Goal: Task Accomplishment & Management: Use online tool/utility

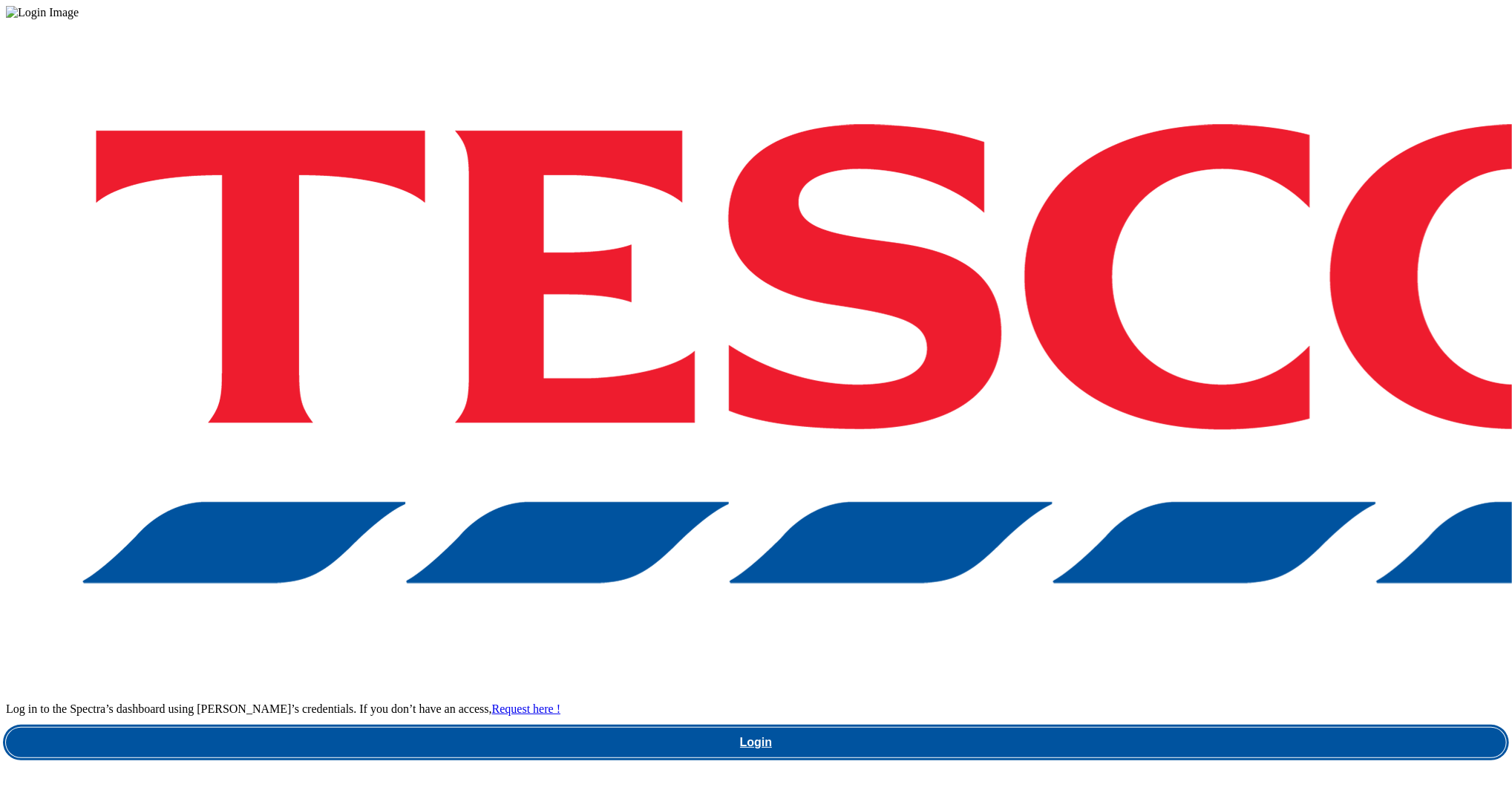
click at [1131, 728] on link "Login" at bounding box center [756, 742] width 1500 height 30
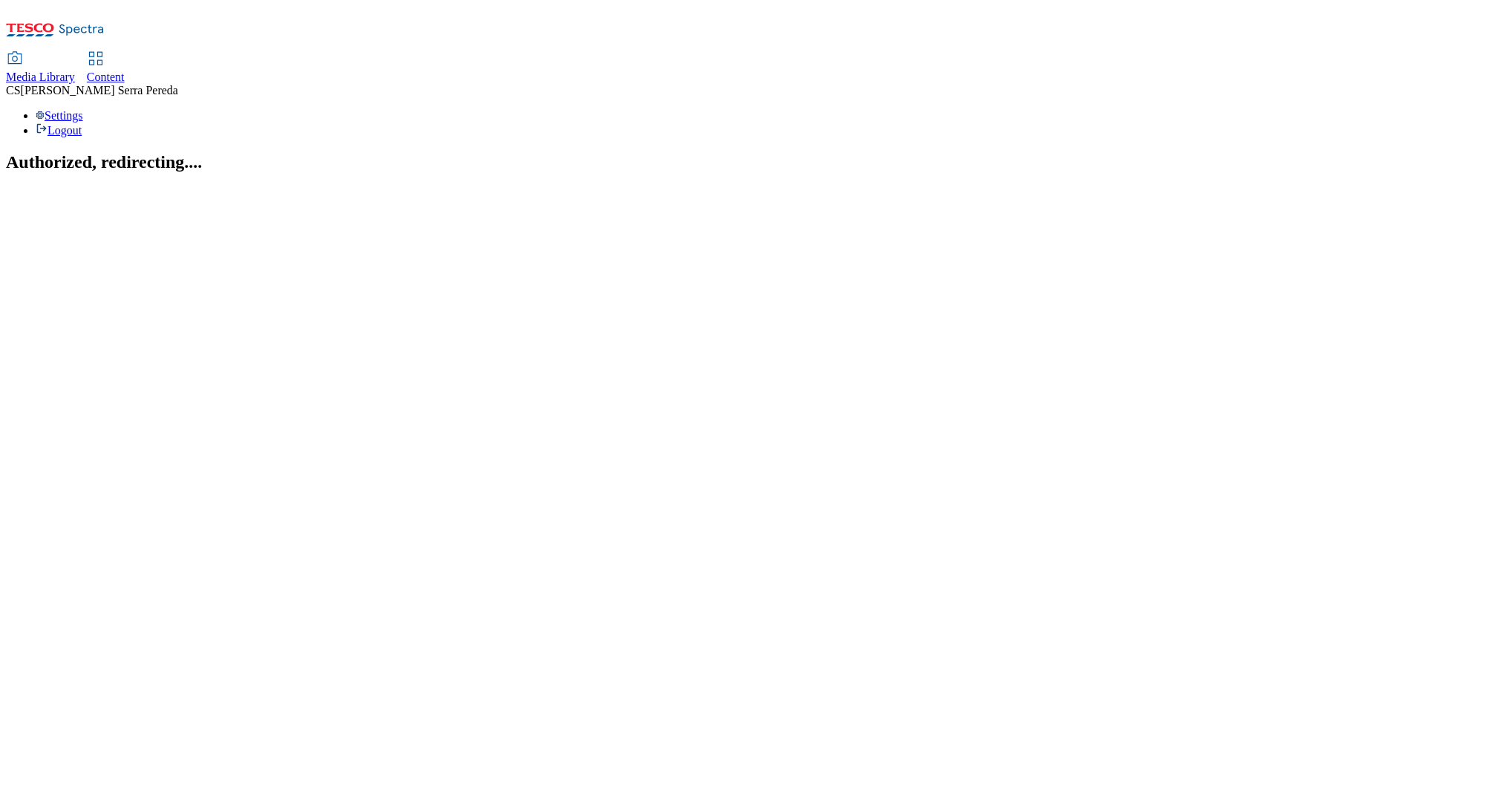
click at [1468, 109] on div "Settings Logout" at bounding box center [756, 122] width 1500 height 28
click at [1390, 109] on li "Settings" at bounding box center [771, 115] width 1470 height 14
click at [1459, 109] on div "Settings Logout" at bounding box center [756, 122] width 1500 height 28
click at [1354, 109] on li "Settings" at bounding box center [771, 115] width 1470 height 14
click at [178, 84] on span "[PERSON_NAME]" at bounding box center [99, 90] width 158 height 13
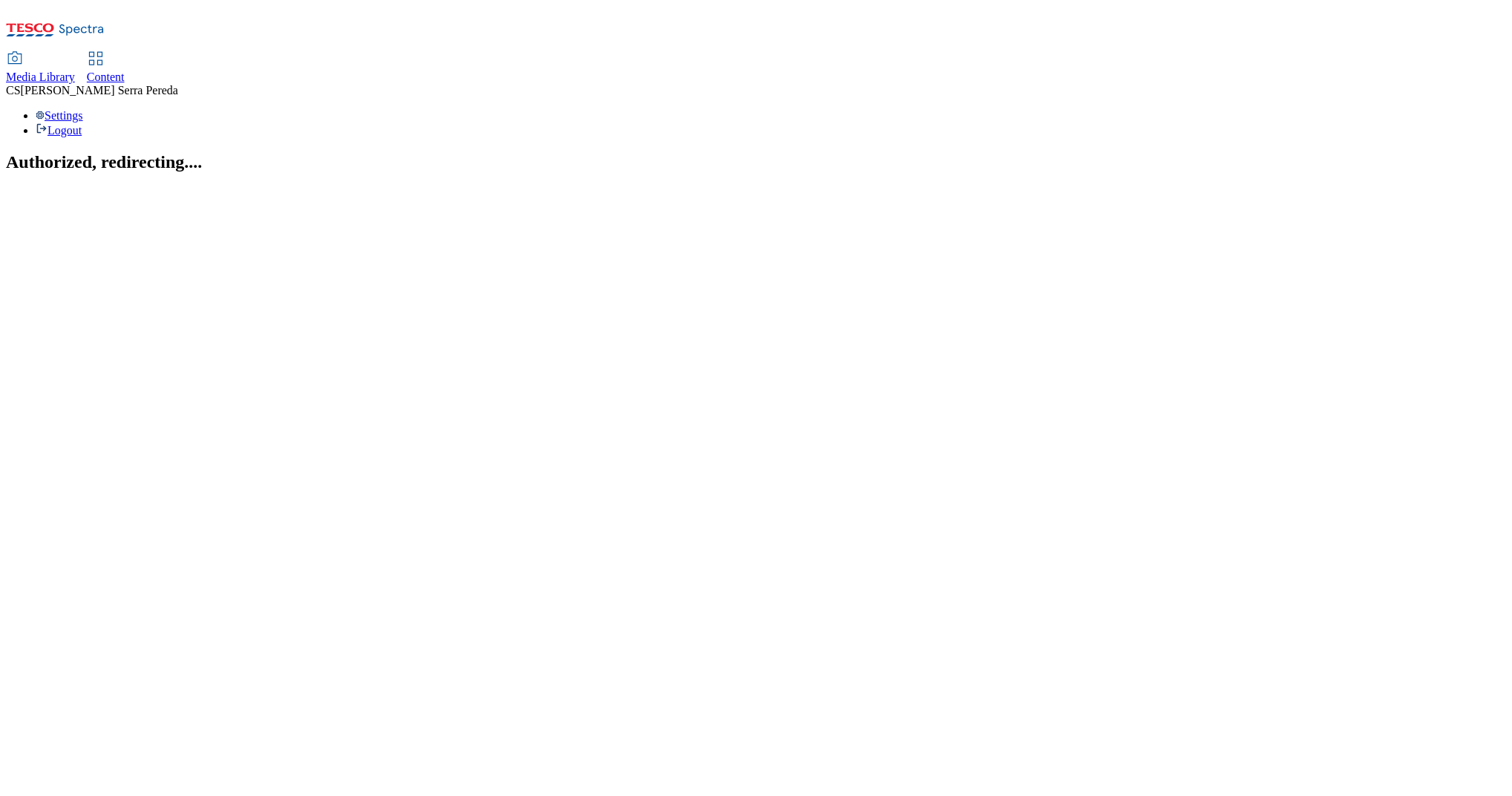
click at [125, 70] on span "Content" at bounding box center [106, 77] width 38 height 13
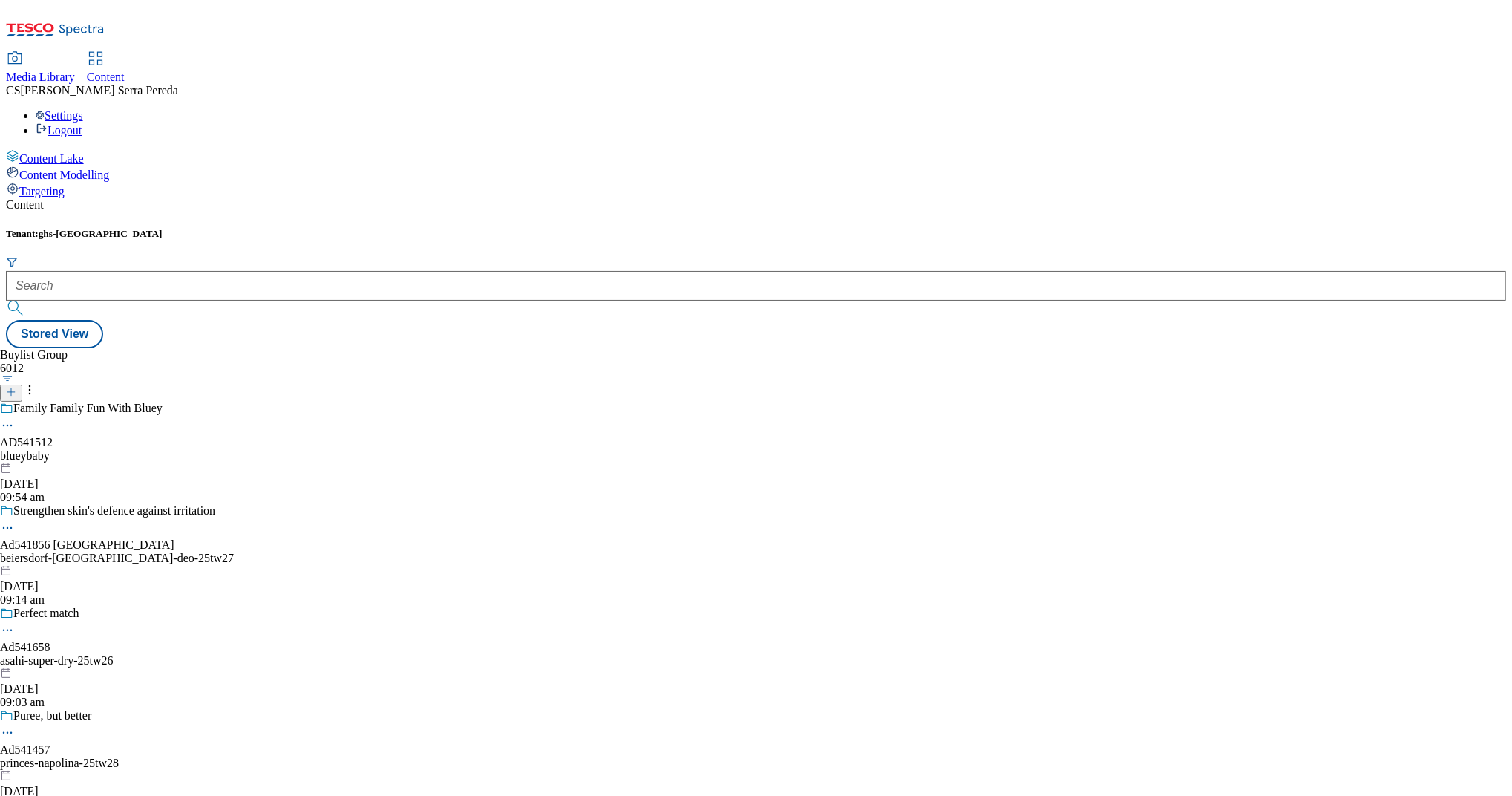
click at [178, 84] on span "[PERSON_NAME]" at bounding box center [99, 90] width 158 height 13
click at [1474, 109] on div "Settings Logout" at bounding box center [756, 122] width 1500 height 28
click at [1364, 109] on li "Settings" at bounding box center [771, 115] width 1470 height 14
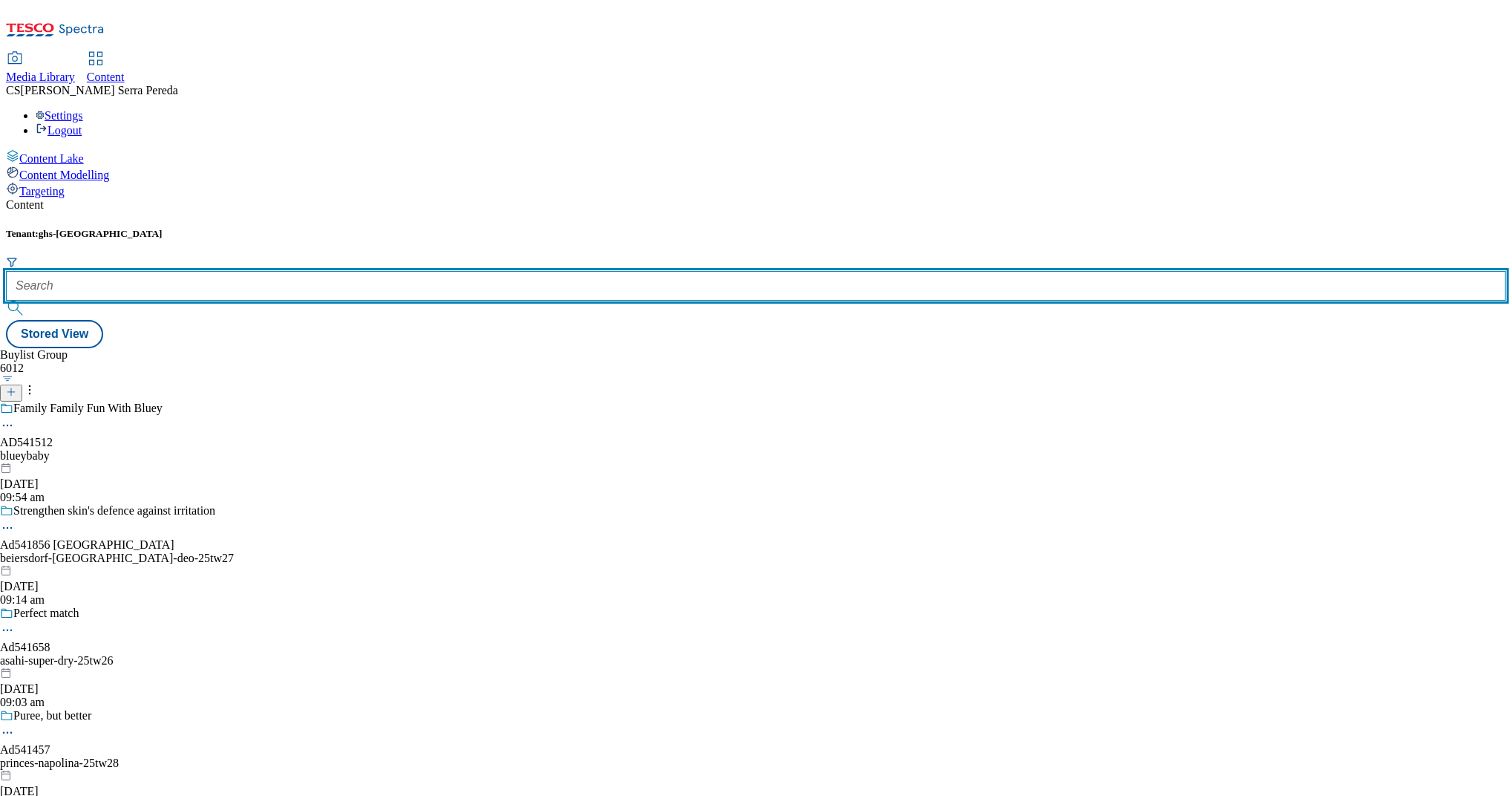
click at [331, 271] on input "text" at bounding box center [756, 286] width 1500 height 30
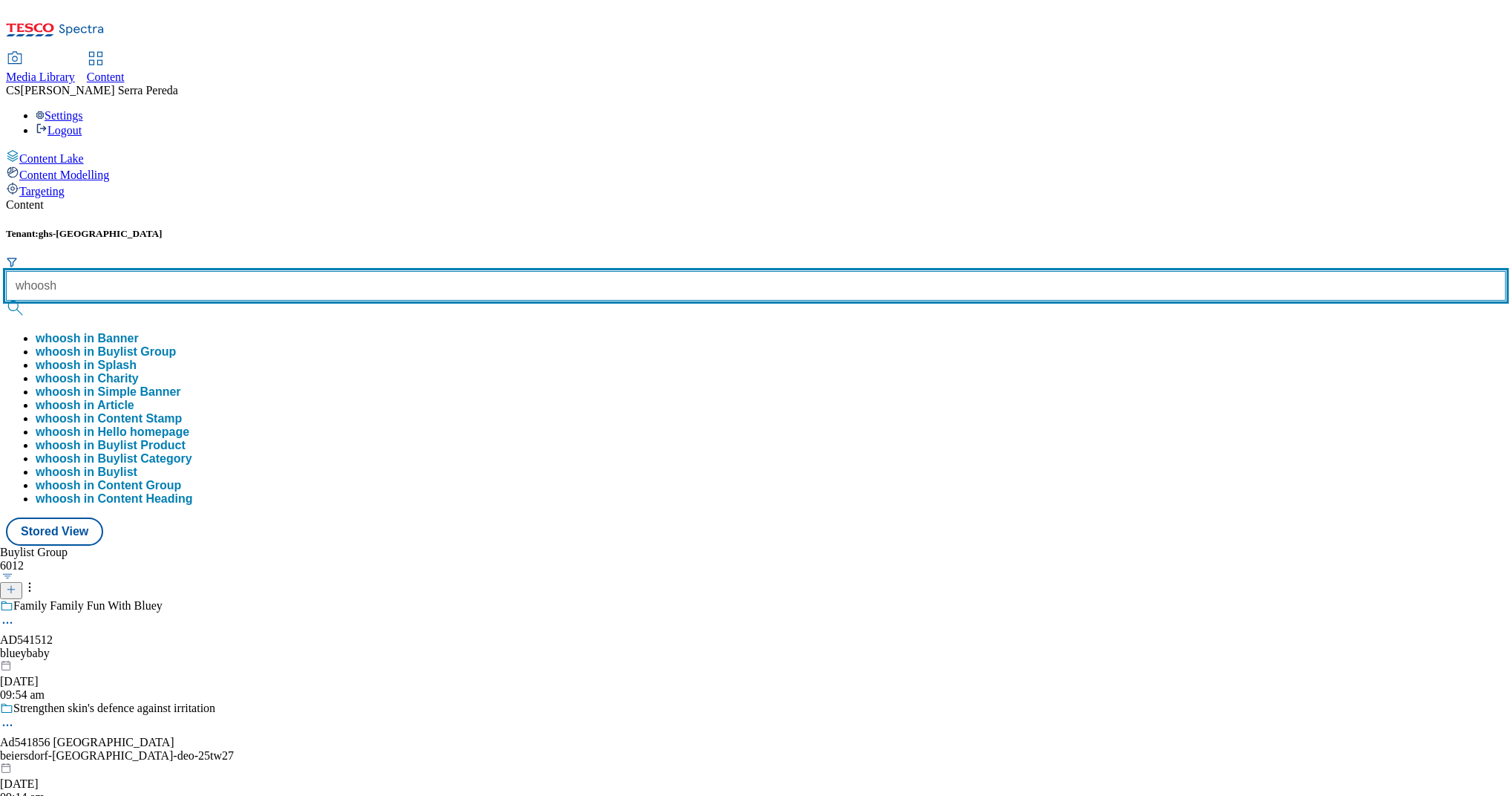
type input "whoosh"
click at [6, 301] on button "submit" at bounding box center [16, 308] width 21 height 15
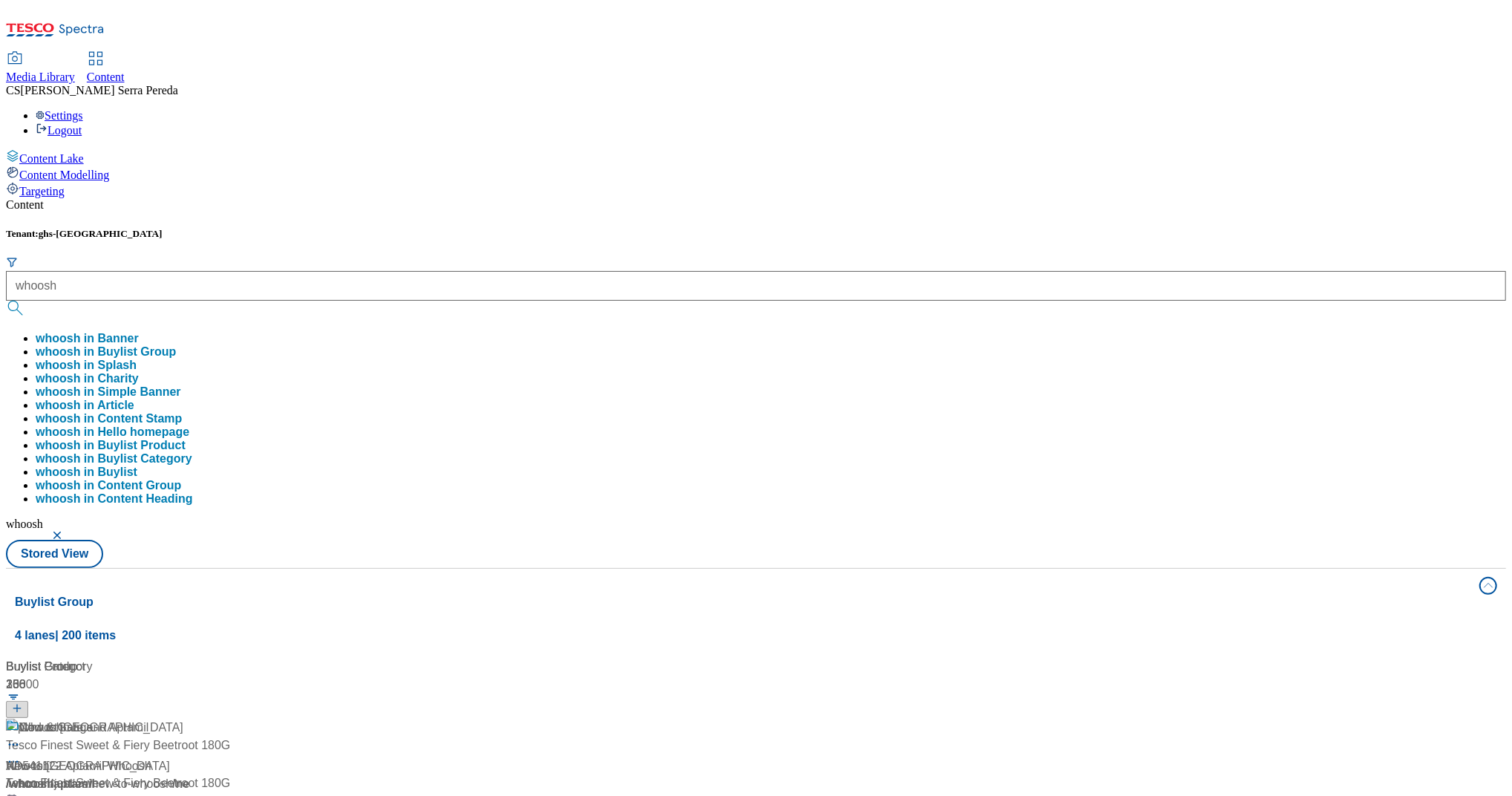
click at [549, 198] on div "Content Tenant: ghs-uk whoosh whoosh in Banner whoosh in Buylist Group whoosh i…" at bounding box center [756, 707] width 1500 height 1018
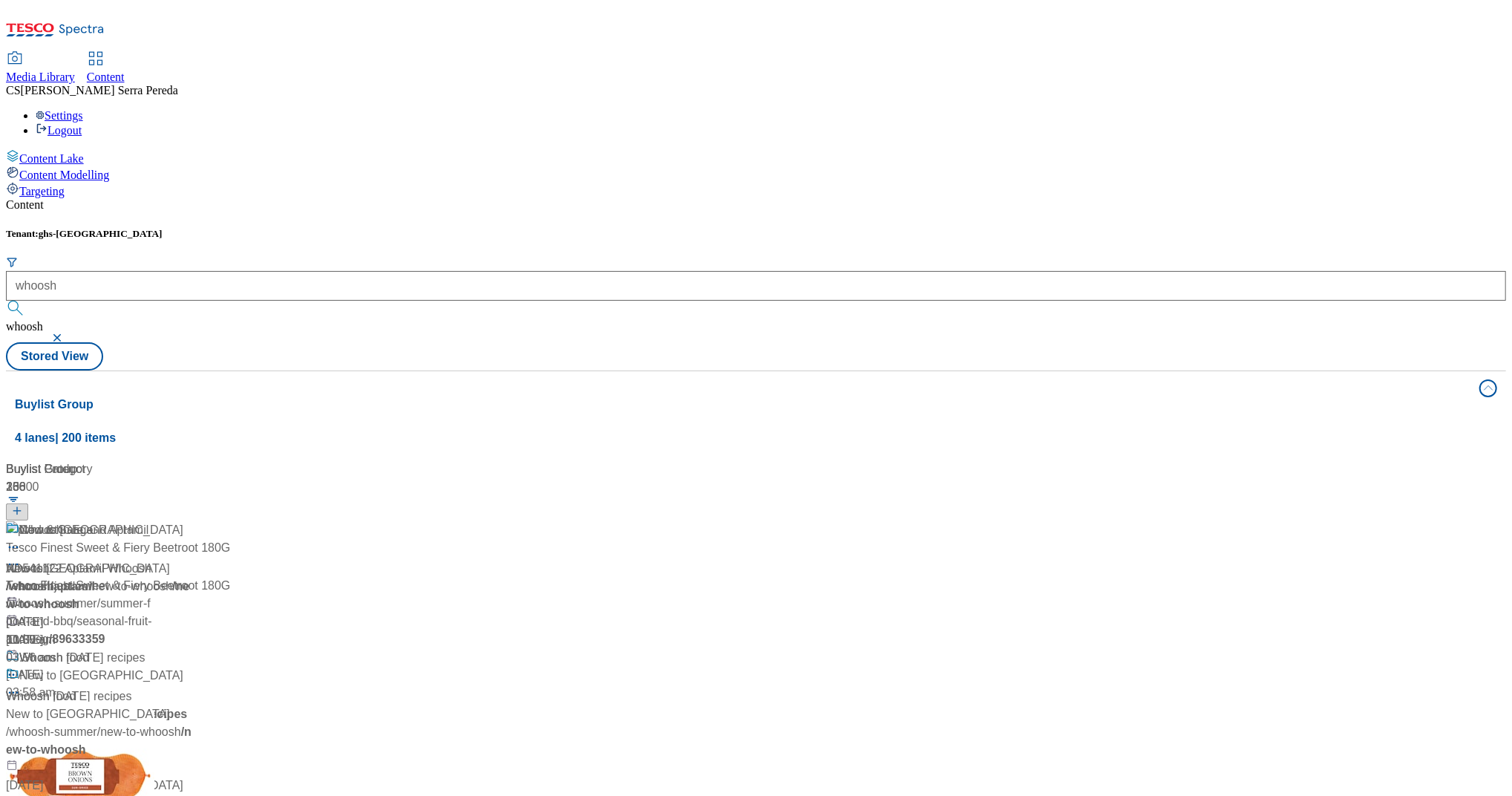
click at [196, 522] on div "Whoosh Whoosh / whoosh [DATE] 10:55 am" at bounding box center [101, 586] width 190 height 128
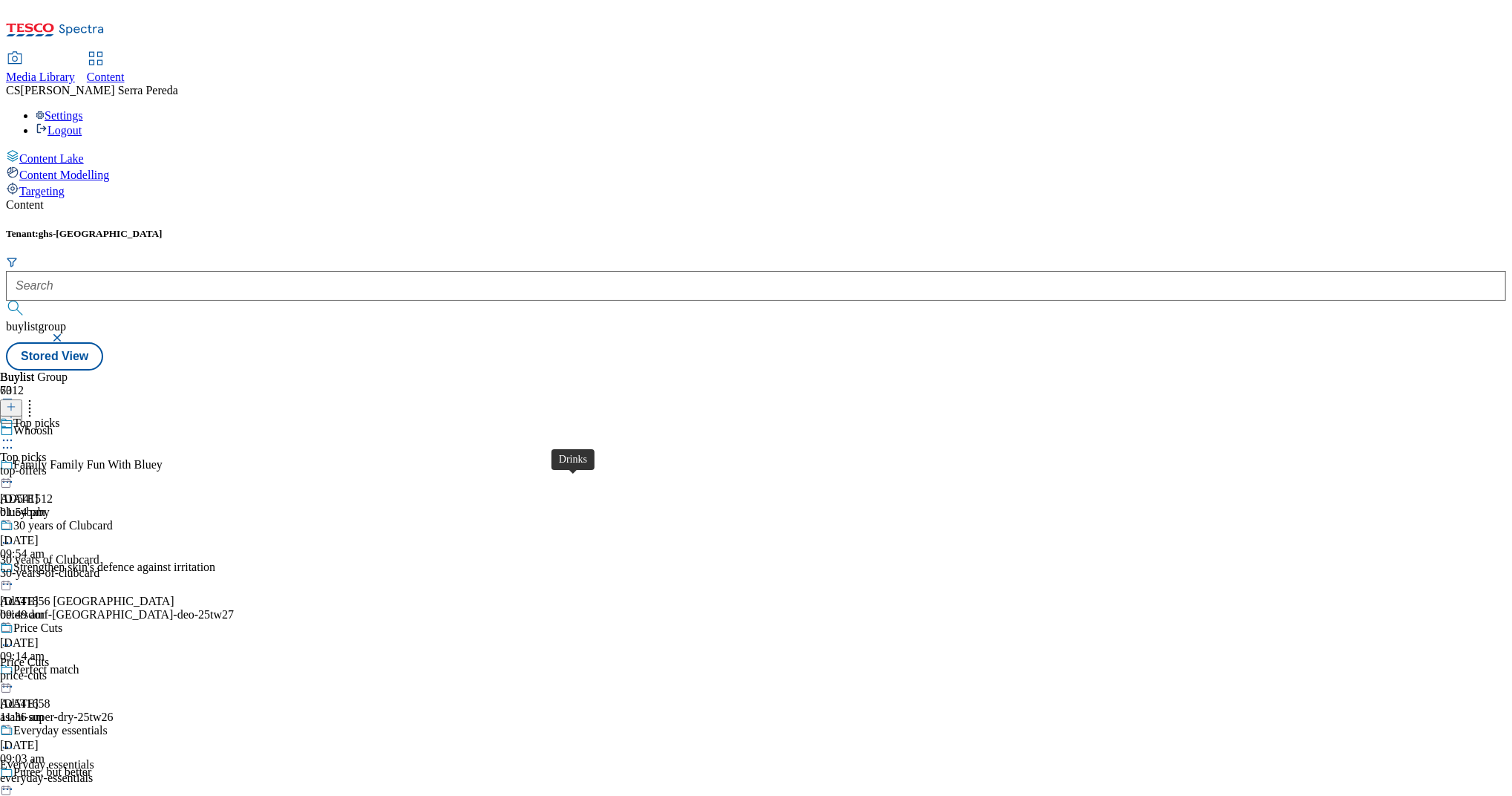
scroll to position [1814, 0]
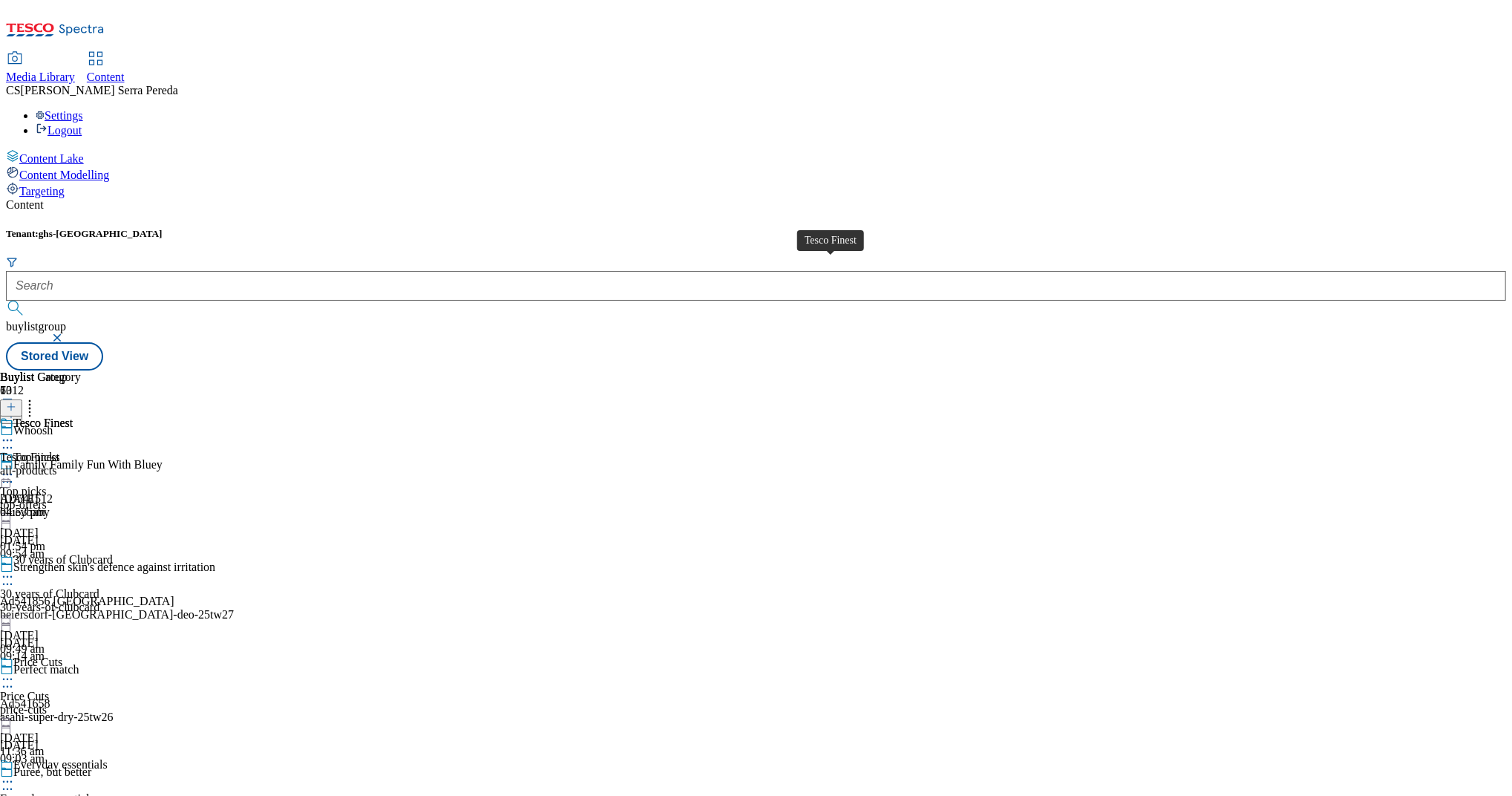
click at [59, 450] on div "Tesco Finest" at bounding box center [30, 457] width 59 height 14
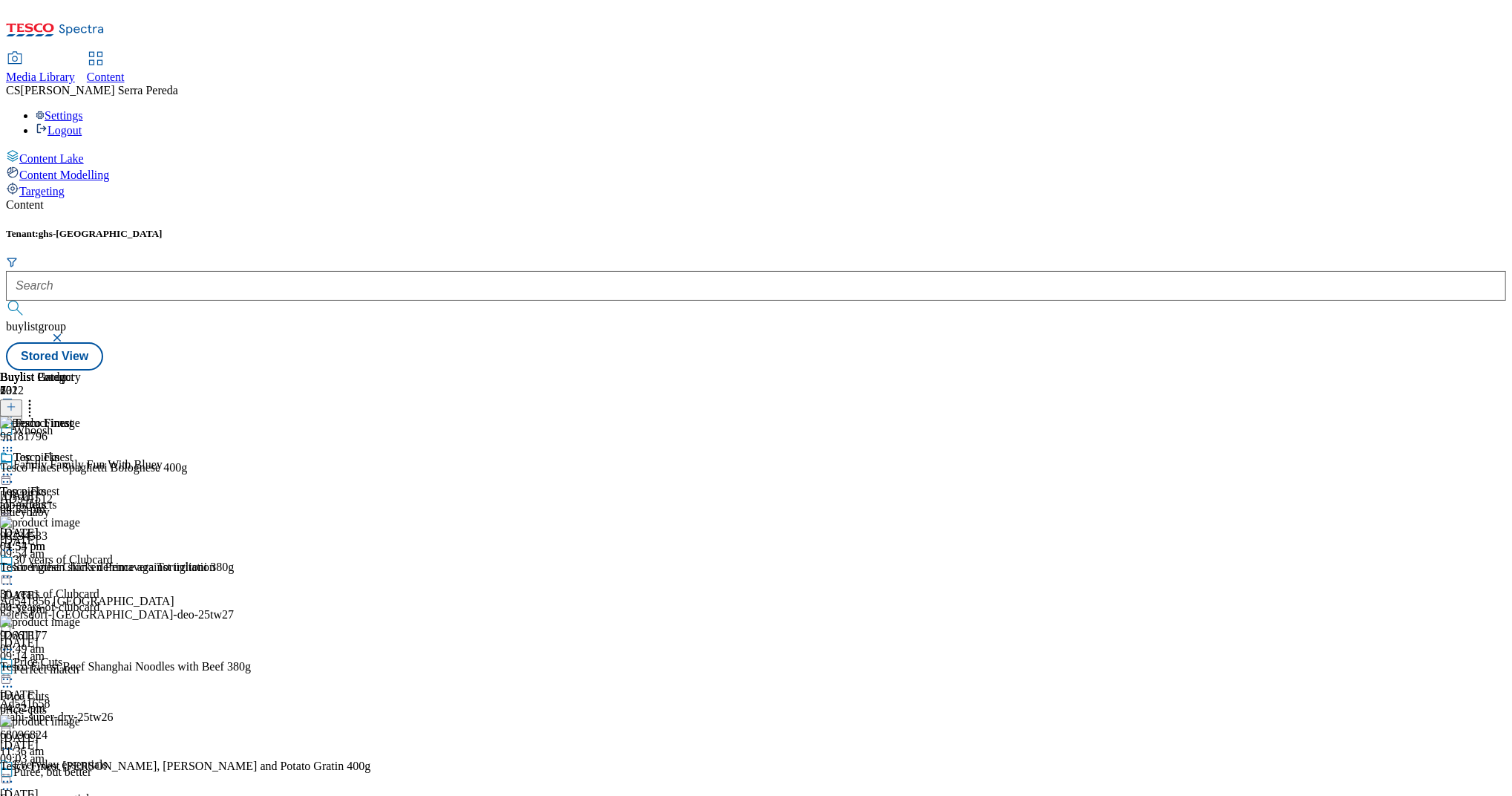
click at [31, 404] on circle at bounding box center [30, 405] width 2 height 2
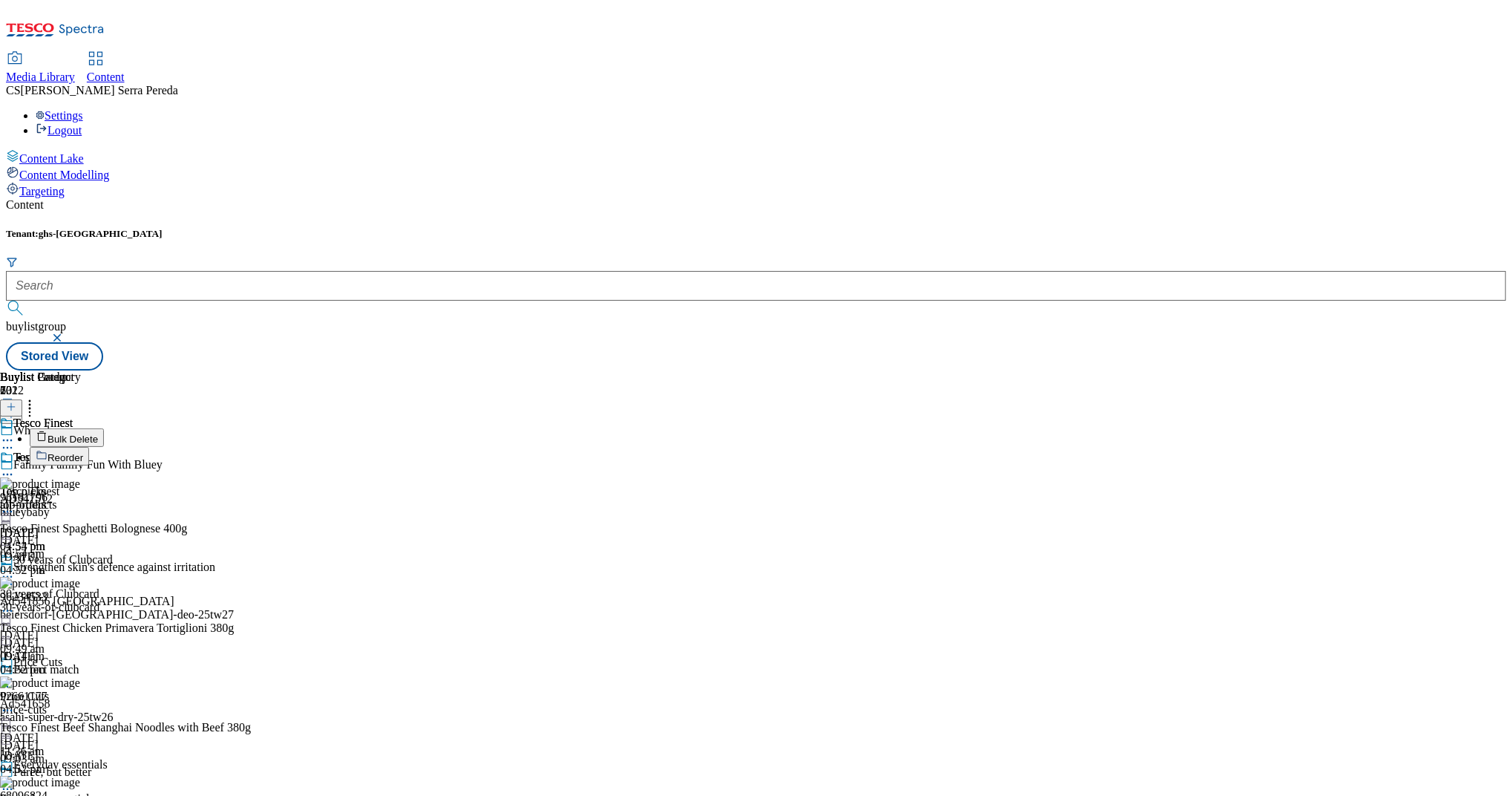
click at [83, 452] on span "Reorder" at bounding box center [65, 458] width 36 height 11
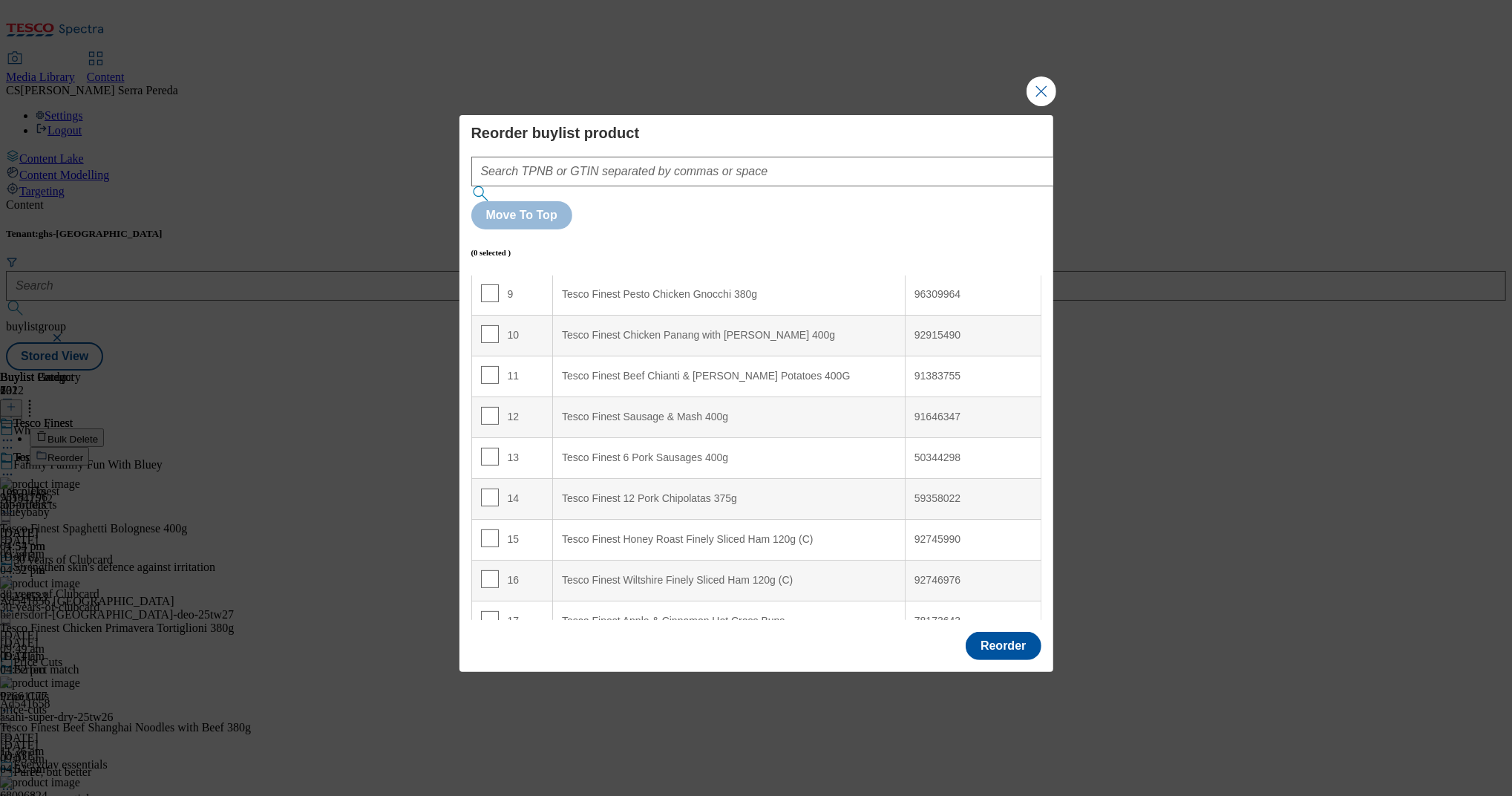
scroll to position [398, 0]
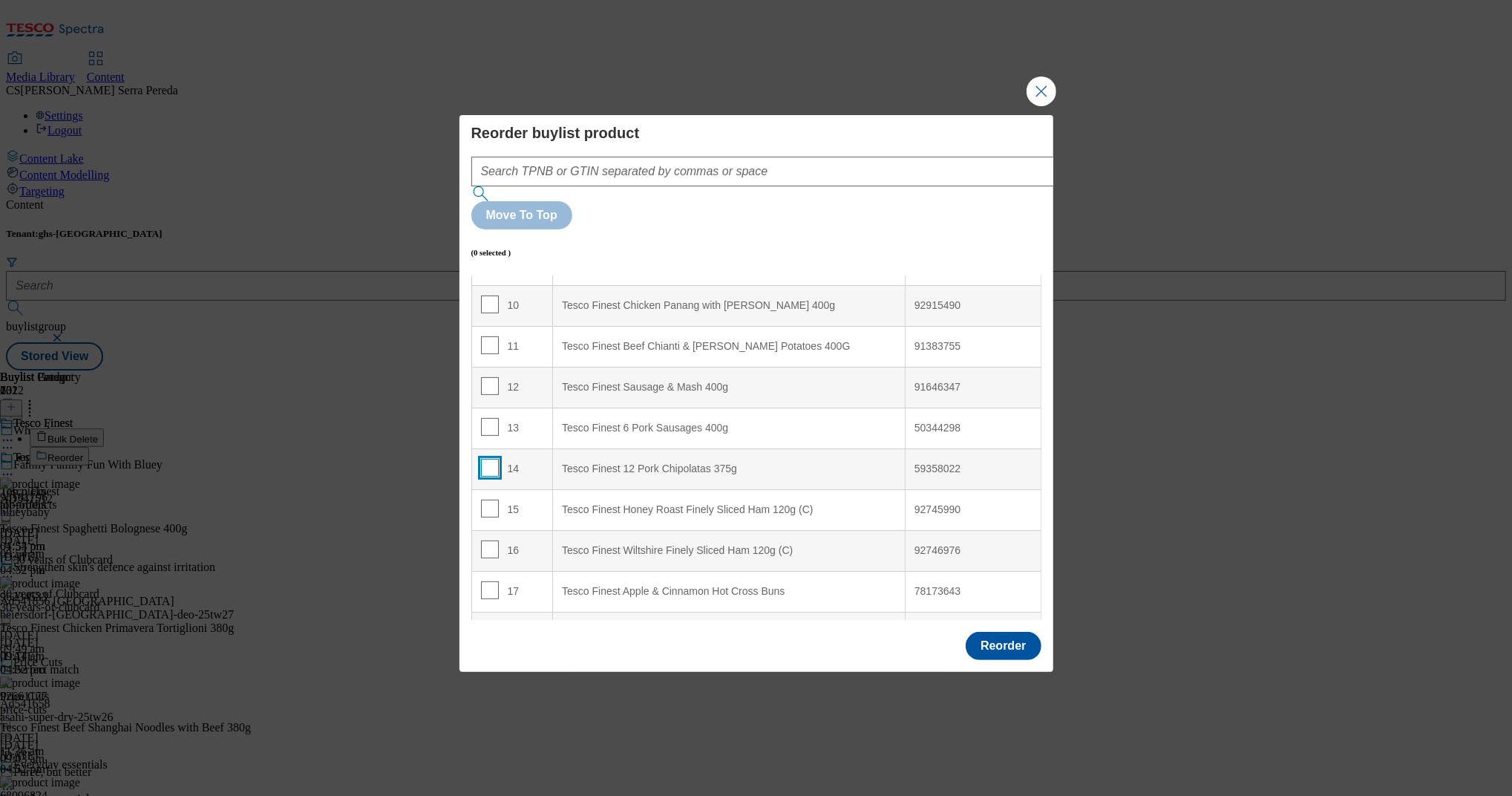
click at [485, 459] on input "Modal" at bounding box center [490, 468] width 18 height 18
checkbox input "true"
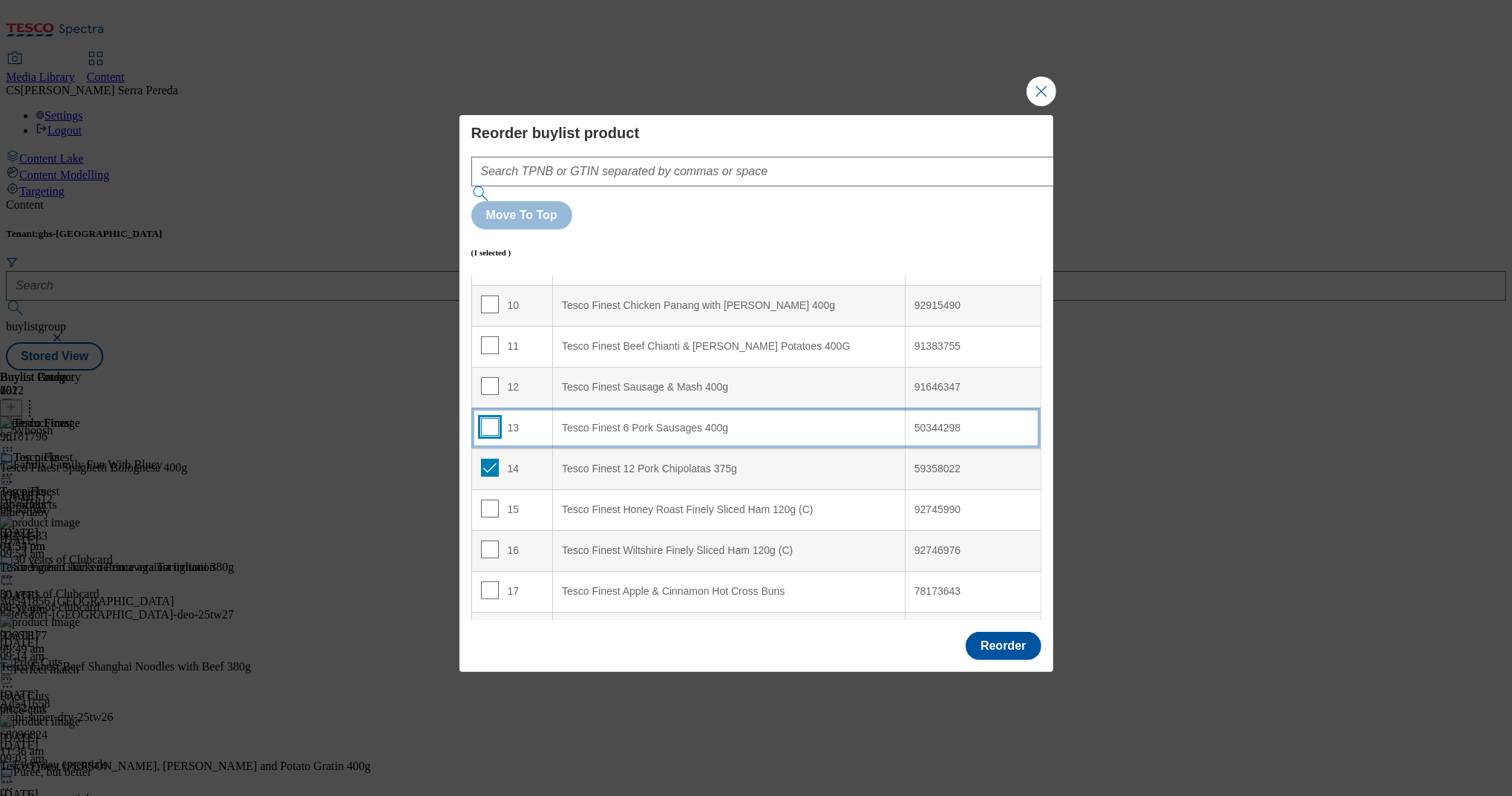
click at [487, 418] on input "Modal" at bounding box center [490, 427] width 18 height 18
checkbox input "true"
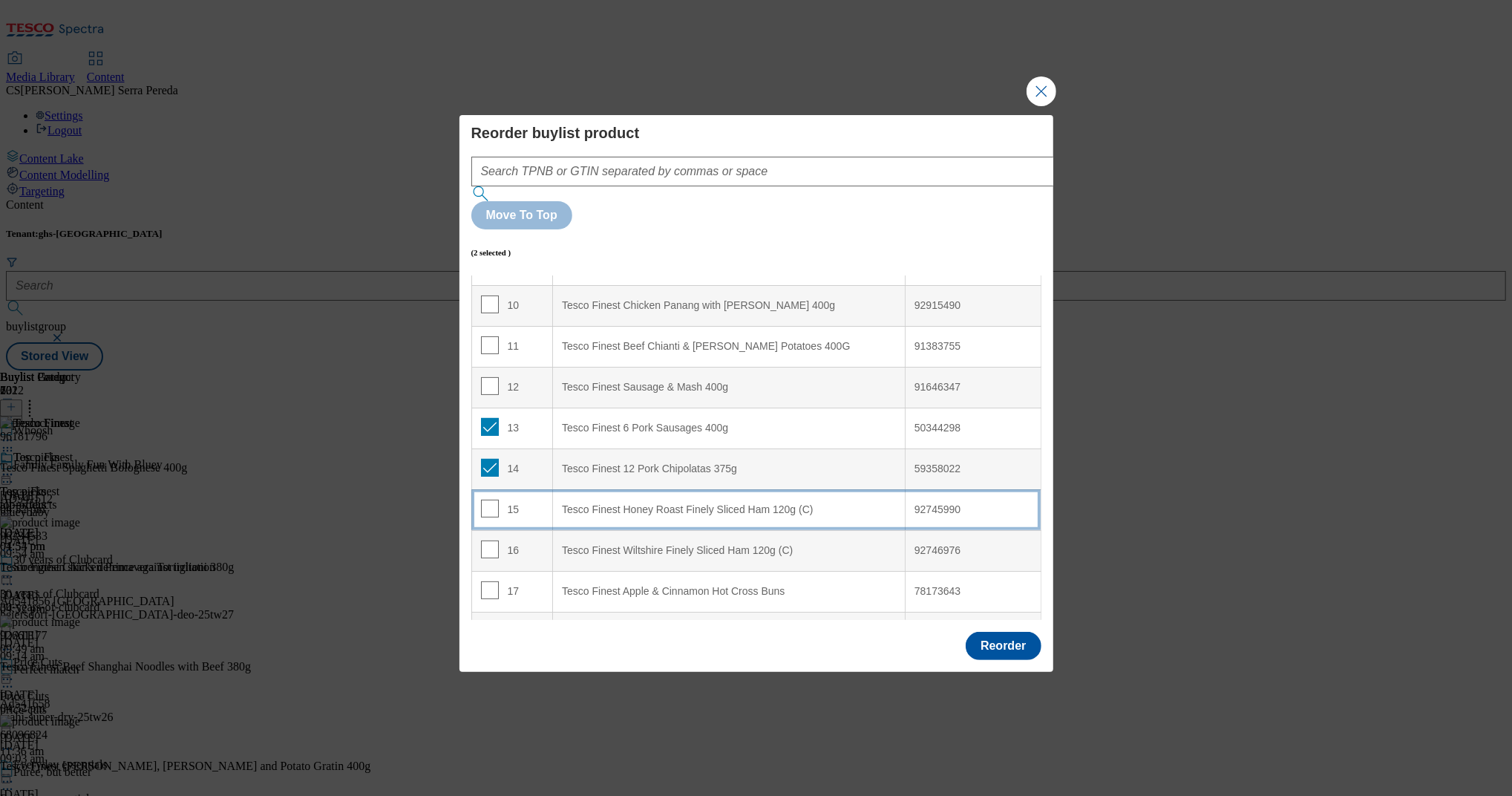
click at [491, 490] on td "15" at bounding box center [512, 510] width 82 height 41
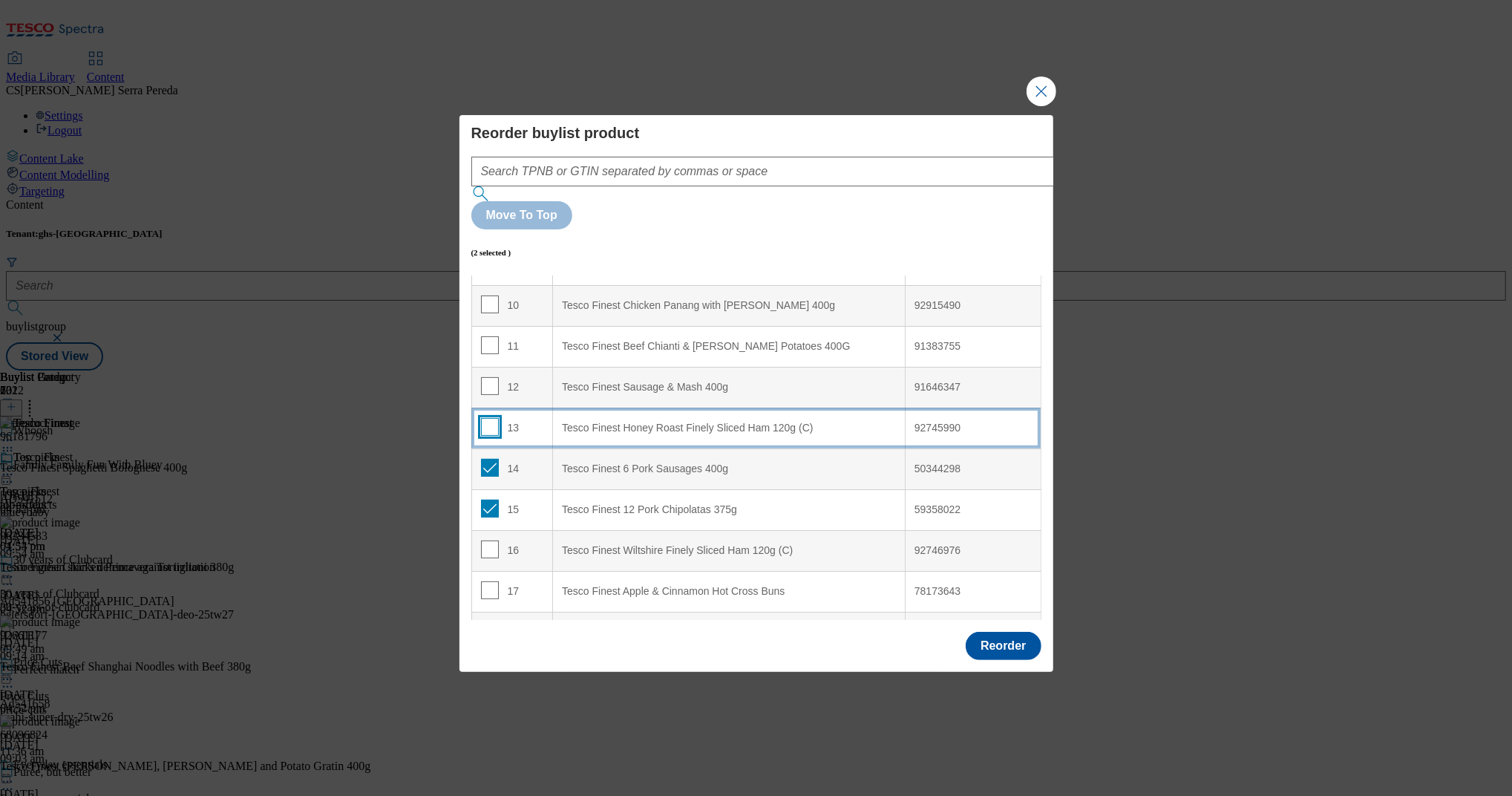
click at [493, 418] on input "Modal" at bounding box center [490, 427] width 18 height 18
checkbox input "true"
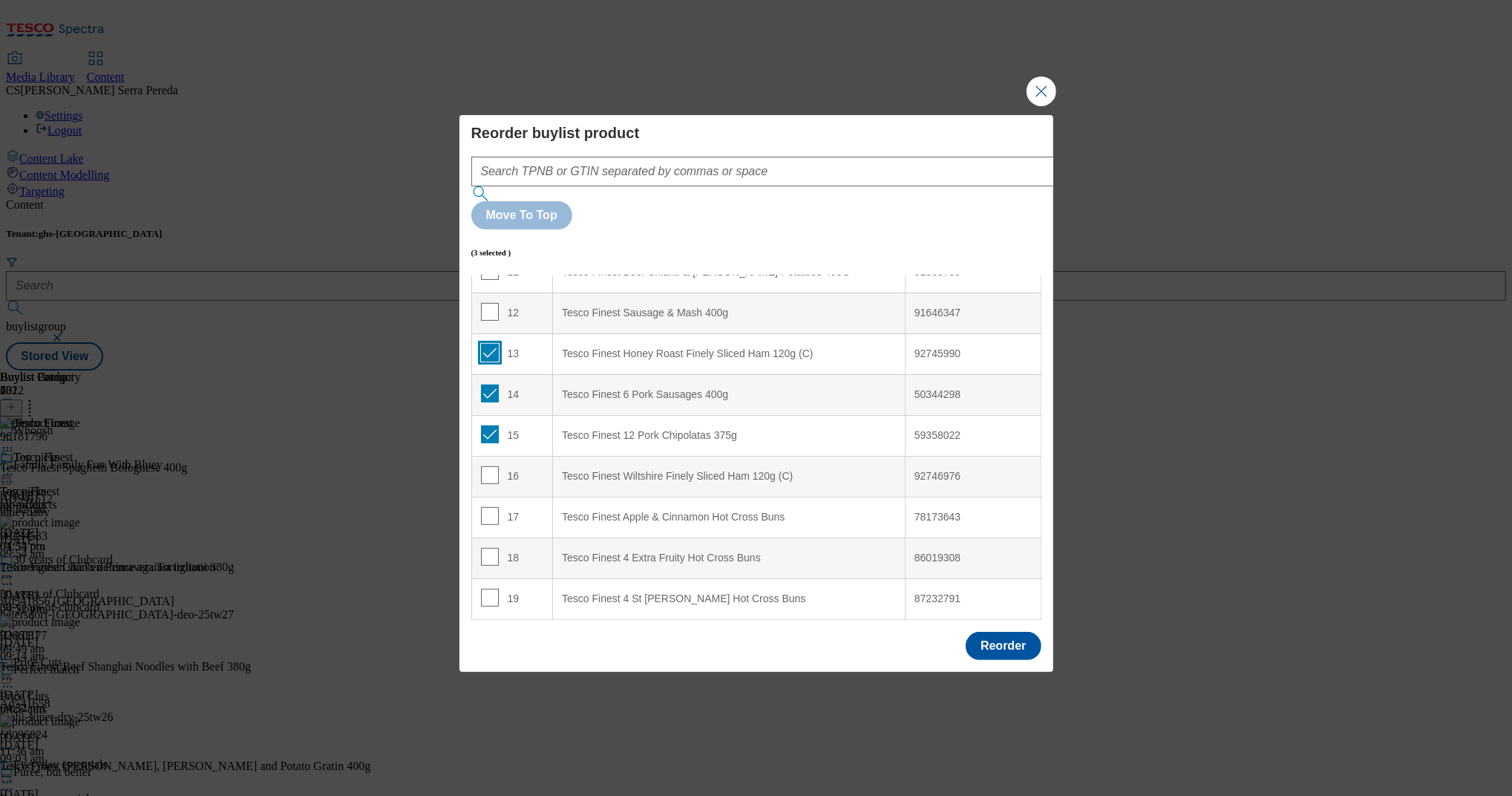
scroll to position [474, 0]
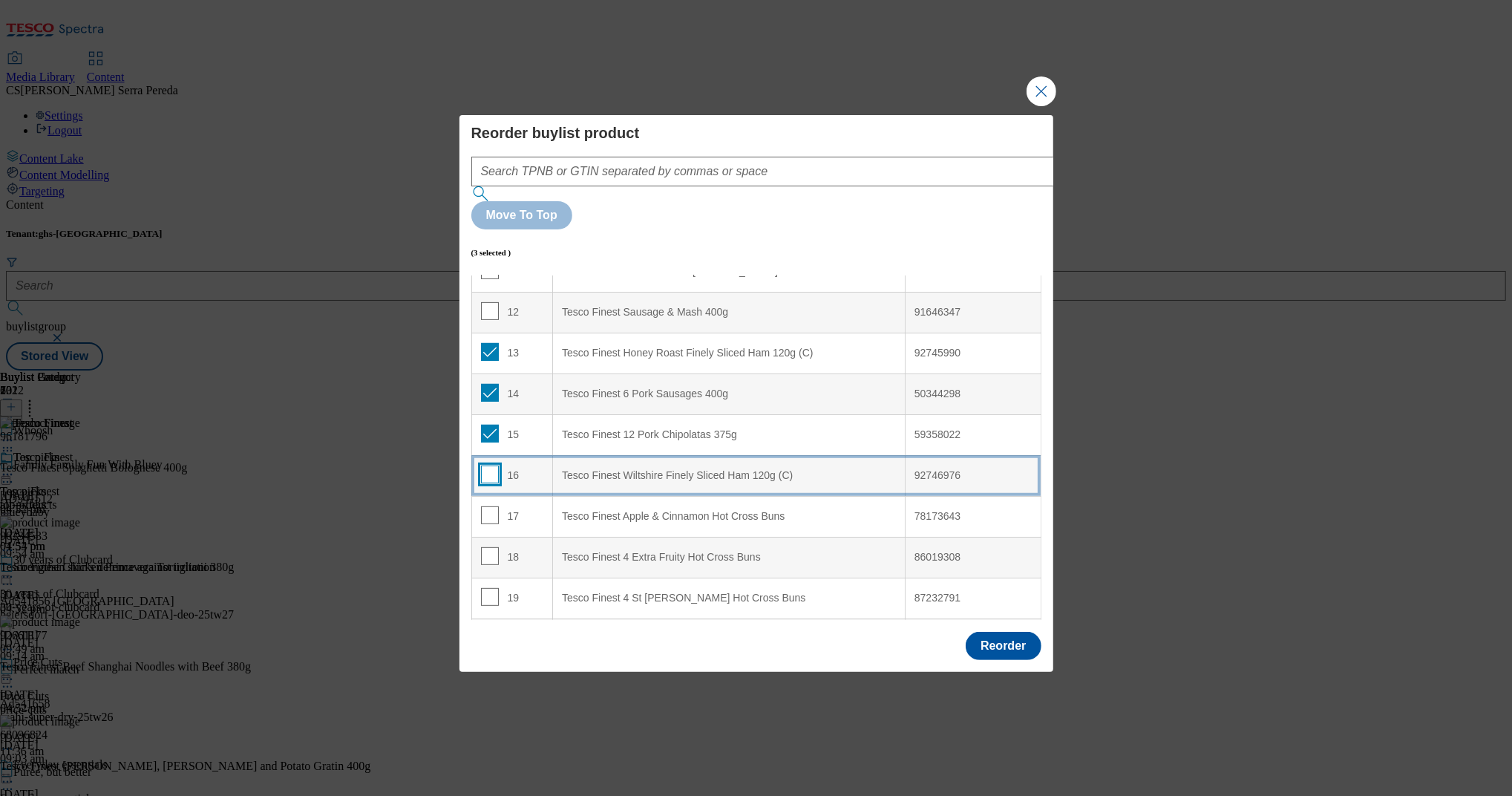
click at [489, 466] on input "Modal" at bounding box center [490, 474] width 18 height 18
checkbox input "true"
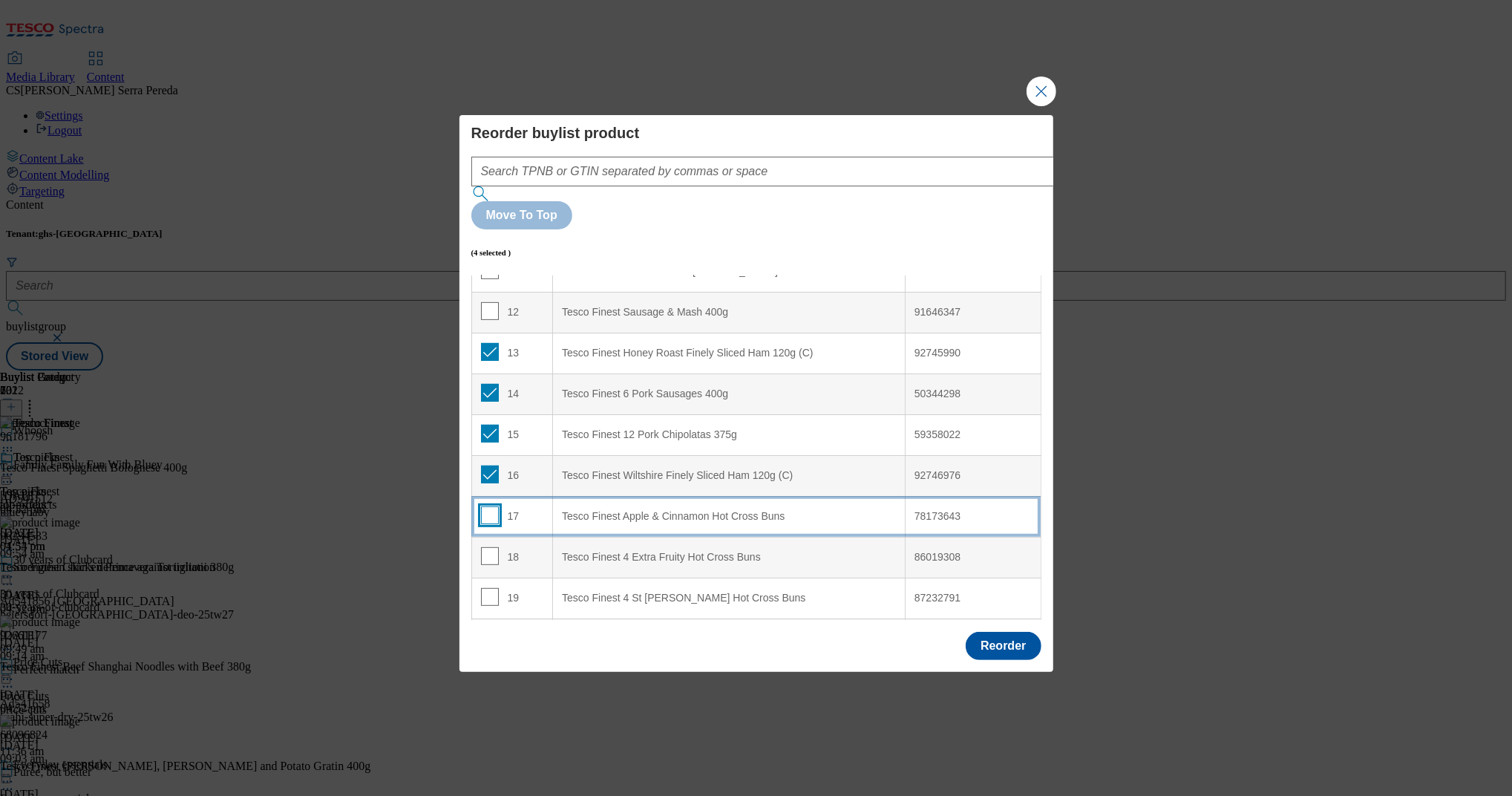
click at [487, 506] on input "Modal" at bounding box center [490, 515] width 18 height 18
checkbox input "true"
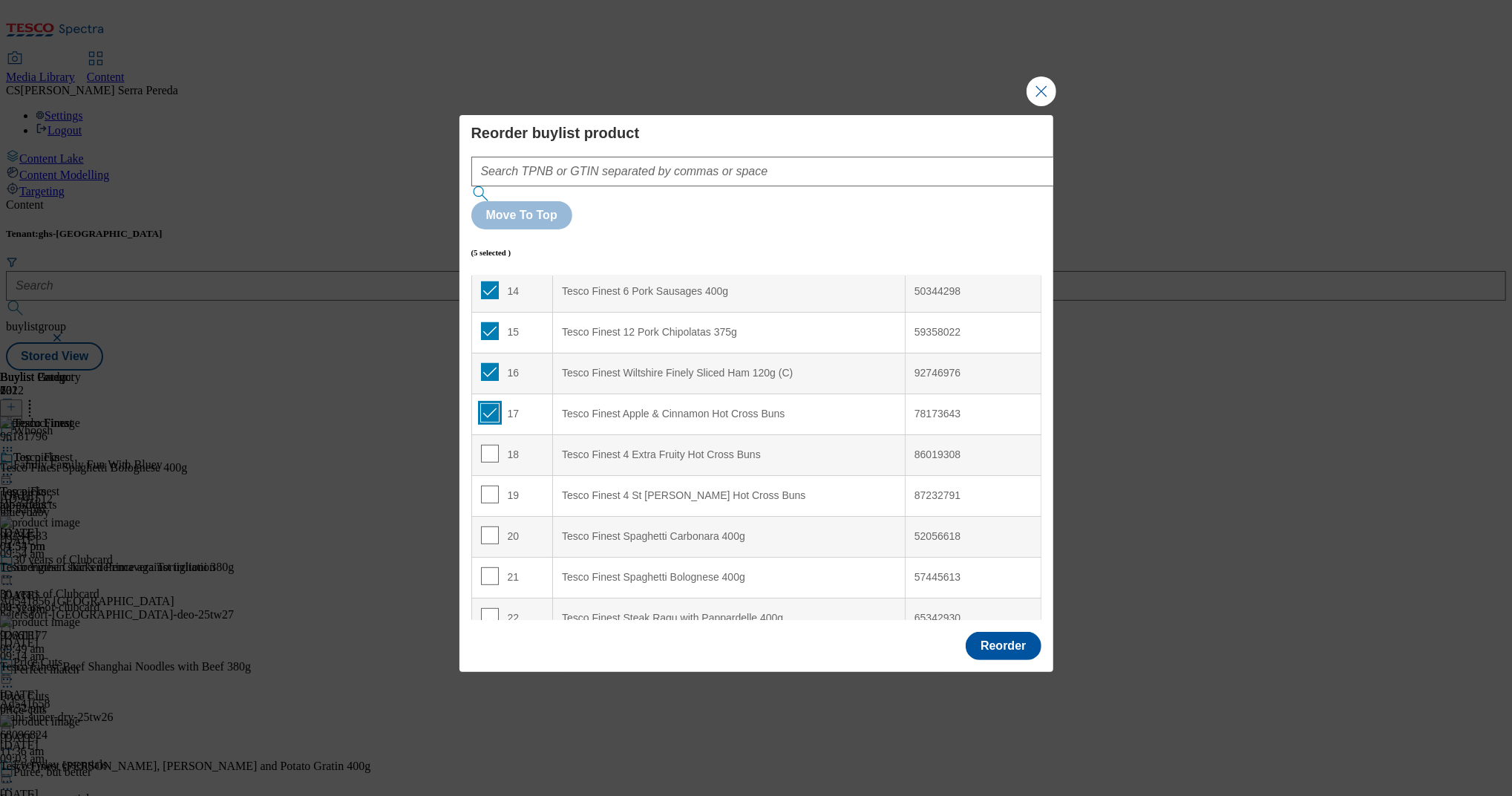
scroll to position [577, 0]
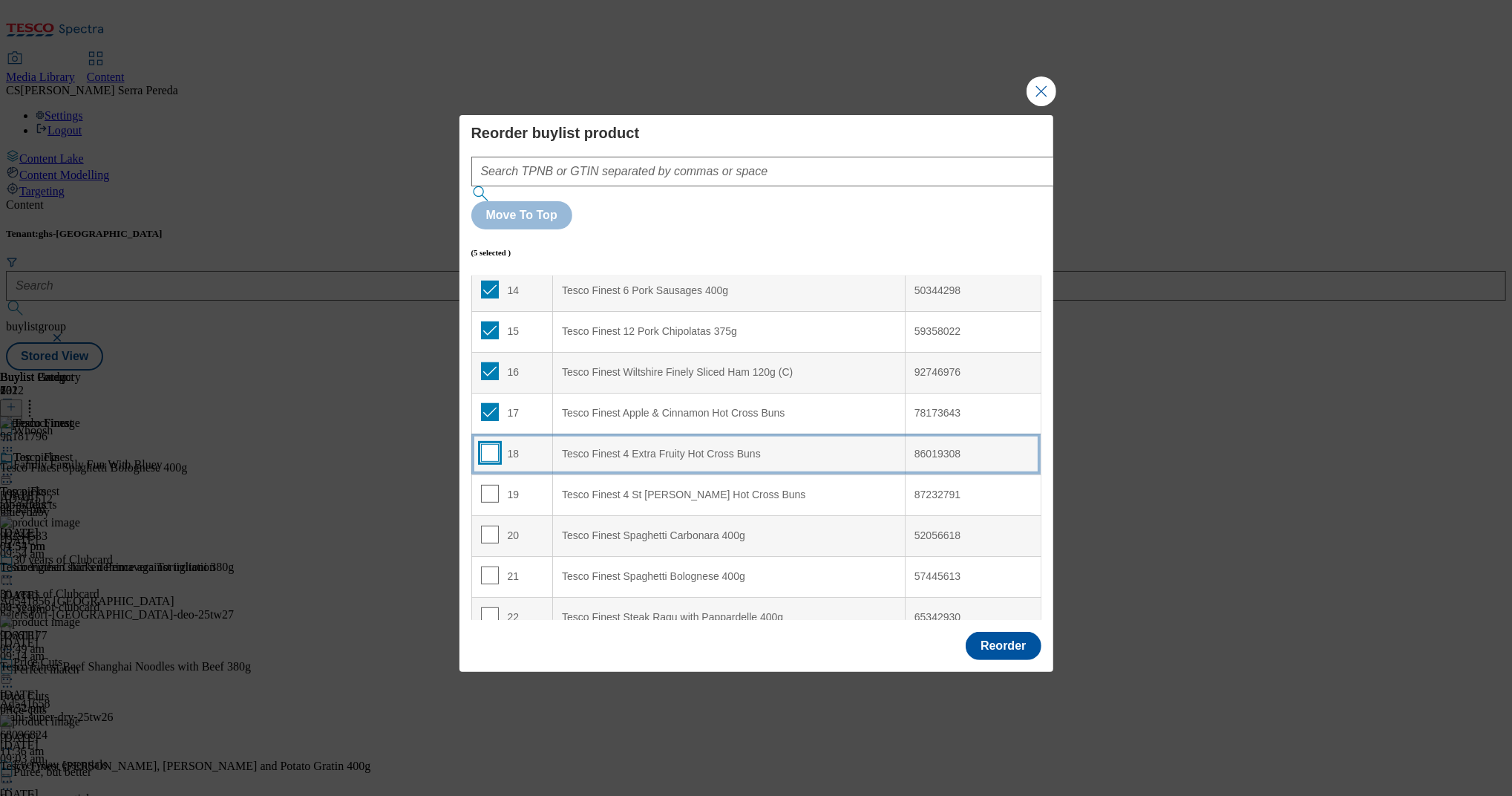
click at [481, 444] on input "Modal" at bounding box center [490, 453] width 18 height 18
checkbox input "true"
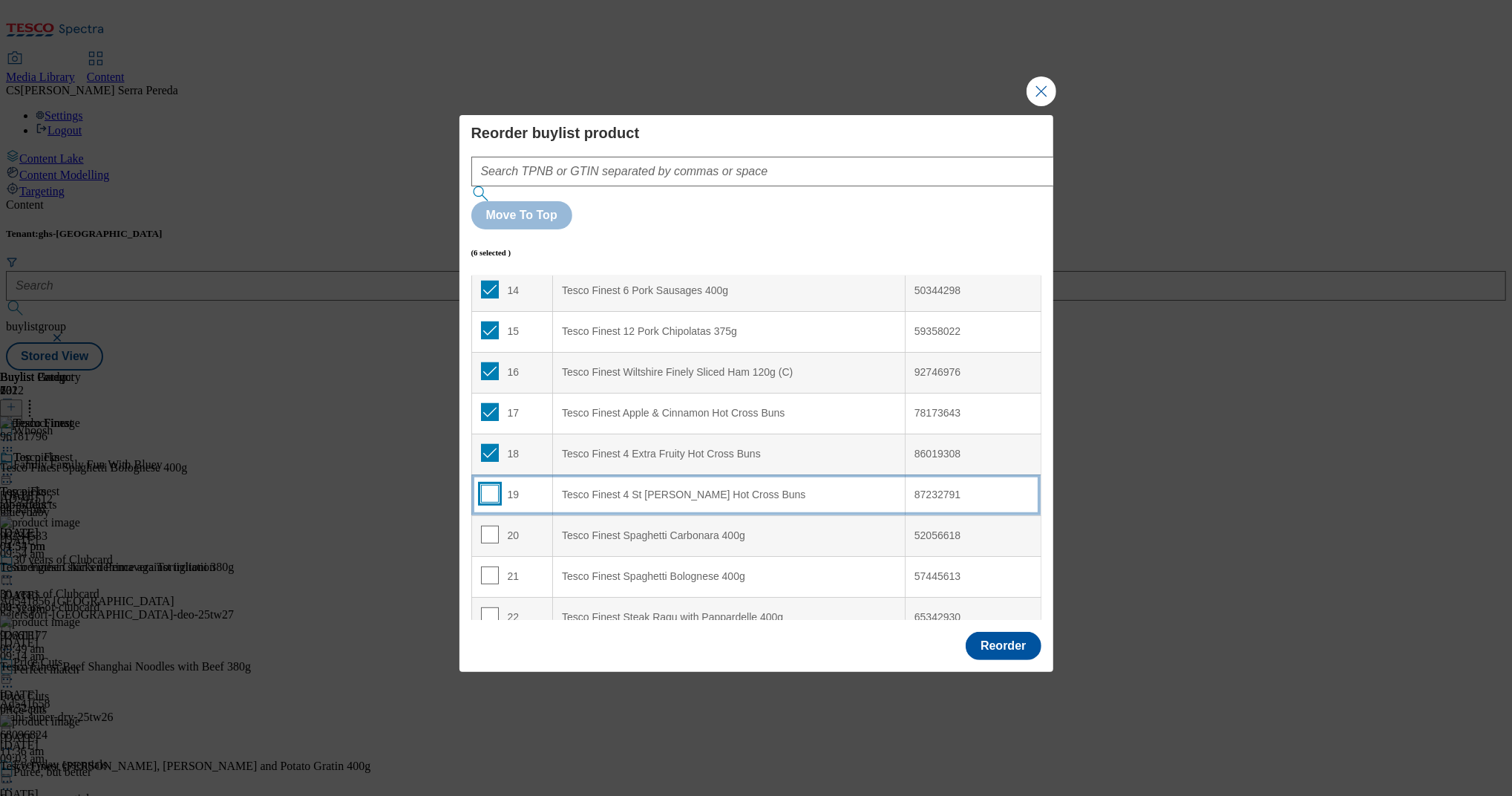
click at [485, 485] on input "Modal" at bounding box center [490, 494] width 18 height 18
checkbox input "true"
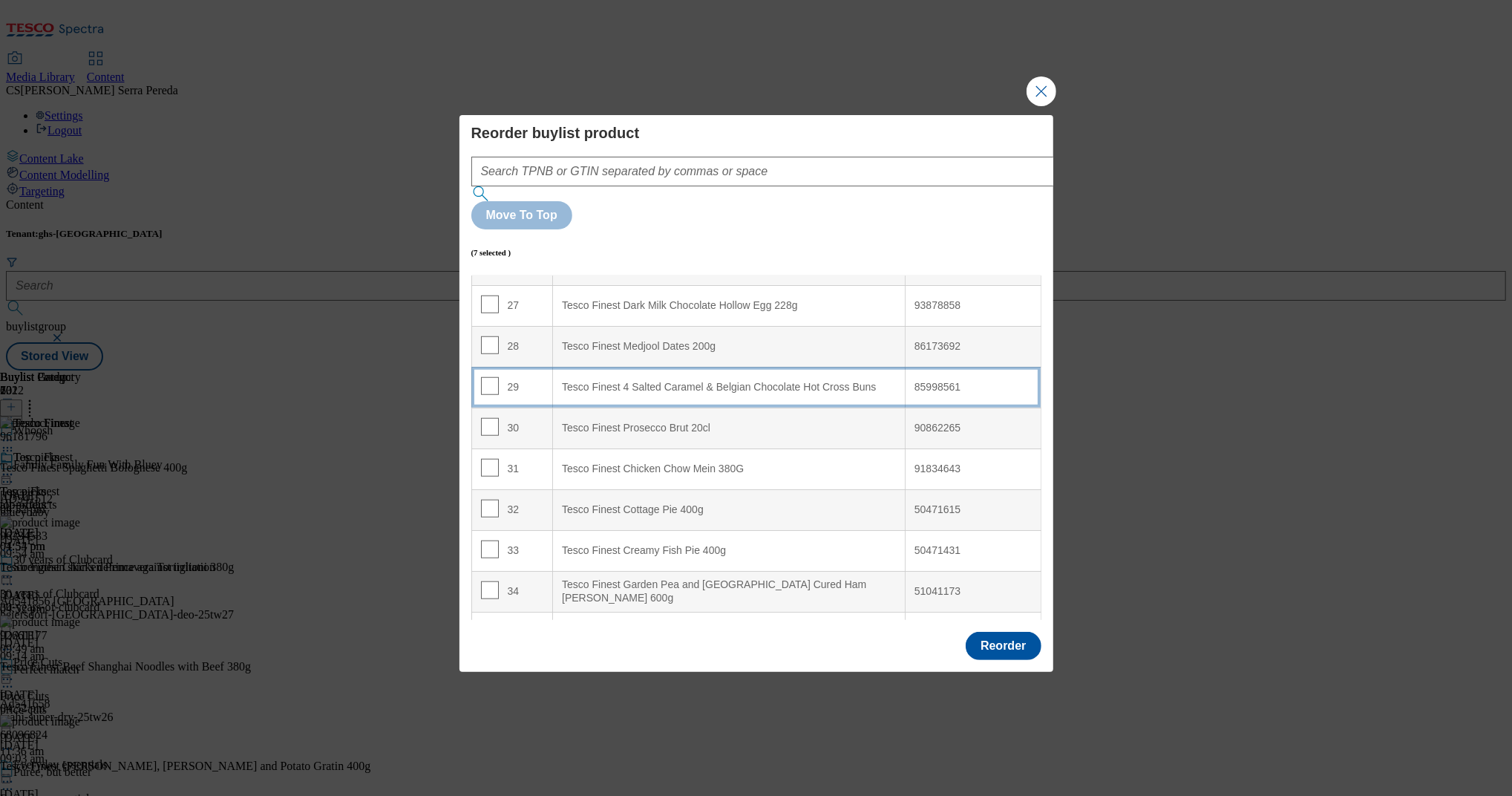
scroll to position [1088, 0]
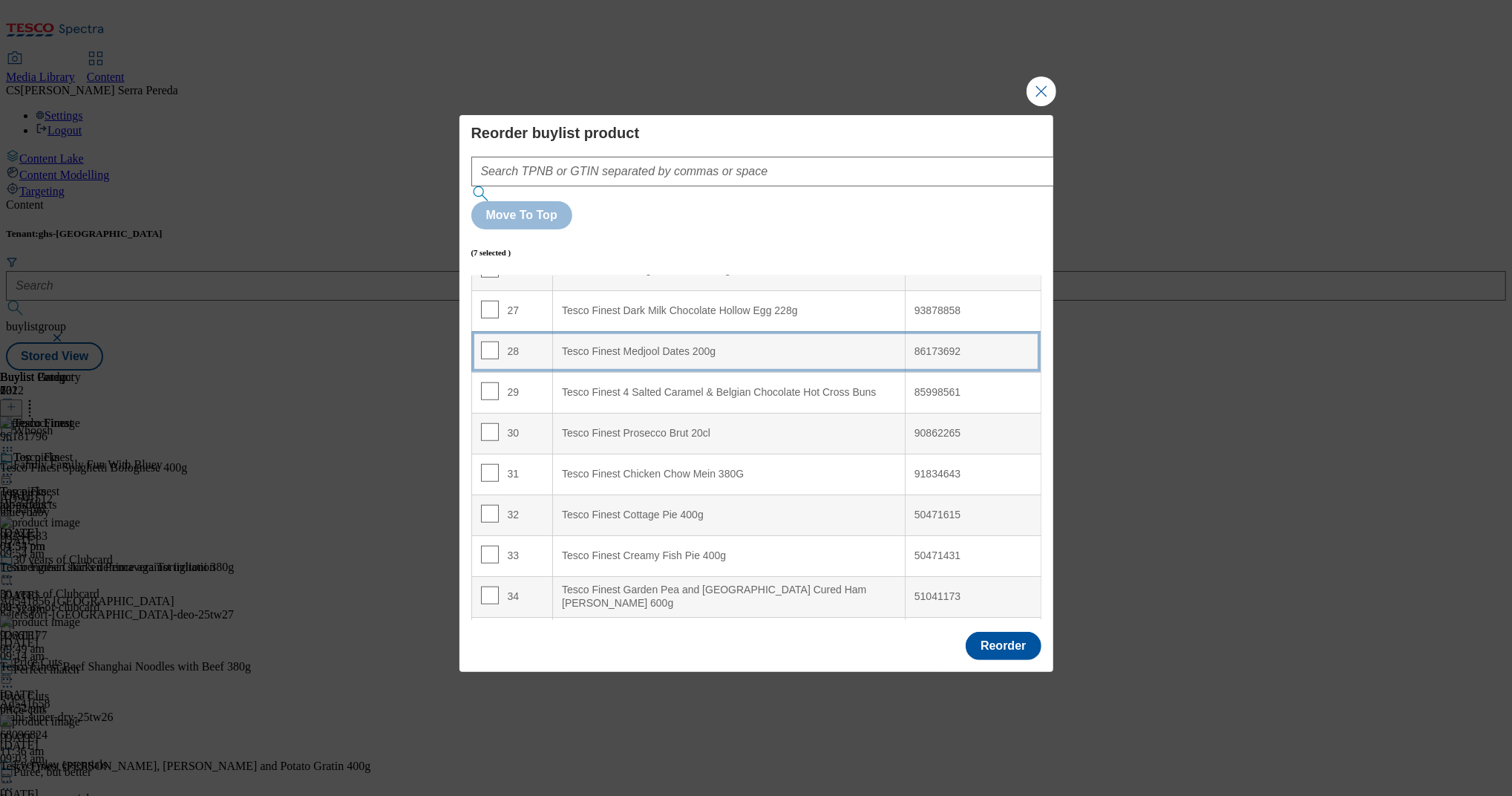
click at [675, 346] on div "Tesco Finest Medjool Dates 200g" at bounding box center [729, 352] width 334 height 14
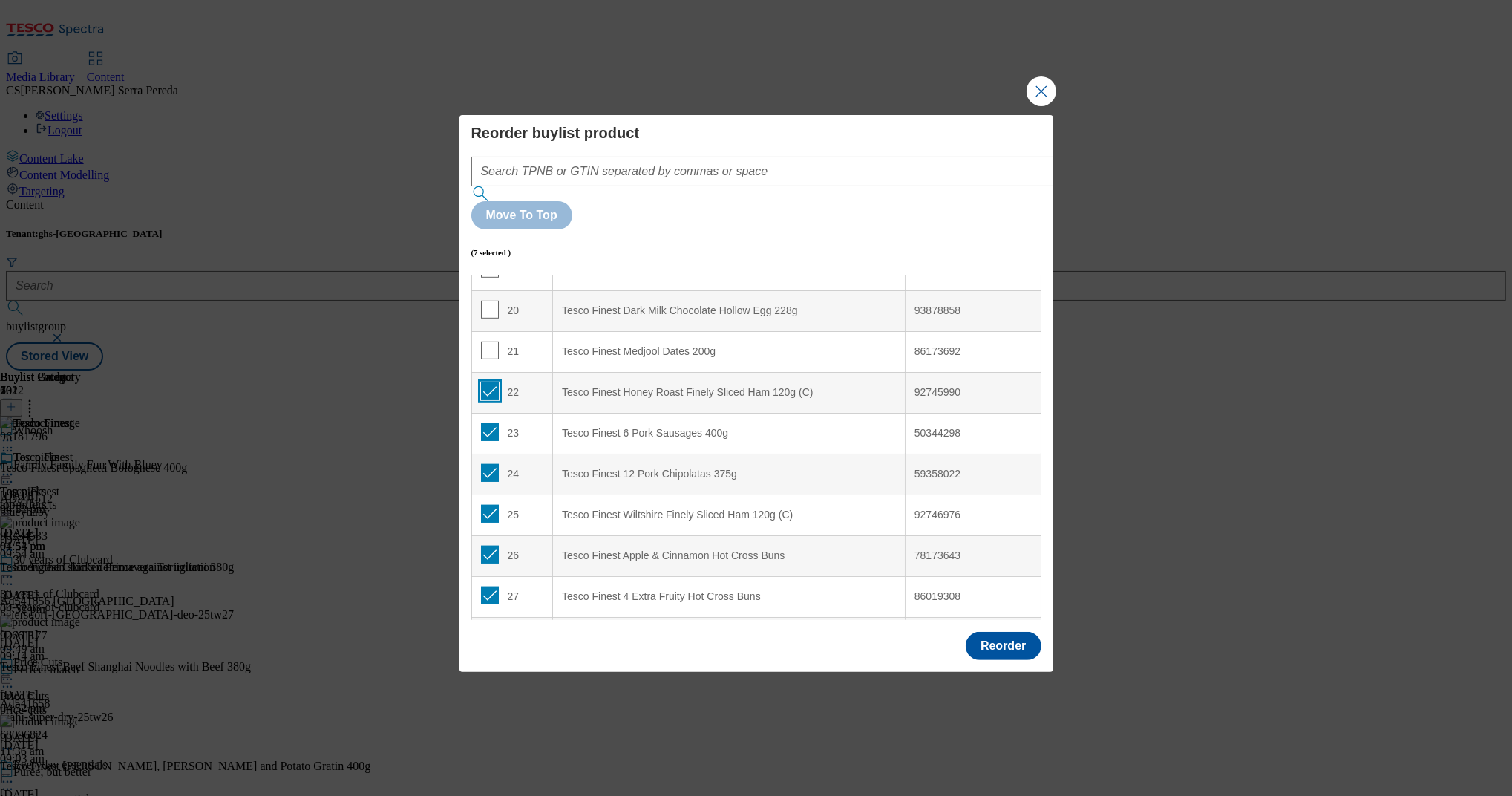
click at [489, 382] on input "Modal" at bounding box center [490, 391] width 18 height 18
checkbox input "false"
click at [485, 423] on input "Modal" at bounding box center [490, 432] width 18 height 18
checkbox input "false"
click at [490, 464] on input "Modal" at bounding box center [490, 473] width 18 height 18
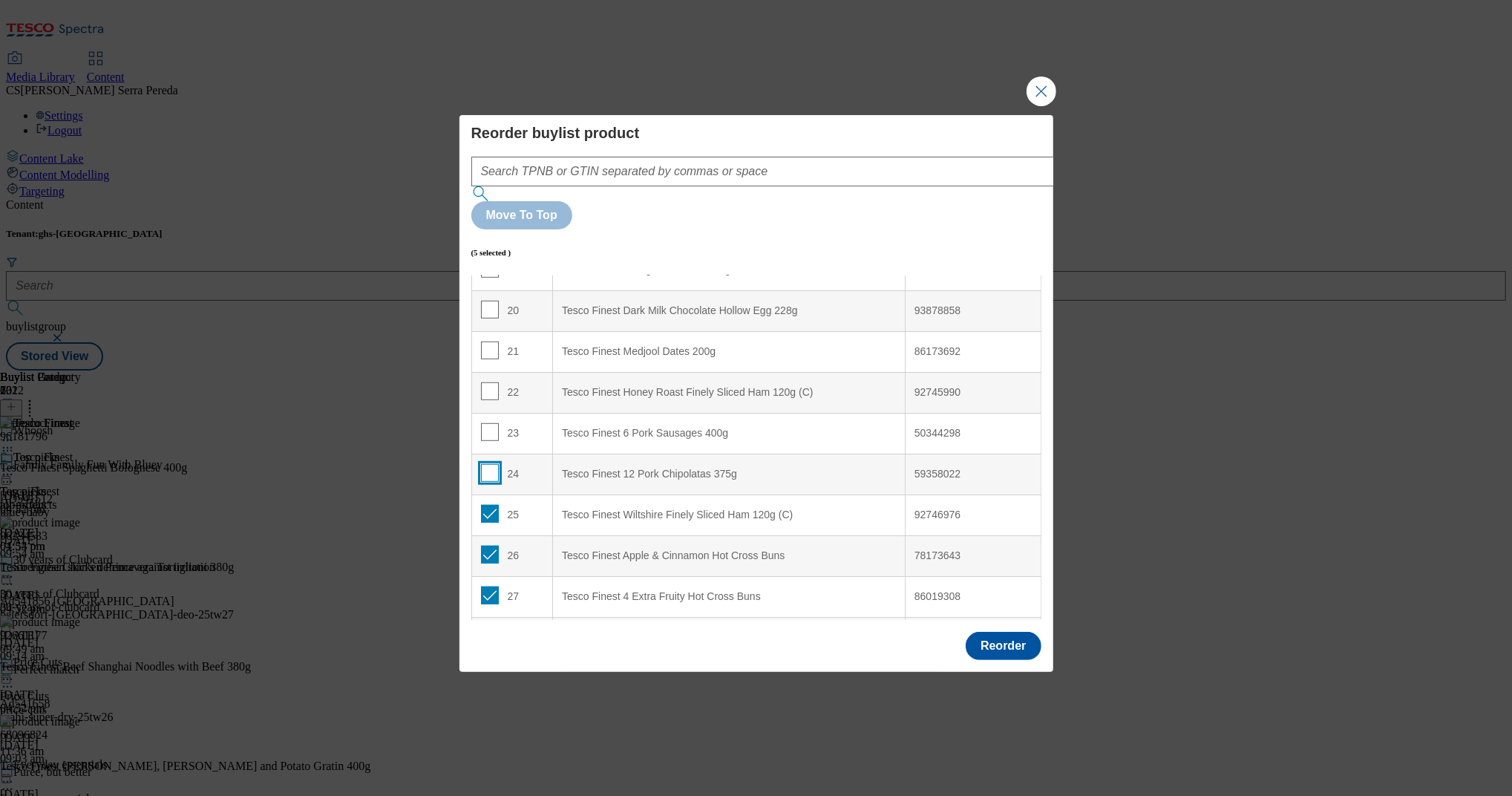
checkbox input "false"
click at [490, 494] on td "25" at bounding box center [512, 514] width 82 height 41
click at [489, 505] on input "Modal" at bounding box center [490, 514] width 18 height 18
checkbox input "false"
click at [491, 546] on input "Modal" at bounding box center [490, 554] width 18 height 18
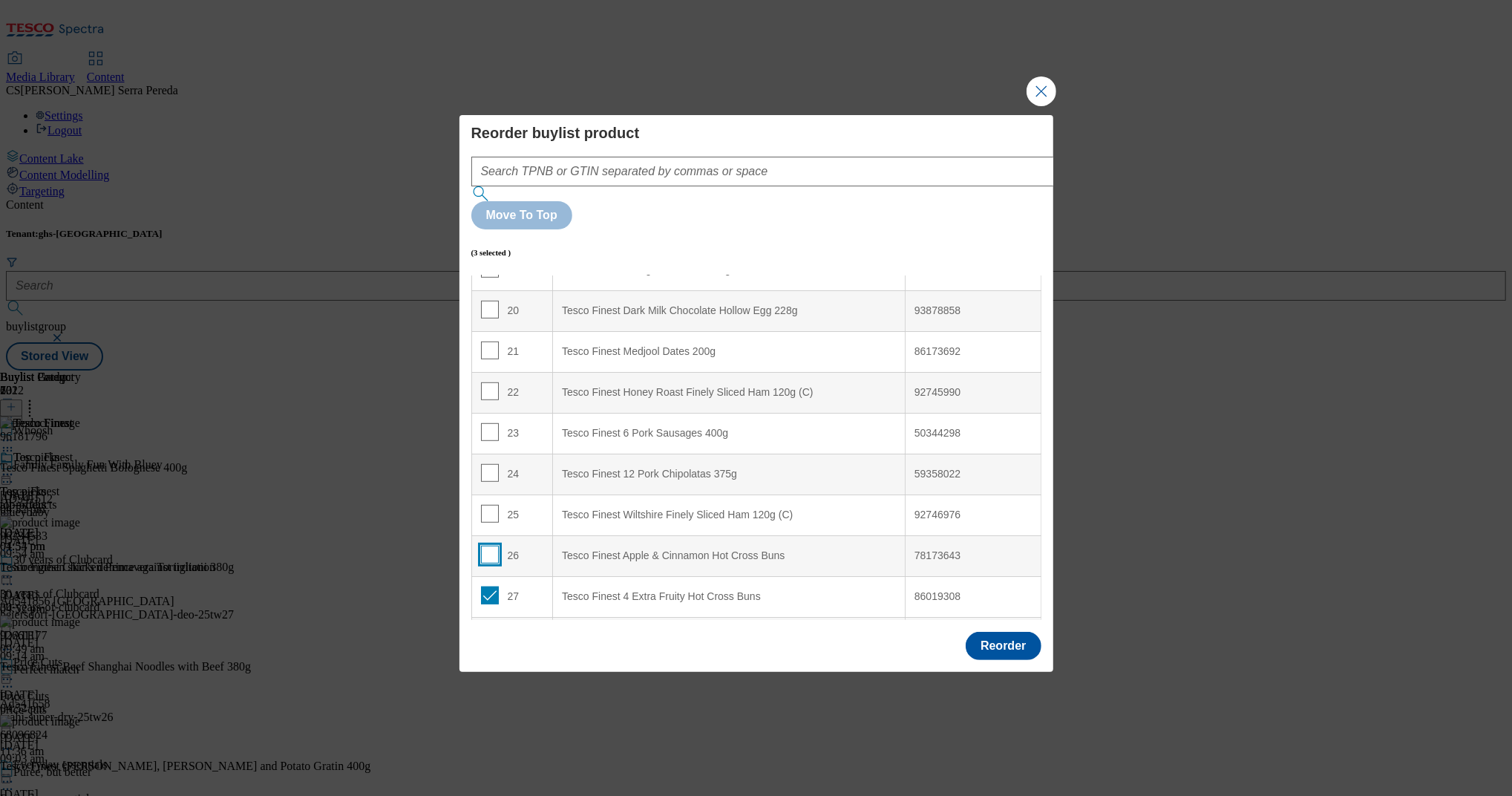
checkbox input "false"
click at [489, 586] on input "Modal" at bounding box center [490, 595] width 18 height 18
checkbox input "false"
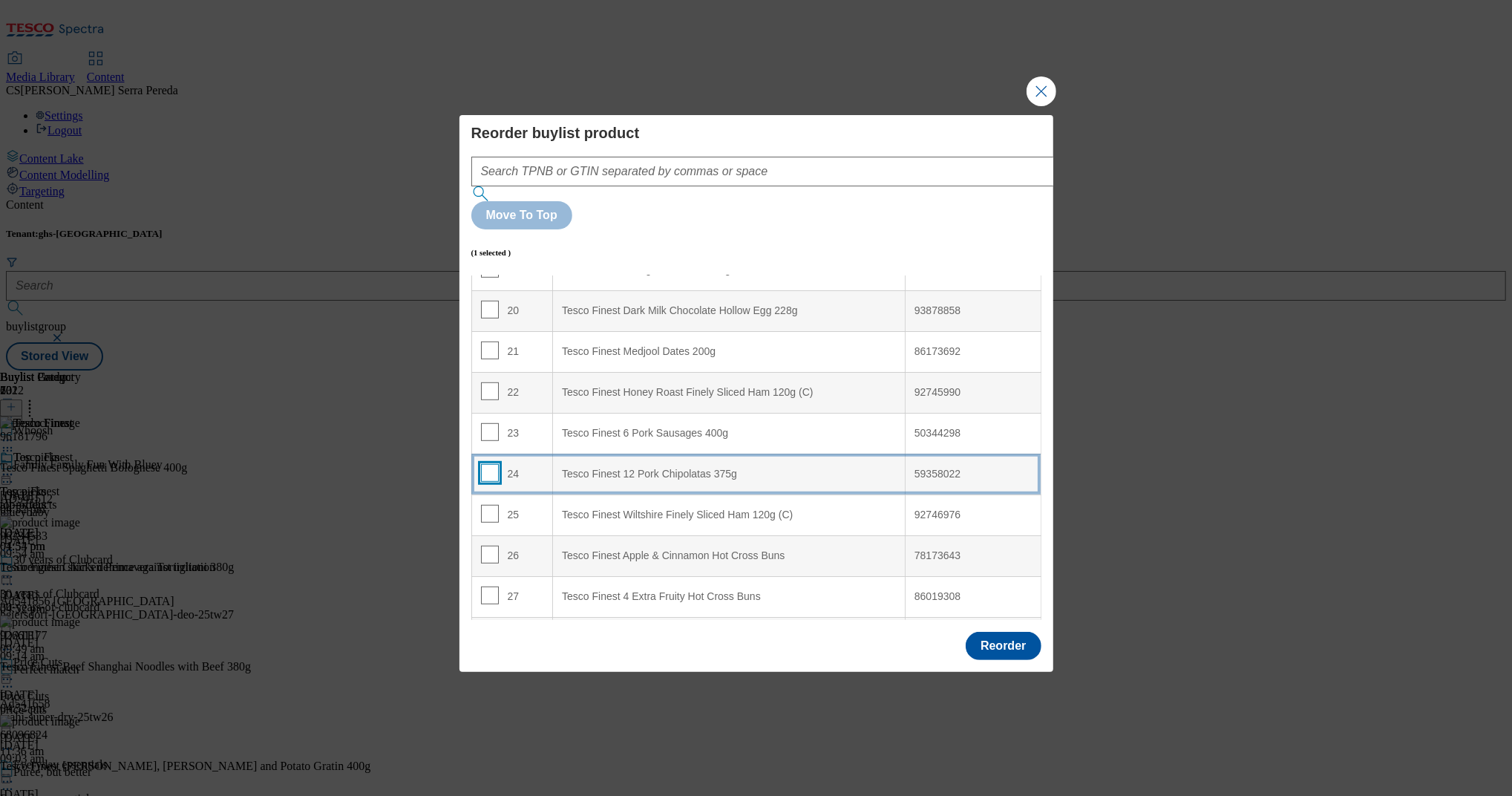
click at [489, 464] on input "Modal" at bounding box center [490, 473] width 18 height 18
checkbox input "true"
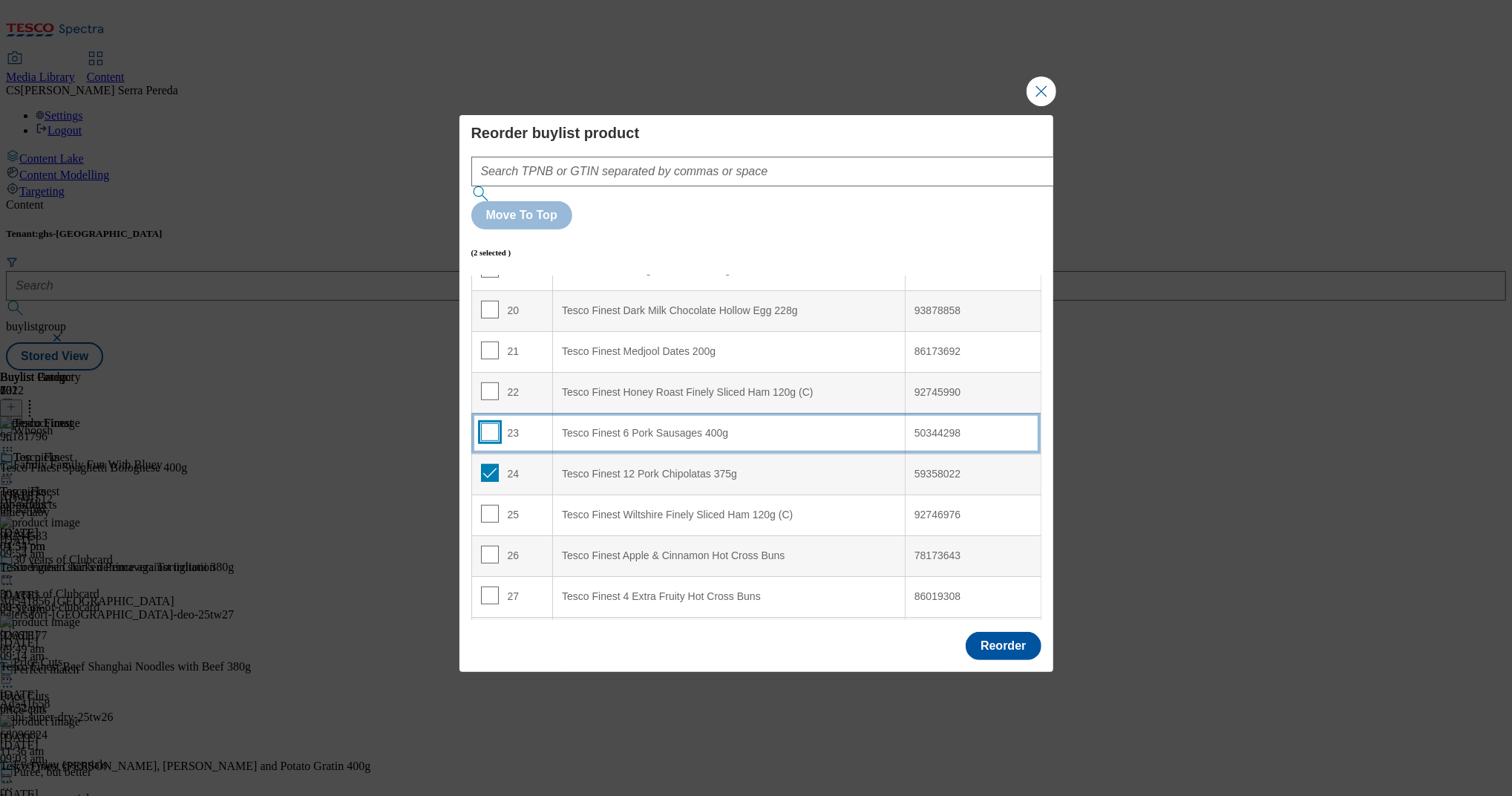
click at [489, 423] on input "Modal" at bounding box center [490, 432] width 18 height 18
checkbox input "true"
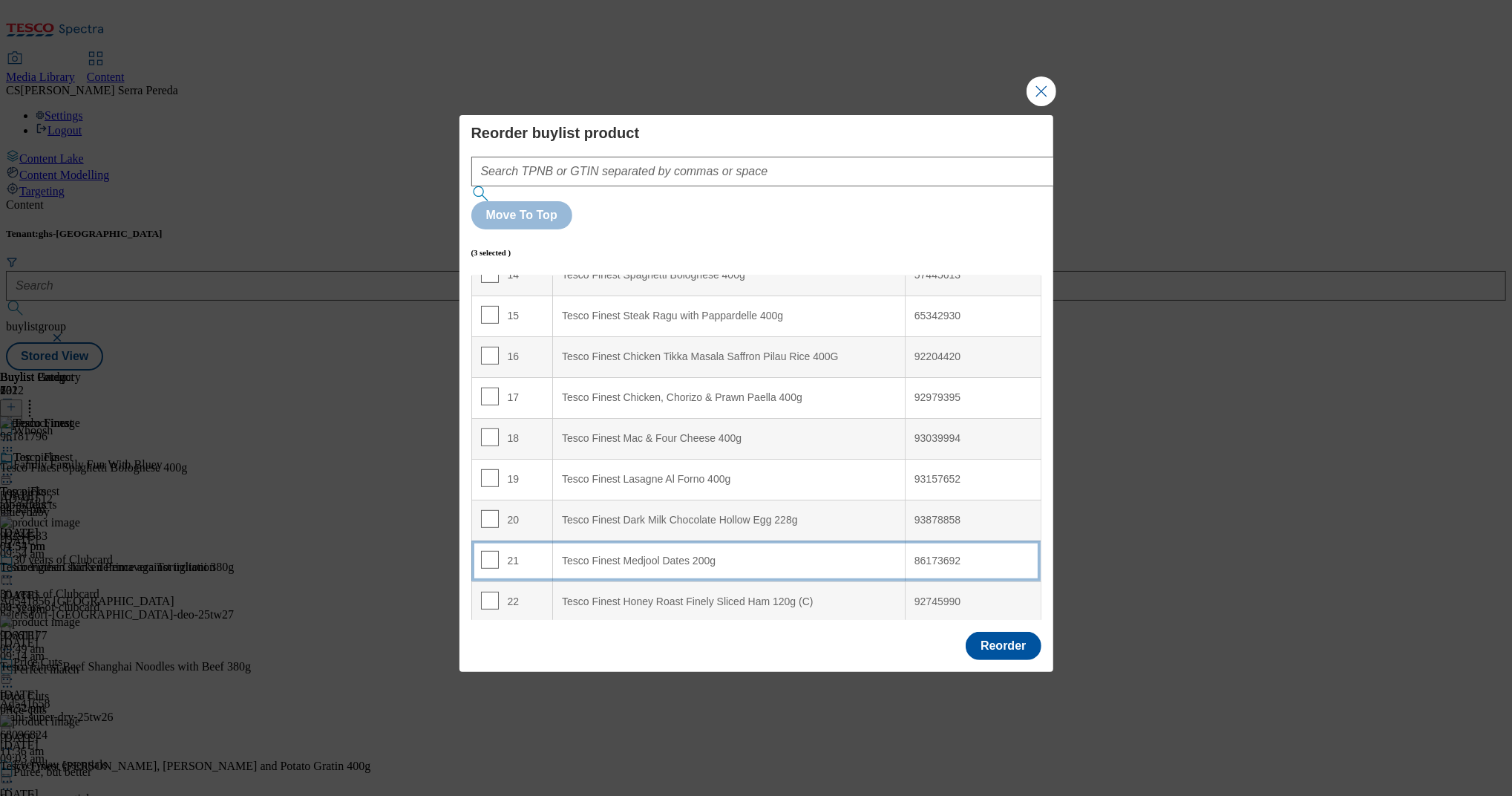
scroll to position [592, 0]
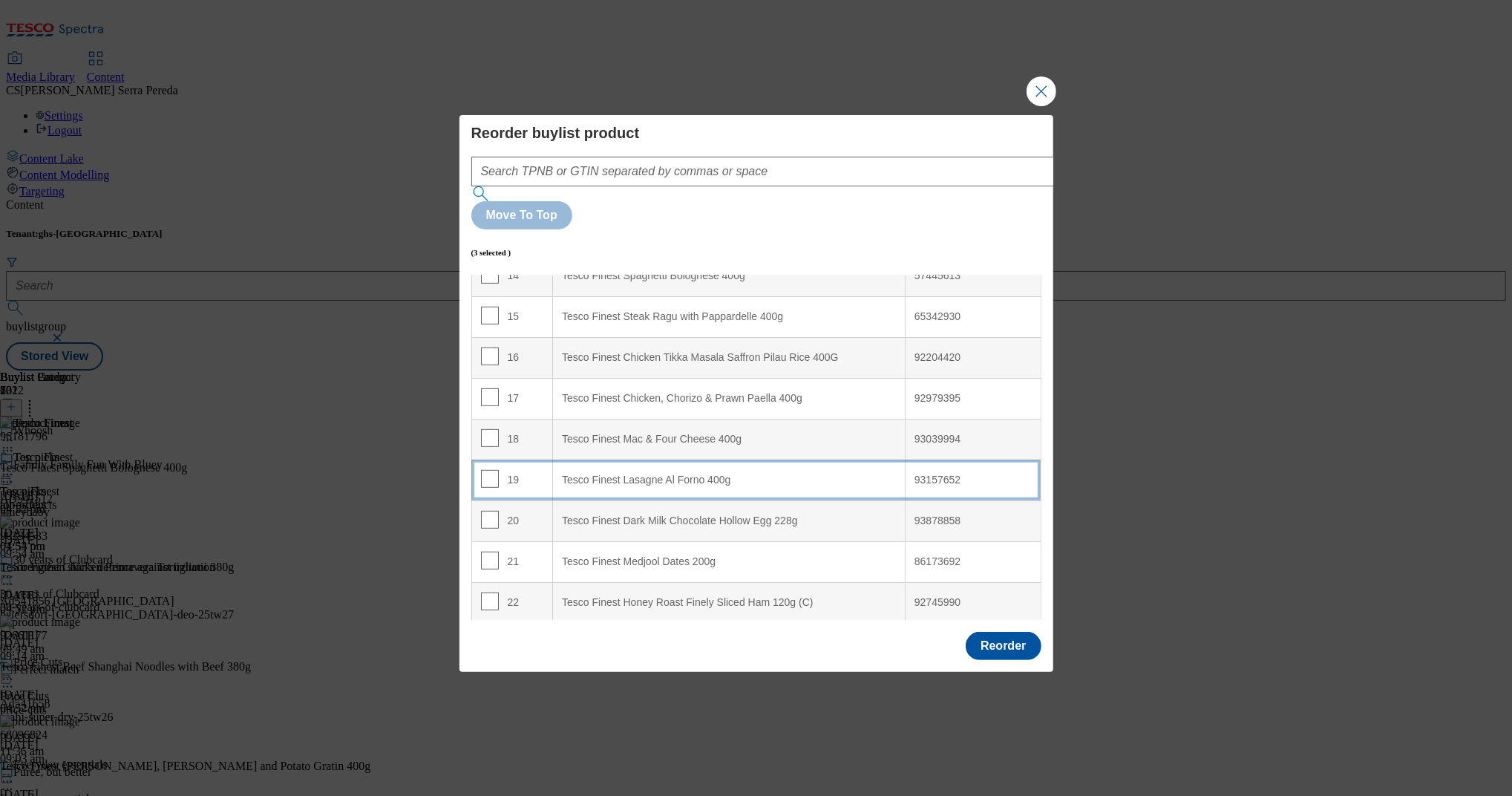
click at [740, 460] on 400g "Tesco Finest Lasagne Al Forno 400g" at bounding box center [729, 480] width 353 height 41
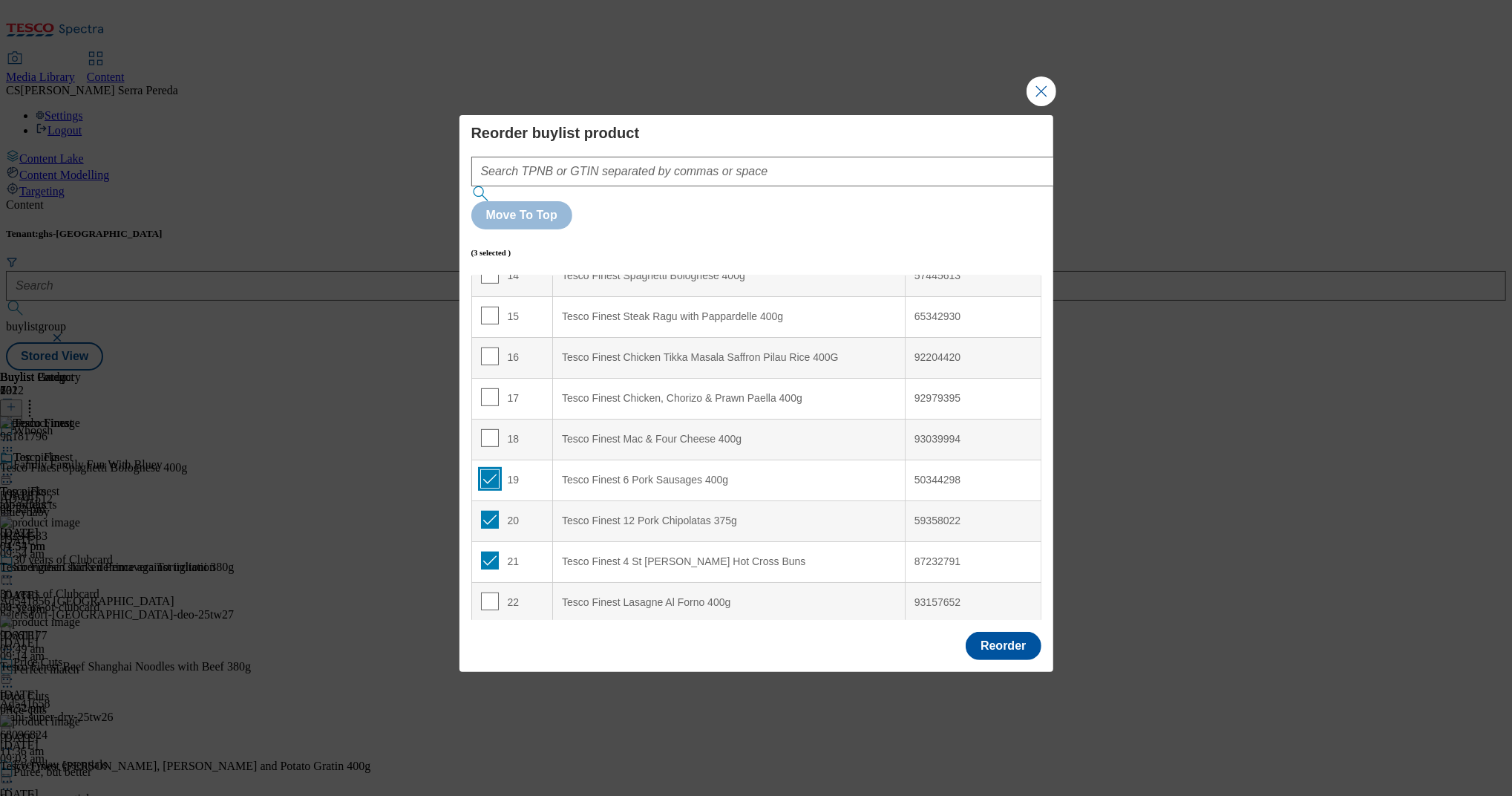
click at [482, 470] on input "Modal" at bounding box center [490, 479] width 18 height 18
checkbox input "false"
click at [483, 511] on input "Modal" at bounding box center [490, 520] width 18 height 18
checkbox input "false"
click at [493, 552] on input "Modal" at bounding box center [490, 561] width 18 height 18
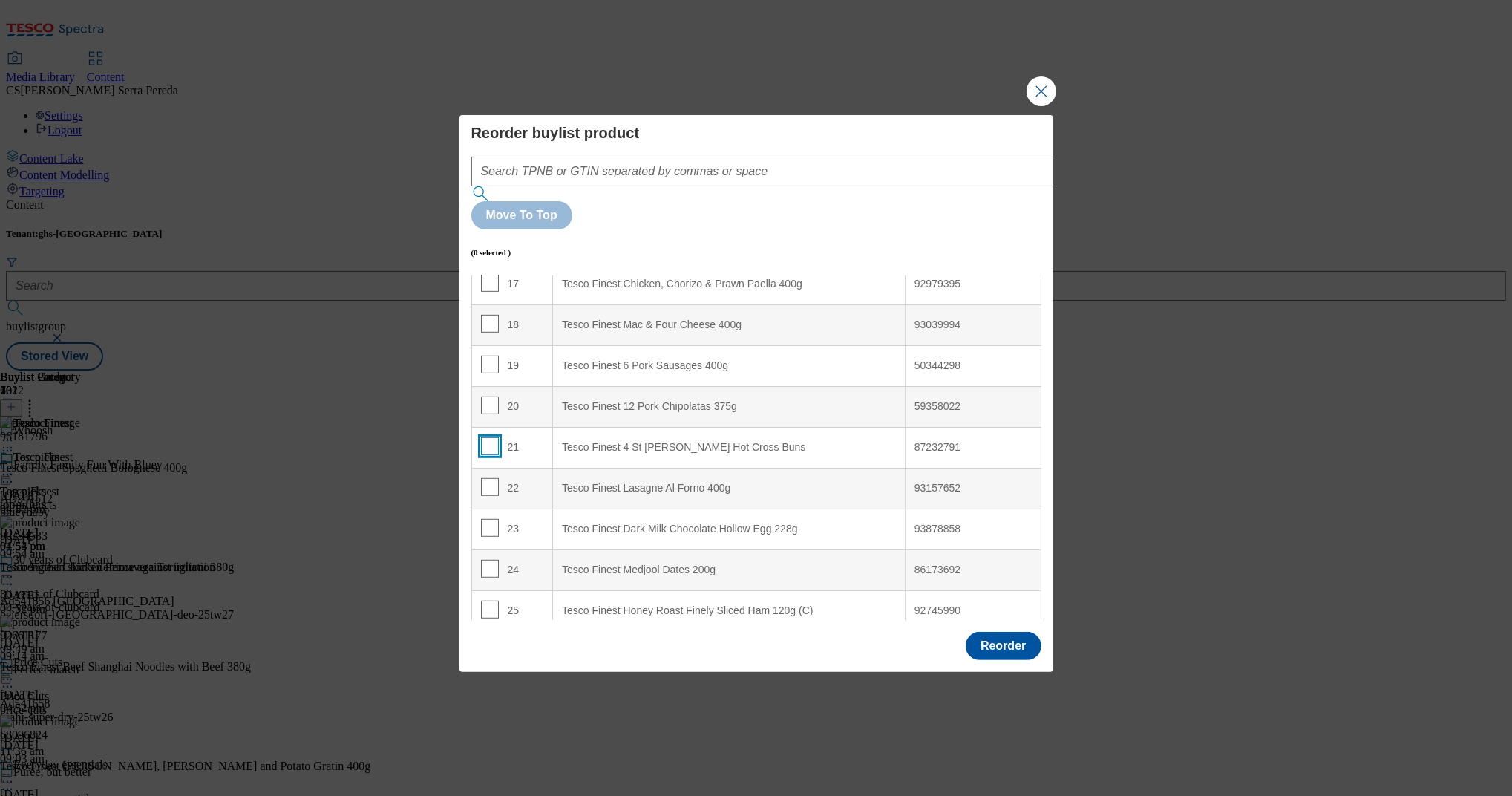
scroll to position [707, 0]
click at [489, 437] on input "Modal" at bounding box center [490, 446] width 18 height 18
checkbox input "true"
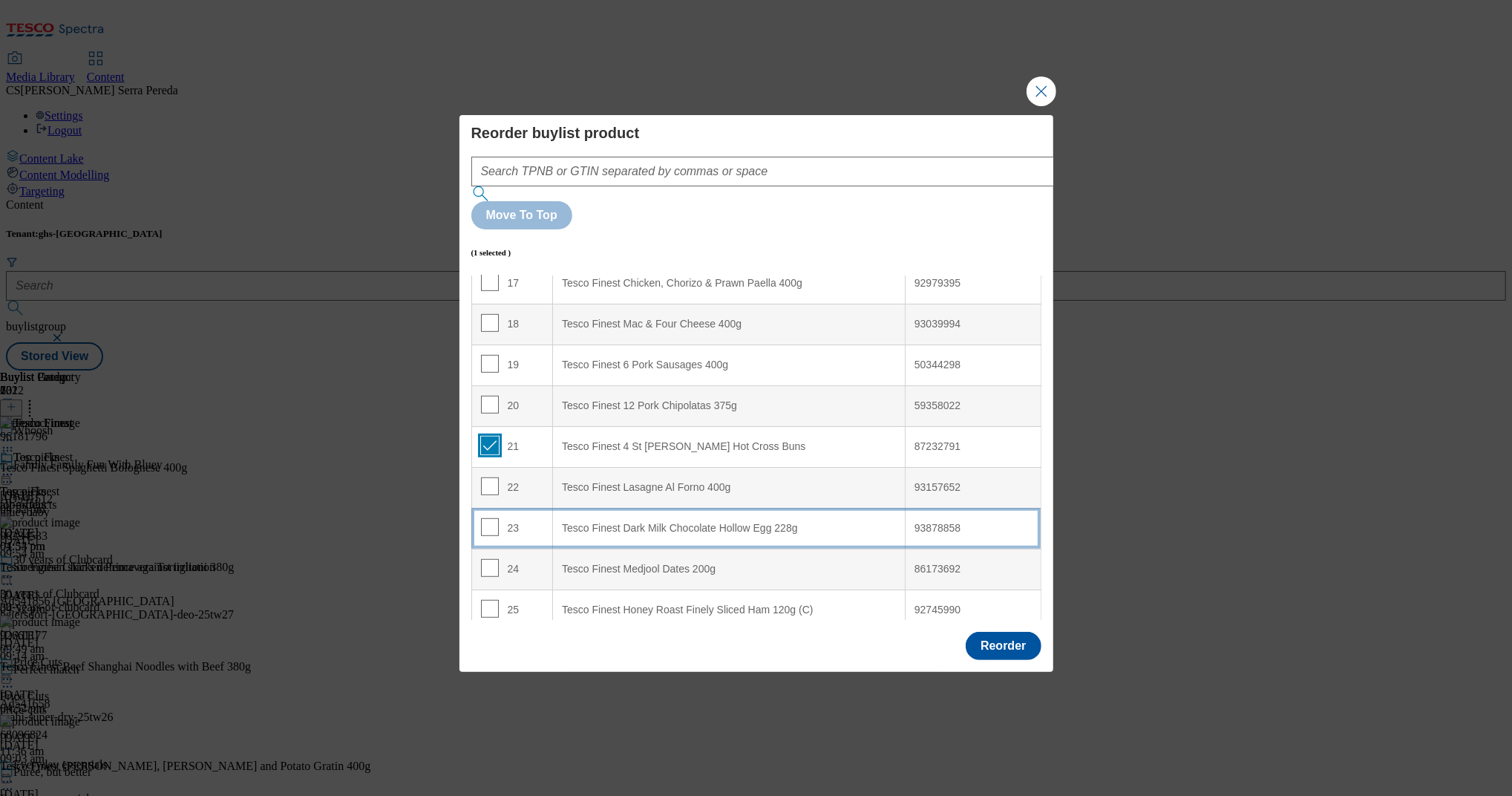
scroll to position [842, 0]
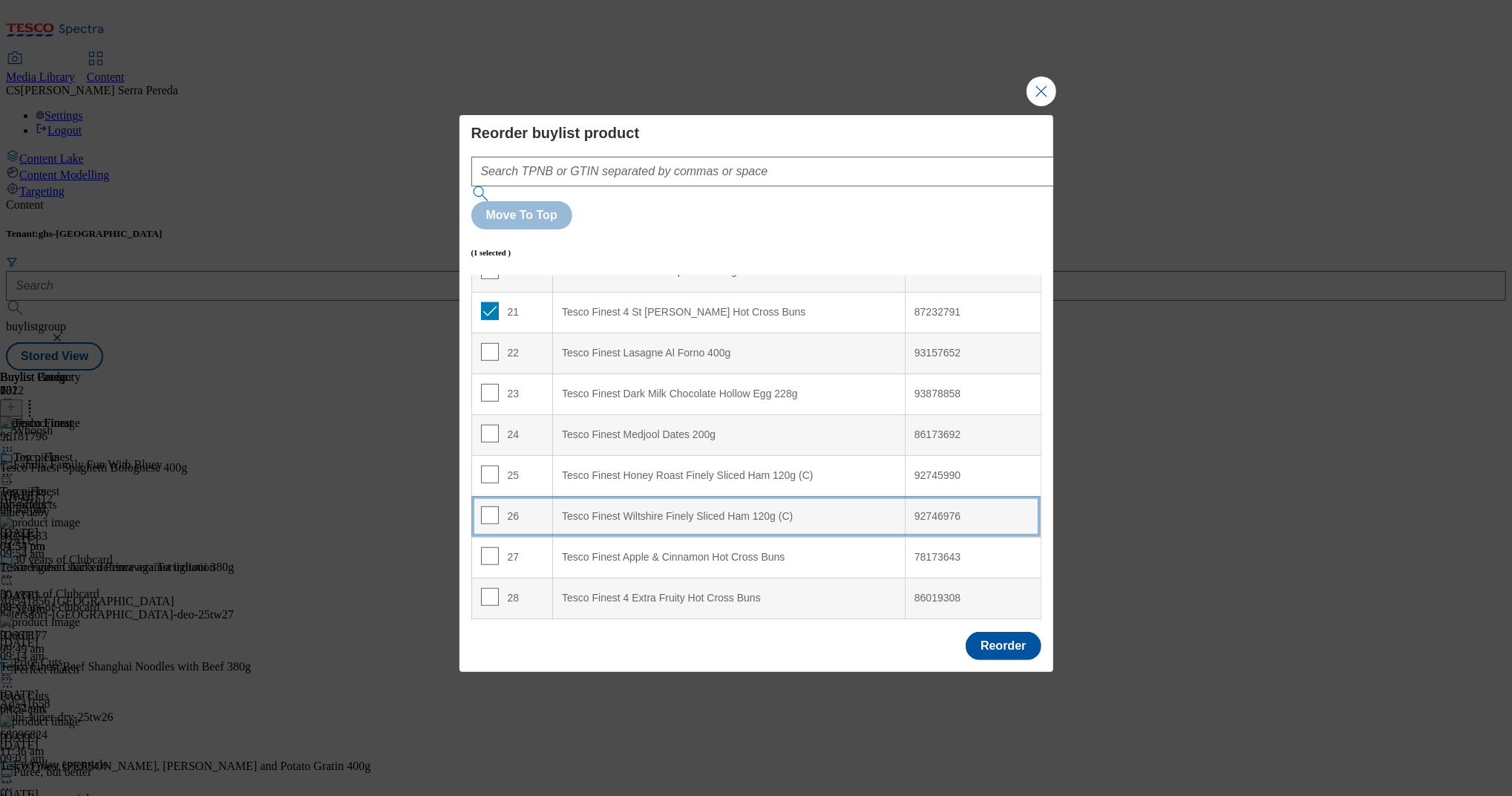
click at [620, 496] on \(C\) "Tesco Finest Wiltshire Finely Sliced Ham 120g (C)" at bounding box center [729, 516] width 353 height 41
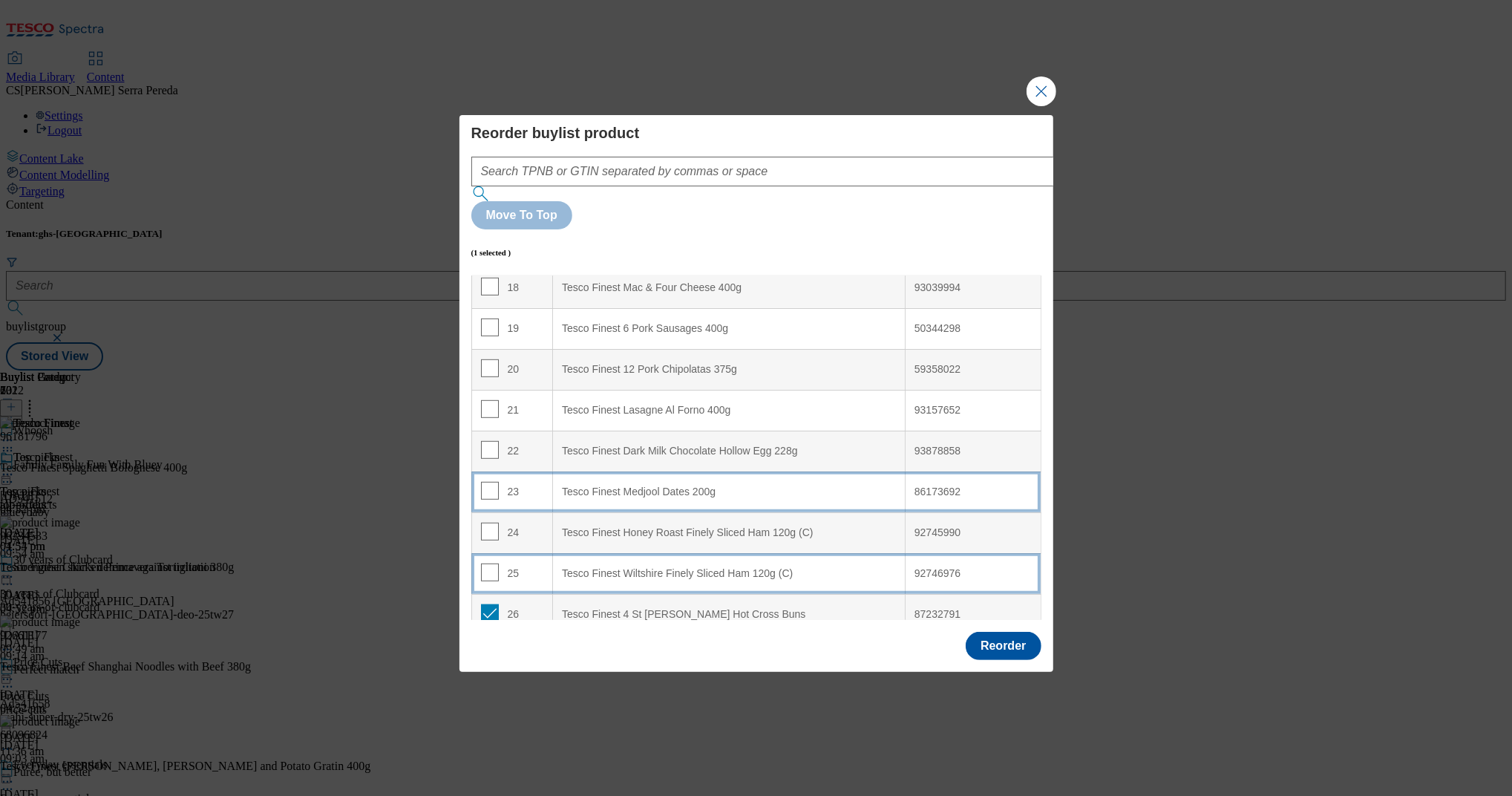
scroll to position [742, 0]
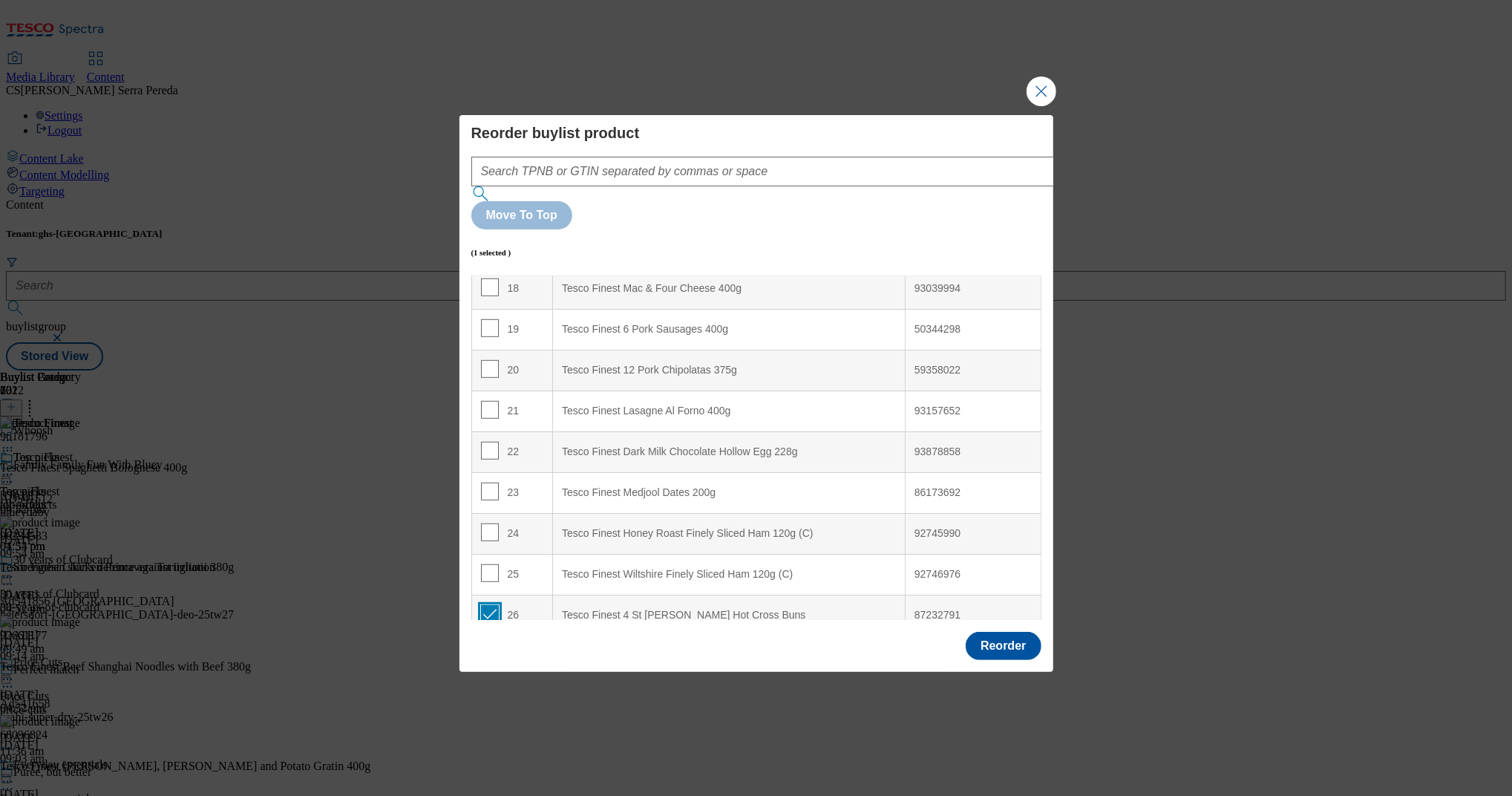
click at [487, 606] on input "Modal" at bounding box center [490, 614] width 18 height 18
checkbox input "false"
click at [490, 401] on input "Modal" at bounding box center [490, 410] width 18 height 18
checkbox input "true"
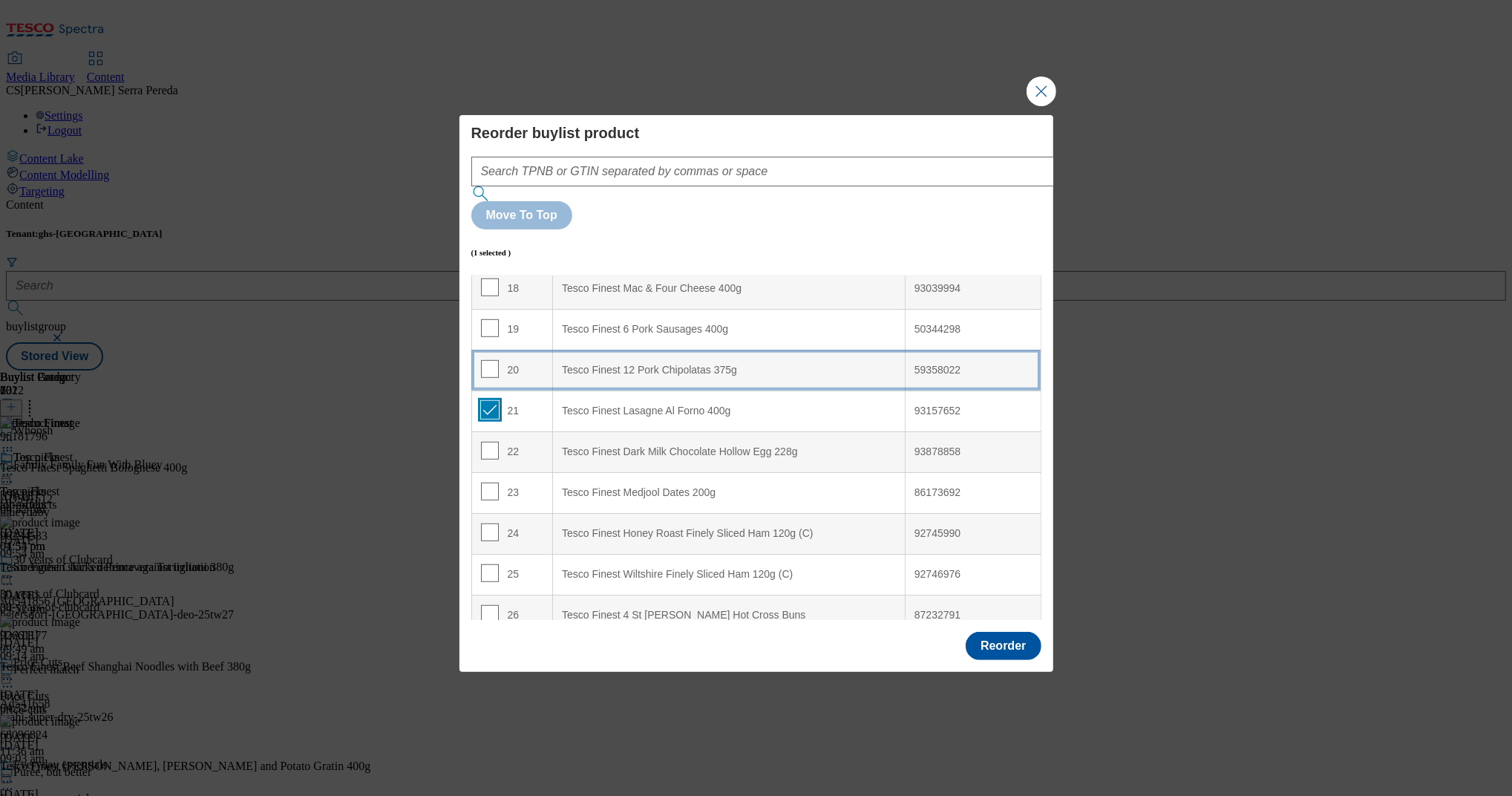
scroll to position [652, 0]
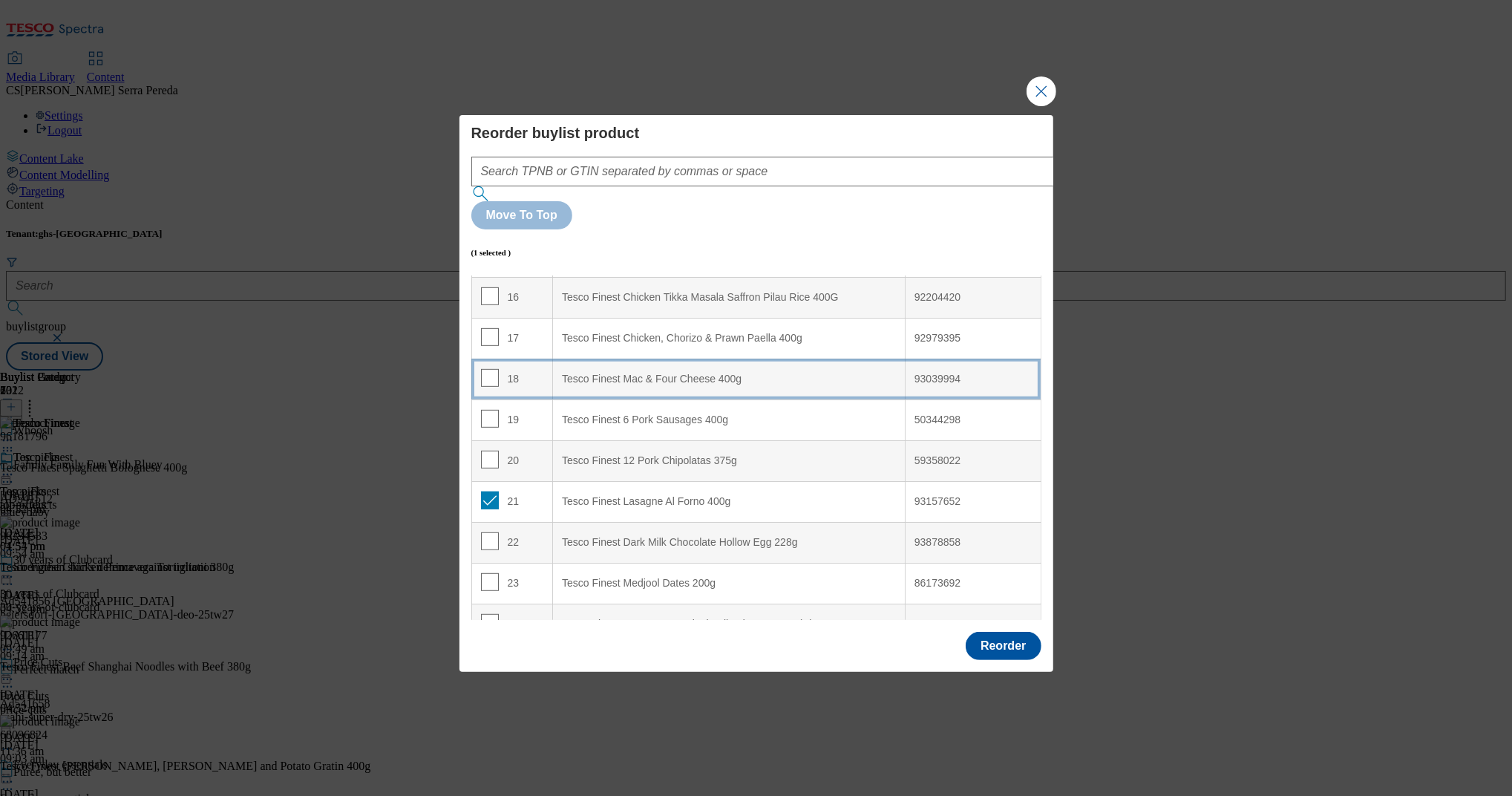
click at [699, 373] on div "Tesco Finest Mac & Four Cheese 400g" at bounding box center [729, 379] width 334 height 14
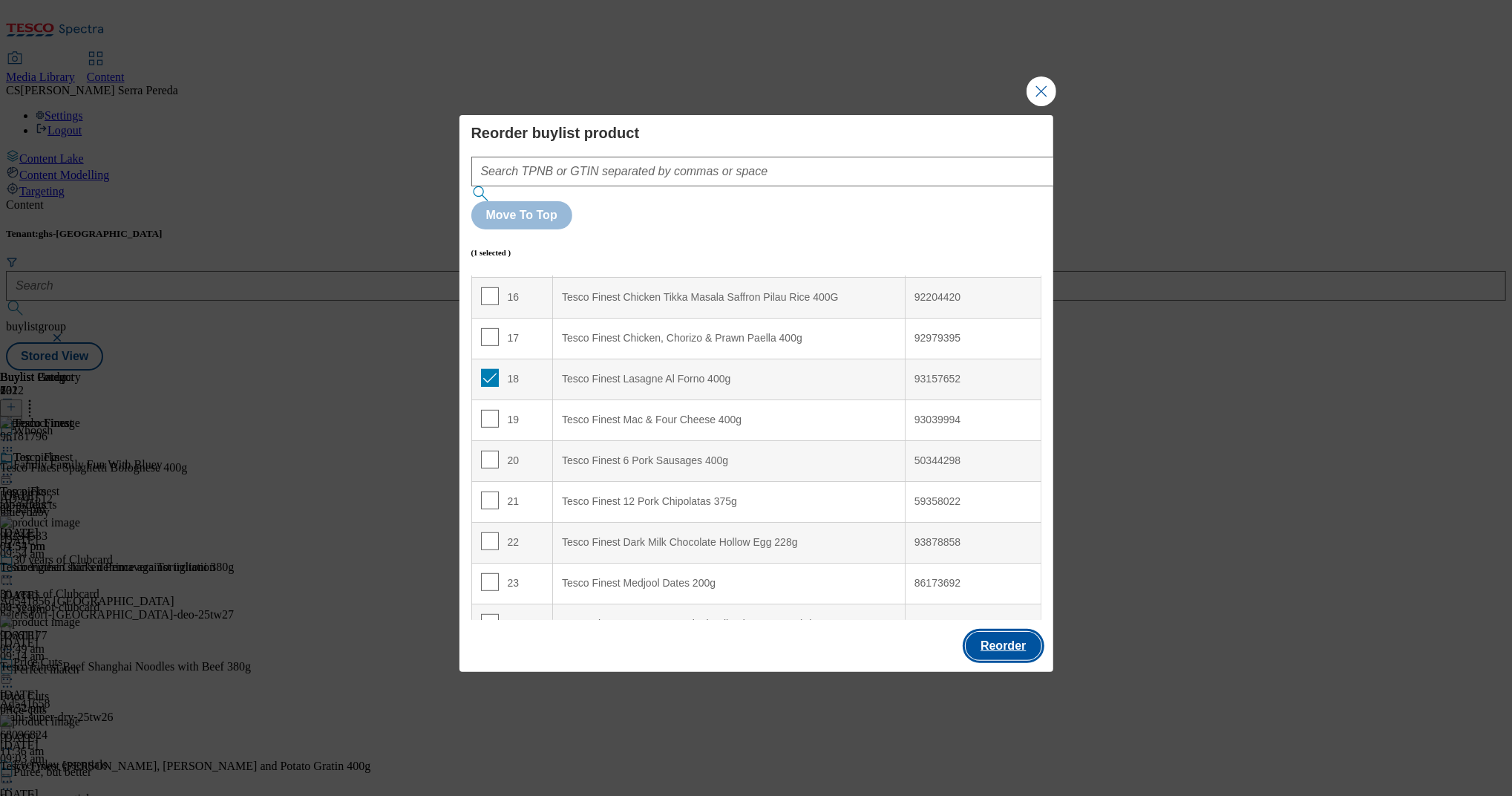
click at [987, 632] on button "Reorder" at bounding box center [1003, 646] width 75 height 28
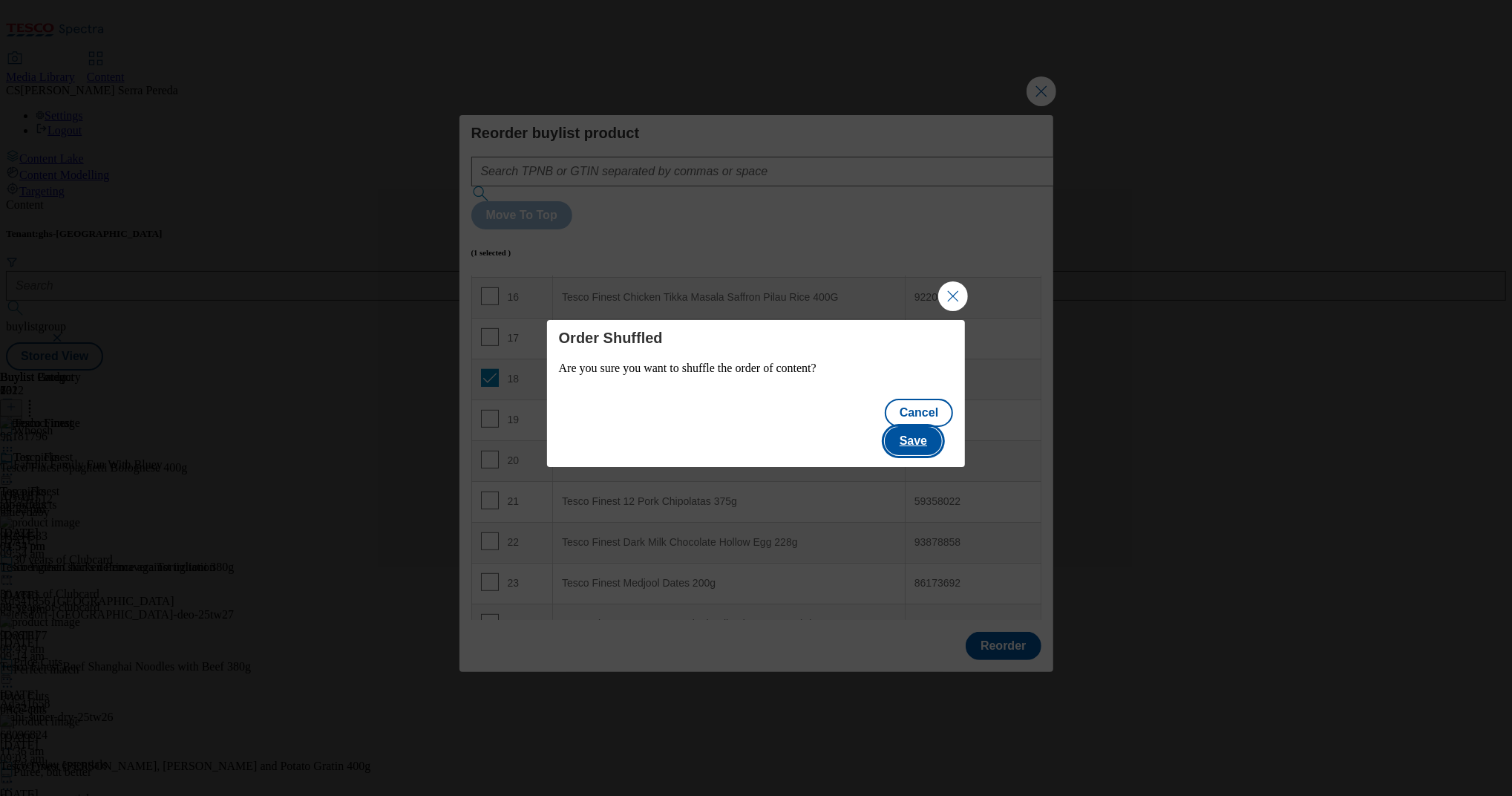
click at [924, 433] on button "Save" at bounding box center [913, 441] width 57 height 28
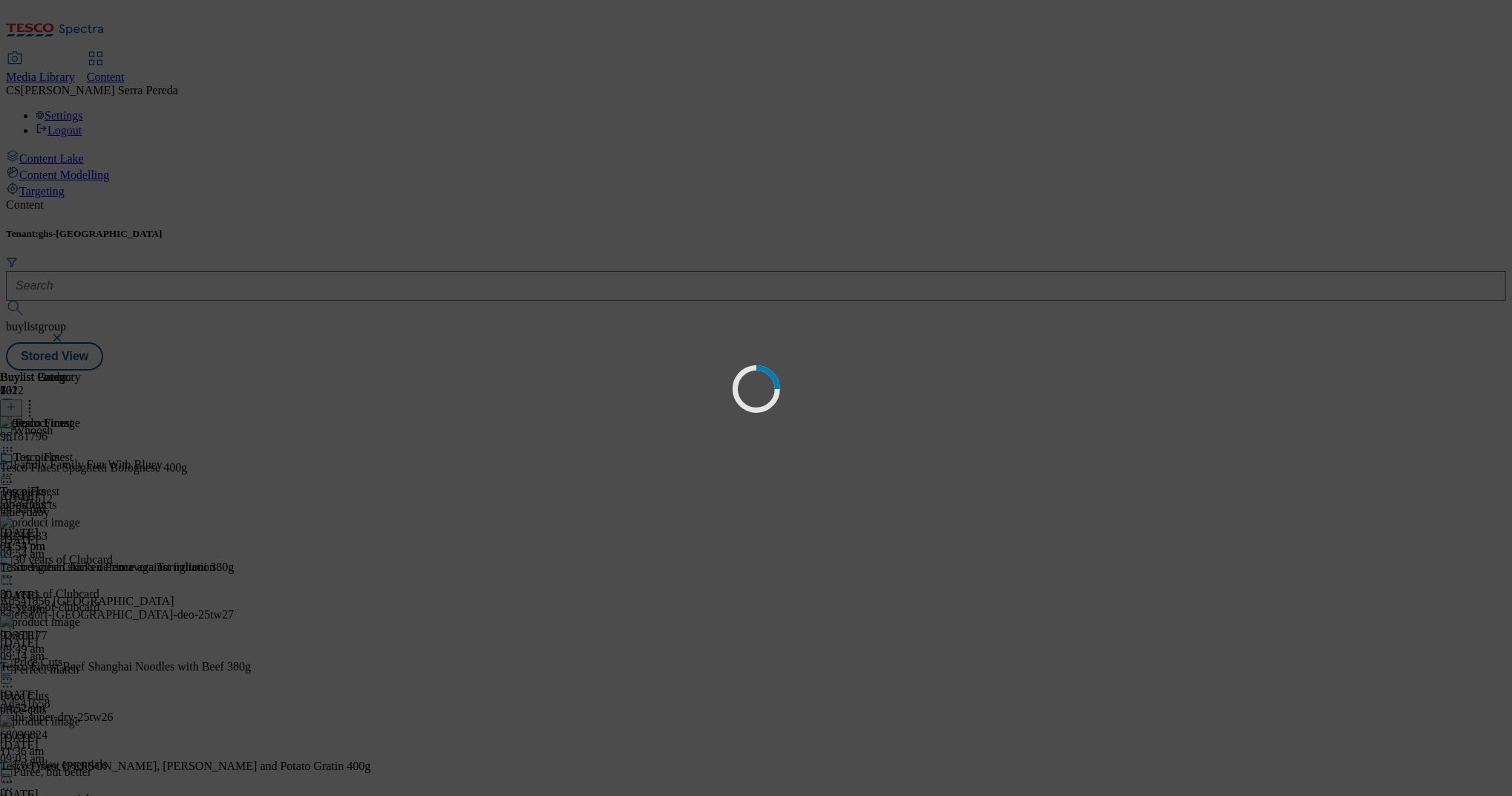
scroll to position [0, 0]
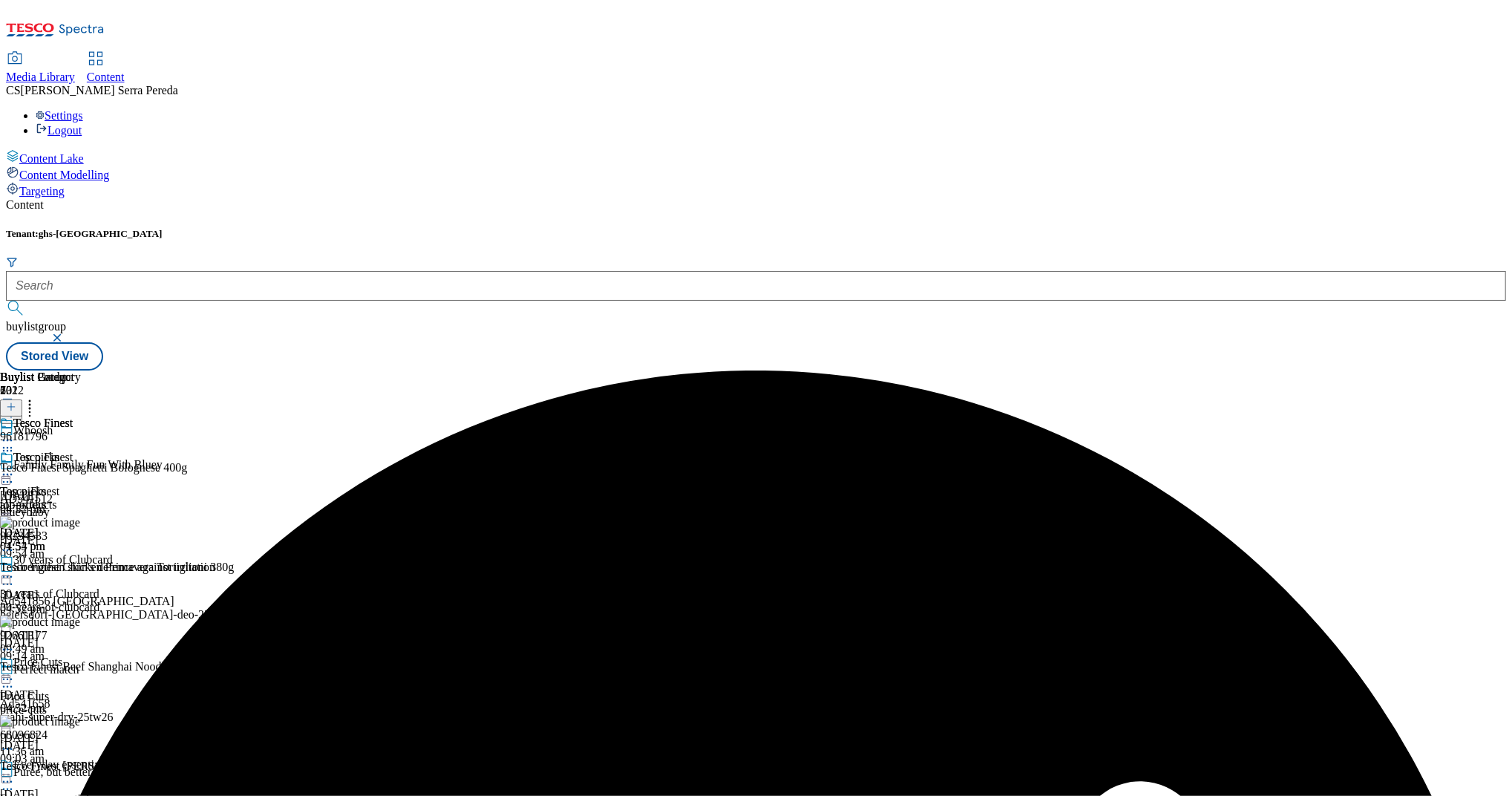
click at [15, 467] on icon at bounding box center [7, 474] width 15 height 15
click at [69, 497] on button "Edit" at bounding box center [49, 505] width 39 height 17
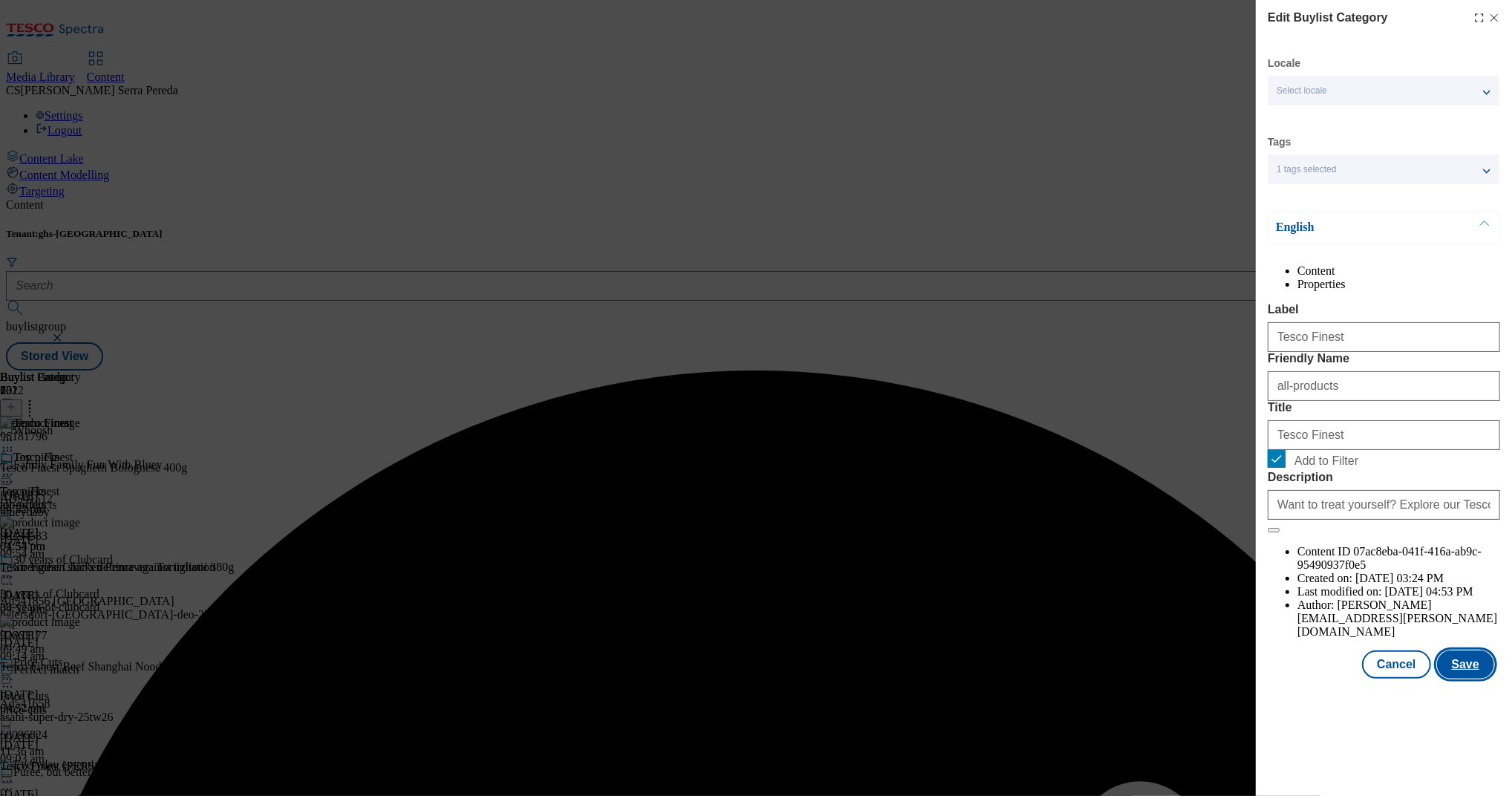
click at [1465, 678] on button "Save" at bounding box center [1465, 664] width 57 height 28
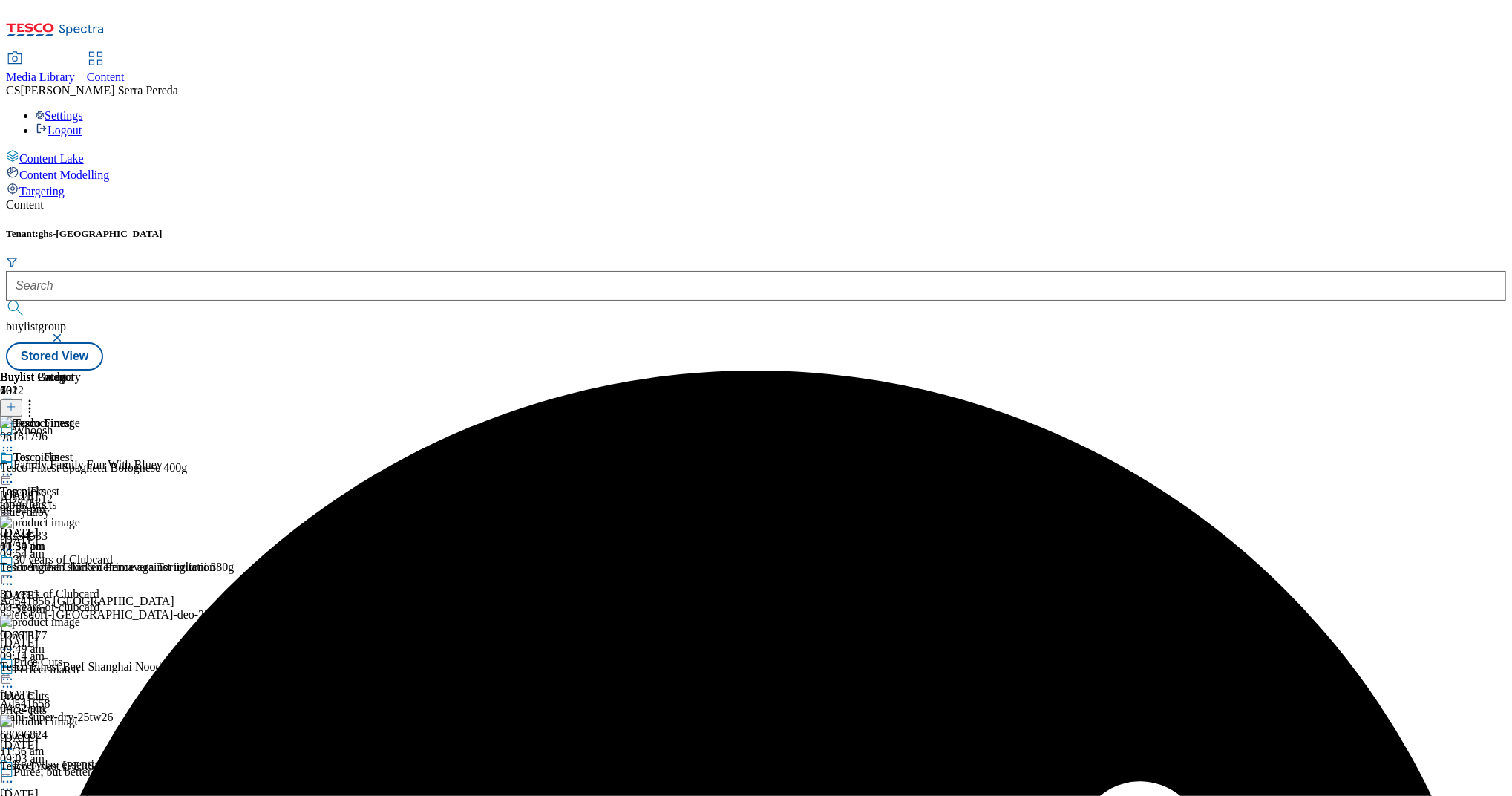
click at [81, 450] on div "Tesco Finest" at bounding box center [40, 467] width 81 height 34
click at [15, 467] on icon at bounding box center [7, 474] width 15 height 15
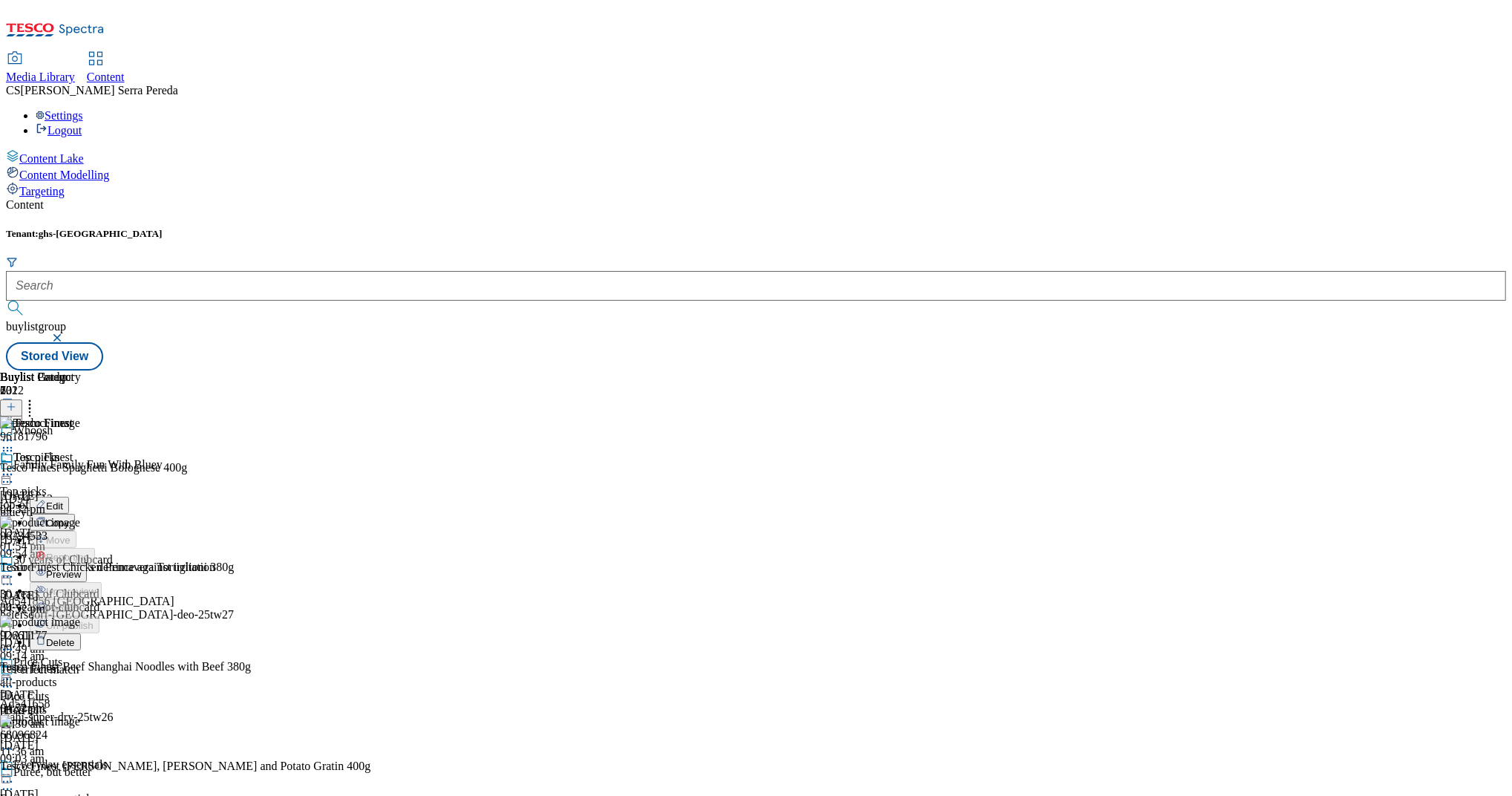
click at [81, 569] on span "Preview" at bounding box center [64, 574] width 35 height 11
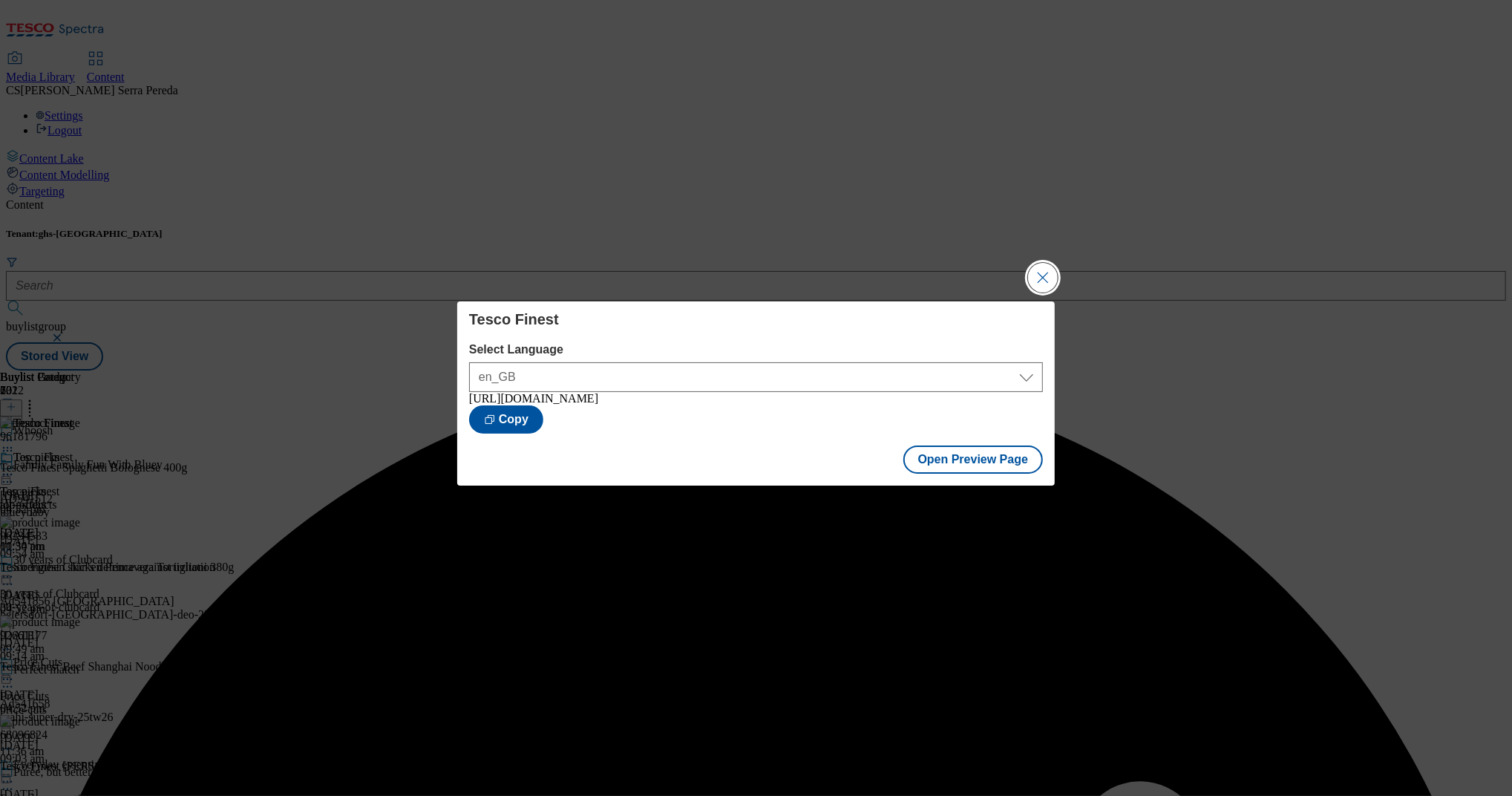
click at [1045, 268] on button "Close Modal" at bounding box center [1043, 278] width 30 height 30
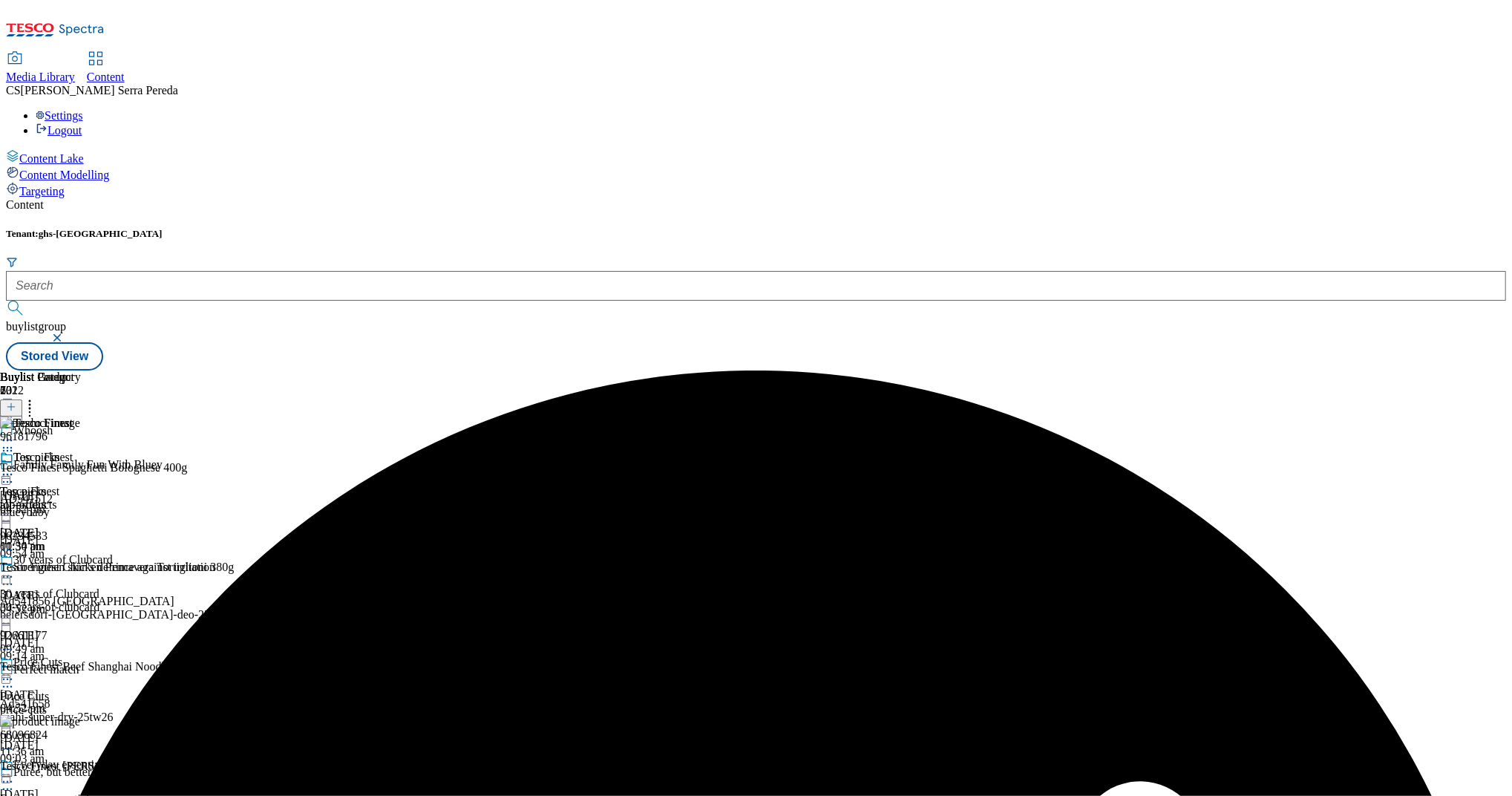
click at [15, 467] on icon at bounding box center [7, 474] width 15 height 15
click at [78, 620] on span "Publish" at bounding box center [62, 626] width 33 height 11
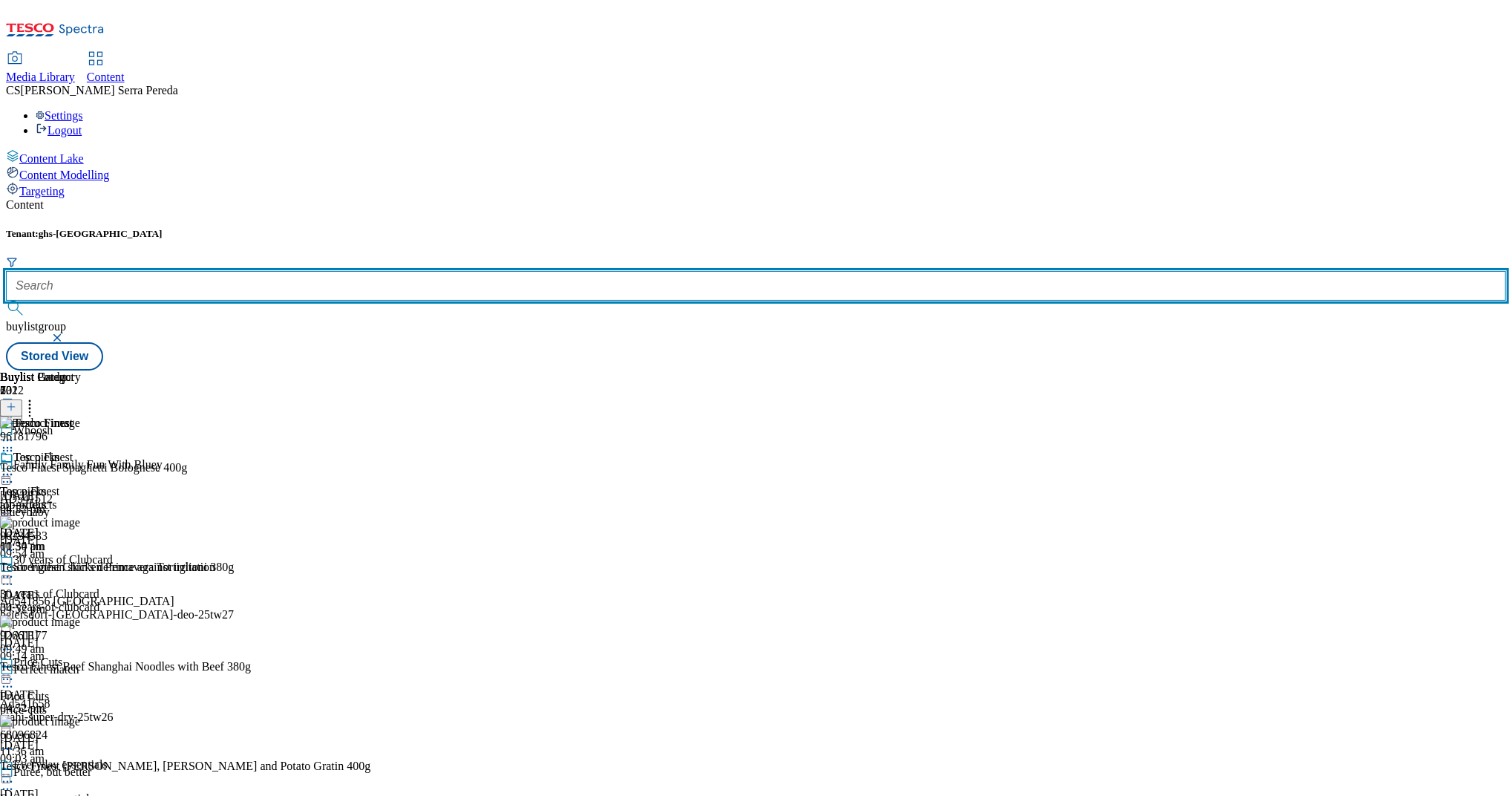
click at [329, 271] on input "text" at bounding box center [756, 286] width 1500 height 30
type input "e"
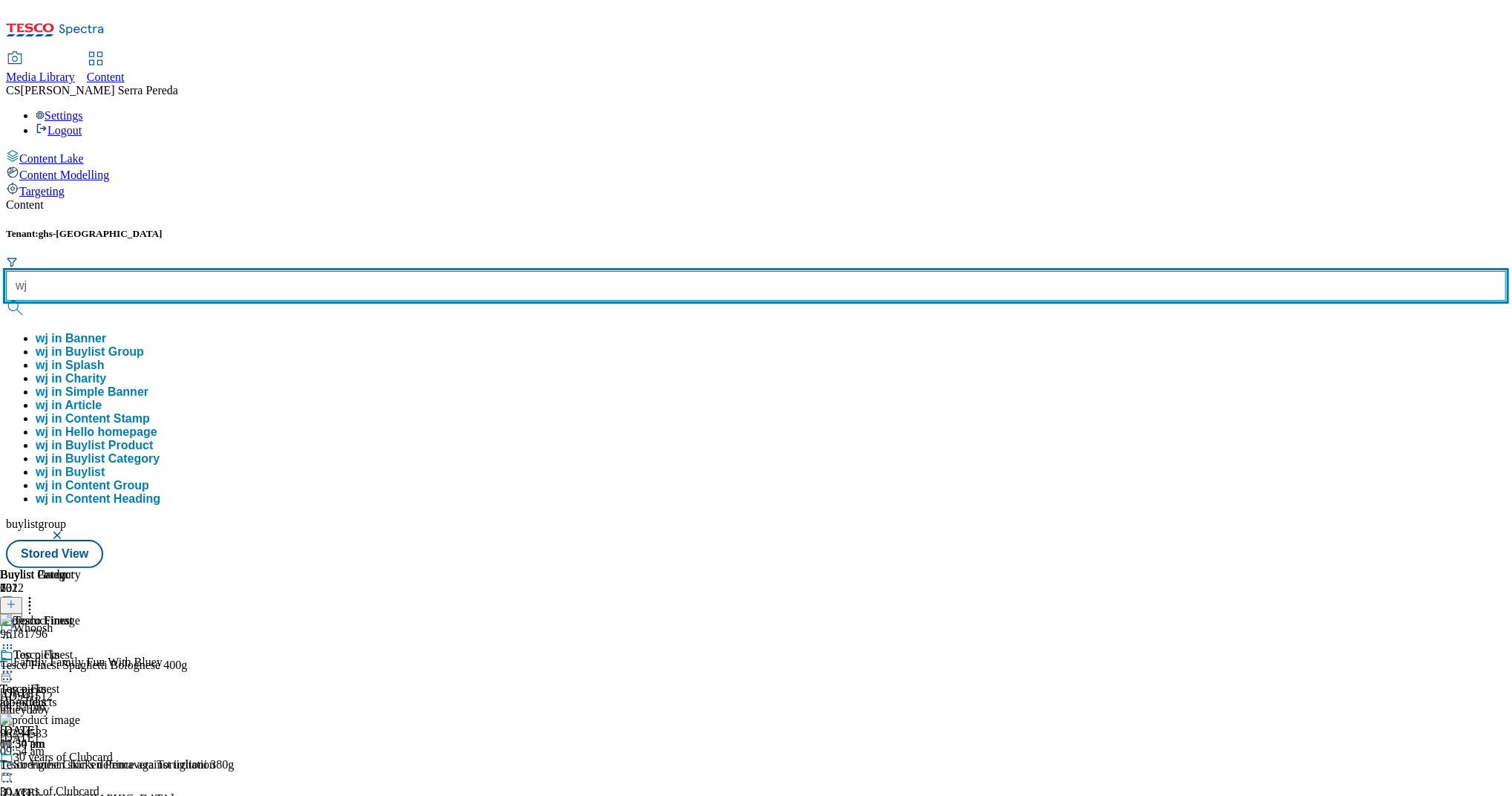
type input "w"
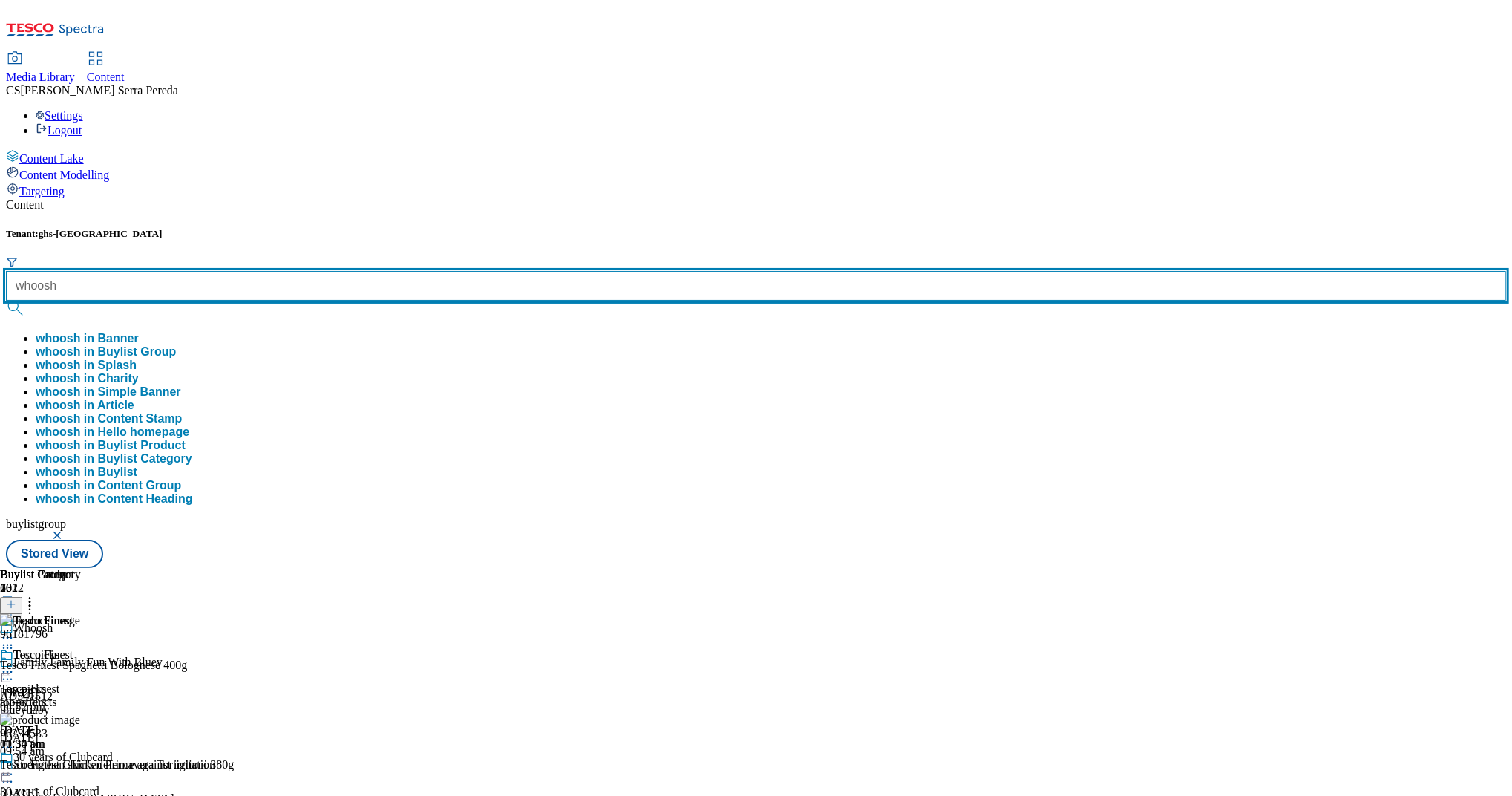
type input "whoosh"
click at [6, 301] on button "submit" at bounding box center [16, 308] width 21 height 15
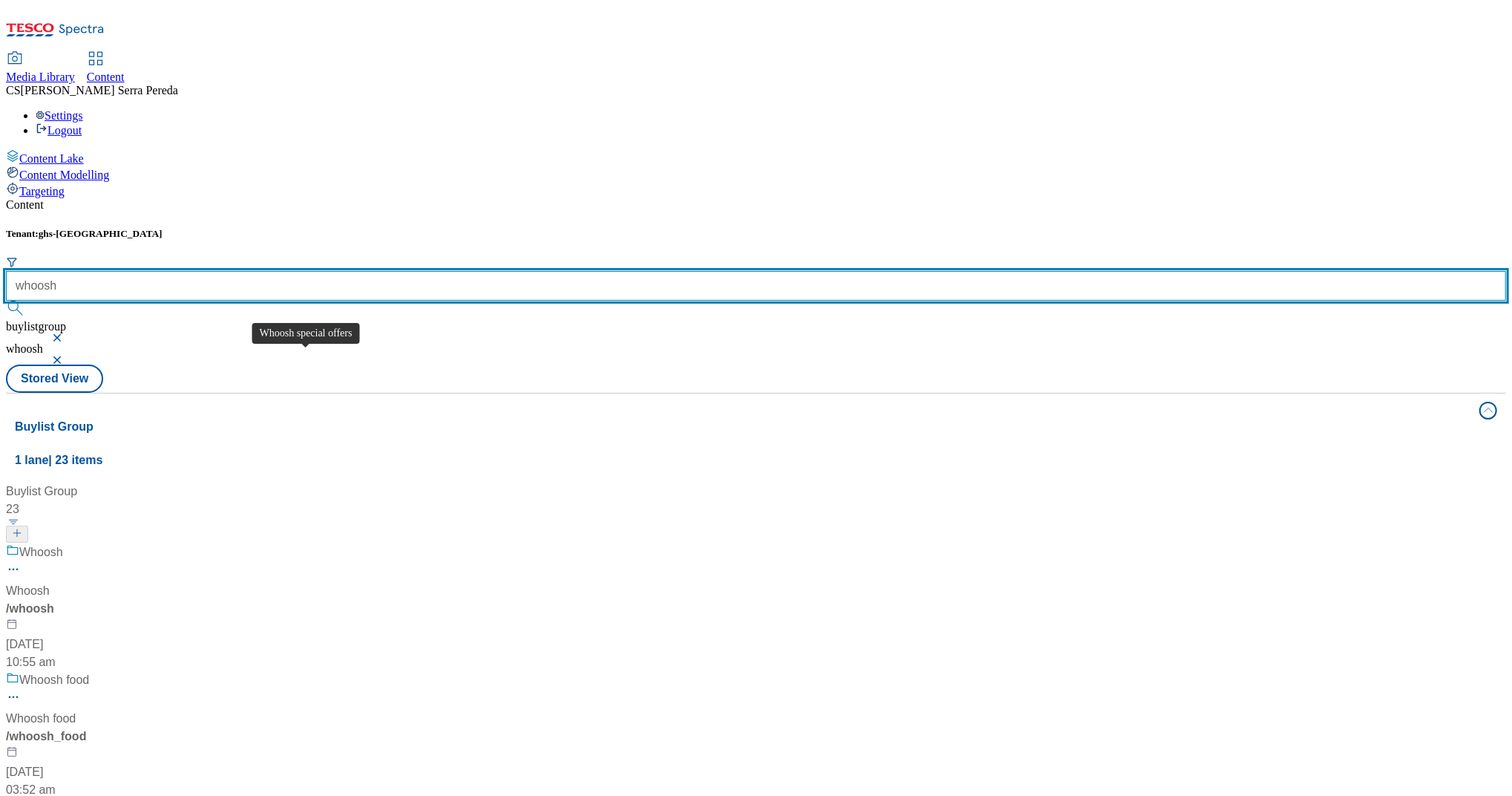
scroll to position [960, 0]
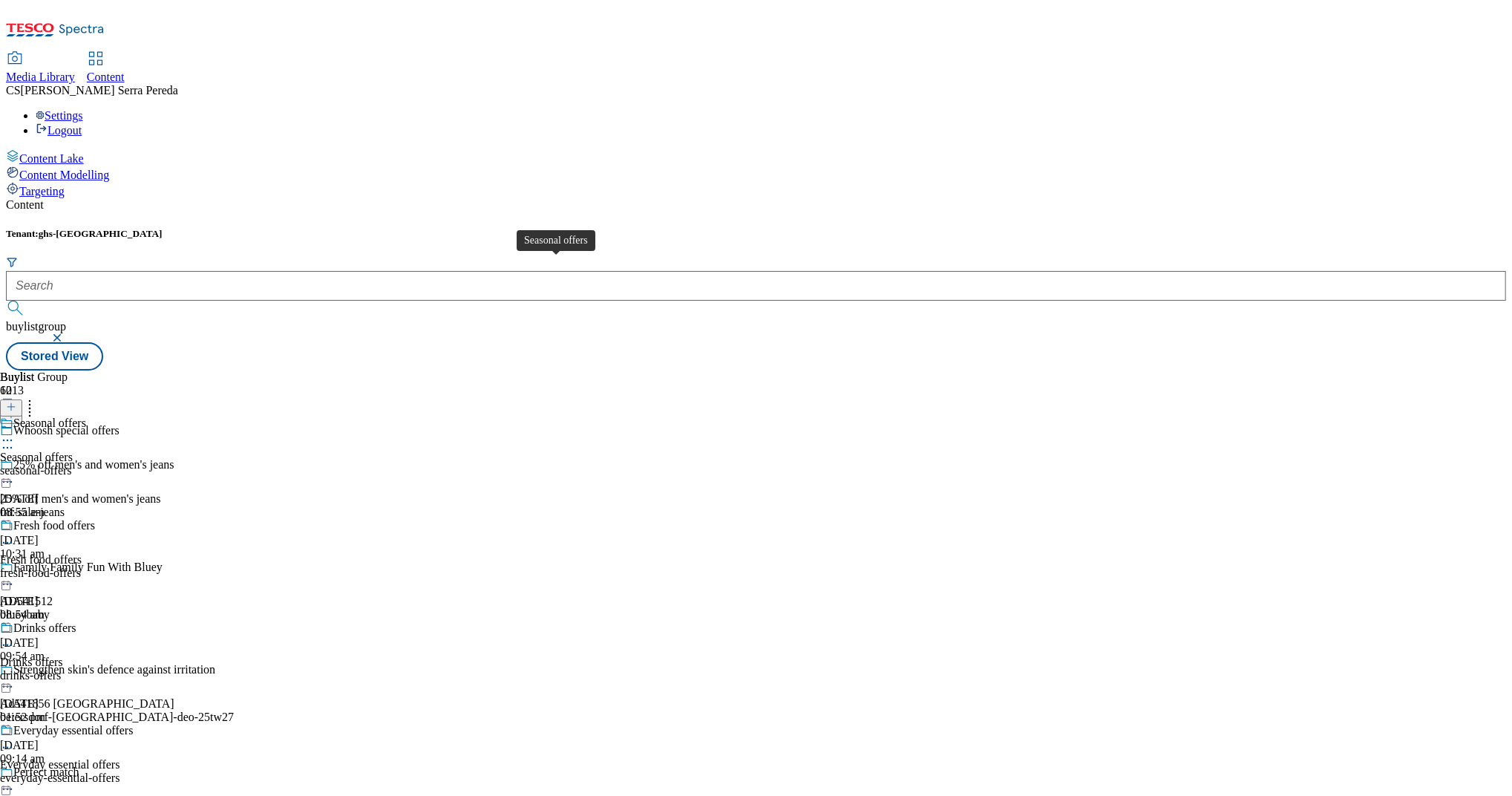
click at [73, 450] on span "Seasonal offers" at bounding box center [36, 457] width 73 height 14
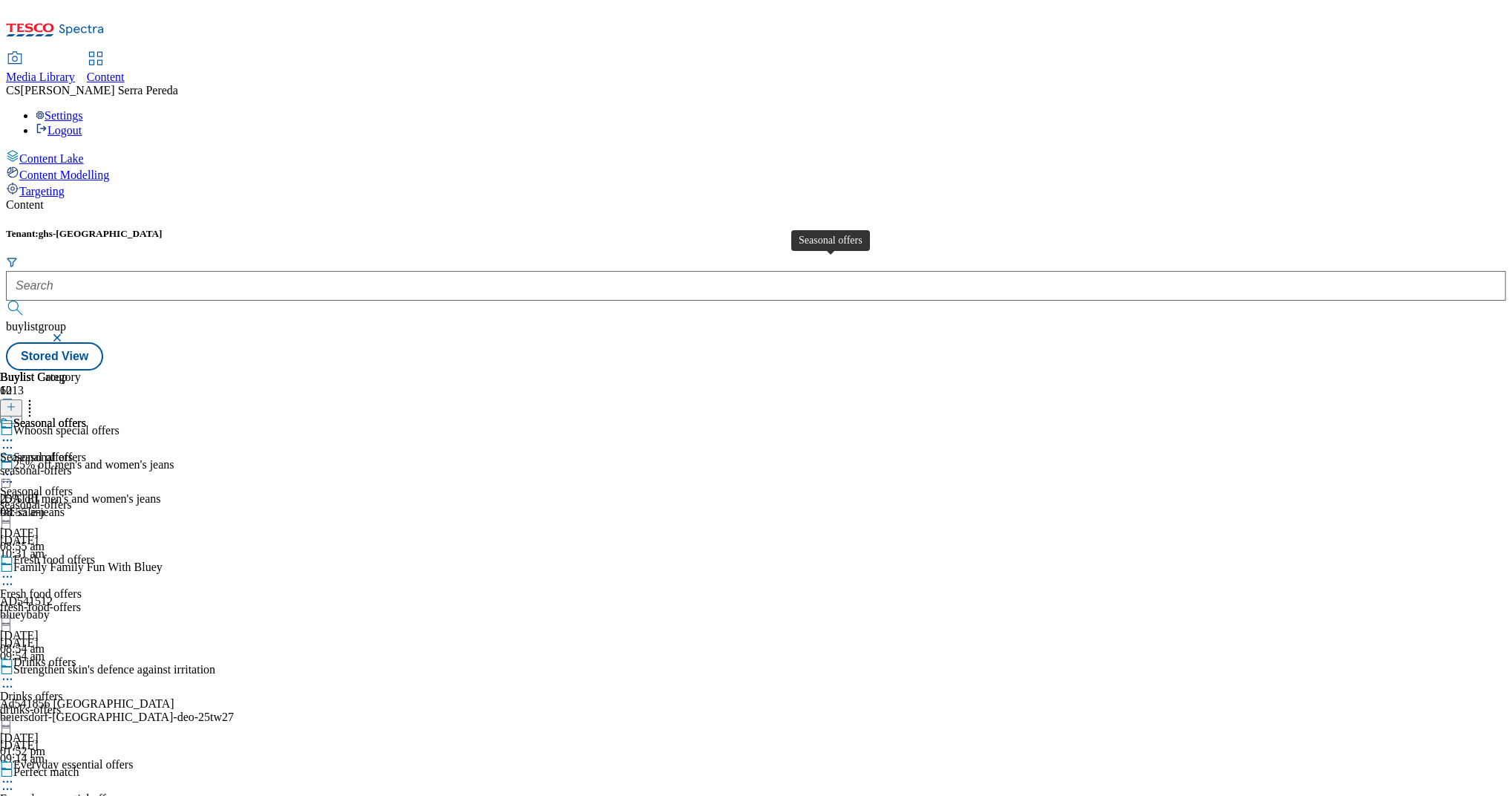
drag, startPoint x: 860, startPoint y: 272, endPoint x: 799, endPoint y: 271, distance: 61.0
click at [73, 450] on div "Seasonal offers" at bounding box center [36, 457] width 73 height 14
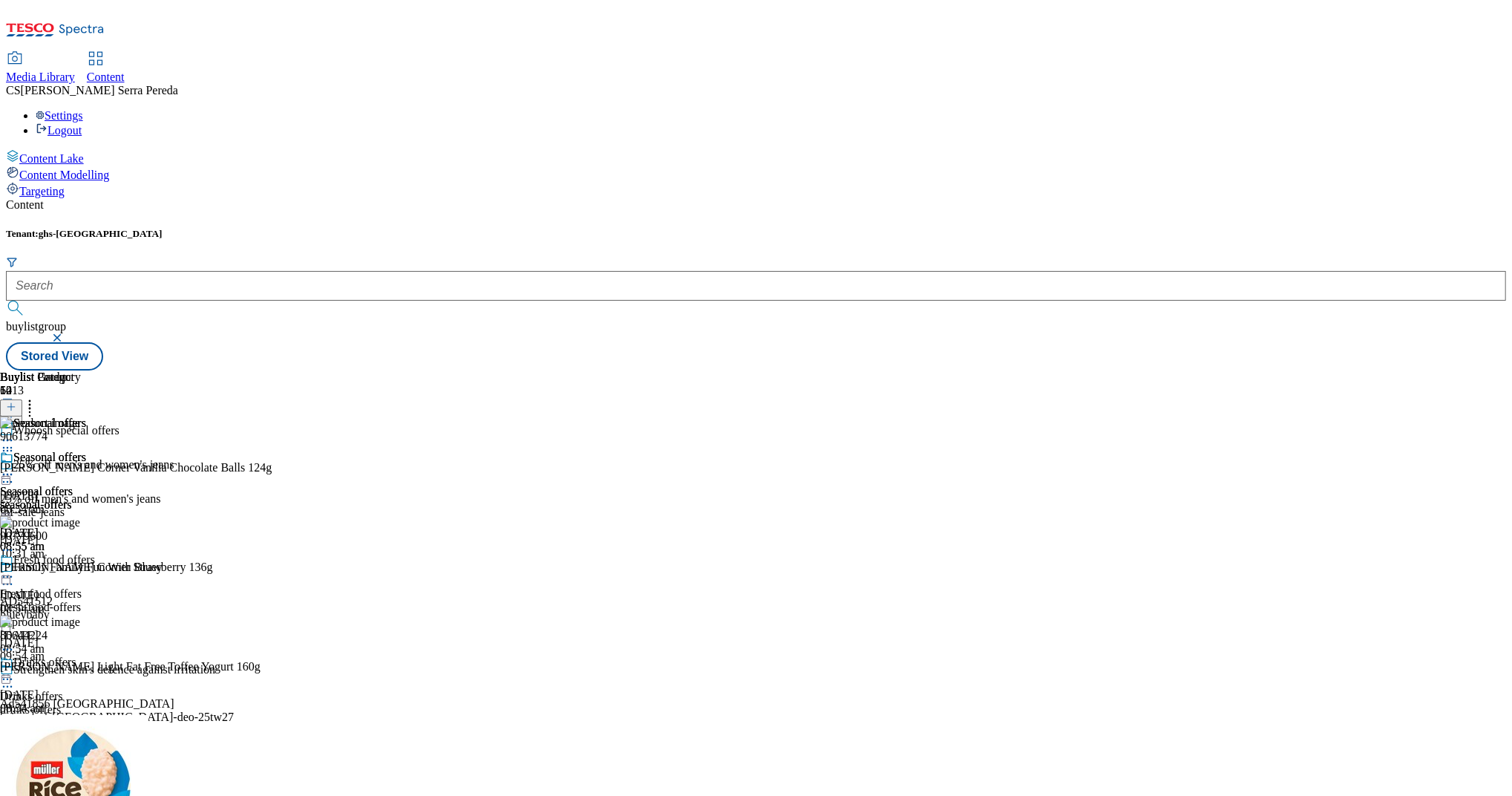
click at [15, 467] on icon at bounding box center [7, 474] width 15 height 15
click at [94, 637] on span "Un-publish" at bounding box center [70, 642] width 47 height 11
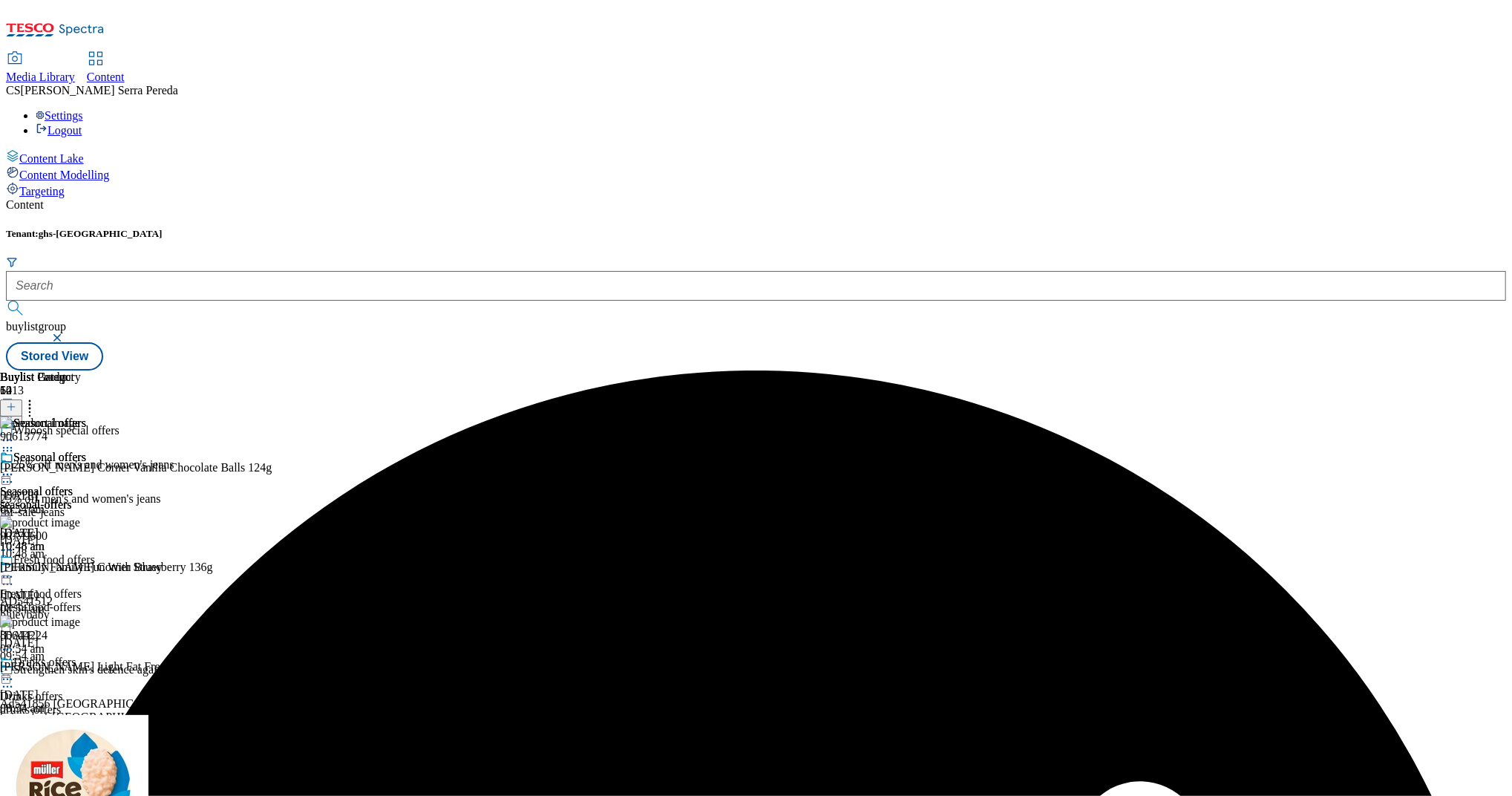
click at [15, 467] on icon at bounding box center [7, 474] width 15 height 15
click at [96, 586] on span "Un-preview" at bounding box center [71, 591] width 50 height 11
click at [37, 398] on icon at bounding box center [30, 405] width 15 height 15
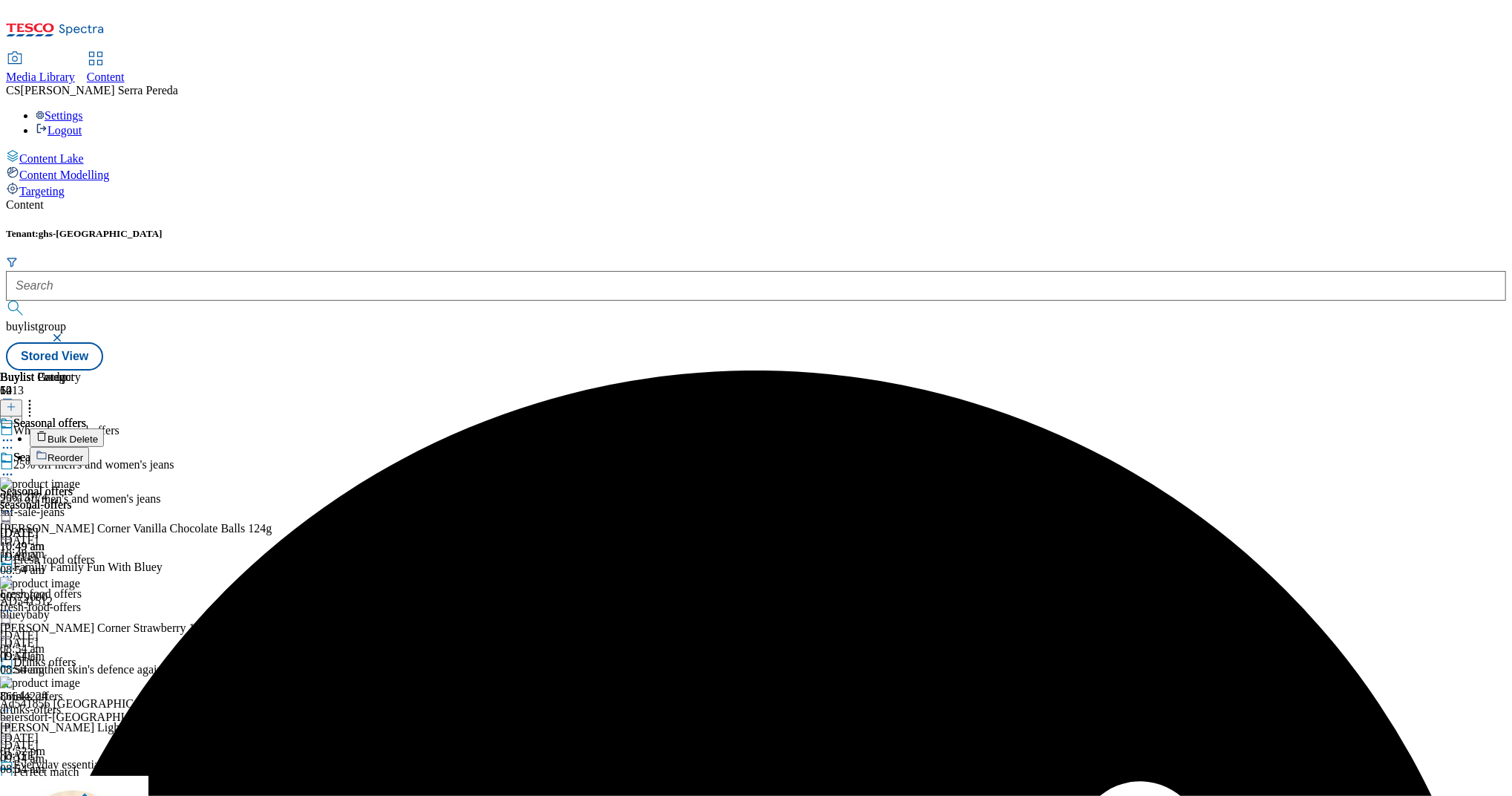
click at [98, 434] on span "Bulk Delete" at bounding box center [72, 439] width 50 height 11
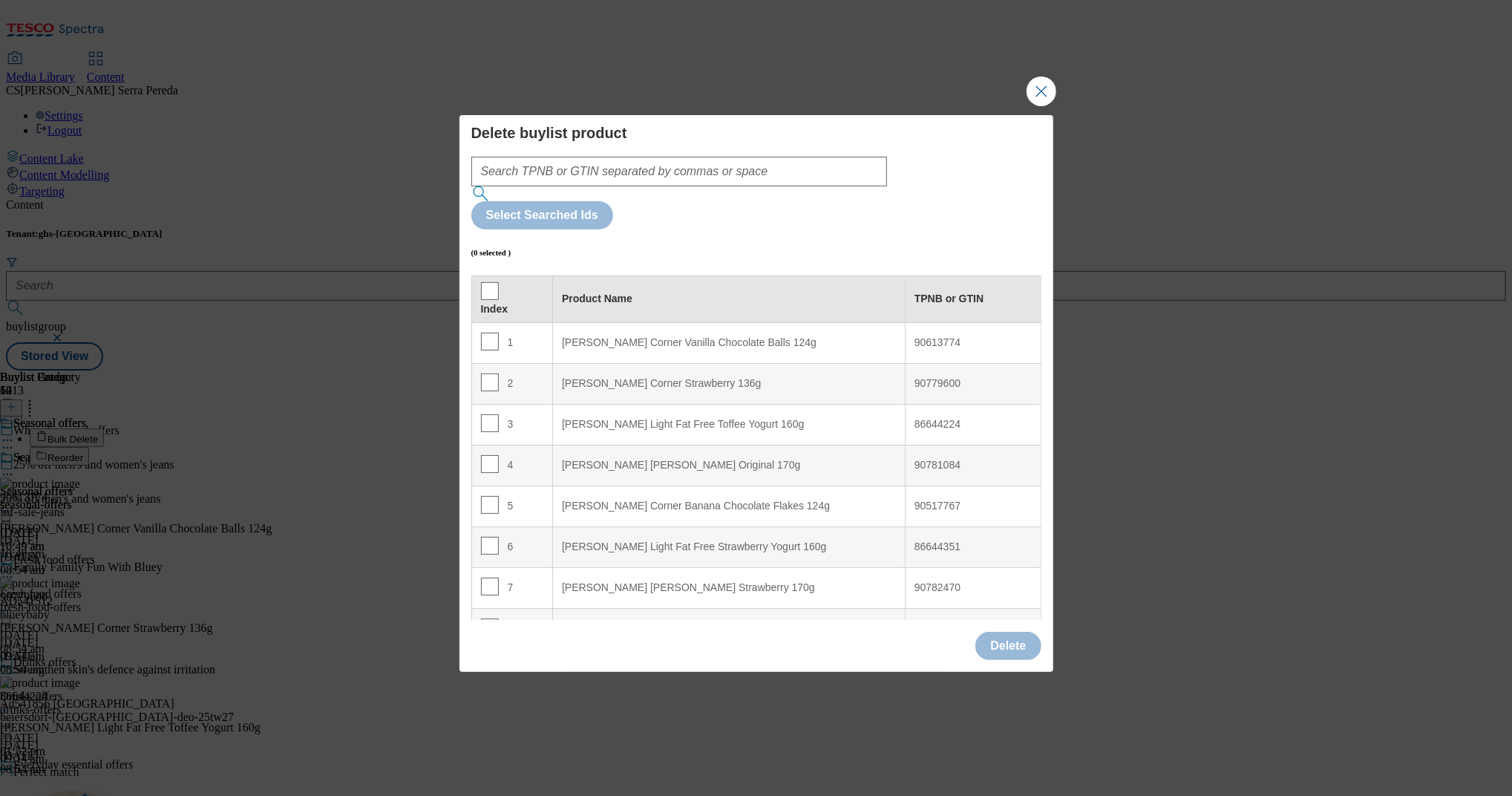
scroll to position [706, 0]
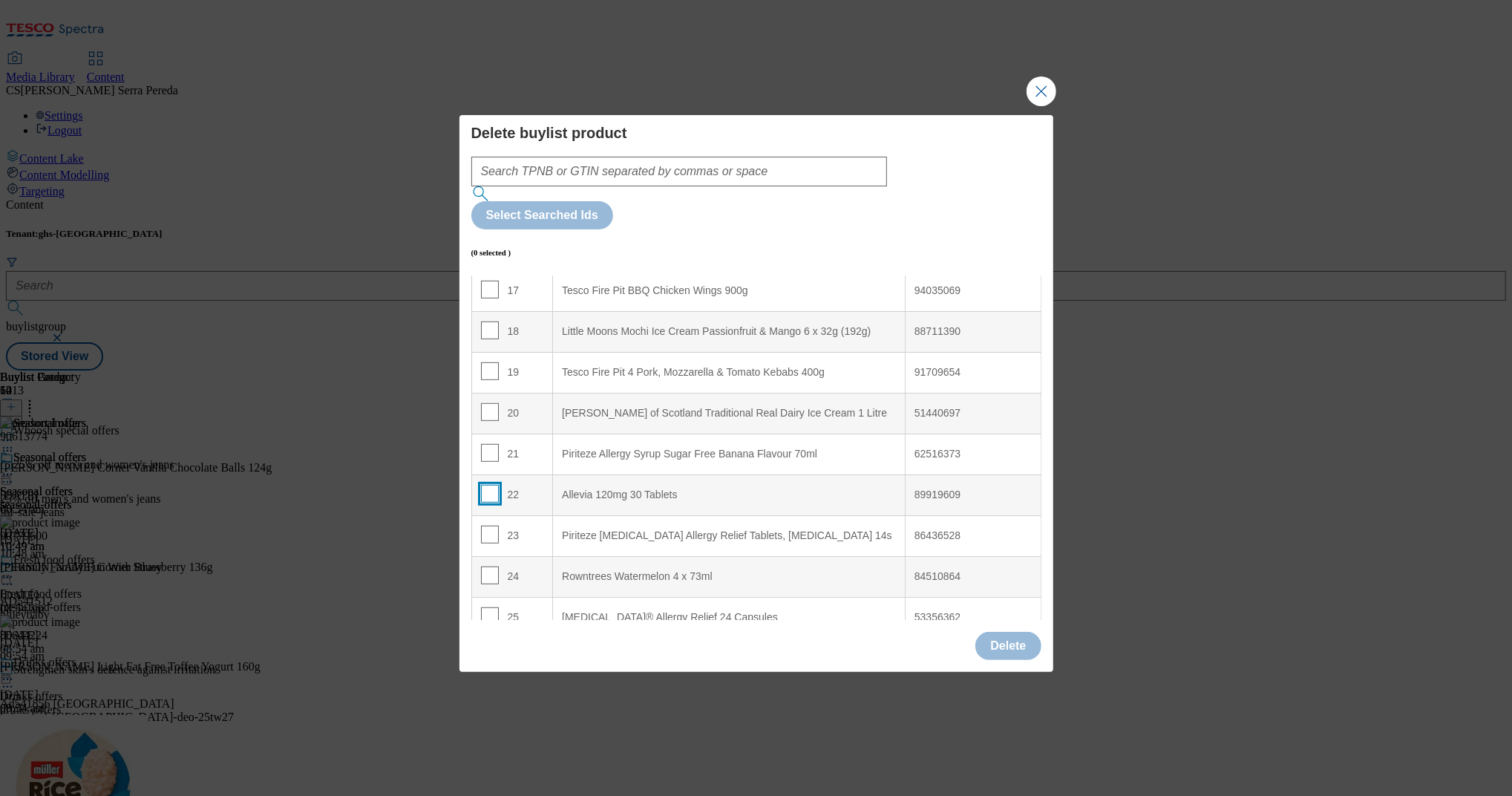
click at [490, 485] on input "Modal" at bounding box center [490, 494] width 18 height 18
checkbox input "true"
click at [489, 526] on input "Modal" at bounding box center [490, 534] width 18 height 18
checkbox input "true"
click at [999, 632] on button "Delete" at bounding box center [1008, 646] width 66 height 28
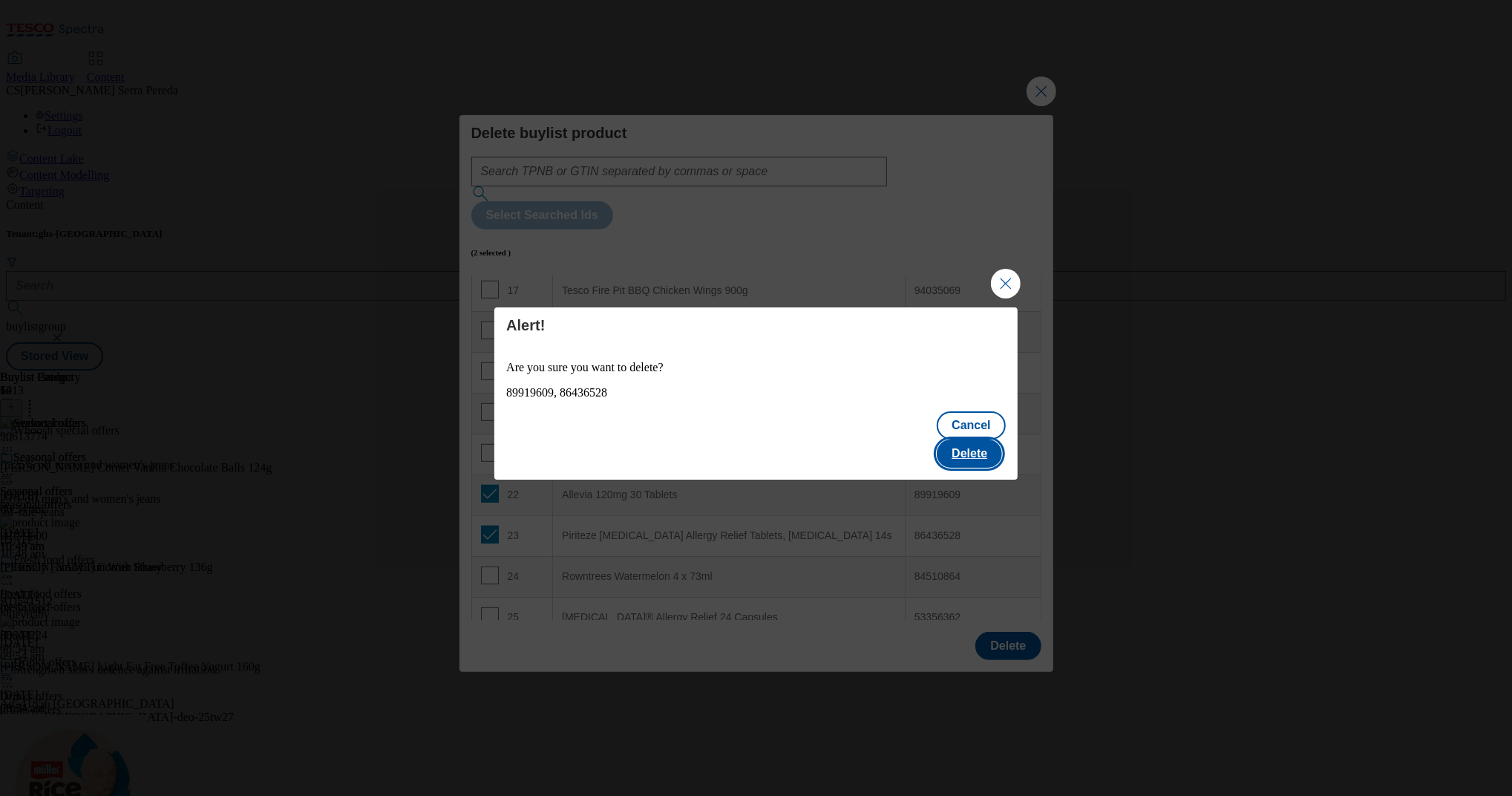
click at [994, 443] on button "Delete" at bounding box center [969, 454] width 66 height 28
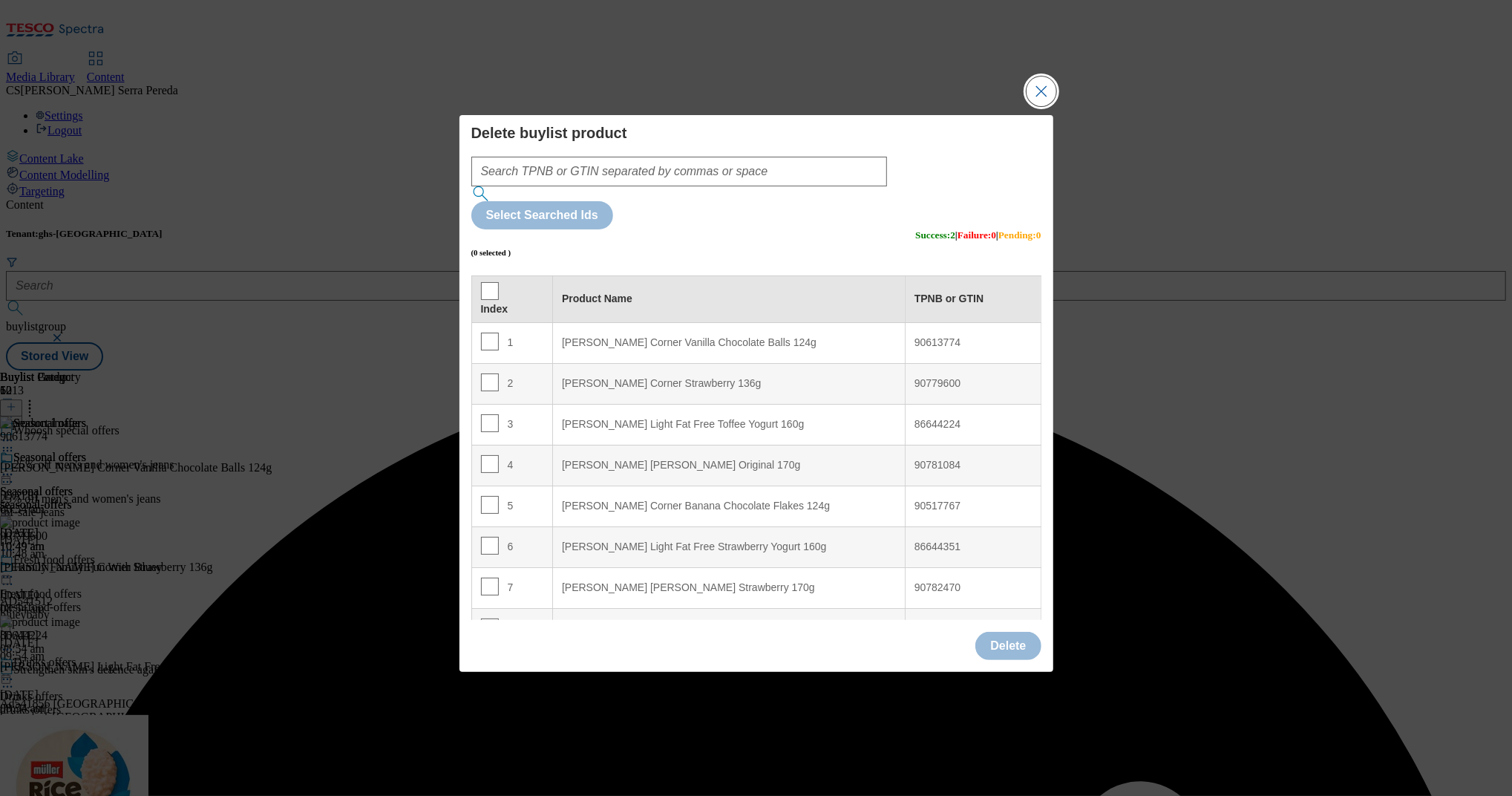
click at [1042, 106] on button "Close Modal" at bounding box center [1041, 91] width 30 height 30
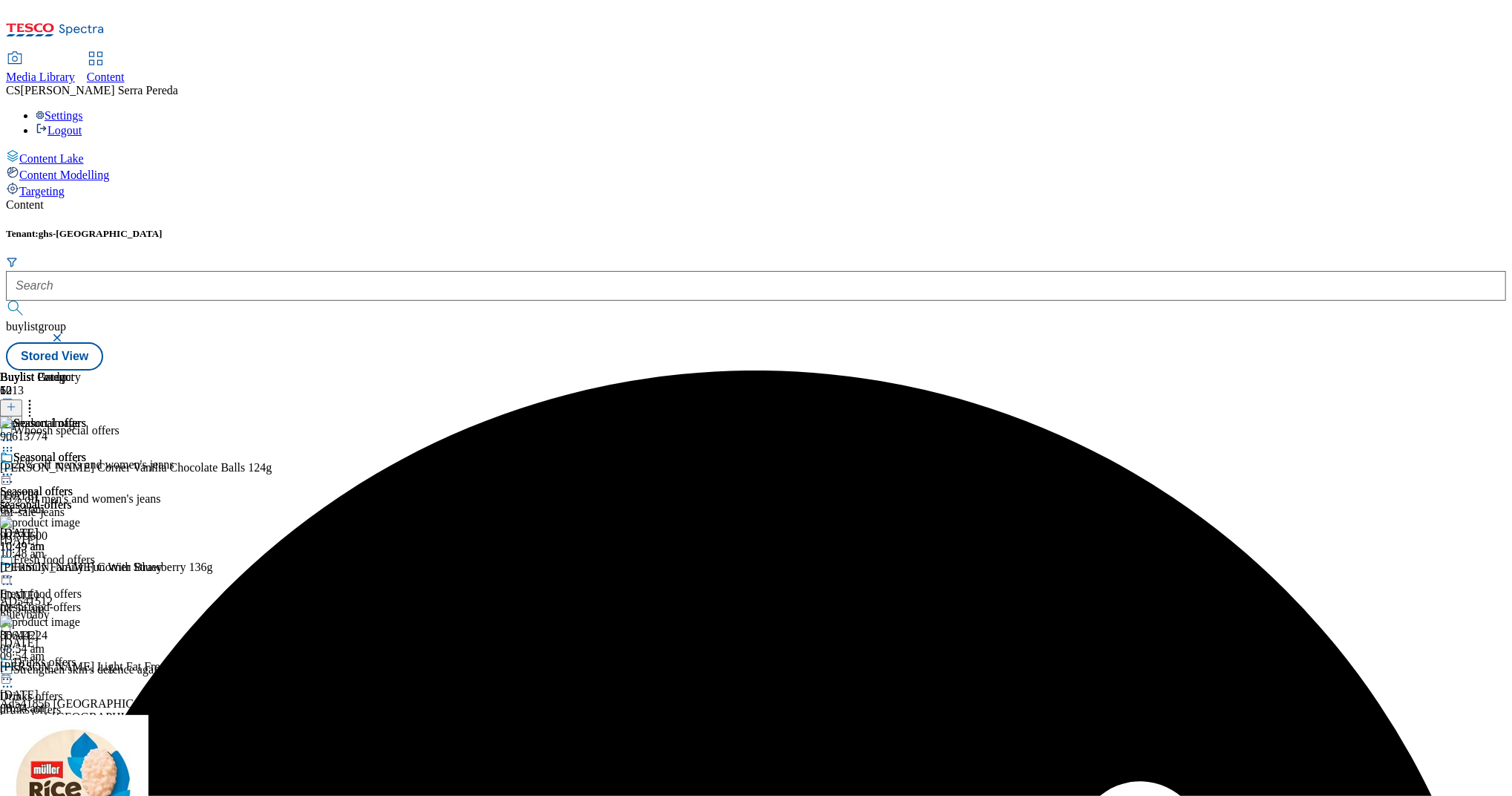
click at [86, 450] on div "Seasonal offers" at bounding box center [43, 467] width 86 height 34
click at [15, 467] on icon at bounding box center [7, 474] width 15 height 15
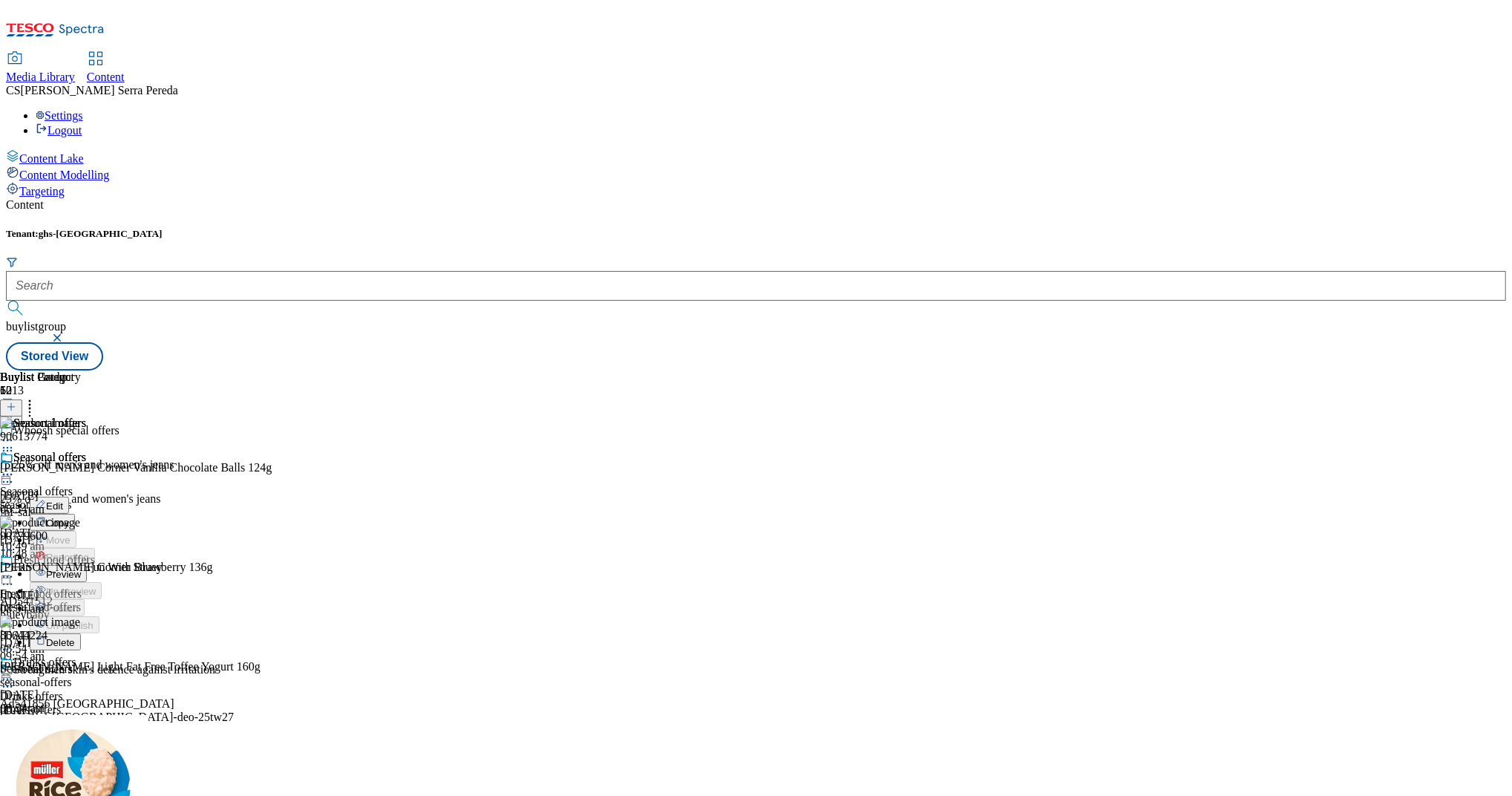
click at [63, 501] on span "Edit" at bounding box center [54, 506] width 17 height 11
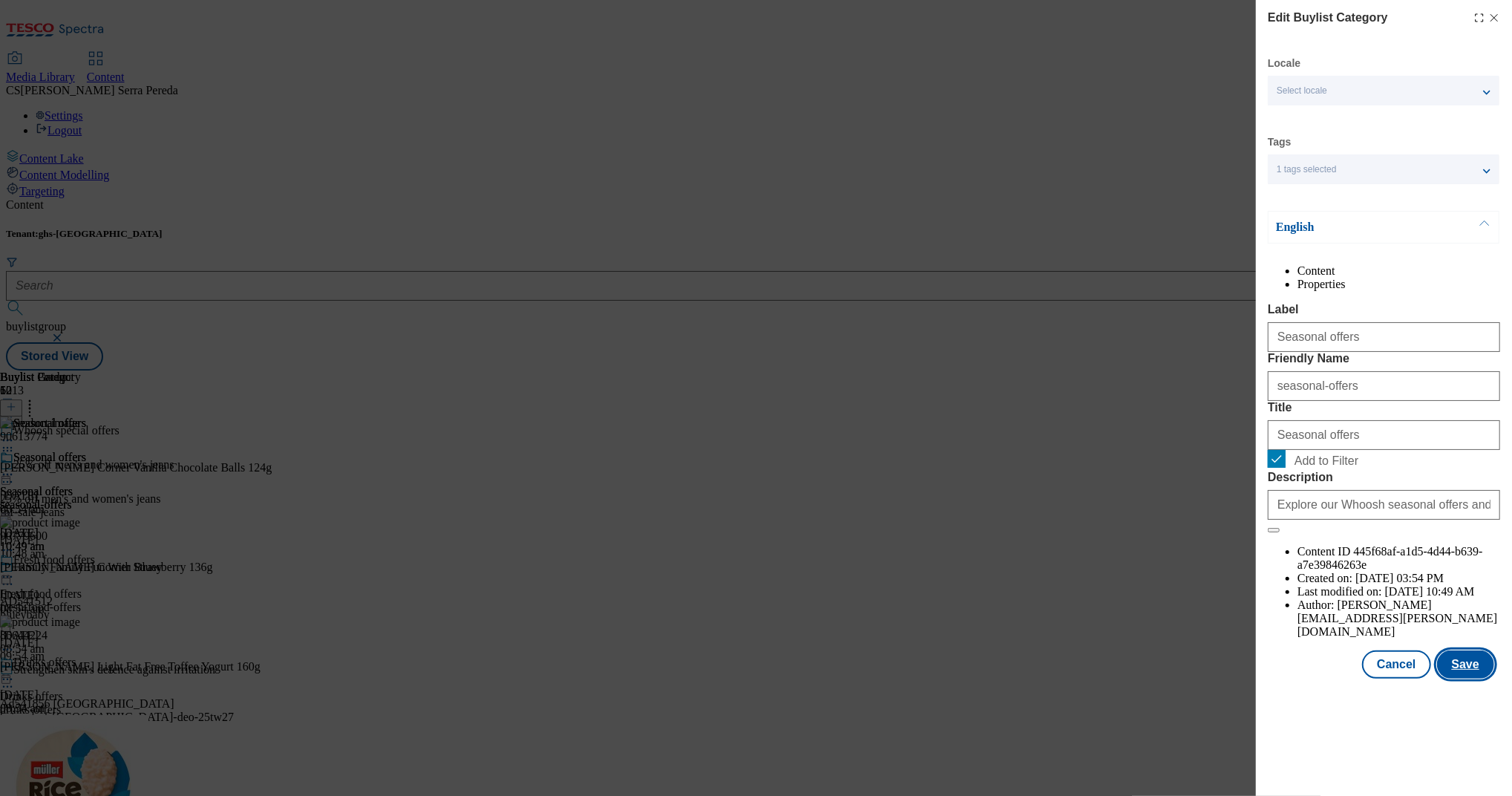
click at [1471, 678] on button "Save" at bounding box center [1465, 664] width 57 height 28
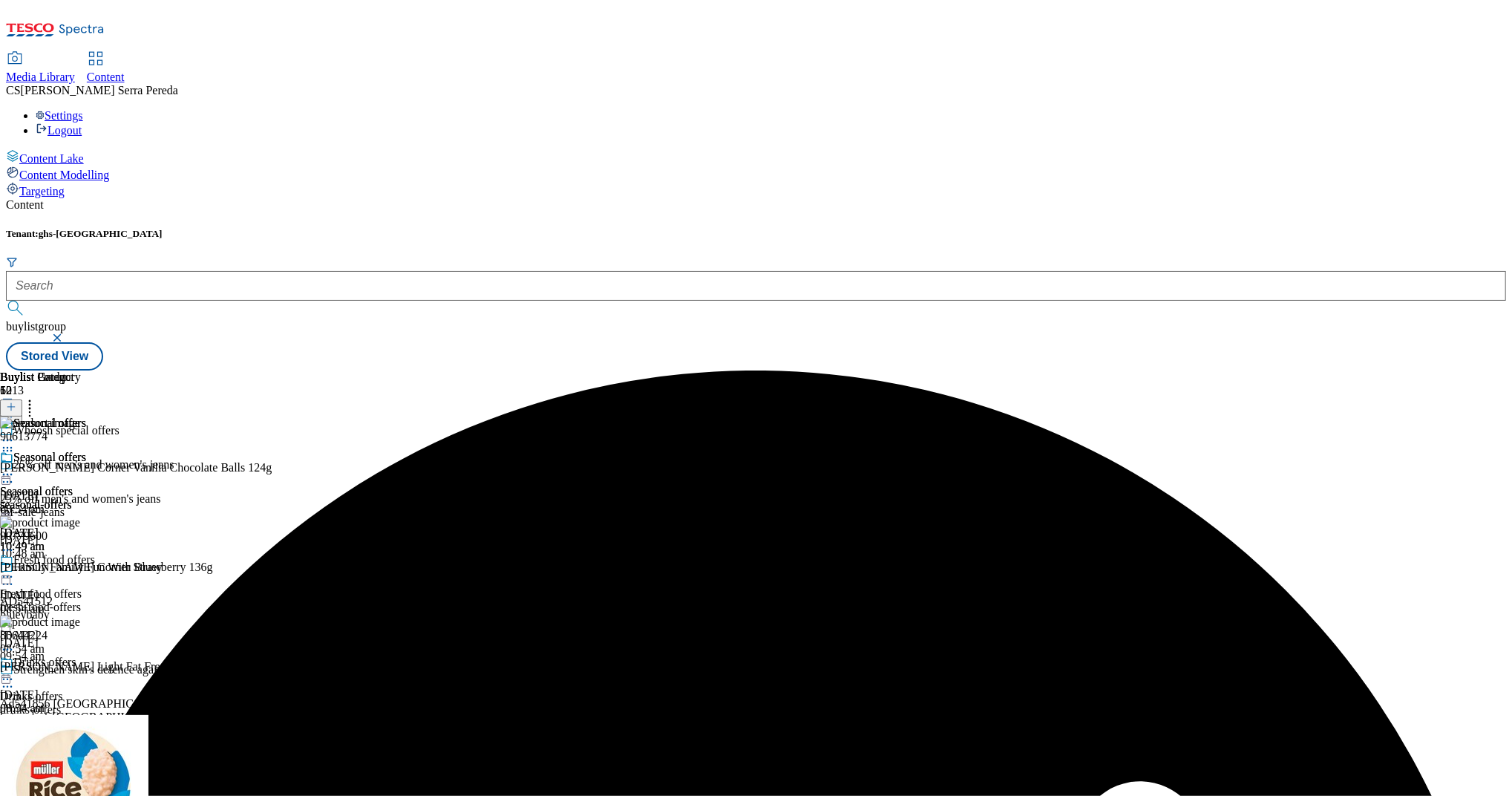
click at [15, 467] on icon at bounding box center [7, 474] width 15 height 15
click at [81, 569] on span "Preview" at bounding box center [64, 574] width 35 height 11
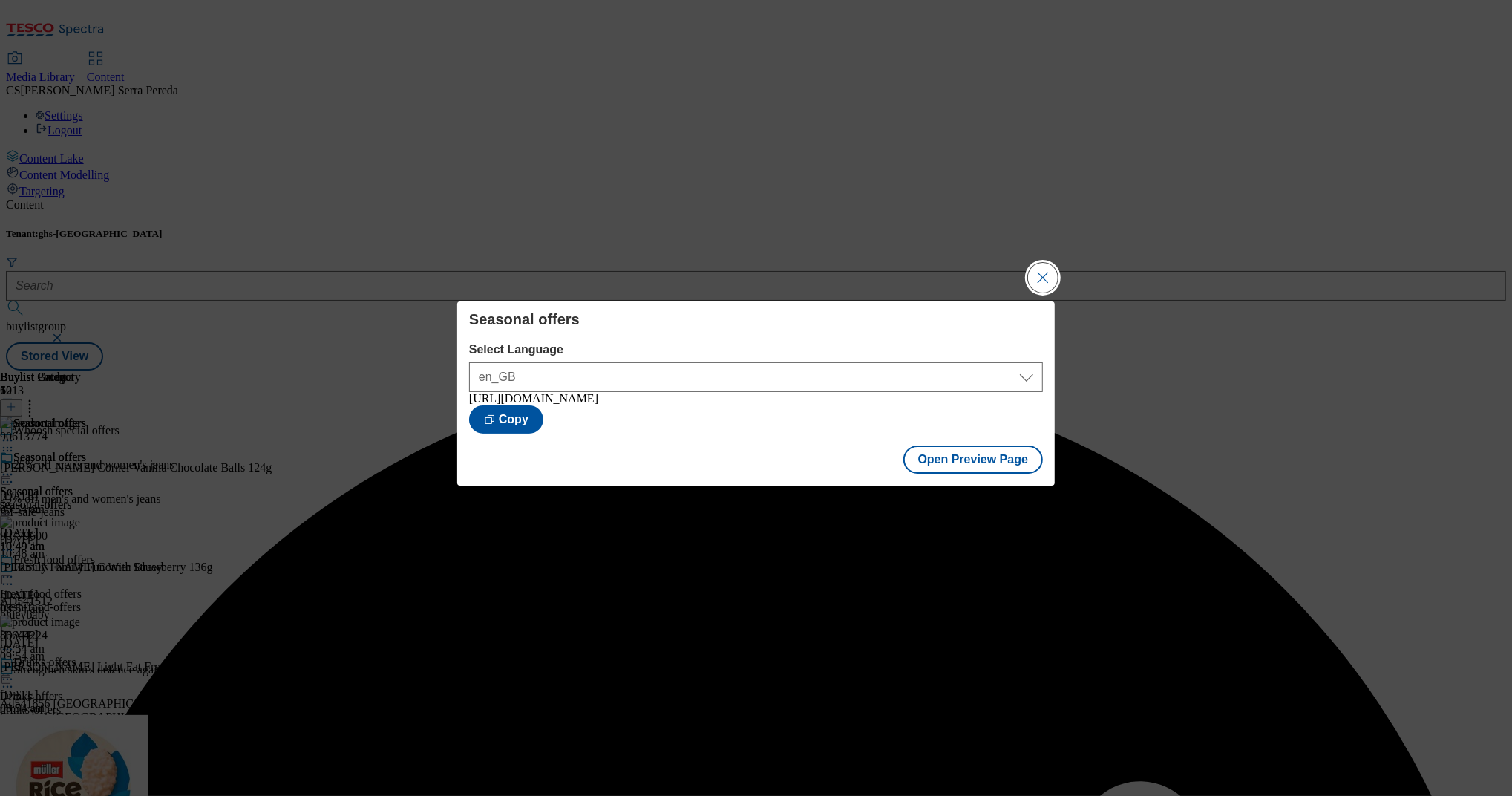
click at [1042, 279] on button "Close Modal" at bounding box center [1043, 278] width 30 height 30
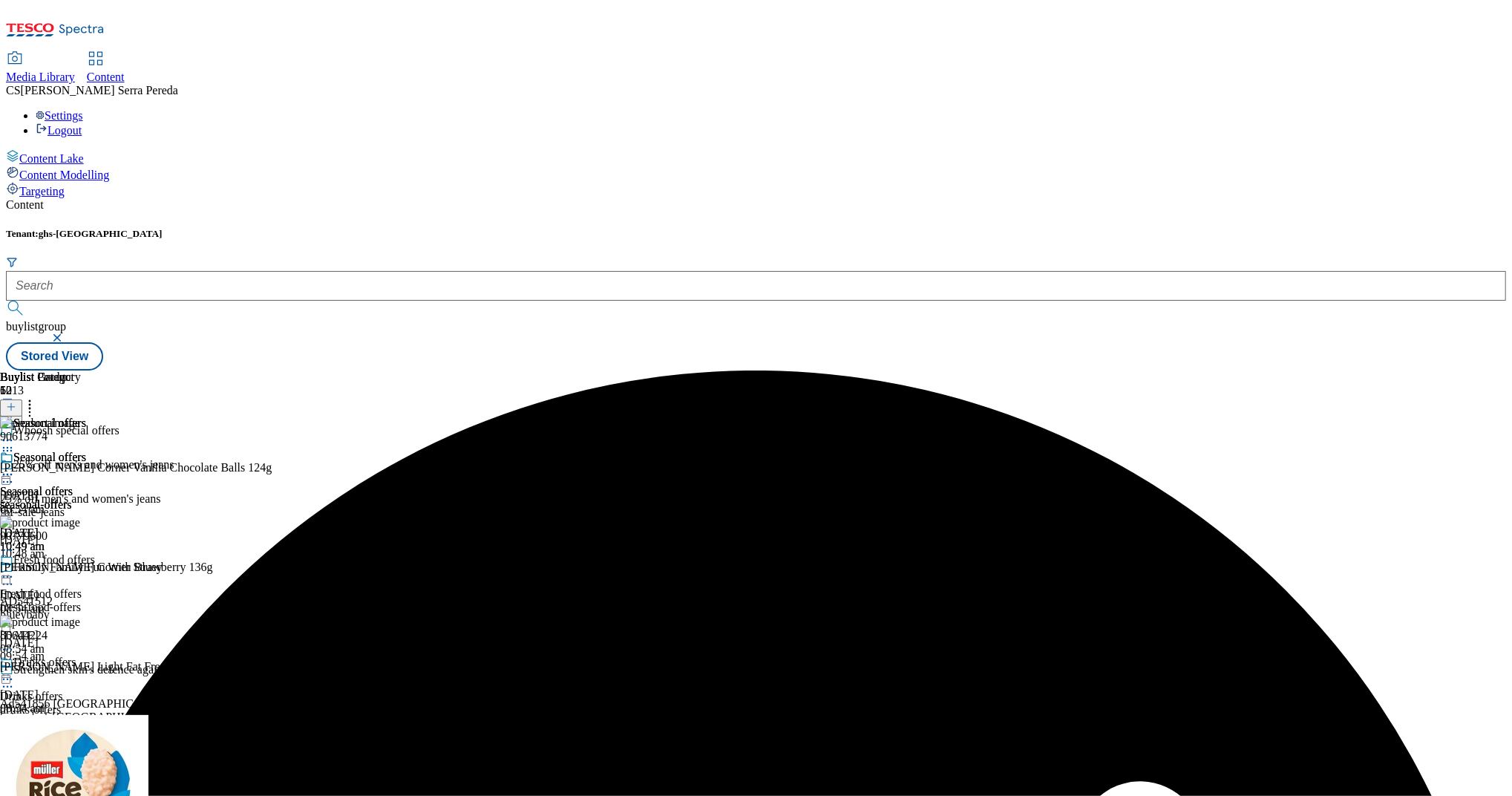
click at [86, 450] on div "Seasonal offers" at bounding box center [43, 467] width 86 height 34
click at [15, 467] on icon at bounding box center [7, 474] width 15 height 15
click at [78, 620] on span "Publish" at bounding box center [62, 626] width 33 height 11
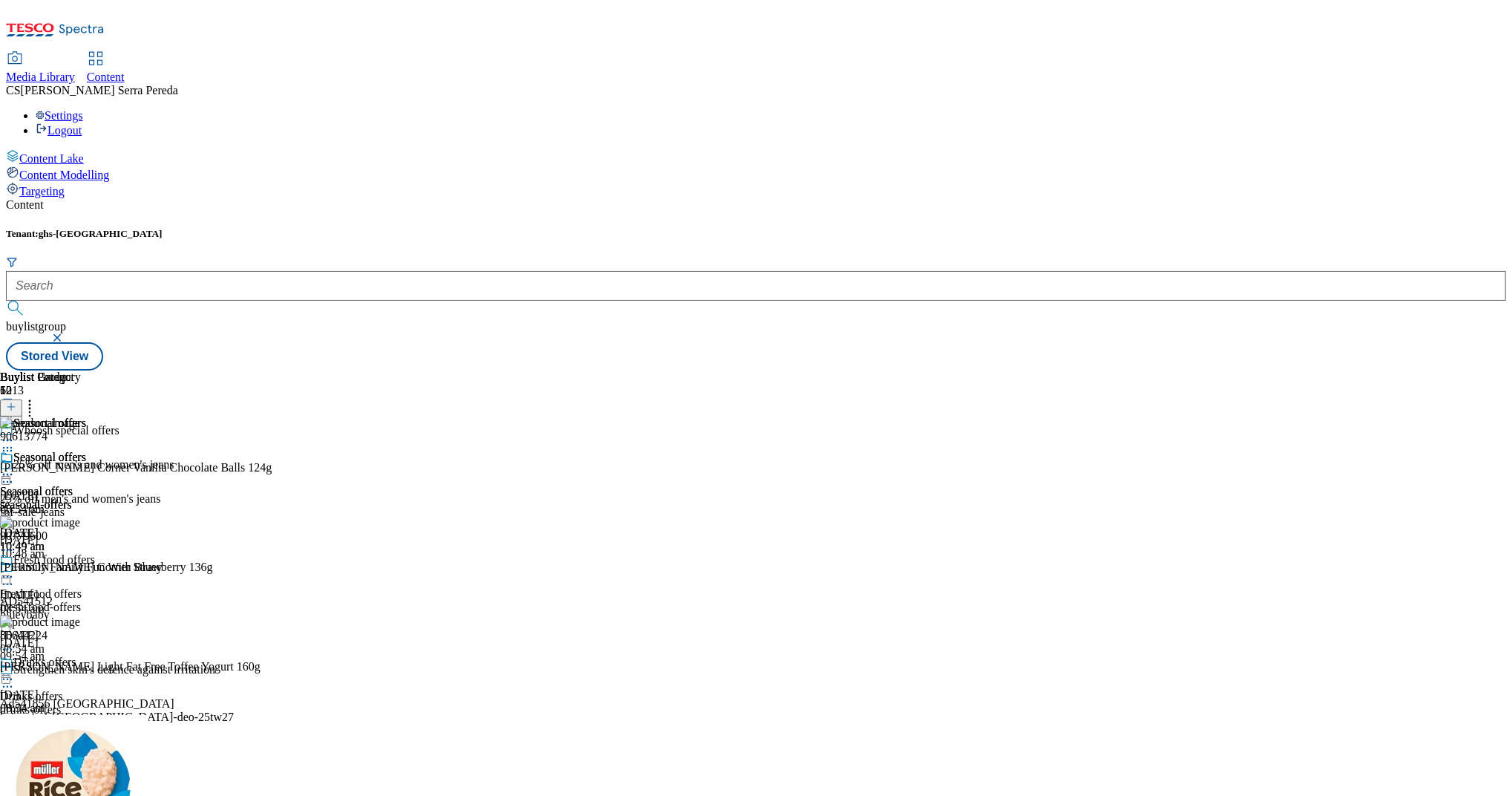
click at [253, 601] on div "fresh-food-offers" at bounding box center [126, 607] width 253 height 14
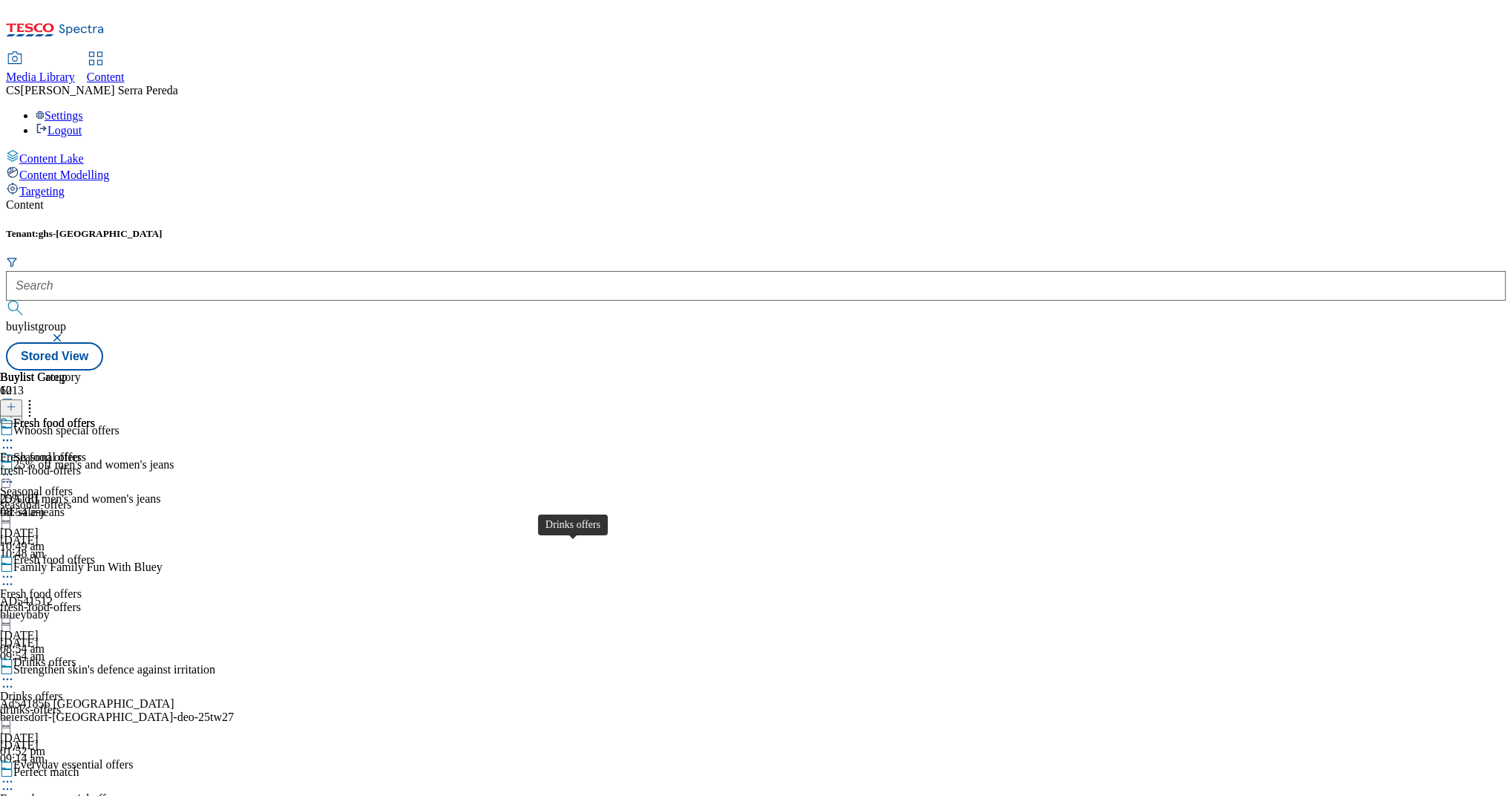
click at [63, 690] on div "Drinks offers" at bounding box center [31, 696] width 63 height 14
click at [133, 417] on div "Everyday essential offers" at bounding box center [66, 434] width 133 height 34
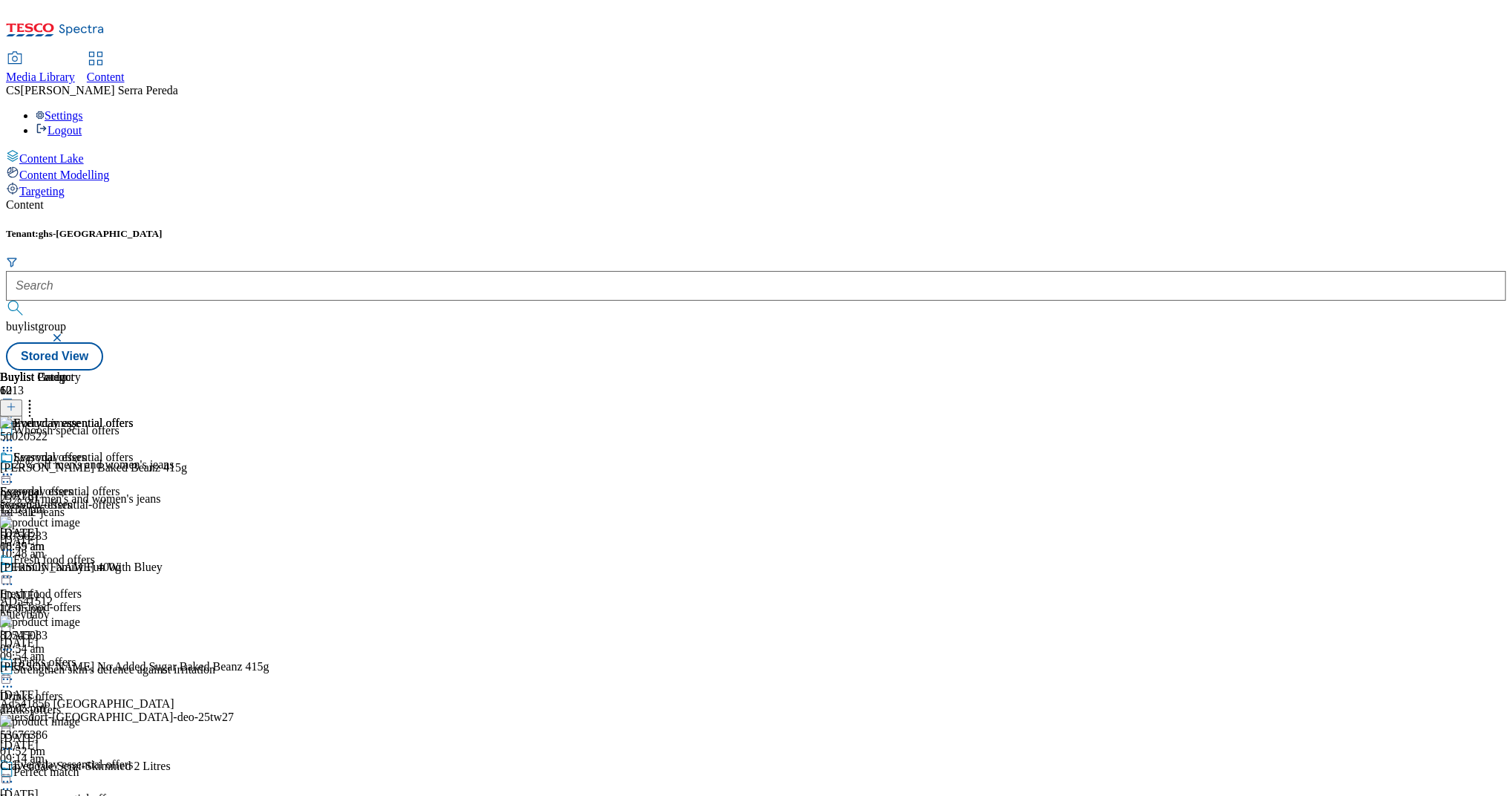
click at [15, 467] on icon at bounding box center [7, 474] width 15 height 15
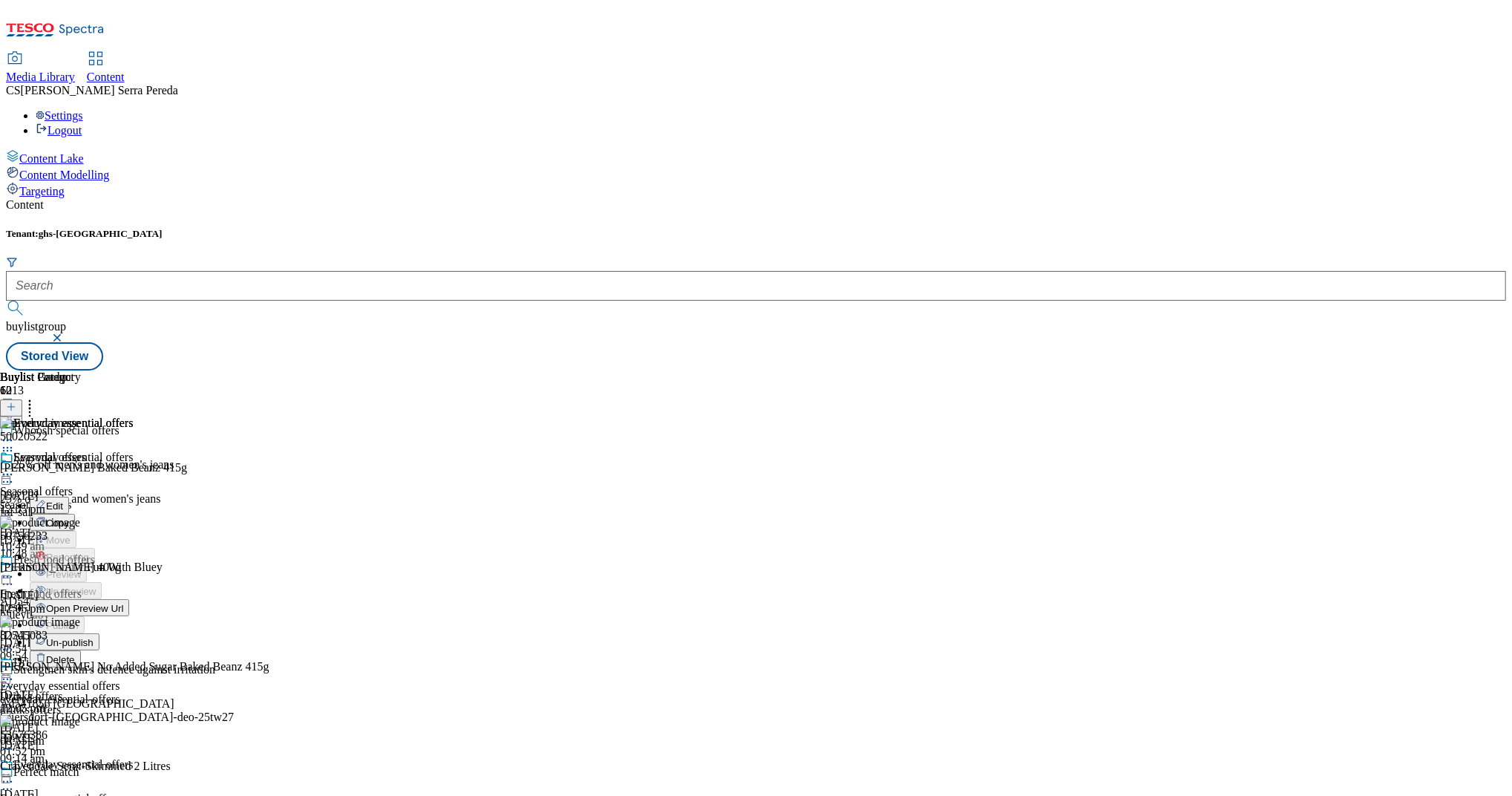
click at [94, 637] on span "Un-publish" at bounding box center [70, 642] width 47 height 11
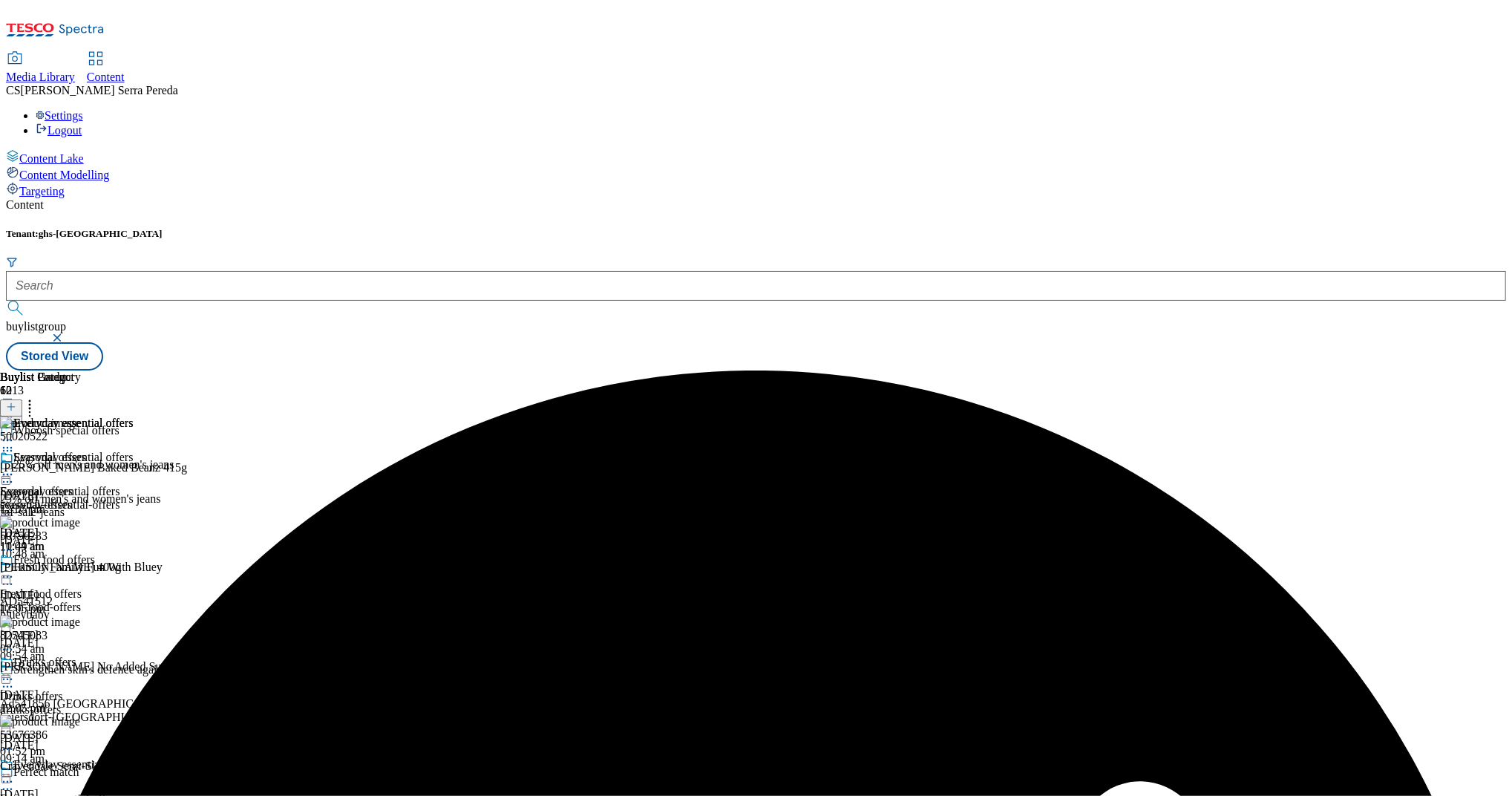
click at [15, 467] on icon at bounding box center [7, 474] width 15 height 15
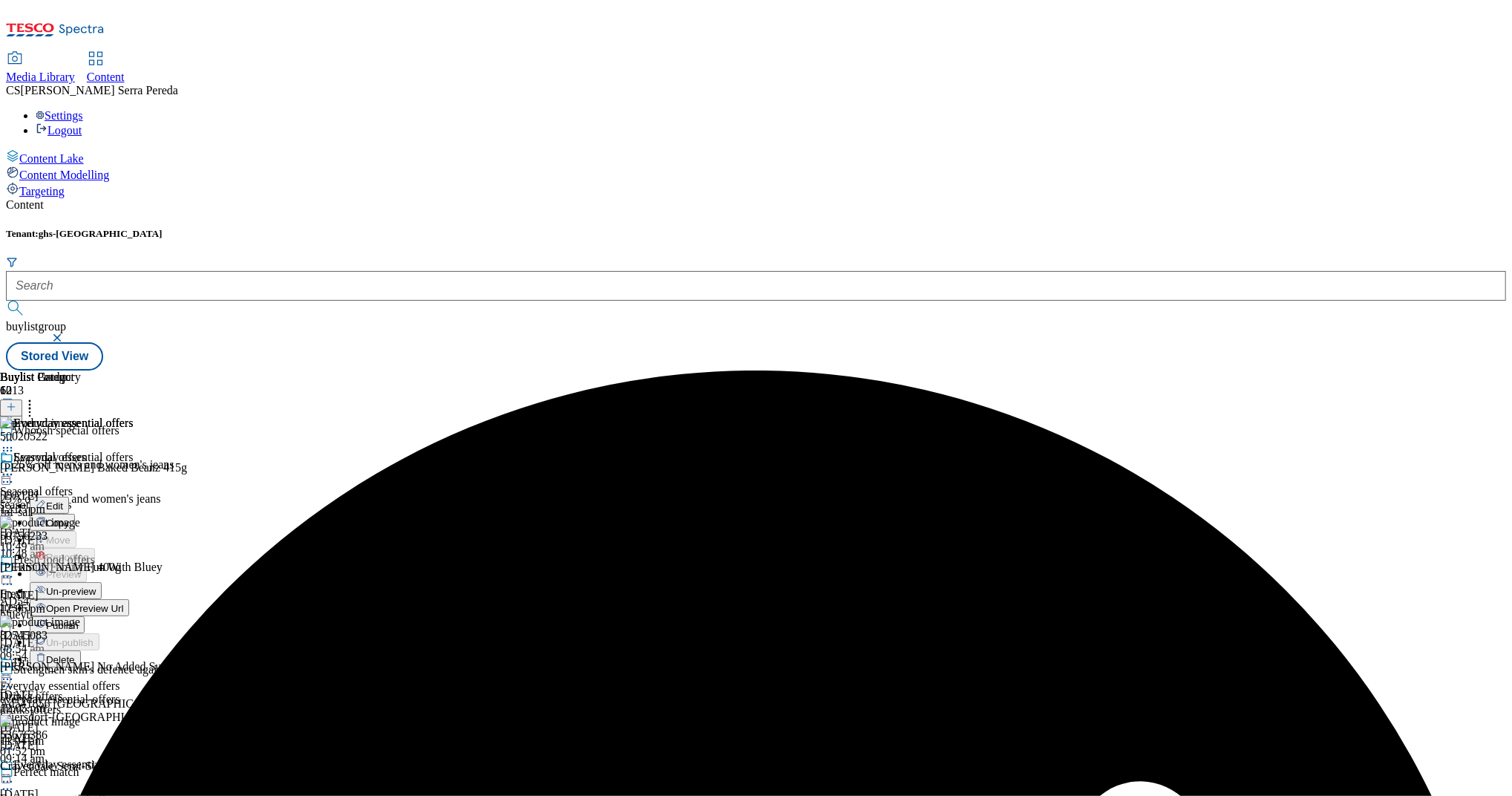
click at [96, 586] on span "Un-preview" at bounding box center [71, 591] width 50 height 11
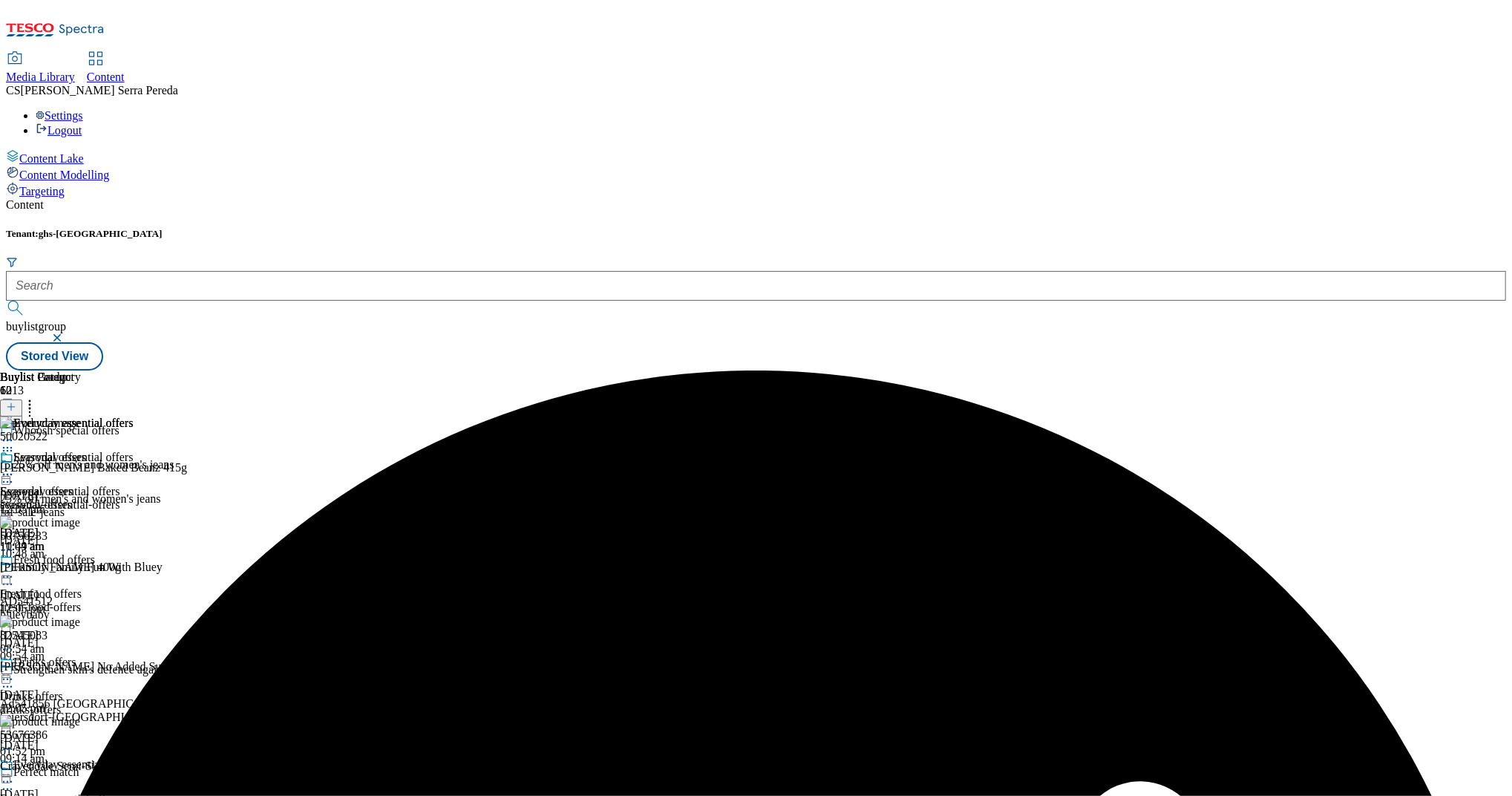
click at [15, 467] on icon at bounding box center [7, 474] width 15 height 15
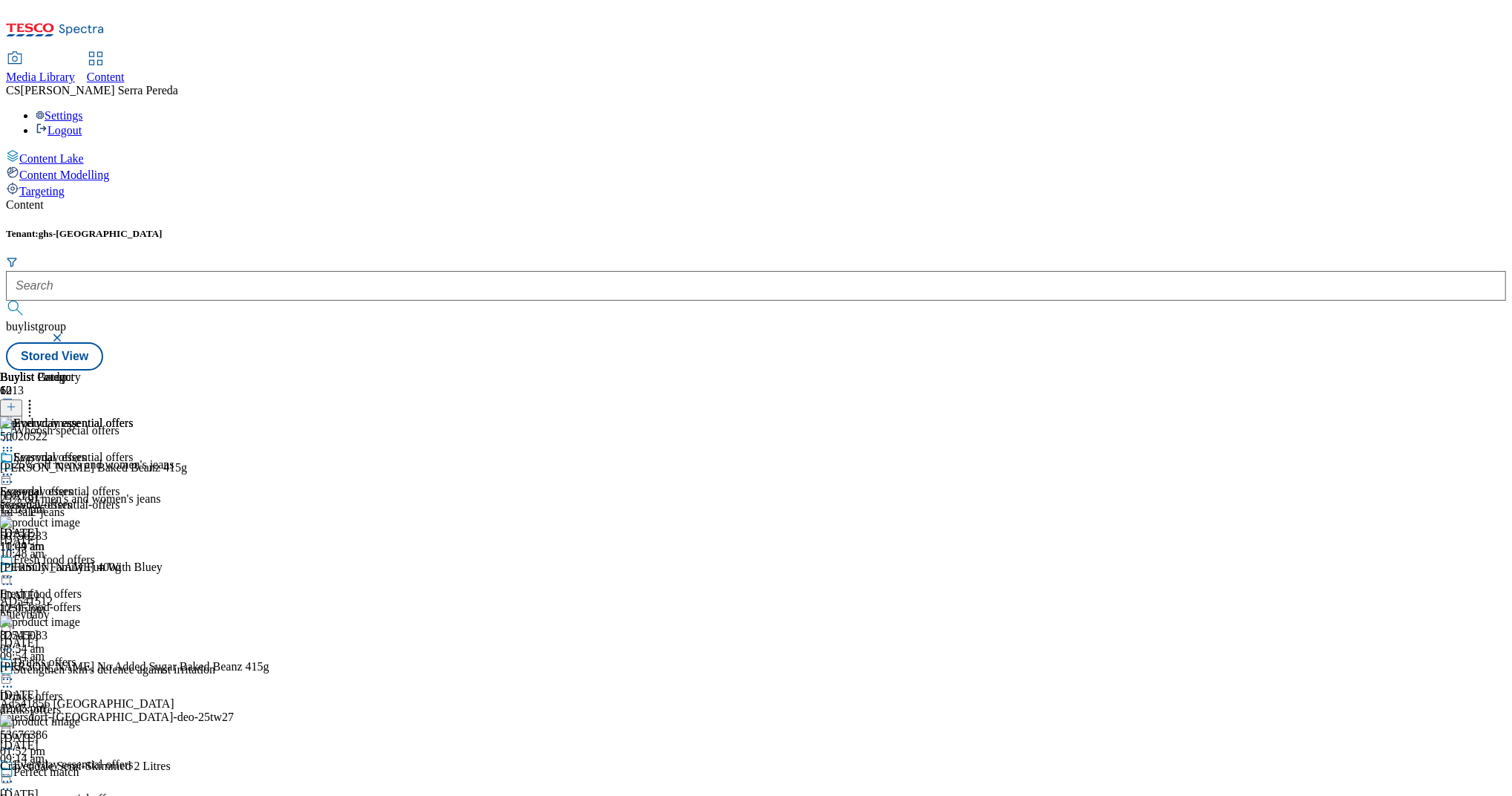
drag, startPoint x: 1251, startPoint y: 186, endPoint x: 1284, endPoint y: 156, distance: 44.6
click at [1284, 370] on div "Buylist Product 62 50020522 Heinz Baked Beanz 415g [DATE] 12:05 pm 50756233 [PE…" at bounding box center [756, 370] width 1500 height 0
click at [37, 398] on icon at bounding box center [30, 405] width 15 height 15
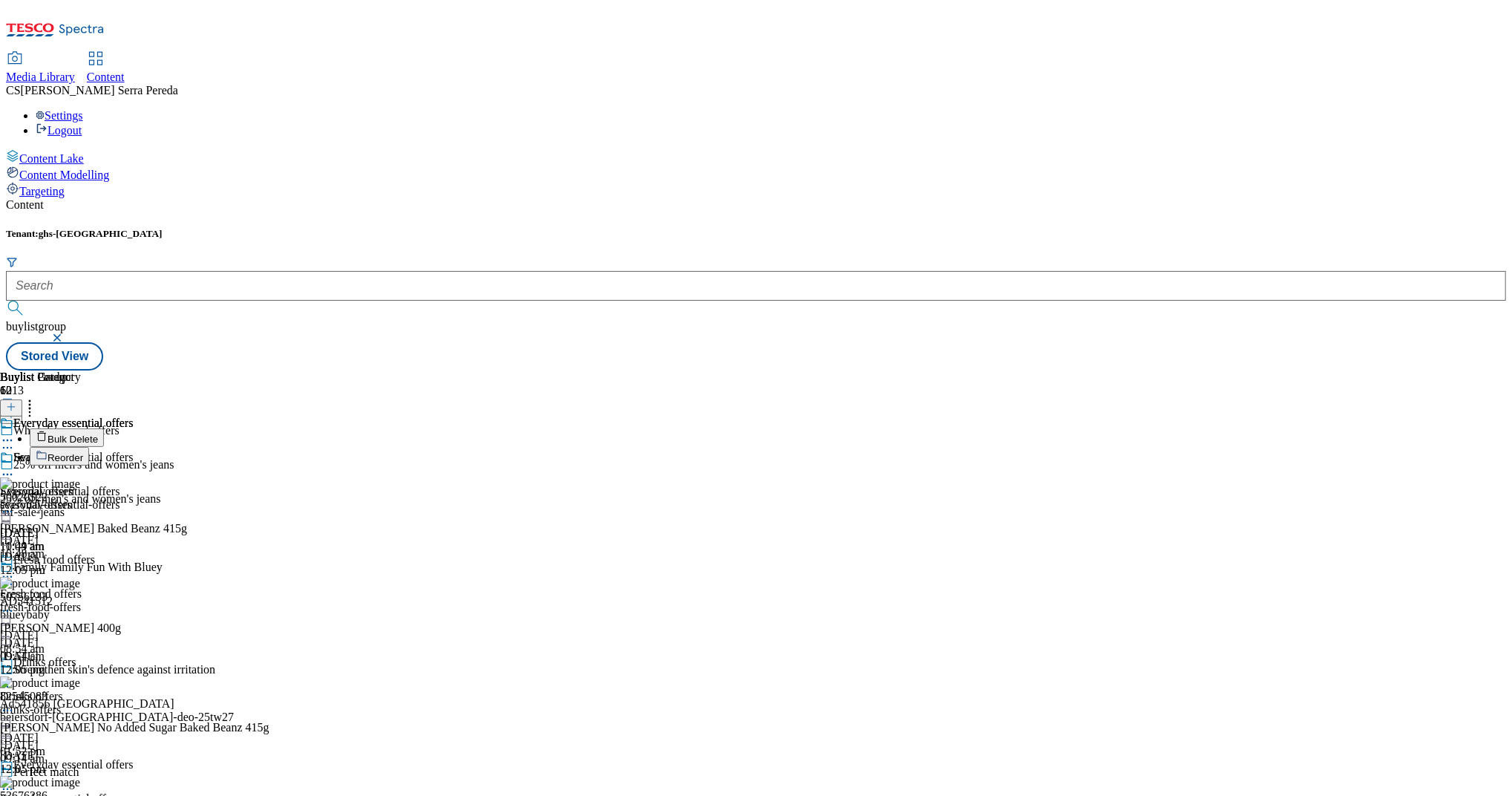
click at [98, 434] on span "Bulk Delete" at bounding box center [72, 439] width 50 height 11
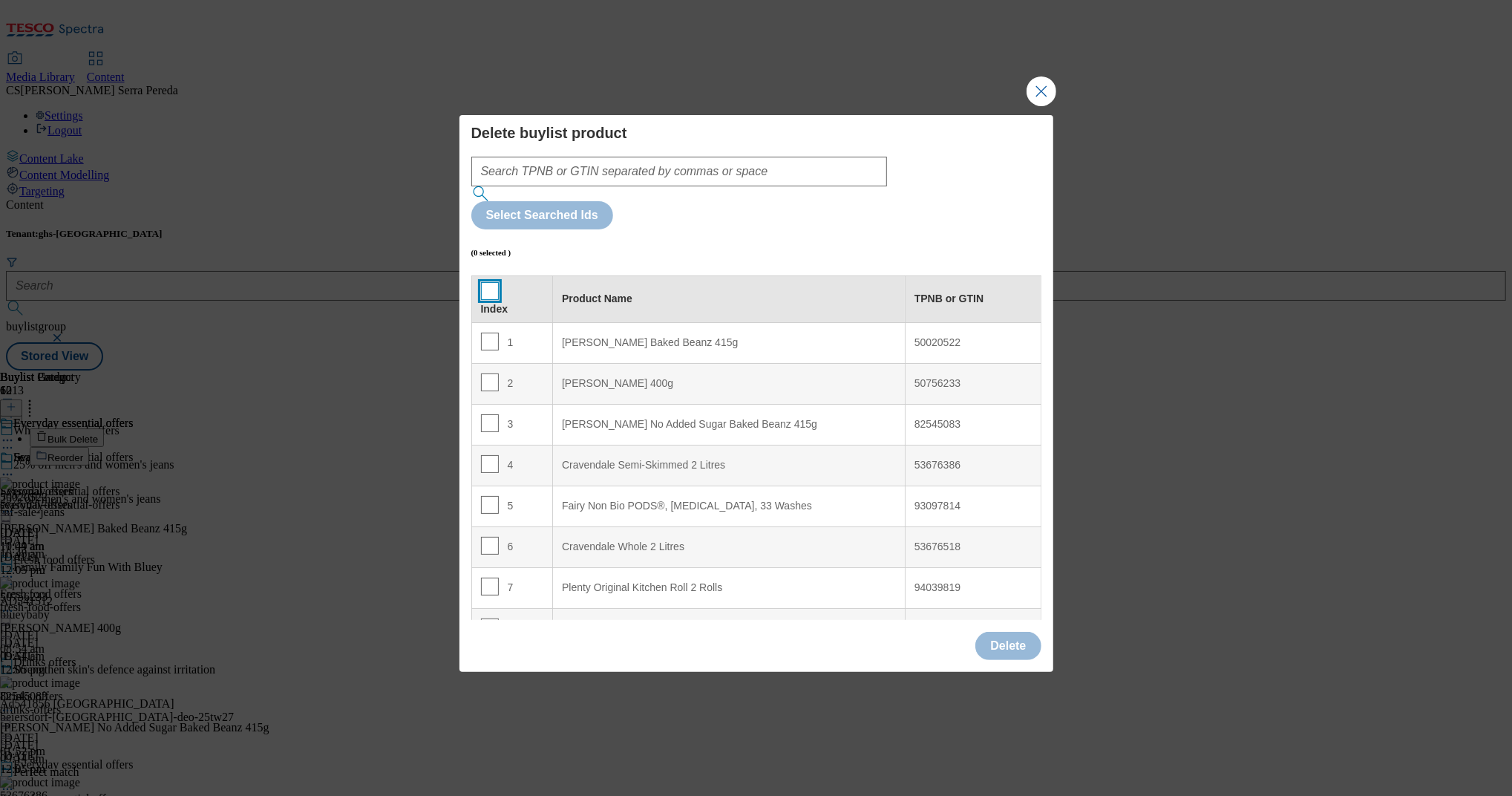
click at [484, 282] on input "Modal" at bounding box center [490, 291] width 18 height 18
checkbox input "true"
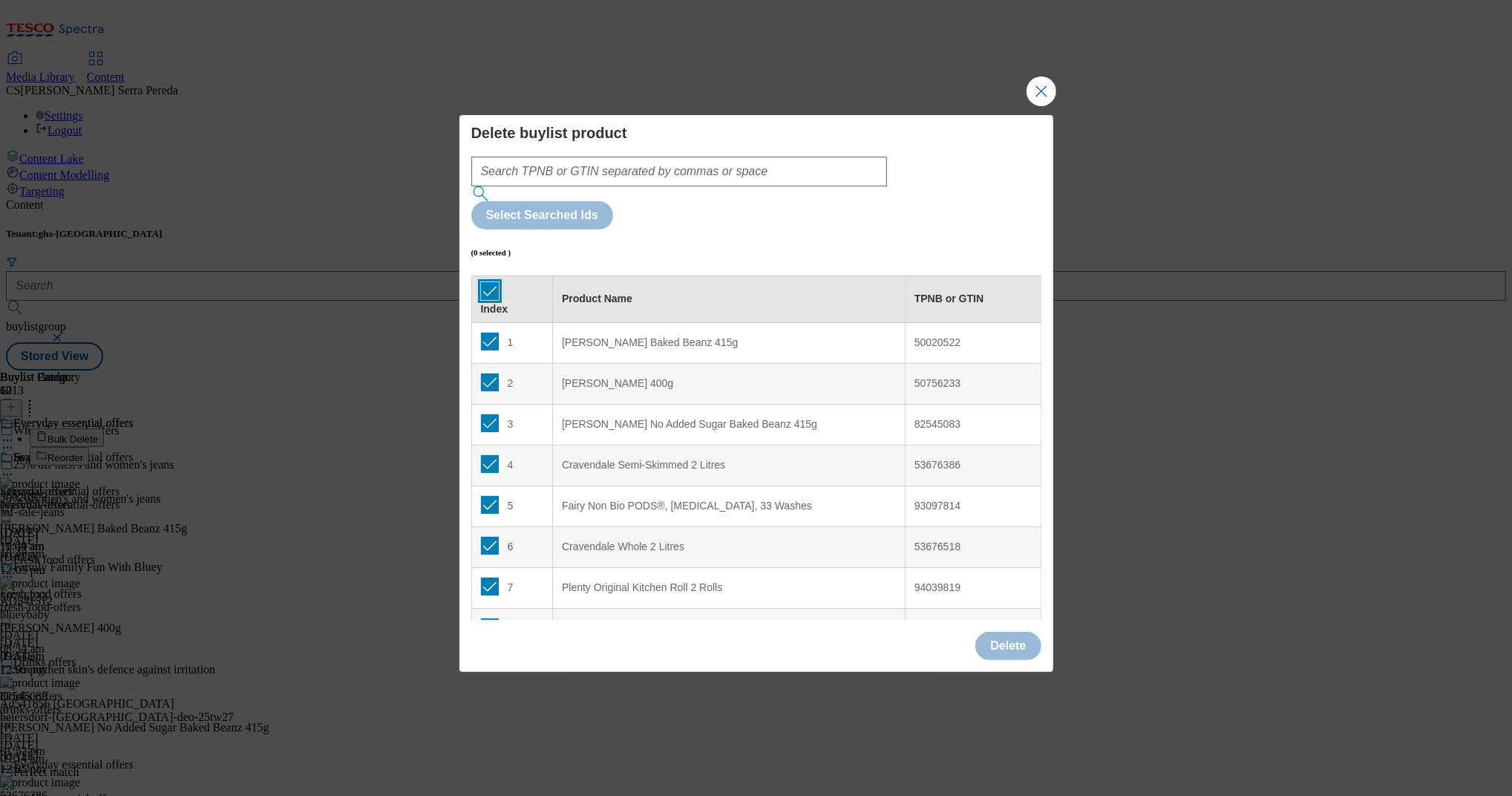
checkbox input "true"
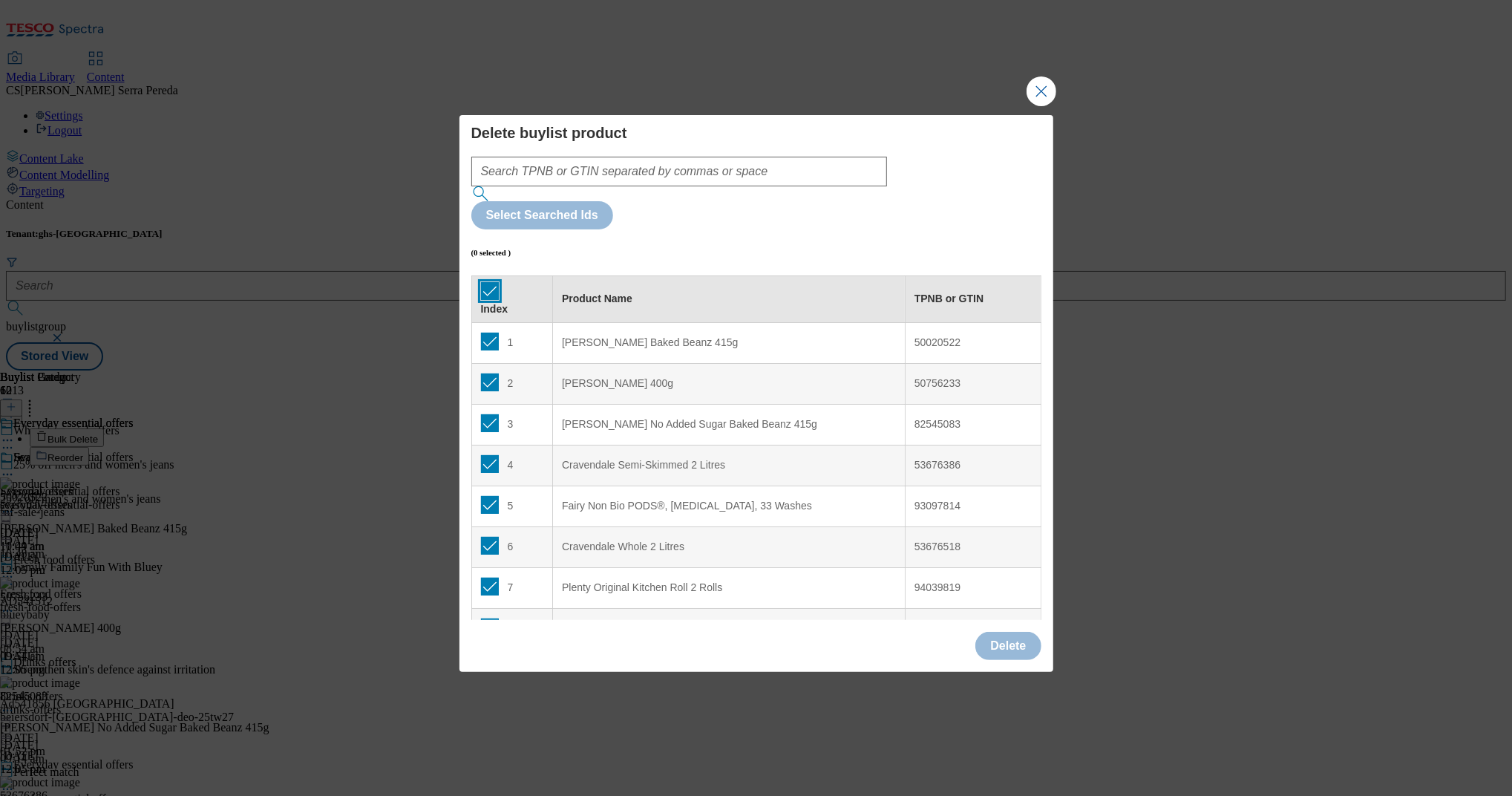
checkbox input "true"
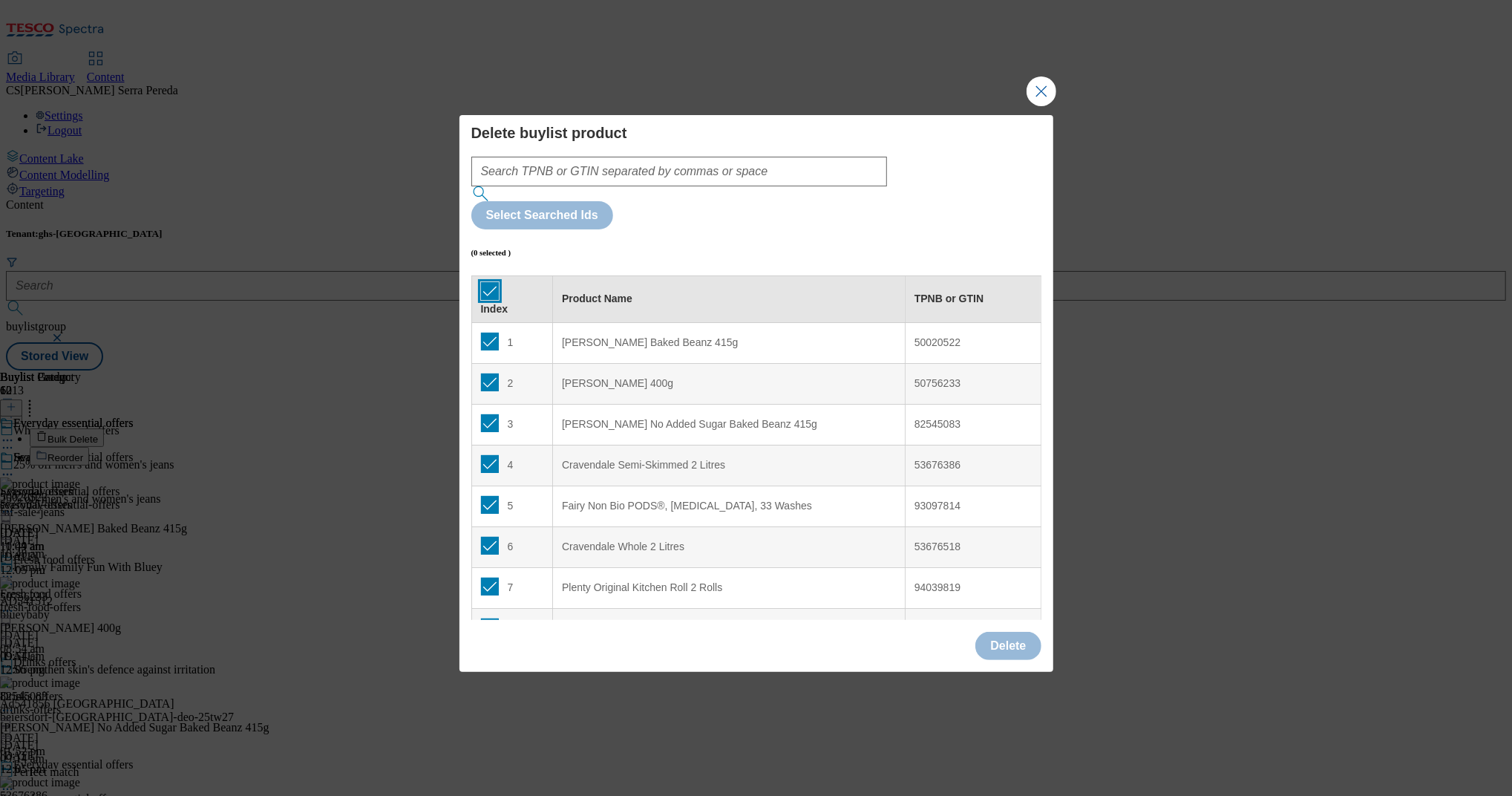
checkbox input "true"
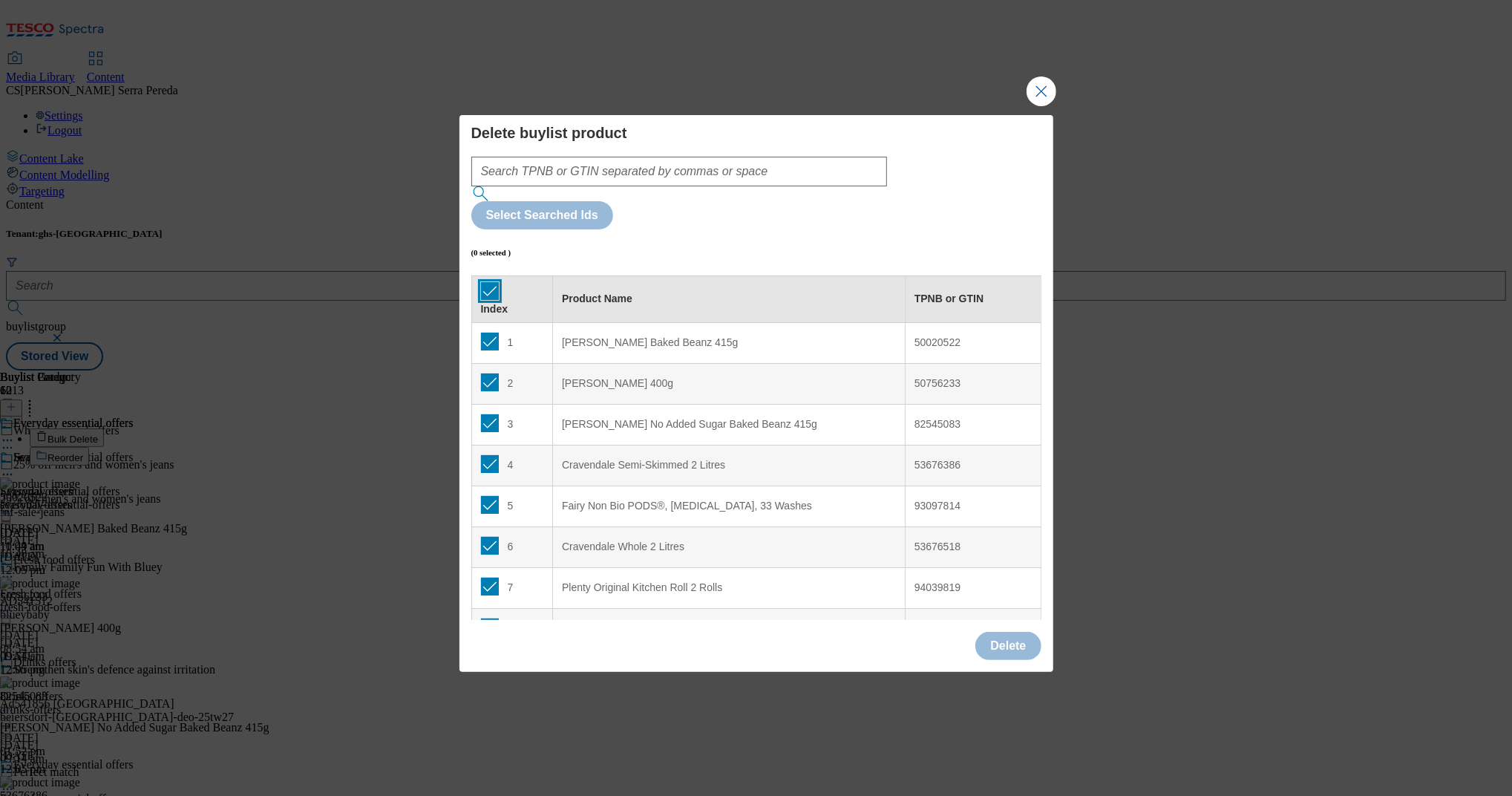
checkbox input "true"
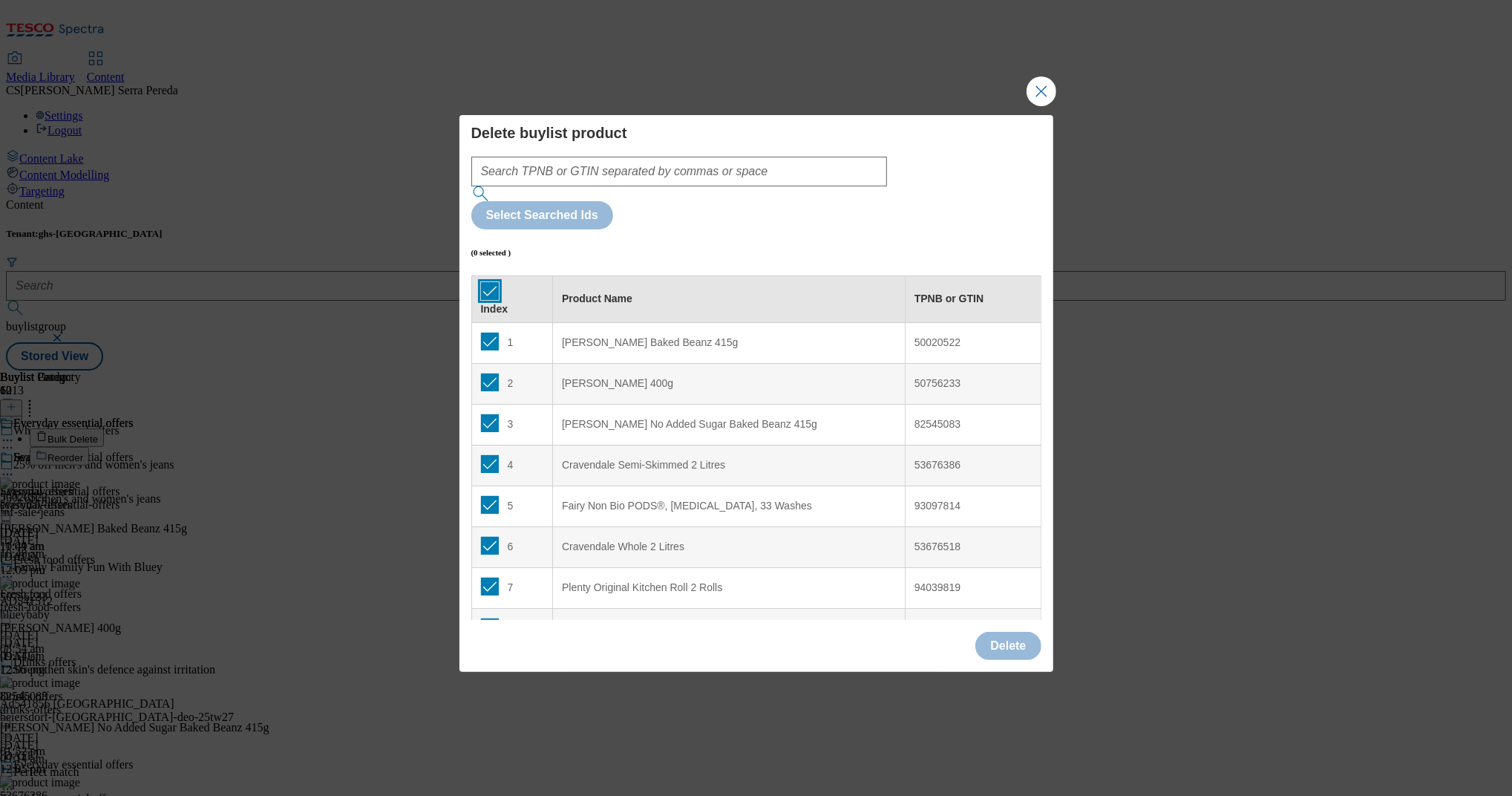
checkbox input "true"
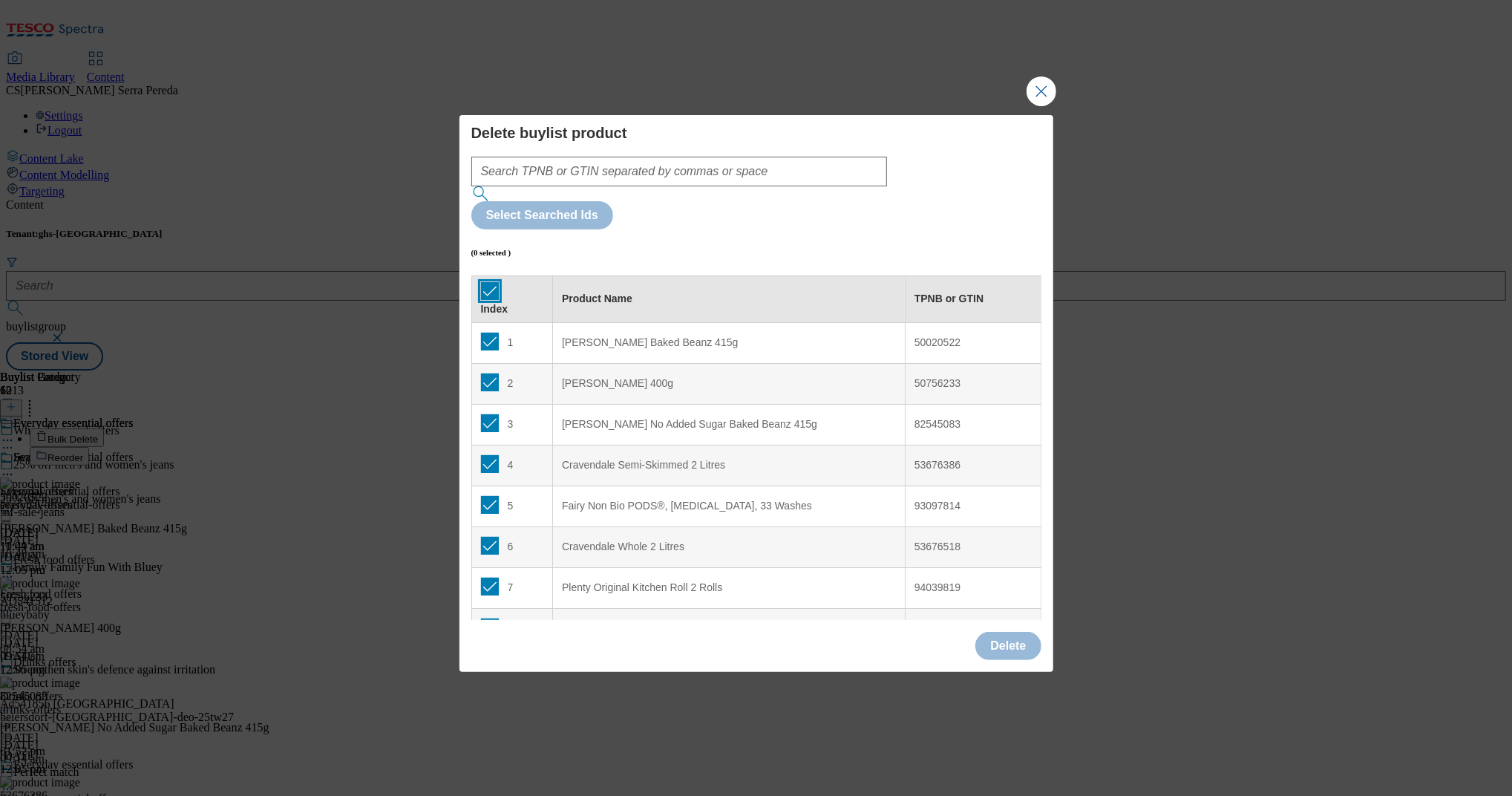
checkbox input "true"
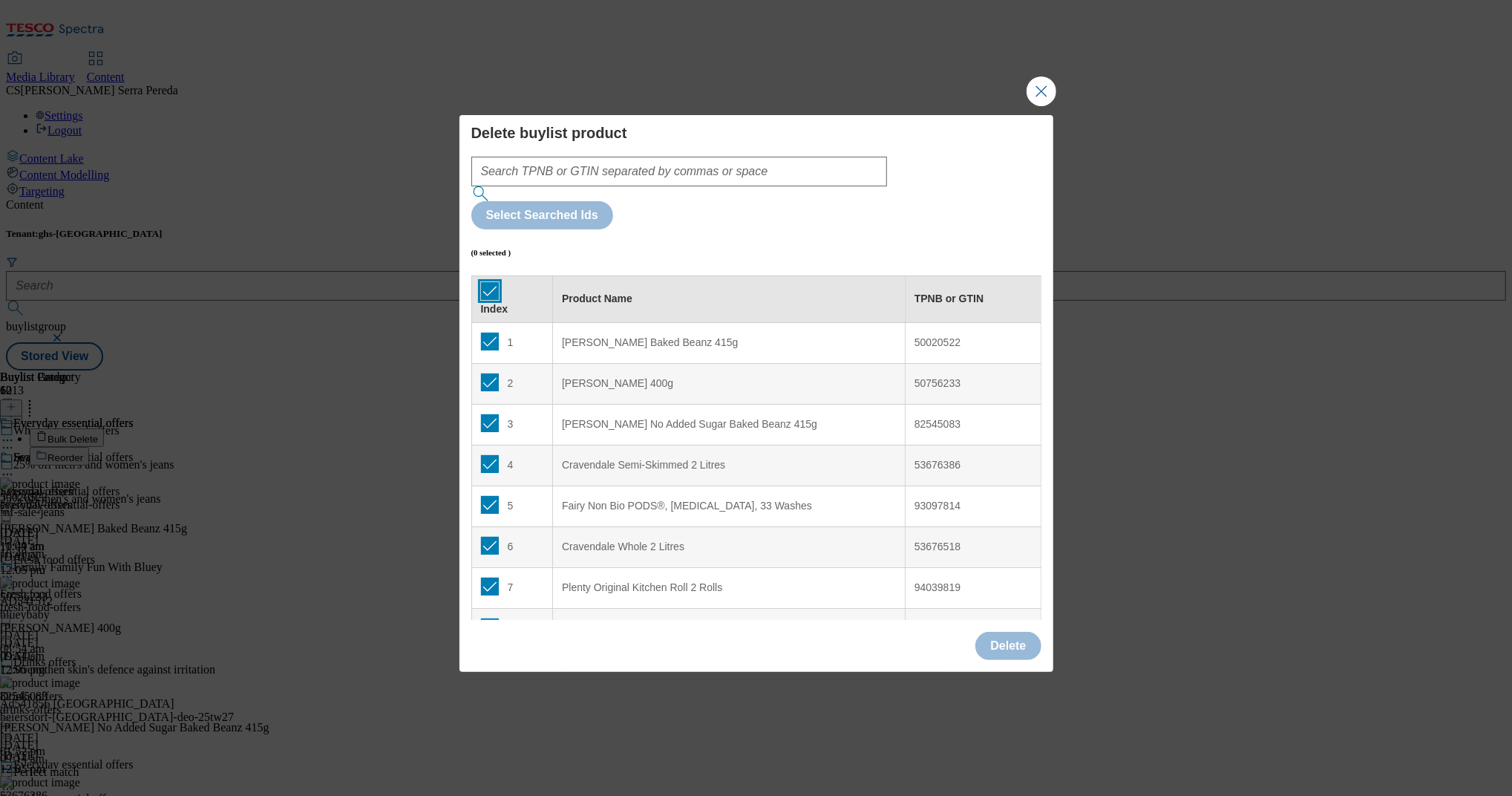
checkbox input "true"
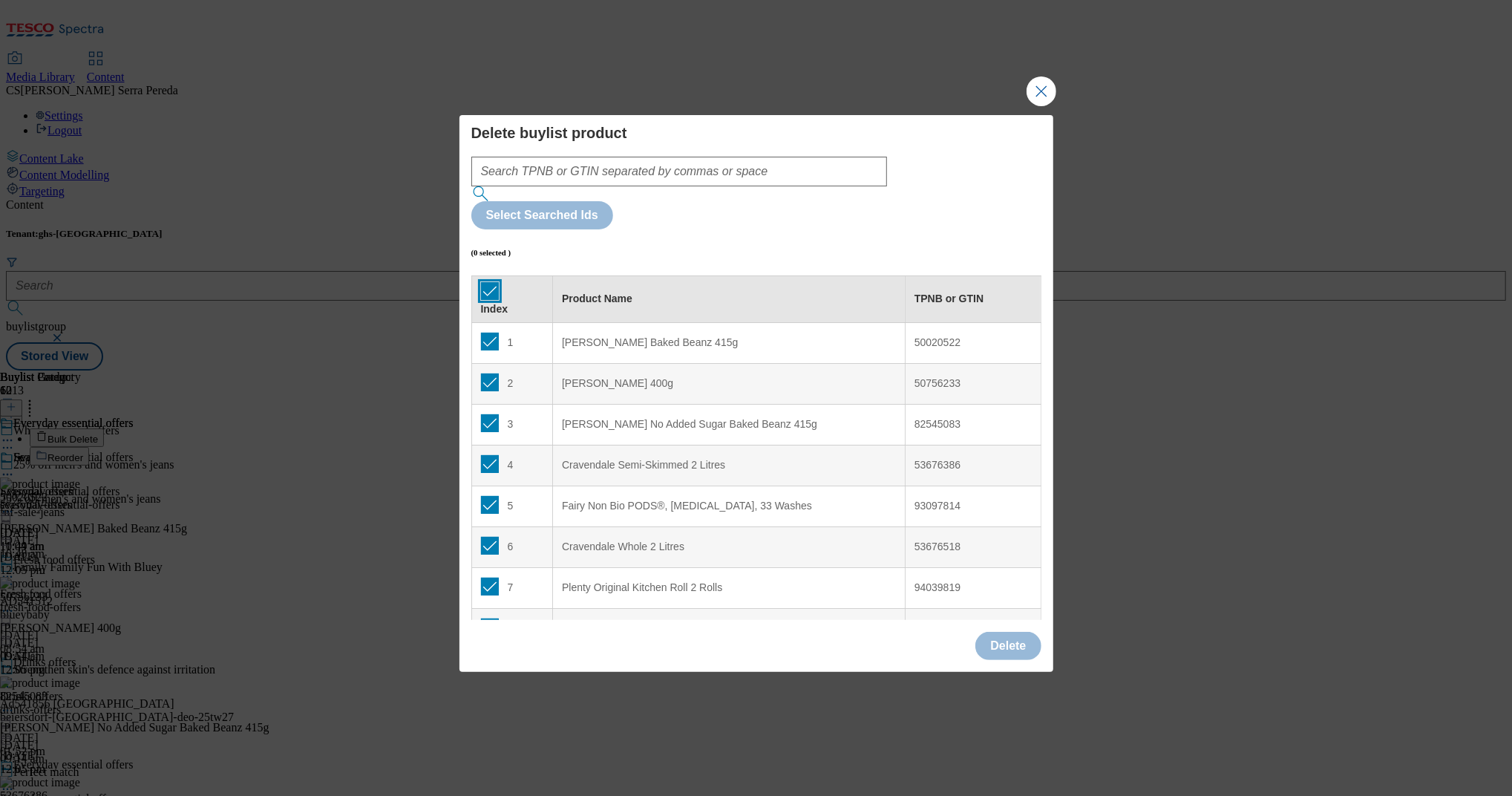
checkbox input "true"
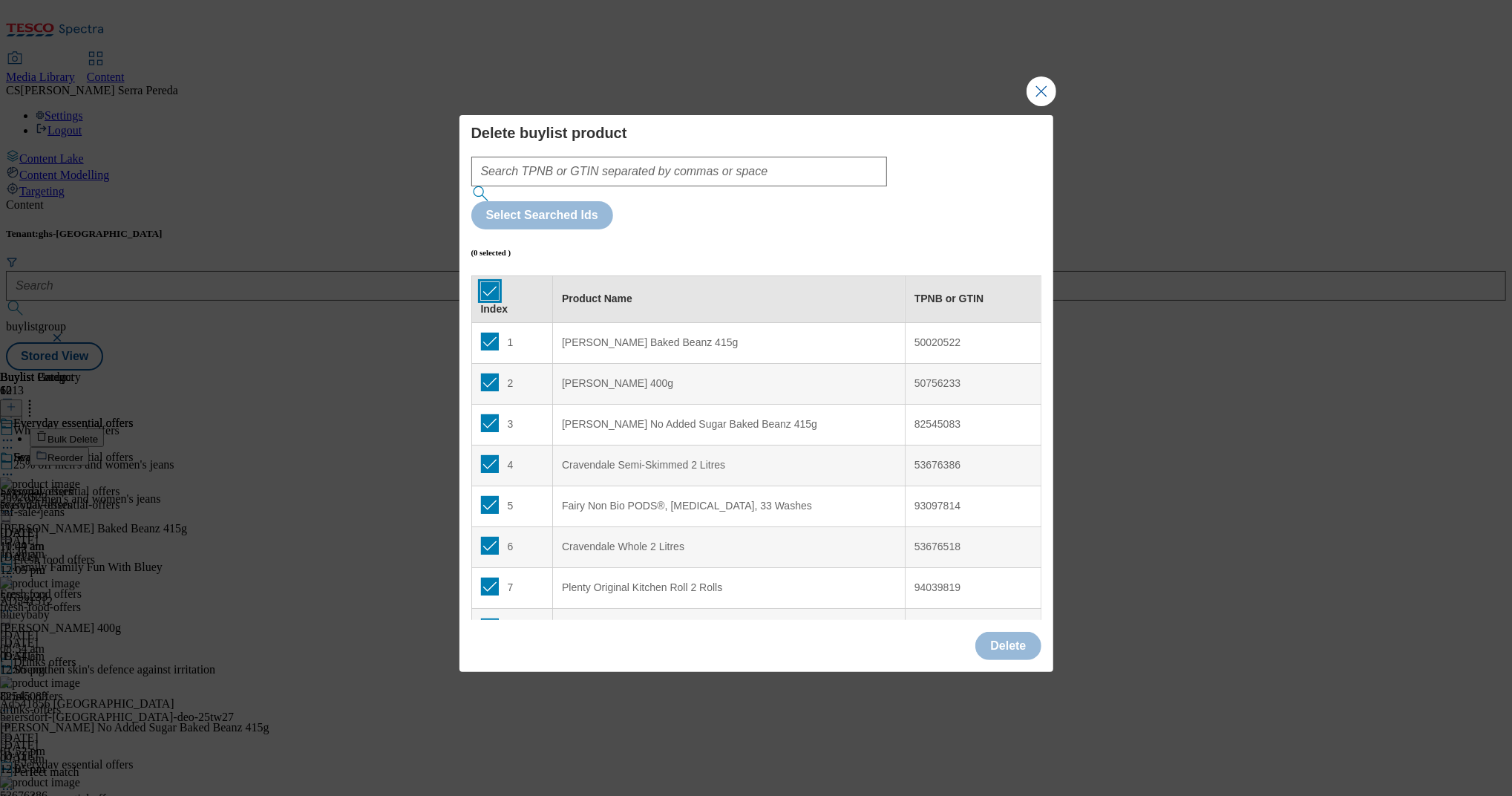
checkbox input "true"
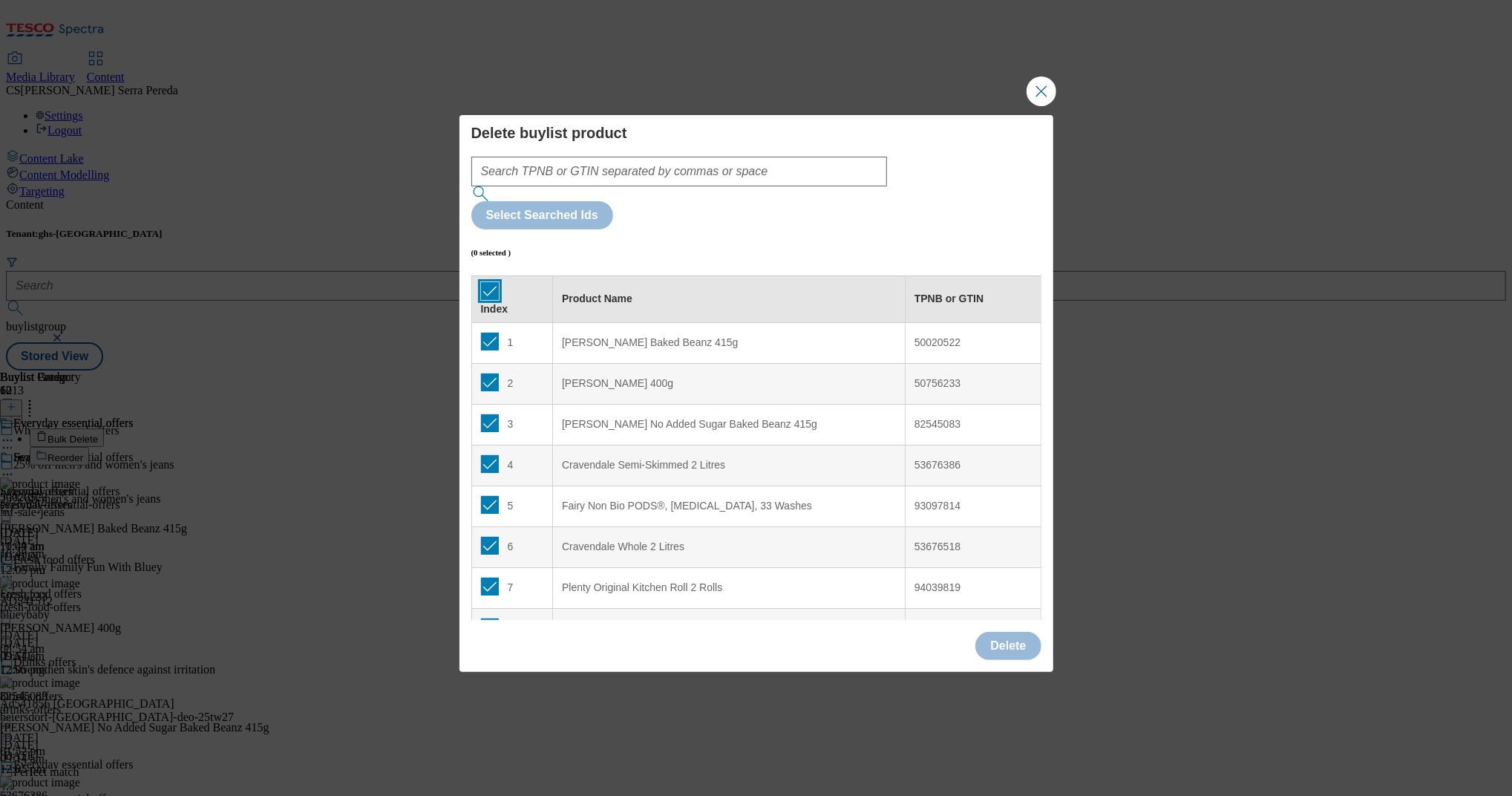
checkbox input "true"
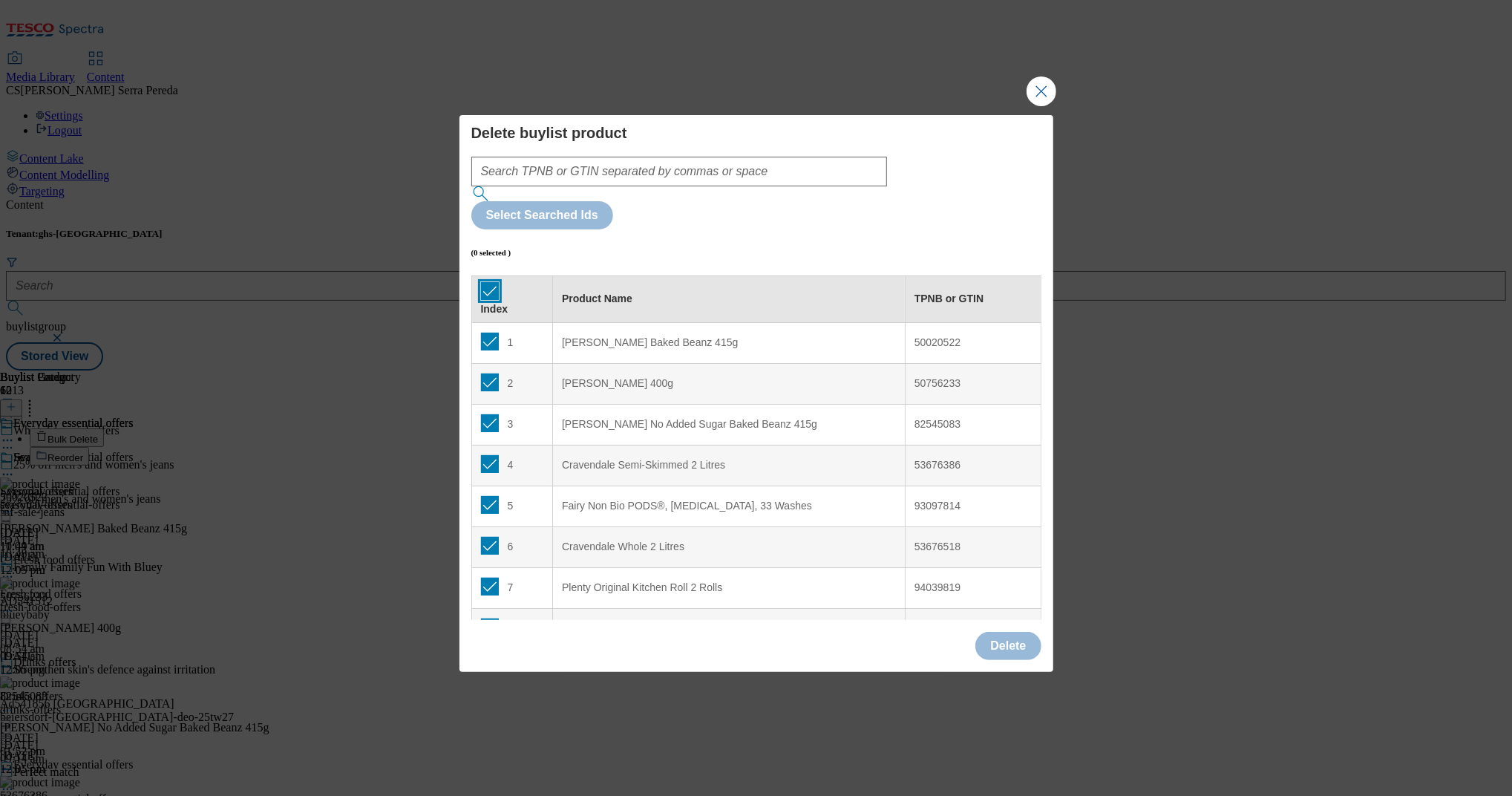
checkbox input "true"
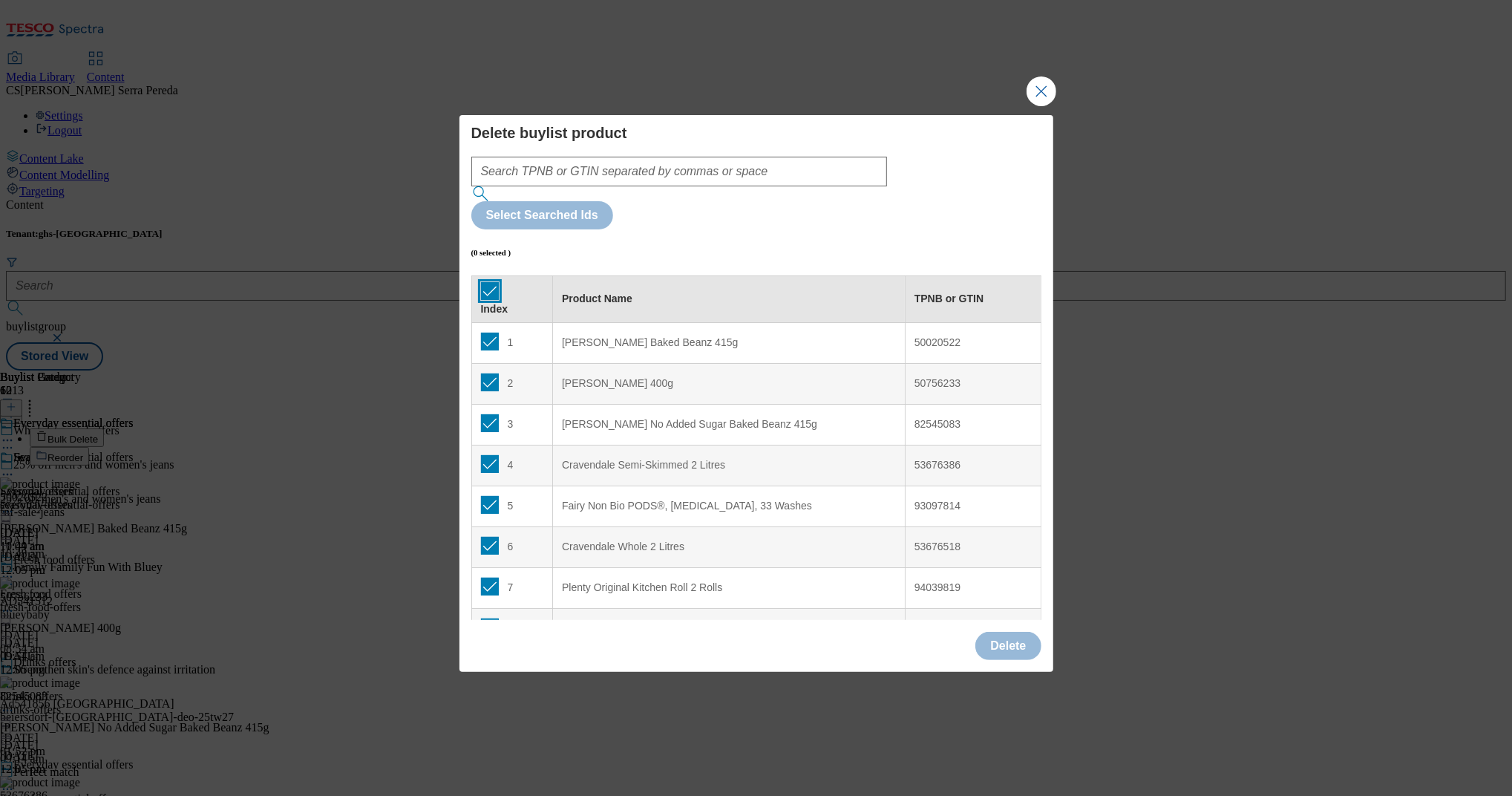
checkbox input "true"
click at [1015, 632] on button "Delete" at bounding box center [1008, 646] width 66 height 28
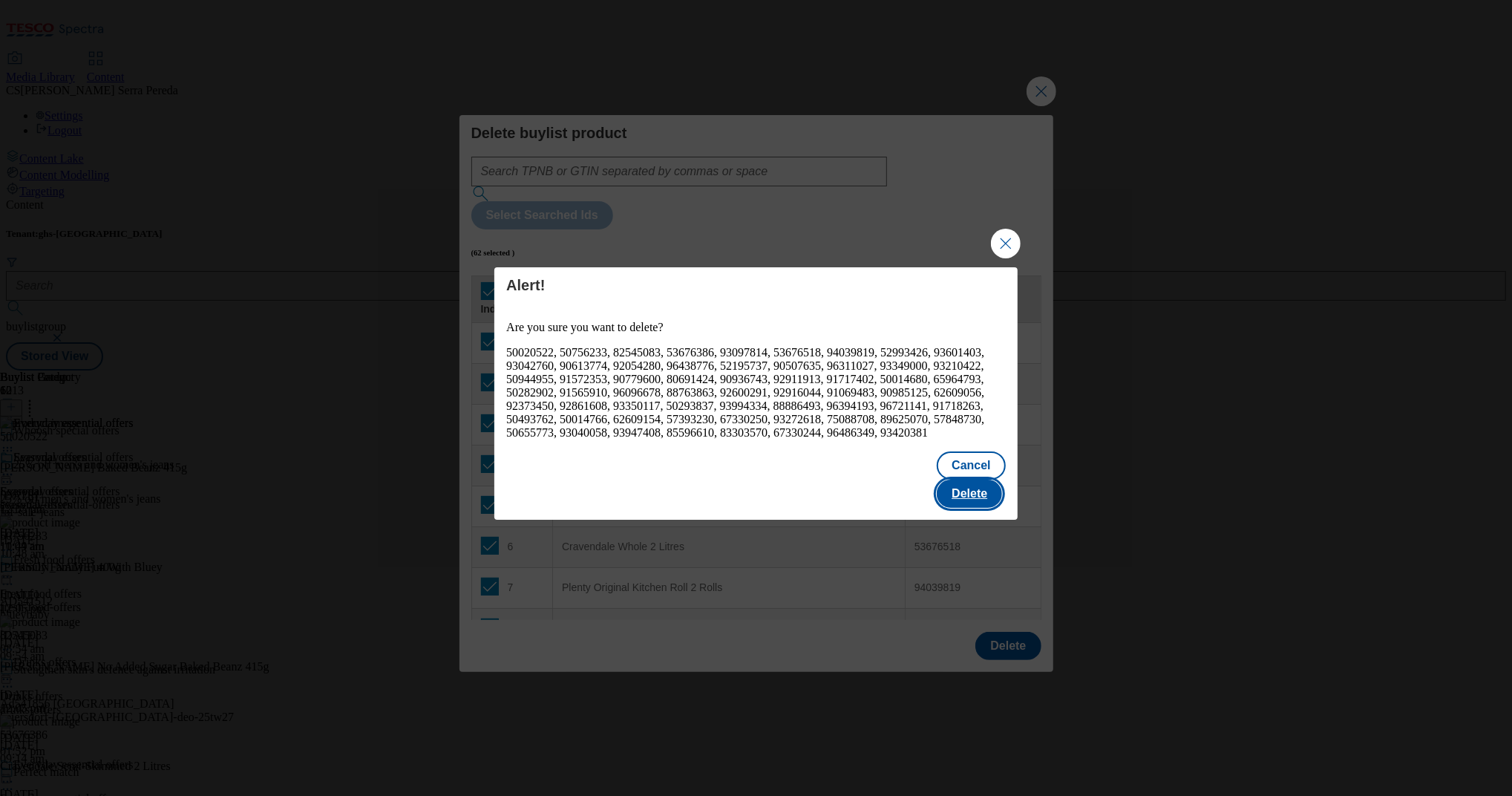
click at [978, 482] on button "Delete" at bounding box center [969, 494] width 66 height 28
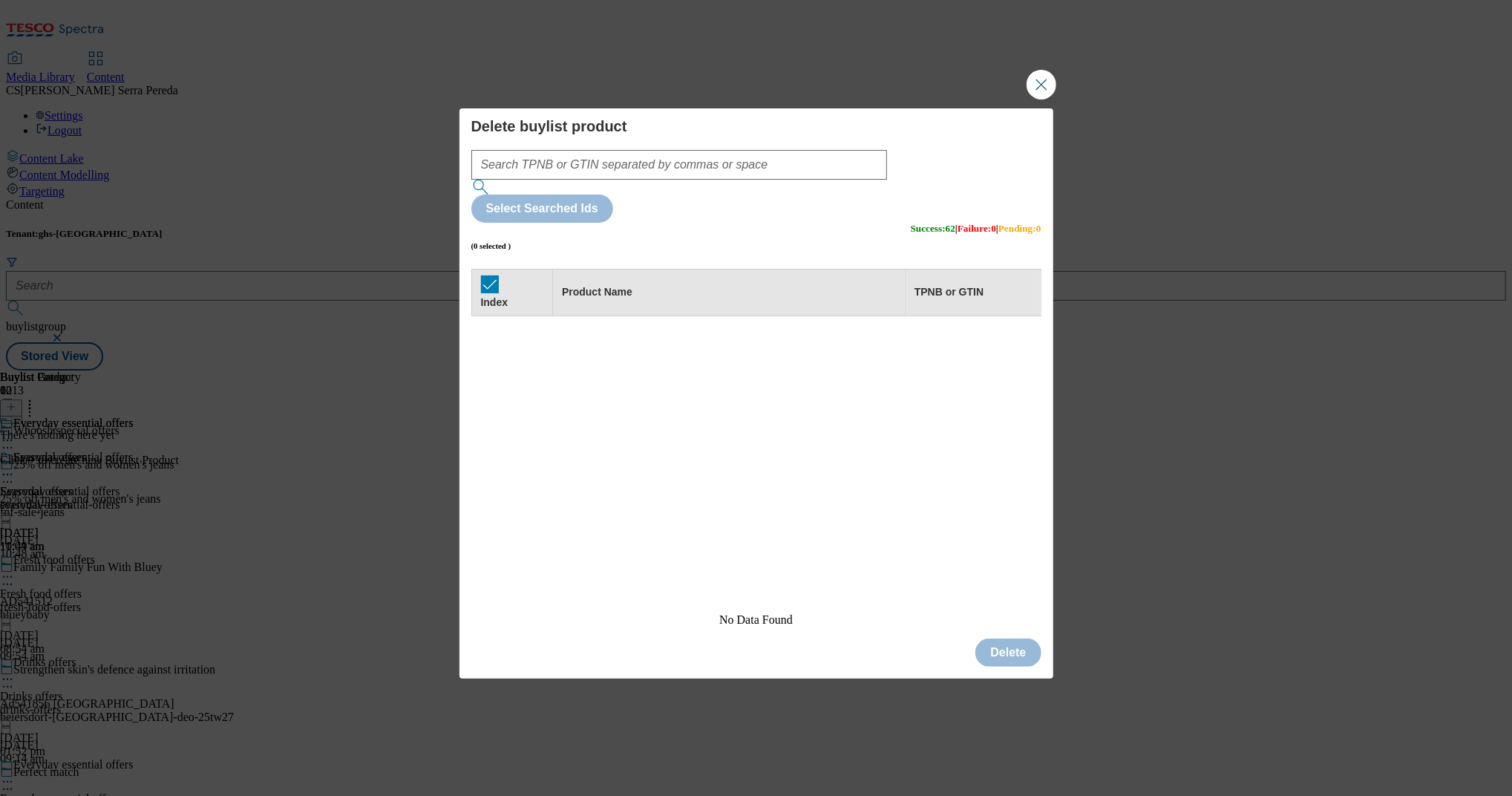
click at [1059, 113] on div "Delete buylist product Select Searched Ids (0 selected ) Success : 62 | Failure…" at bounding box center [756, 398] width 1512 height 796
click at [1039, 99] on button "Close Modal" at bounding box center [1041, 84] width 30 height 30
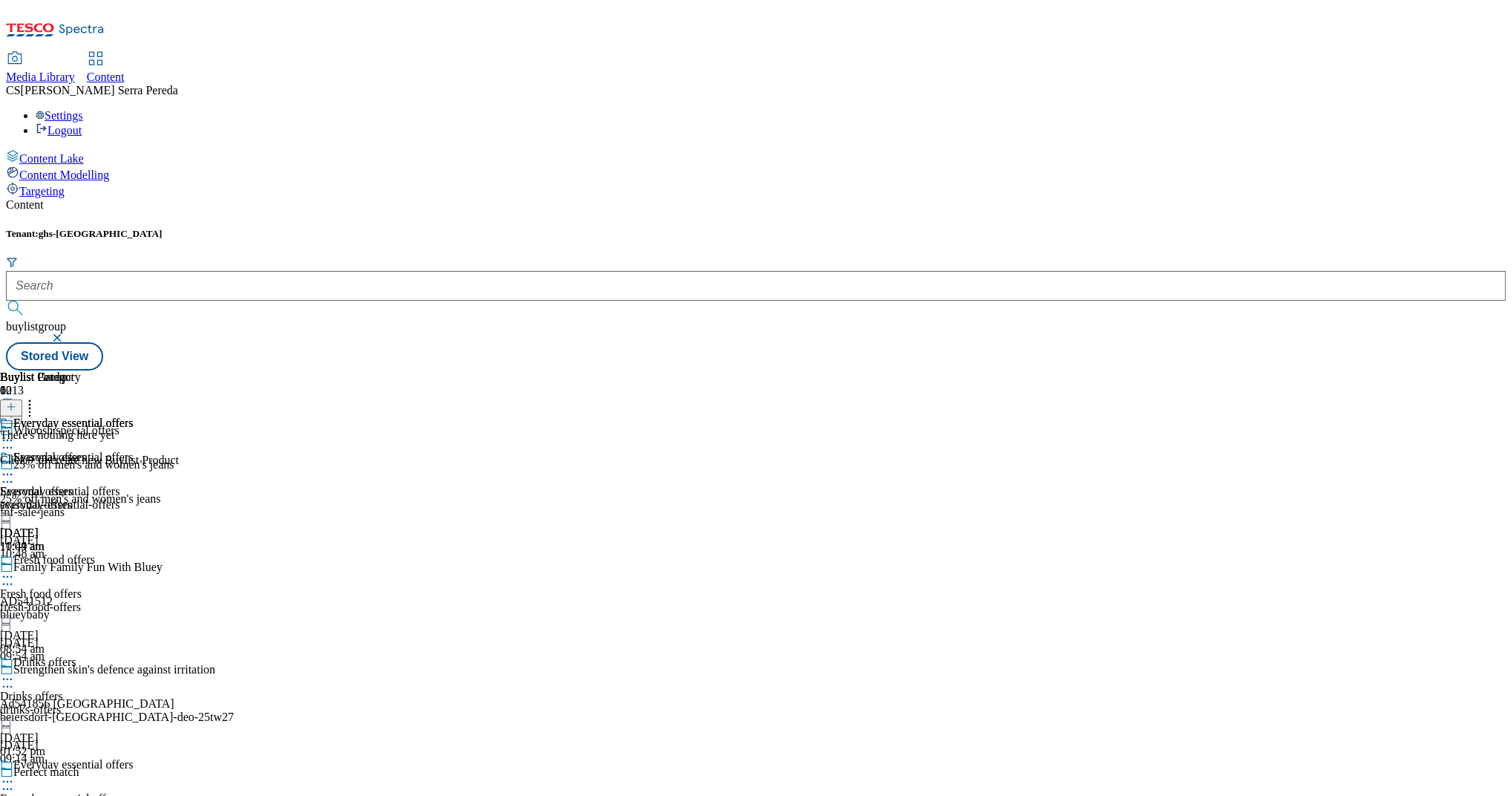
click at [16, 402] on icon at bounding box center [10, 406] width 10 height 10
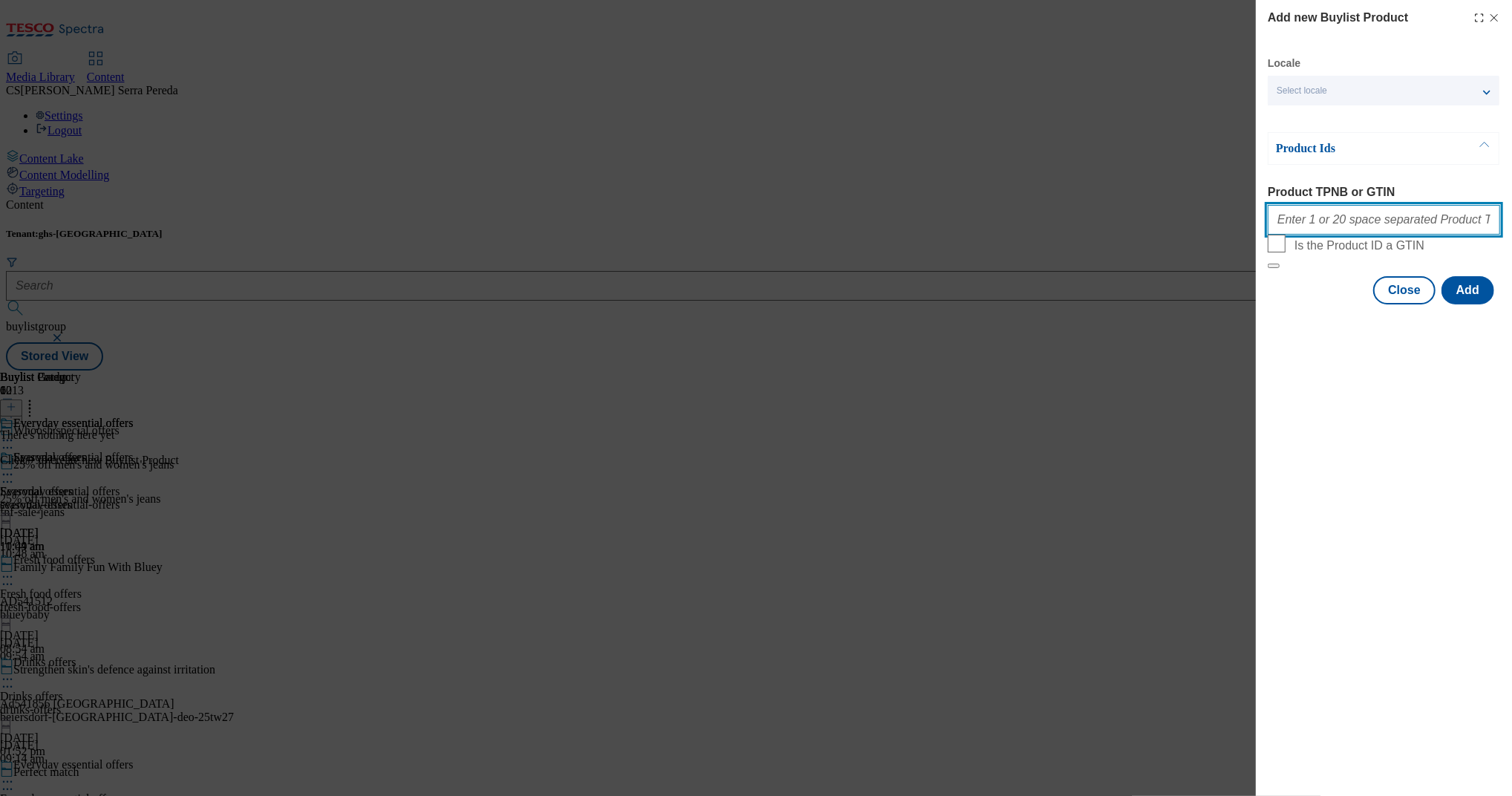
click at [1375, 218] on input "Product TPNB or GTIN" at bounding box center [1384, 219] width 233 height 30
paste input "92371612 52550588 51589014 50944955 96093791 53676518 80691424 67330244 9630932…"
type input "92371612 52550588 51589014 50944955 96093791 53676518 80691424 67330244 9630932…"
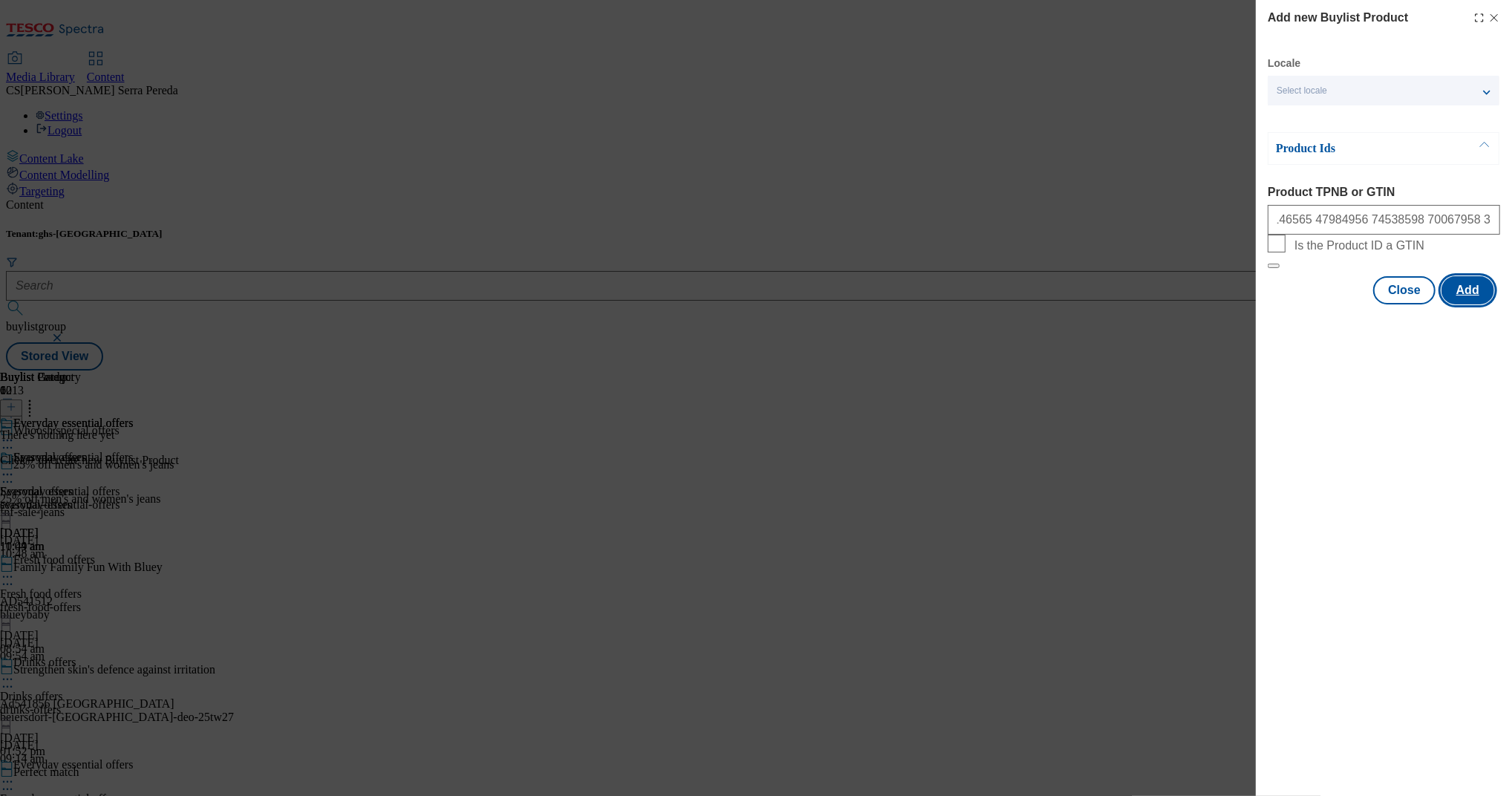
click at [1479, 305] on button "Add" at bounding box center [1468, 290] width 53 height 28
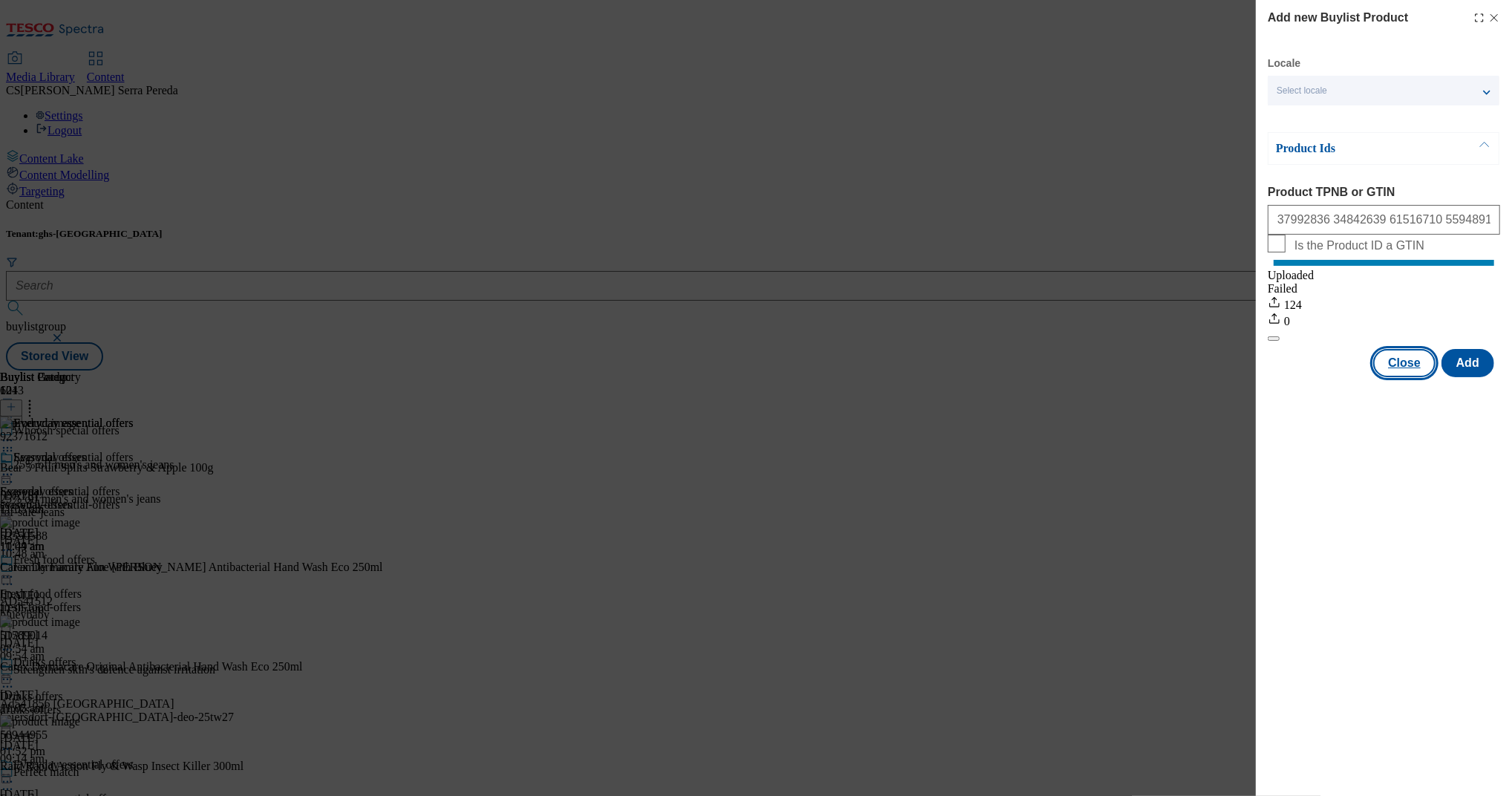
click at [1398, 378] on button "Close" at bounding box center [1404, 362] width 62 height 28
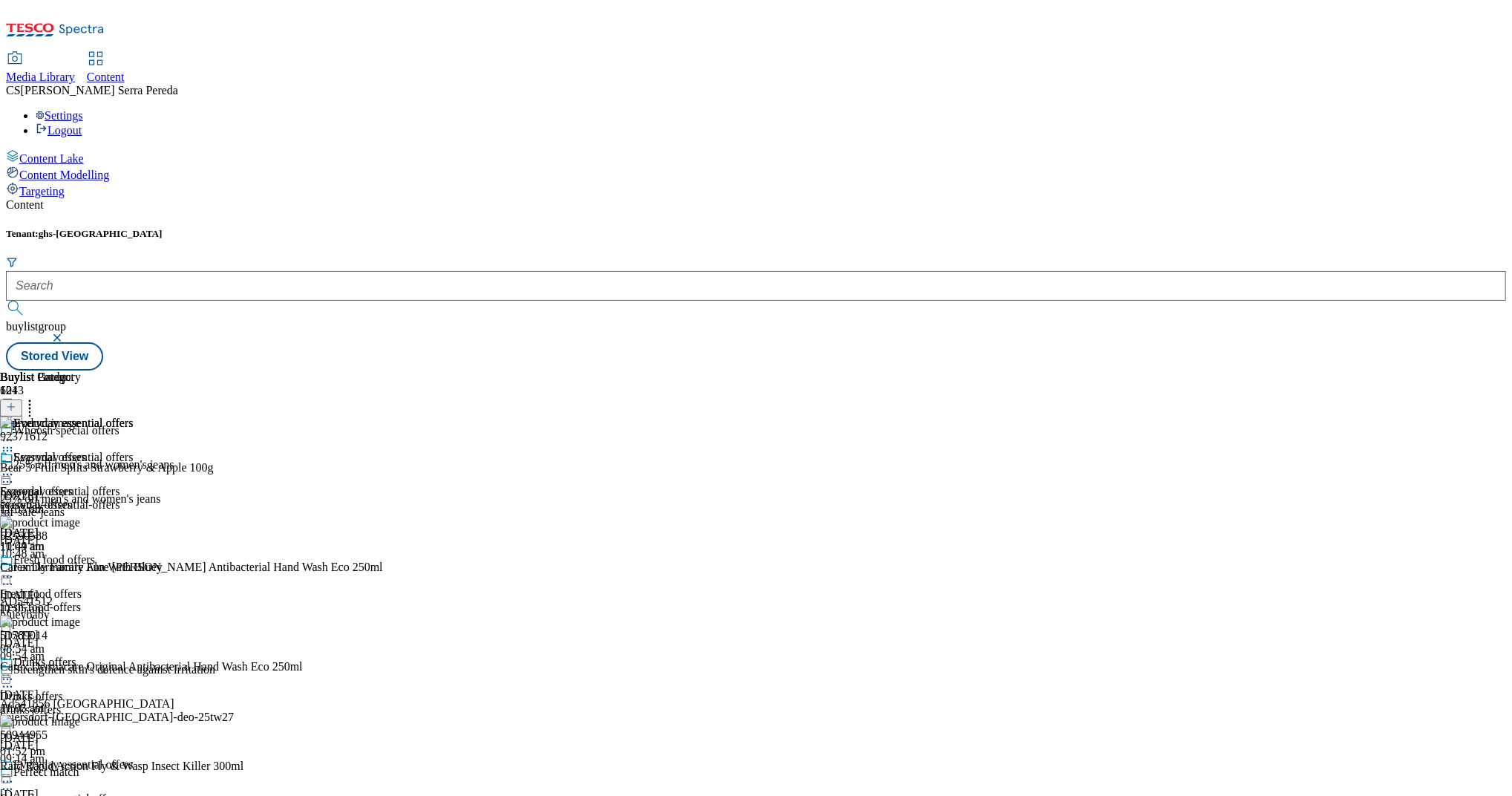
click at [9, 474] on circle at bounding box center [7, 474] width 2 height 2
click at [69, 497] on button "Edit" at bounding box center [49, 505] width 39 height 17
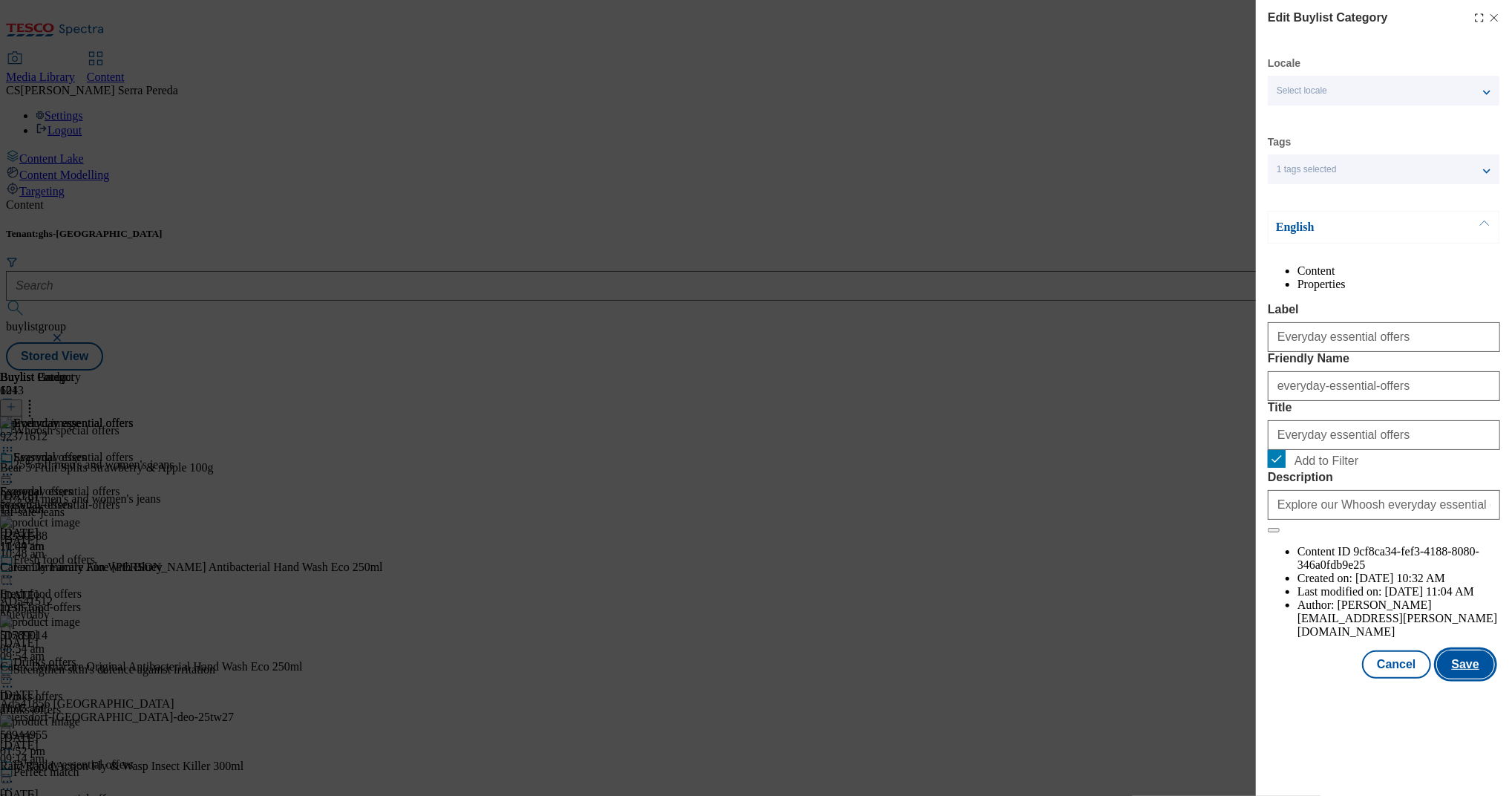
click at [1471, 678] on button "Save" at bounding box center [1465, 664] width 57 height 28
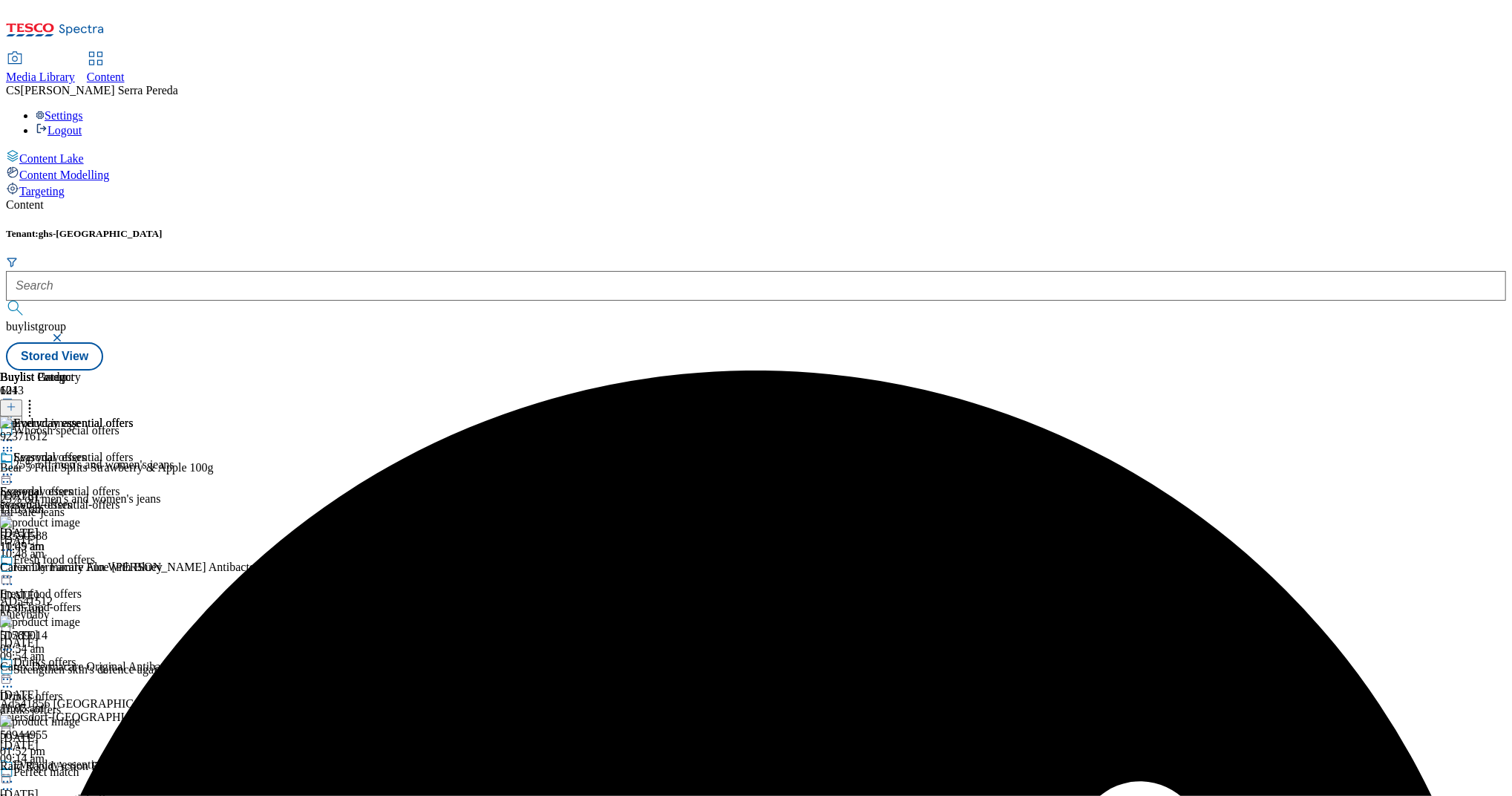
click at [15, 467] on icon at bounding box center [7, 474] width 15 height 15
click at [81, 569] on span "Preview" at bounding box center [64, 574] width 35 height 11
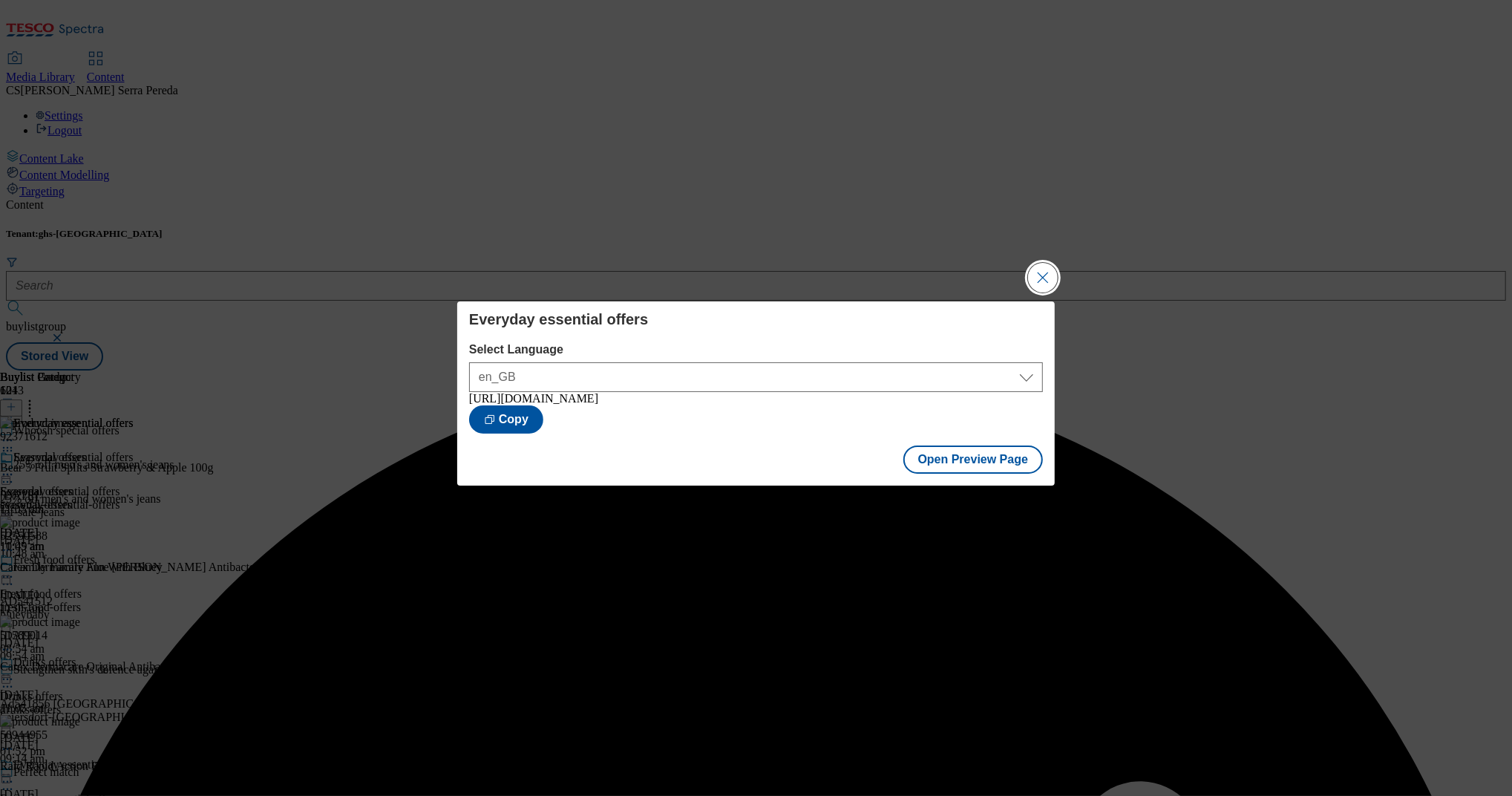
click at [1041, 274] on button "Close Modal" at bounding box center [1043, 278] width 30 height 30
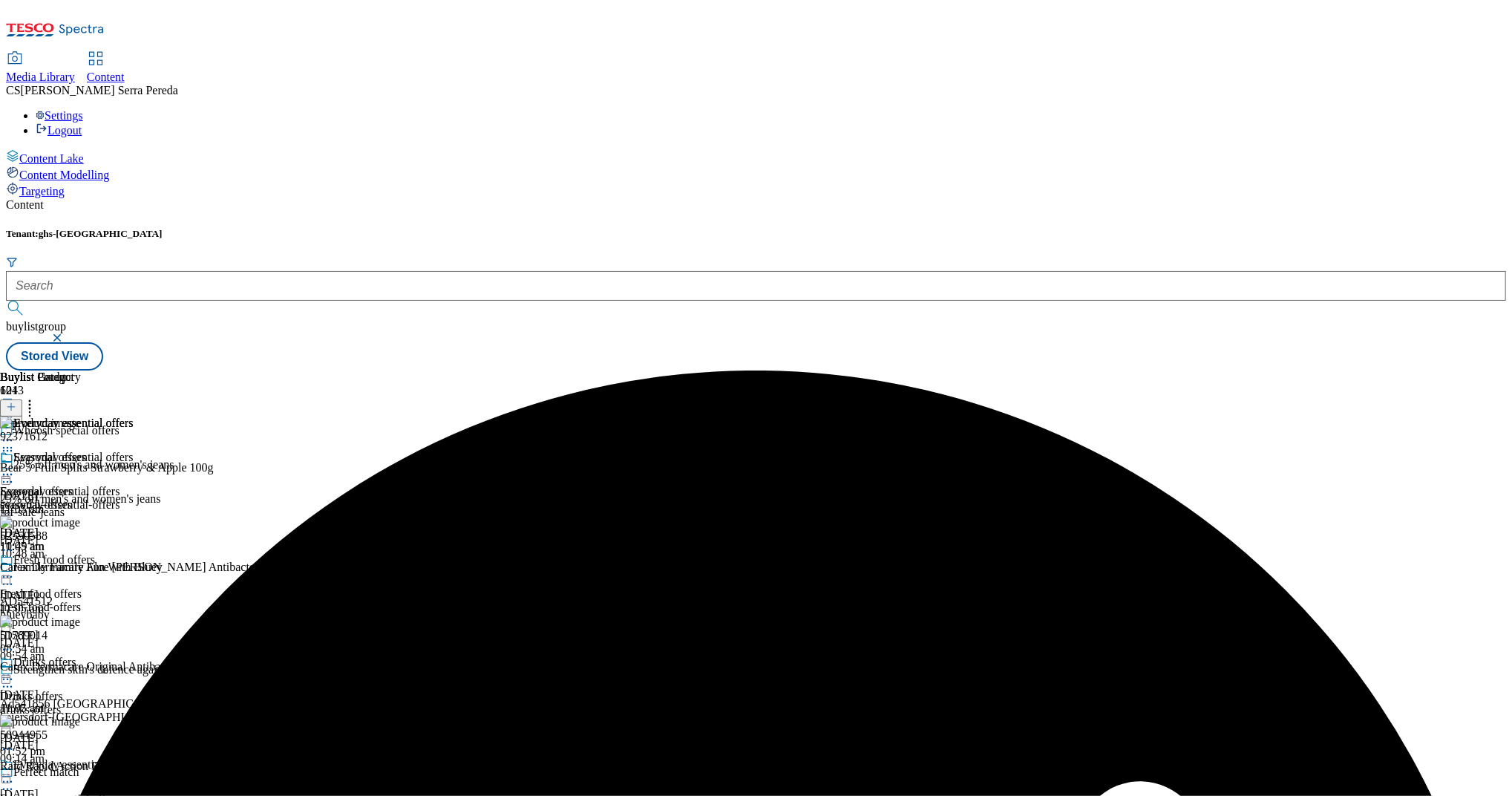
click at [15, 467] on icon at bounding box center [7, 474] width 15 height 15
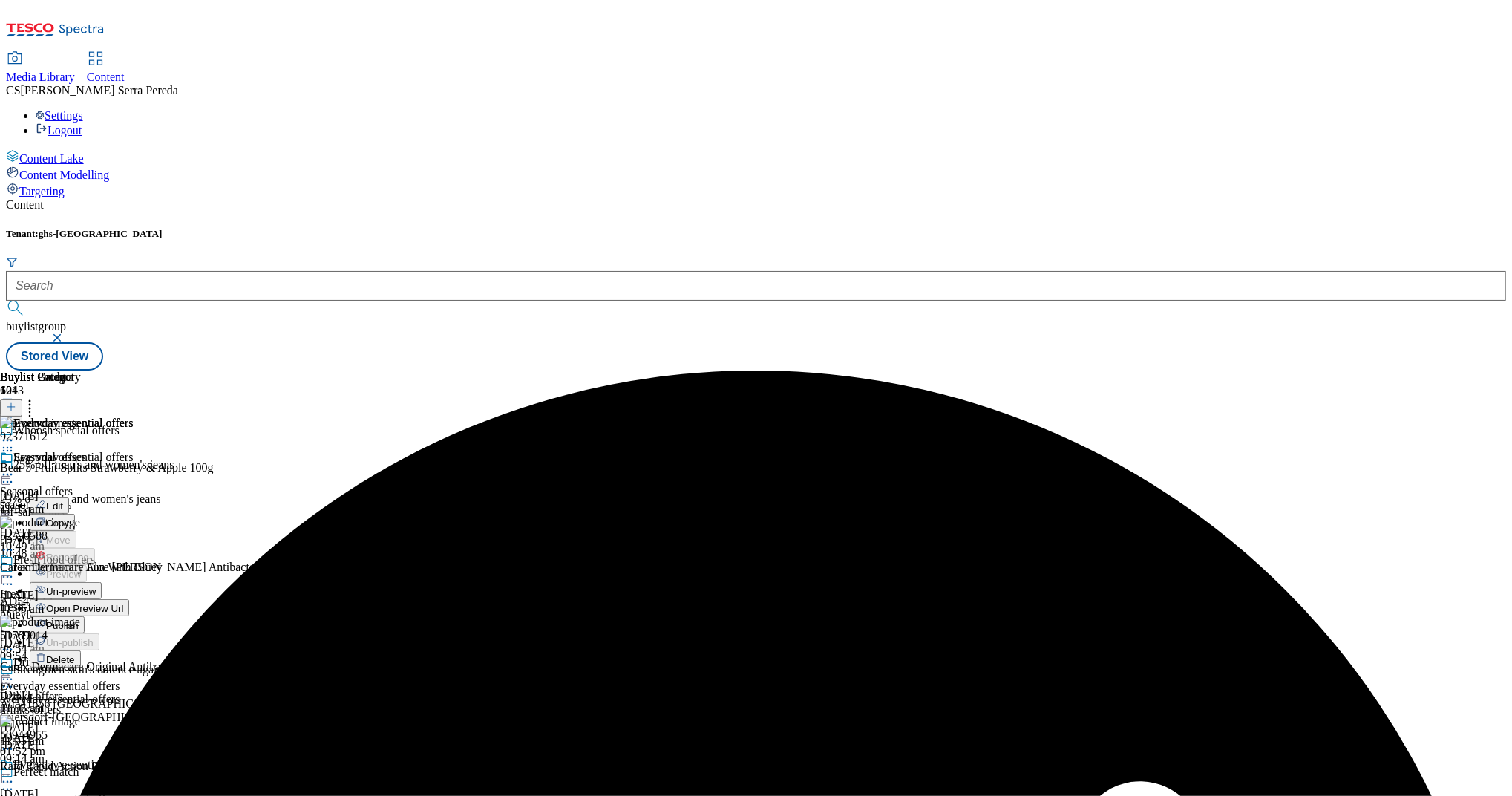
click at [78, 620] on span "Publish" at bounding box center [62, 626] width 33 height 11
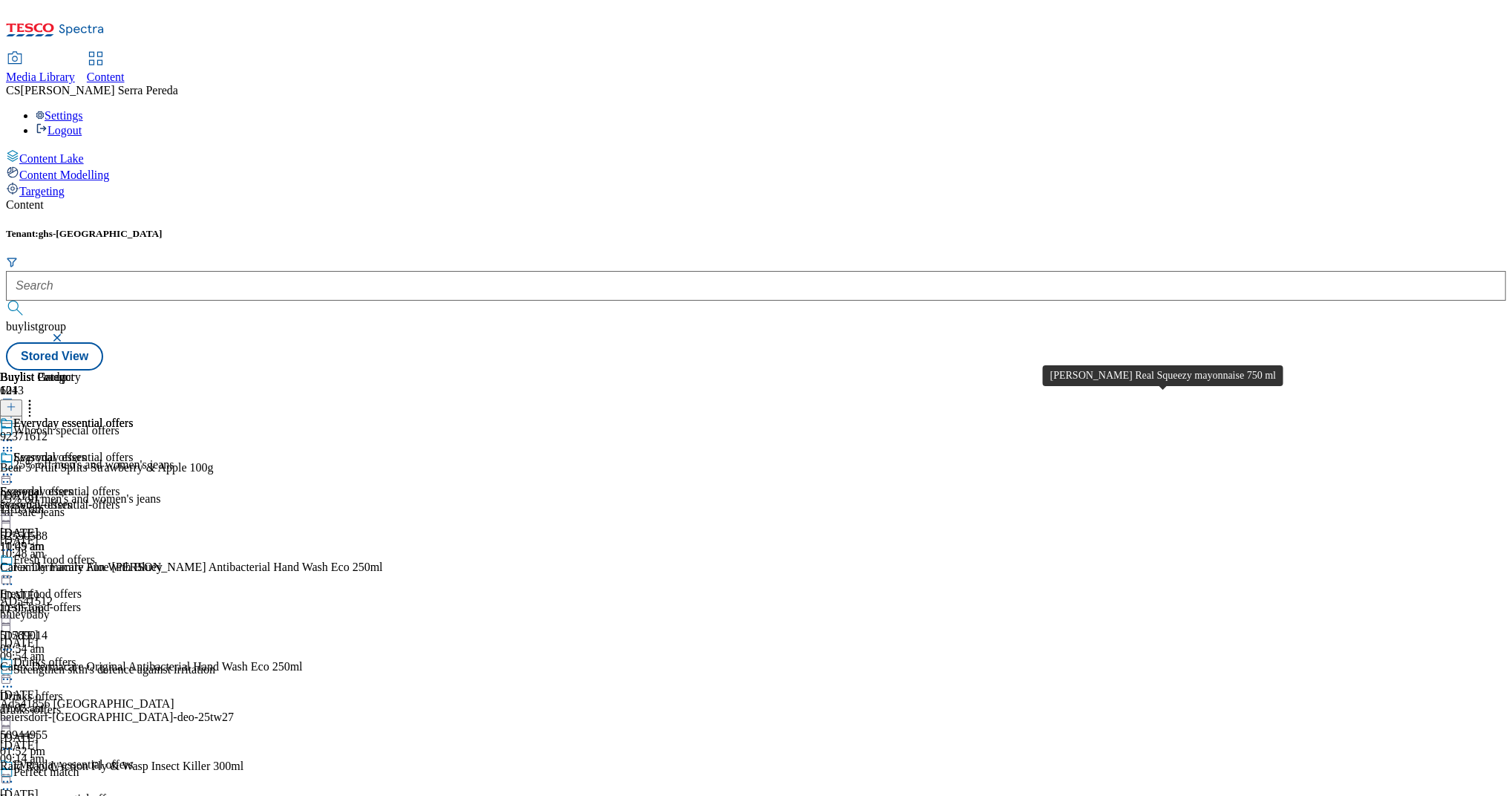
scroll to position [3448, 0]
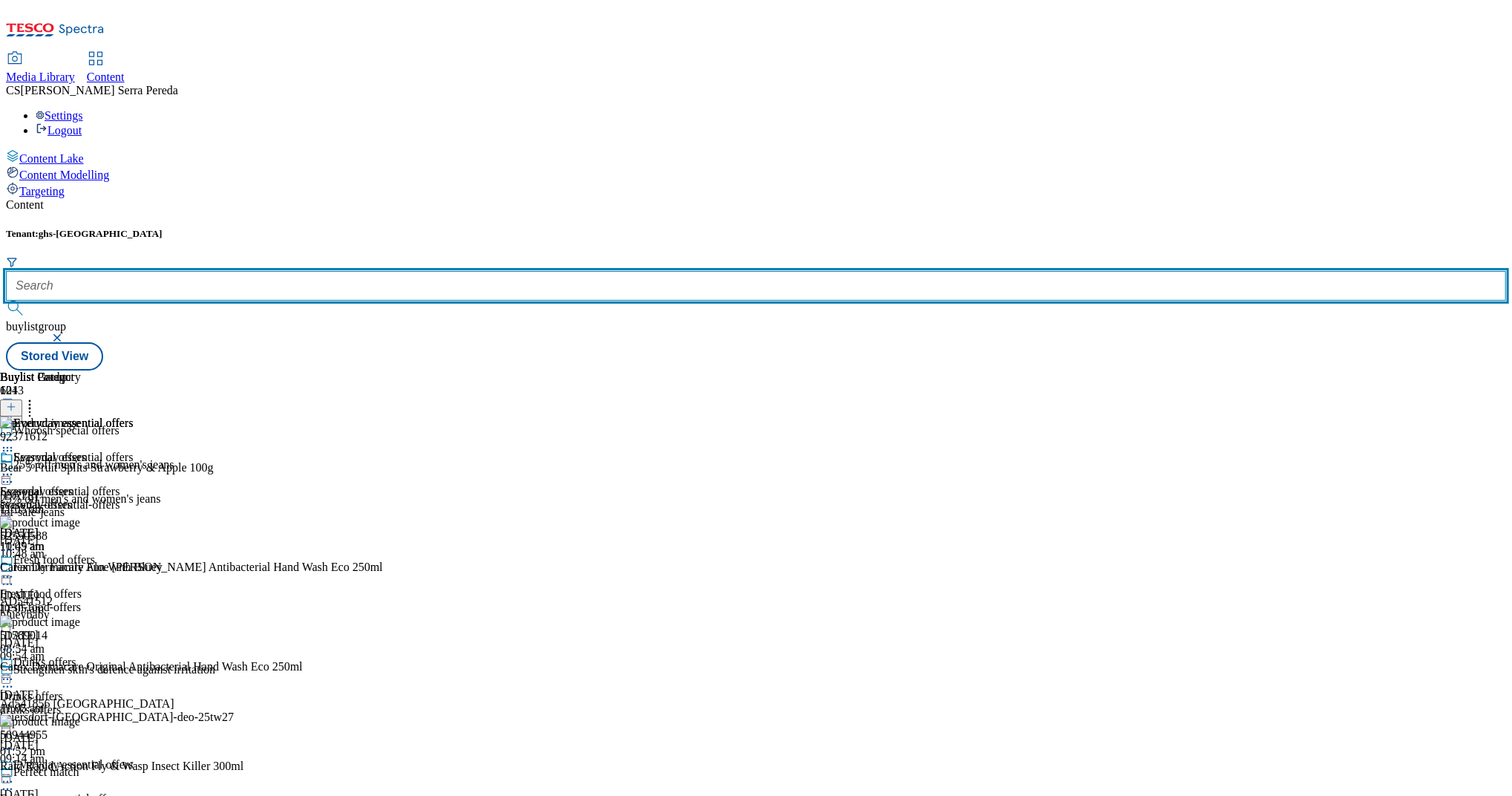
click at [319, 271] on input "text" at bounding box center [756, 286] width 1500 height 30
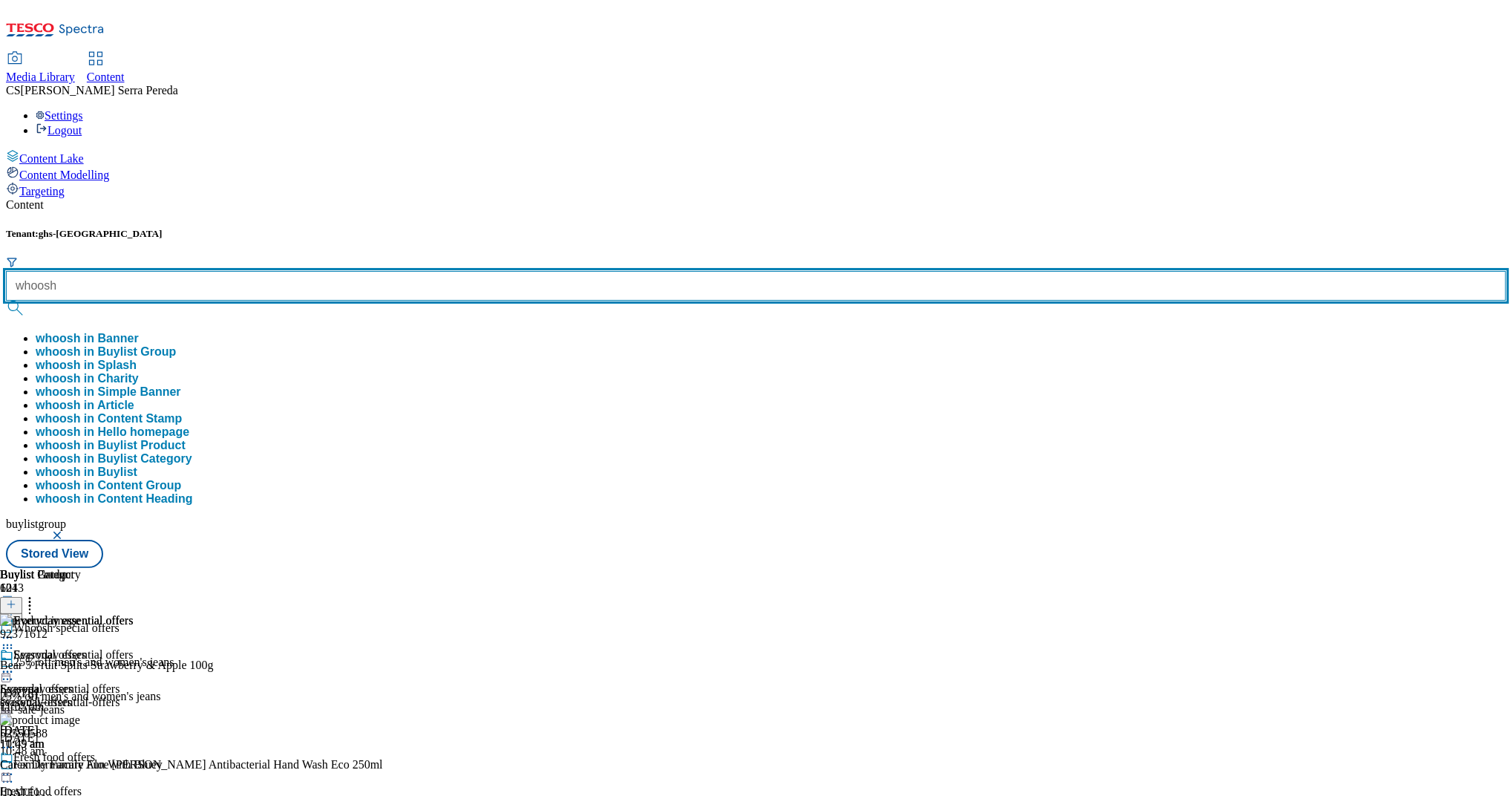
type input "whoosh"
click at [6, 301] on button "submit" at bounding box center [16, 308] width 21 height 15
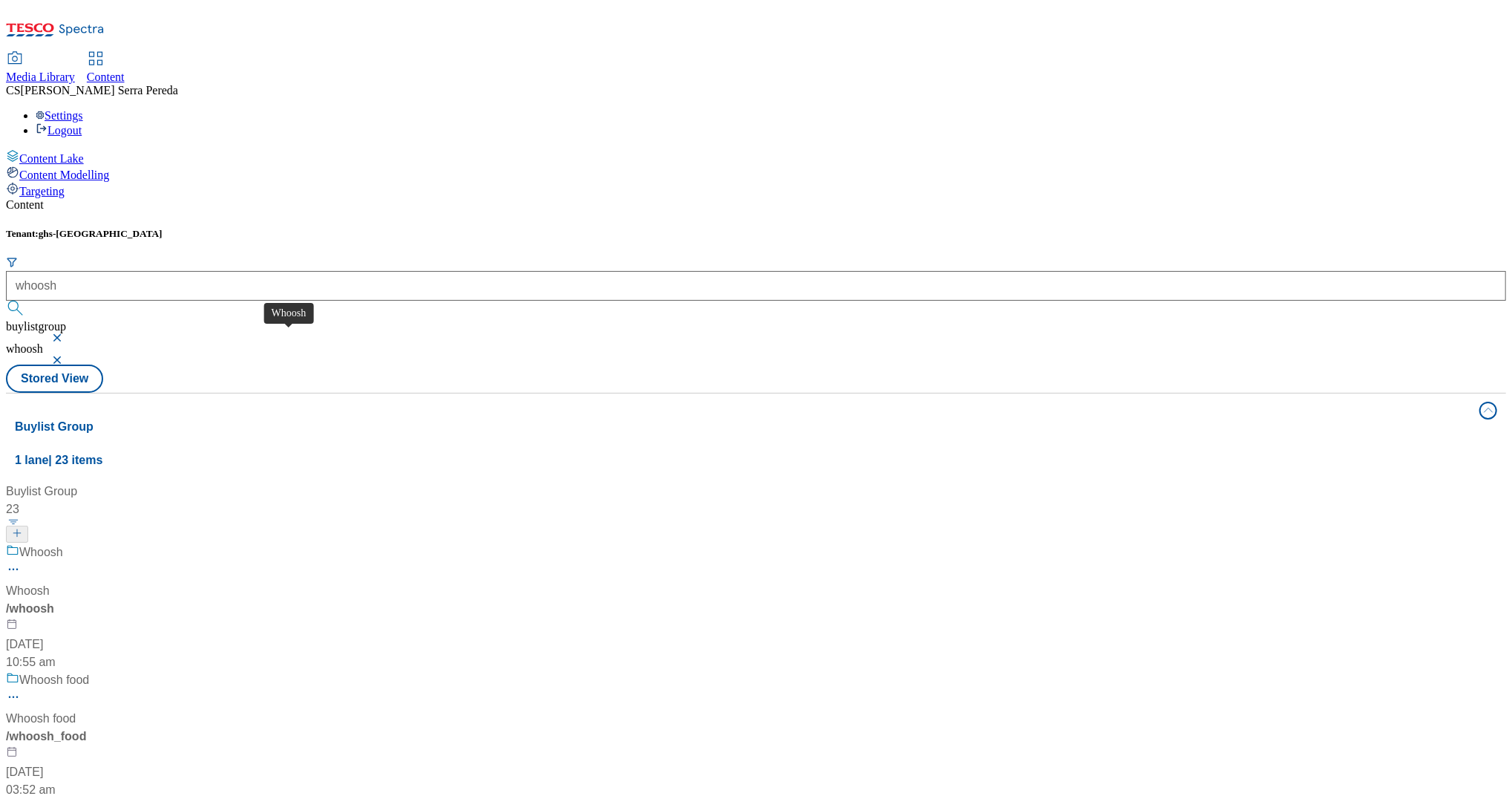
click at [50, 582] on div "Whoosh" at bounding box center [27, 591] width 44 height 18
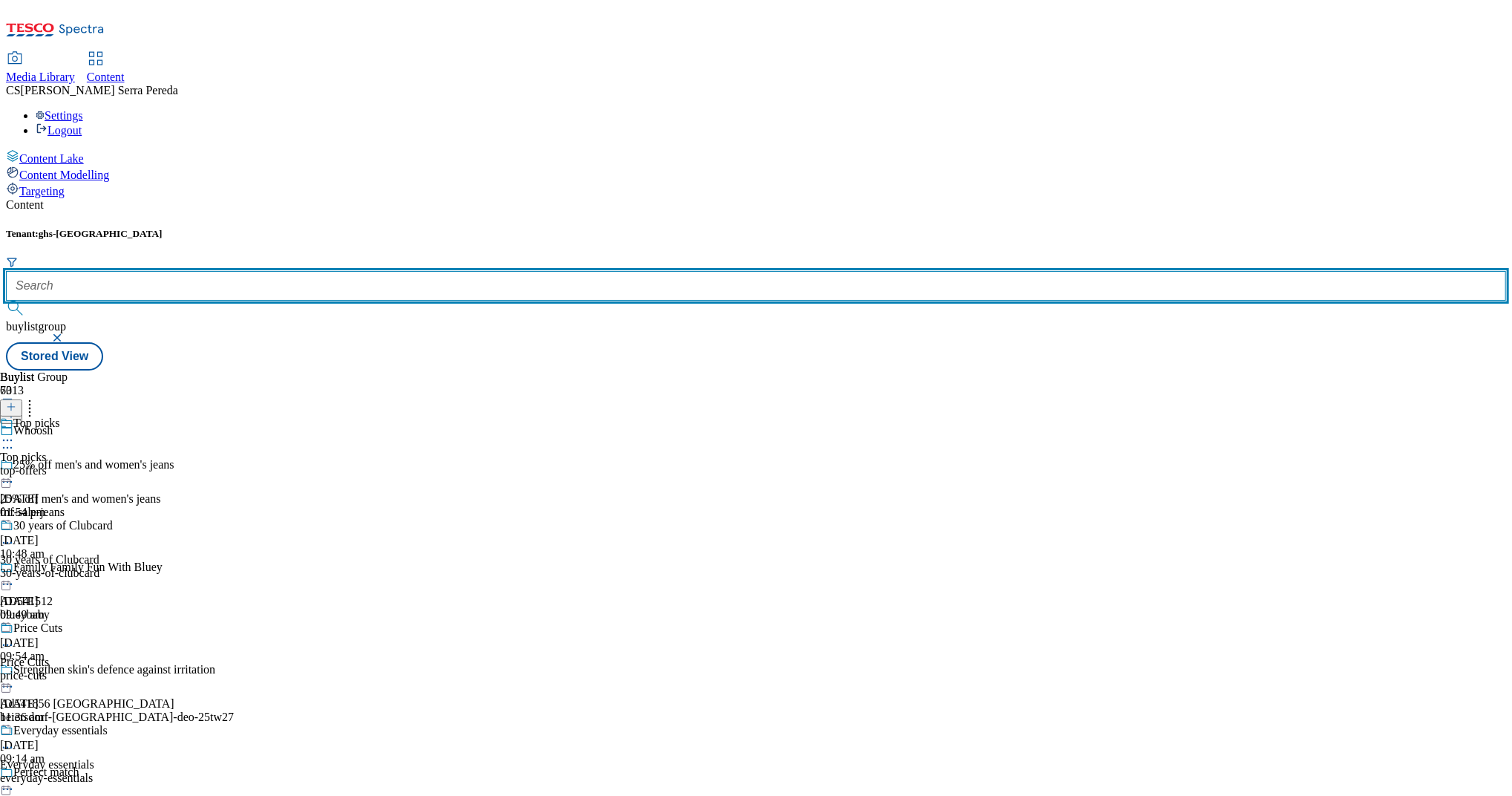
click at [336, 271] on input "text" at bounding box center [756, 286] width 1500 height 30
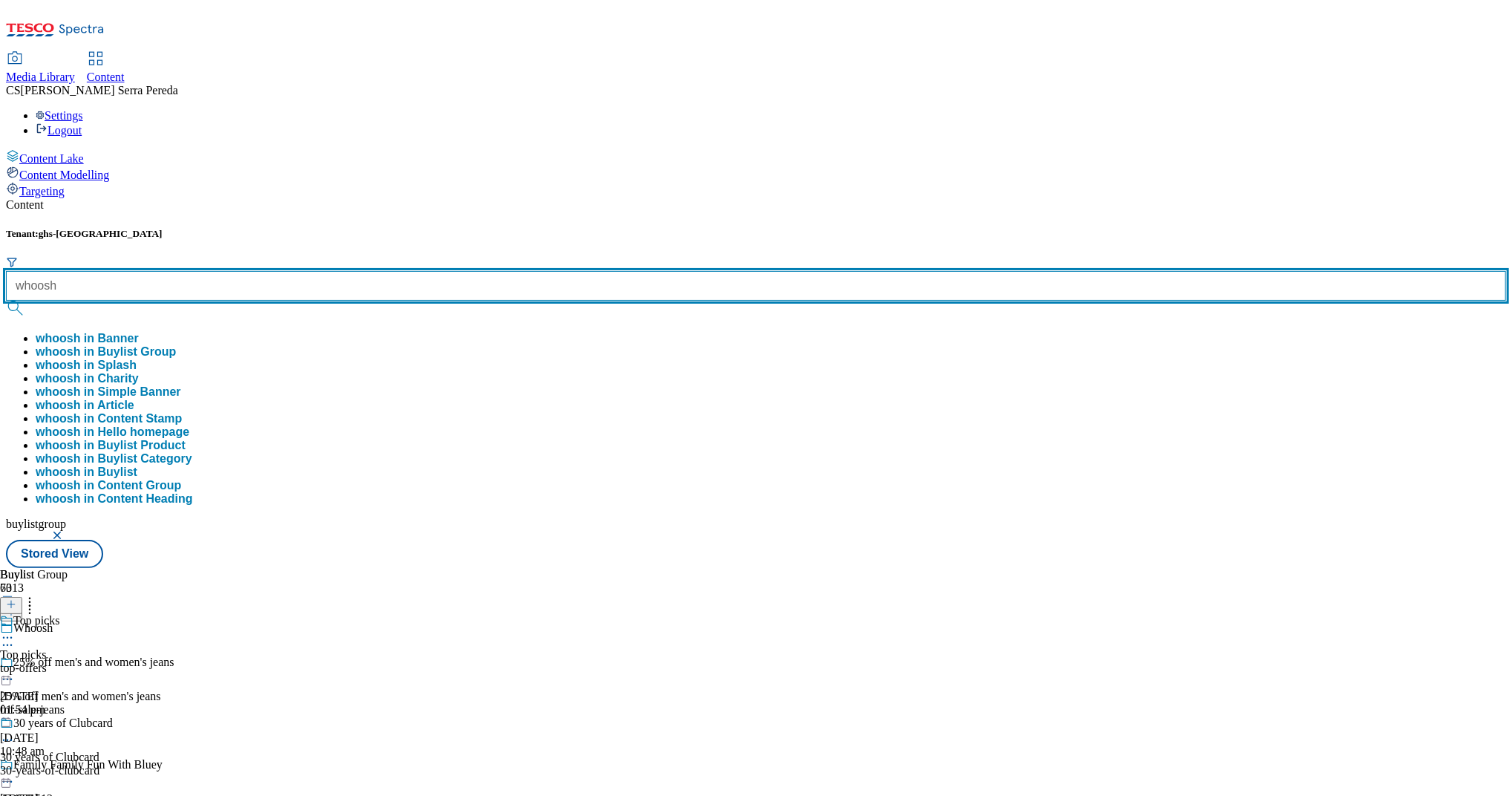
type input "whoosh"
click at [6, 301] on button "submit" at bounding box center [16, 308] width 21 height 15
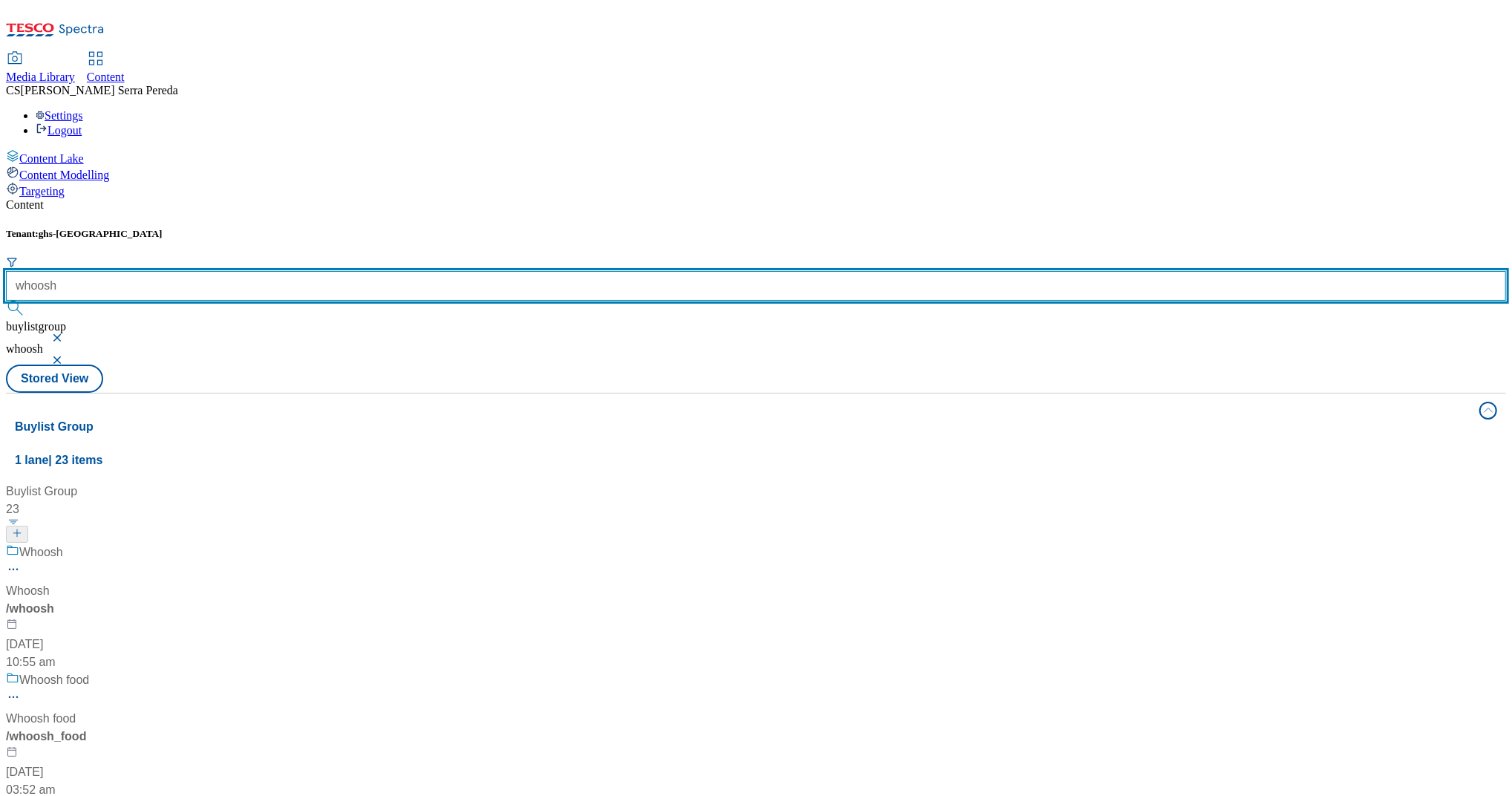
scroll to position [593, 0]
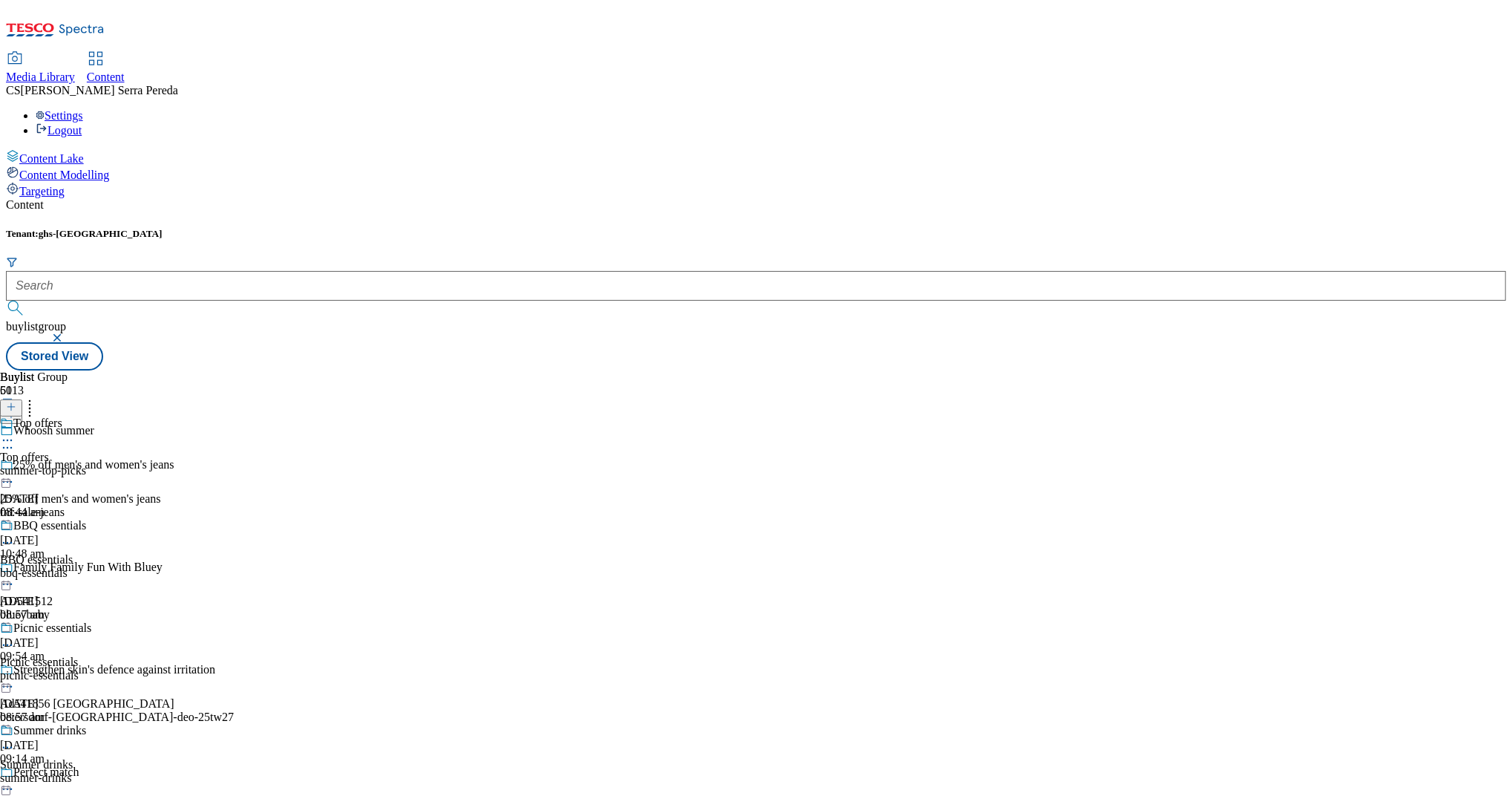
click at [124, 464] on div "summer-top-picks" at bounding box center [62, 470] width 124 height 14
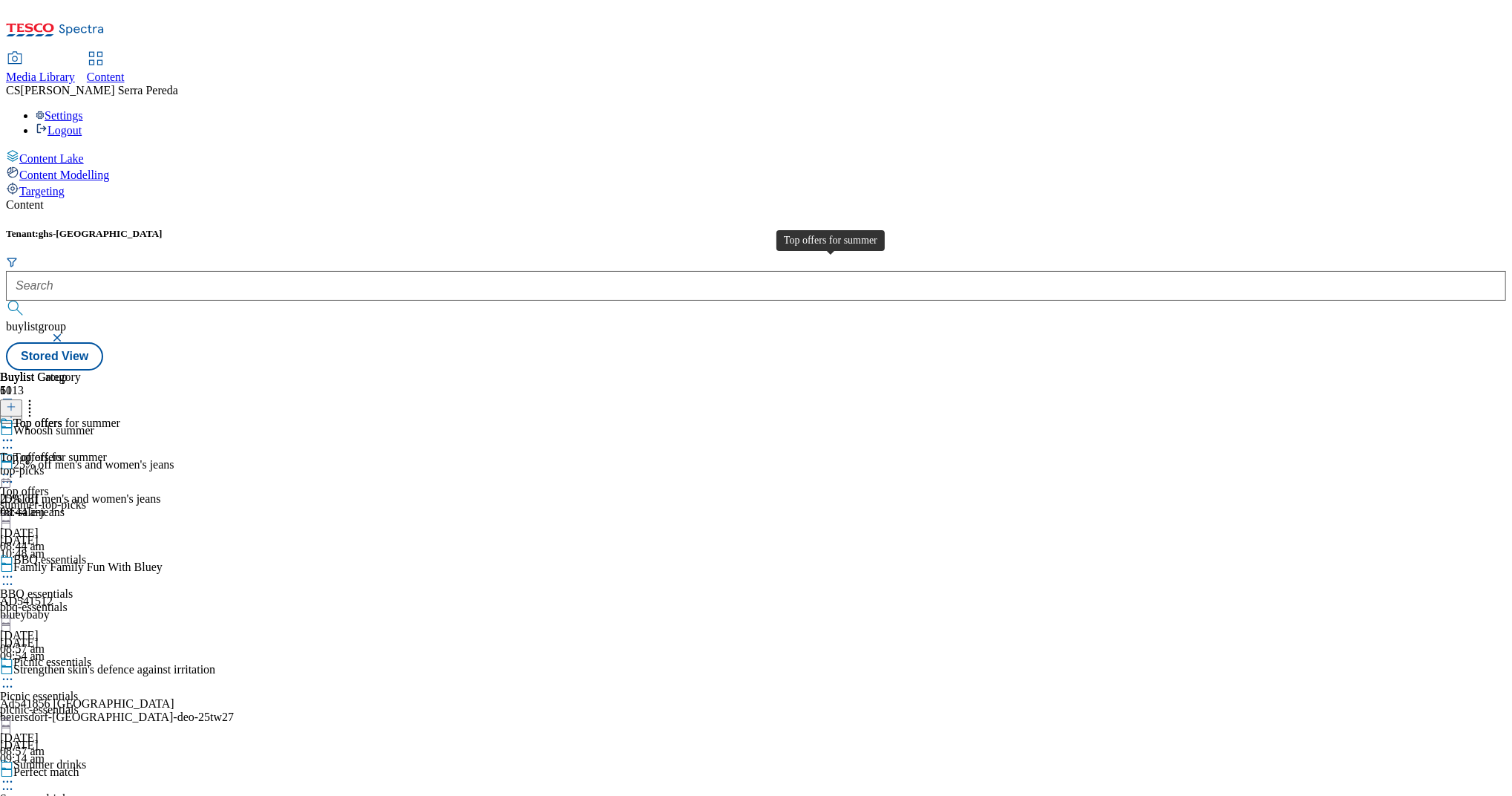
click at [107, 450] on span "Top offers for summer" at bounding box center [54, 457] width 107 height 14
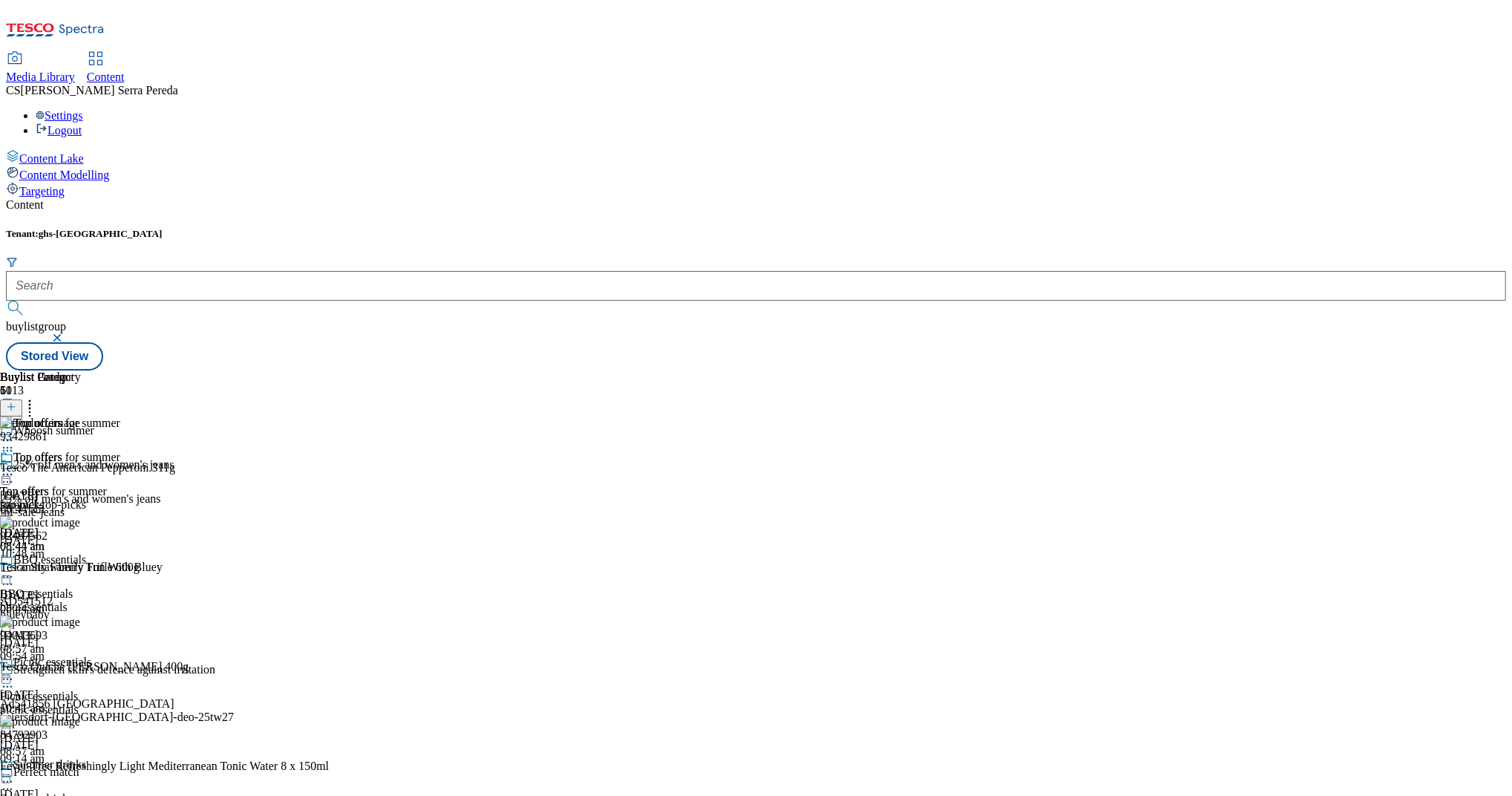
click at [15, 467] on icon at bounding box center [7, 474] width 15 height 15
click at [94, 637] on span "Un-publish" at bounding box center [70, 642] width 47 height 11
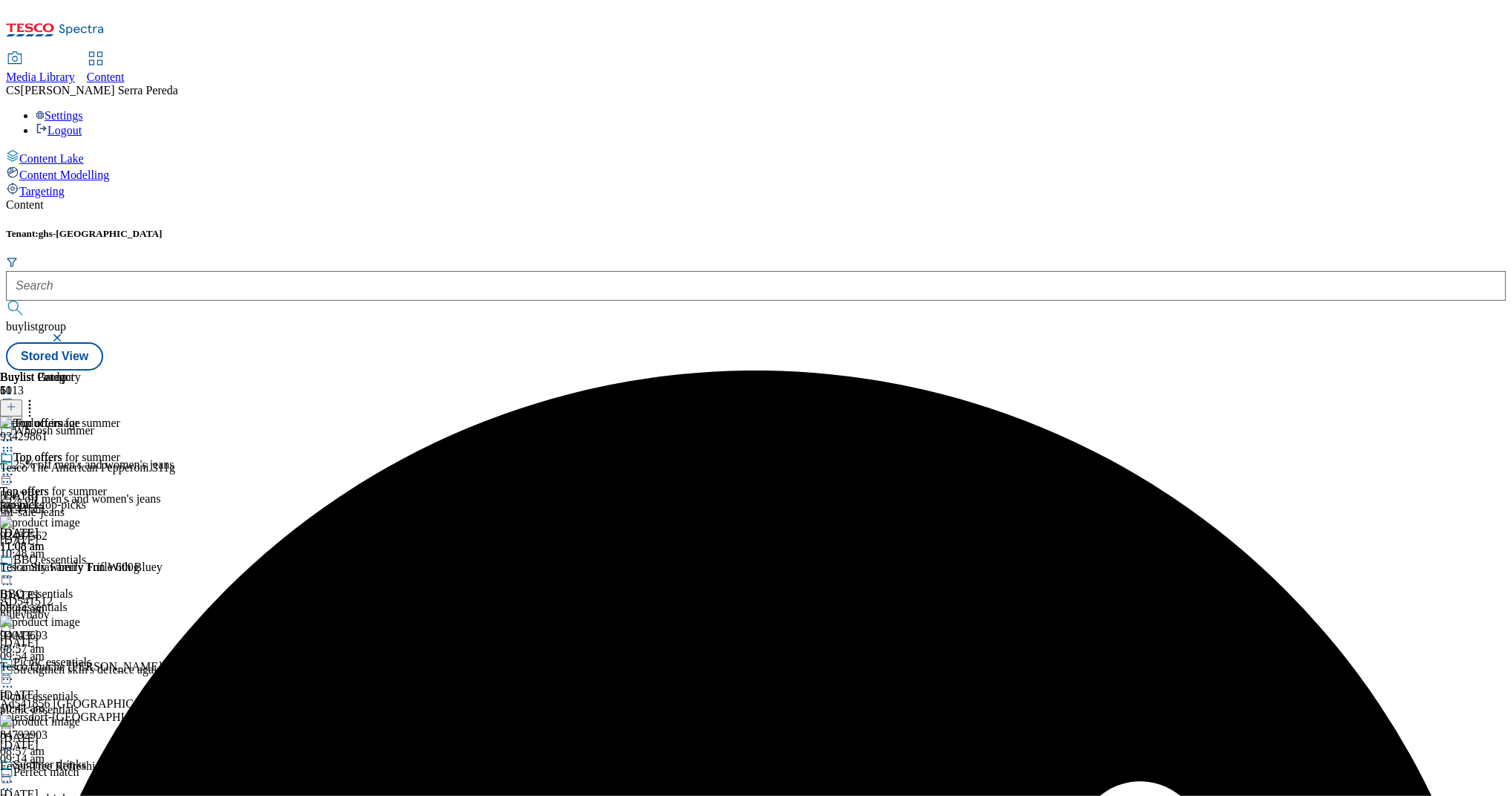
click at [15, 467] on icon at bounding box center [7, 474] width 15 height 15
click at [96, 586] on span "Un-preview" at bounding box center [71, 591] width 50 height 11
click at [37, 398] on icon at bounding box center [30, 405] width 15 height 15
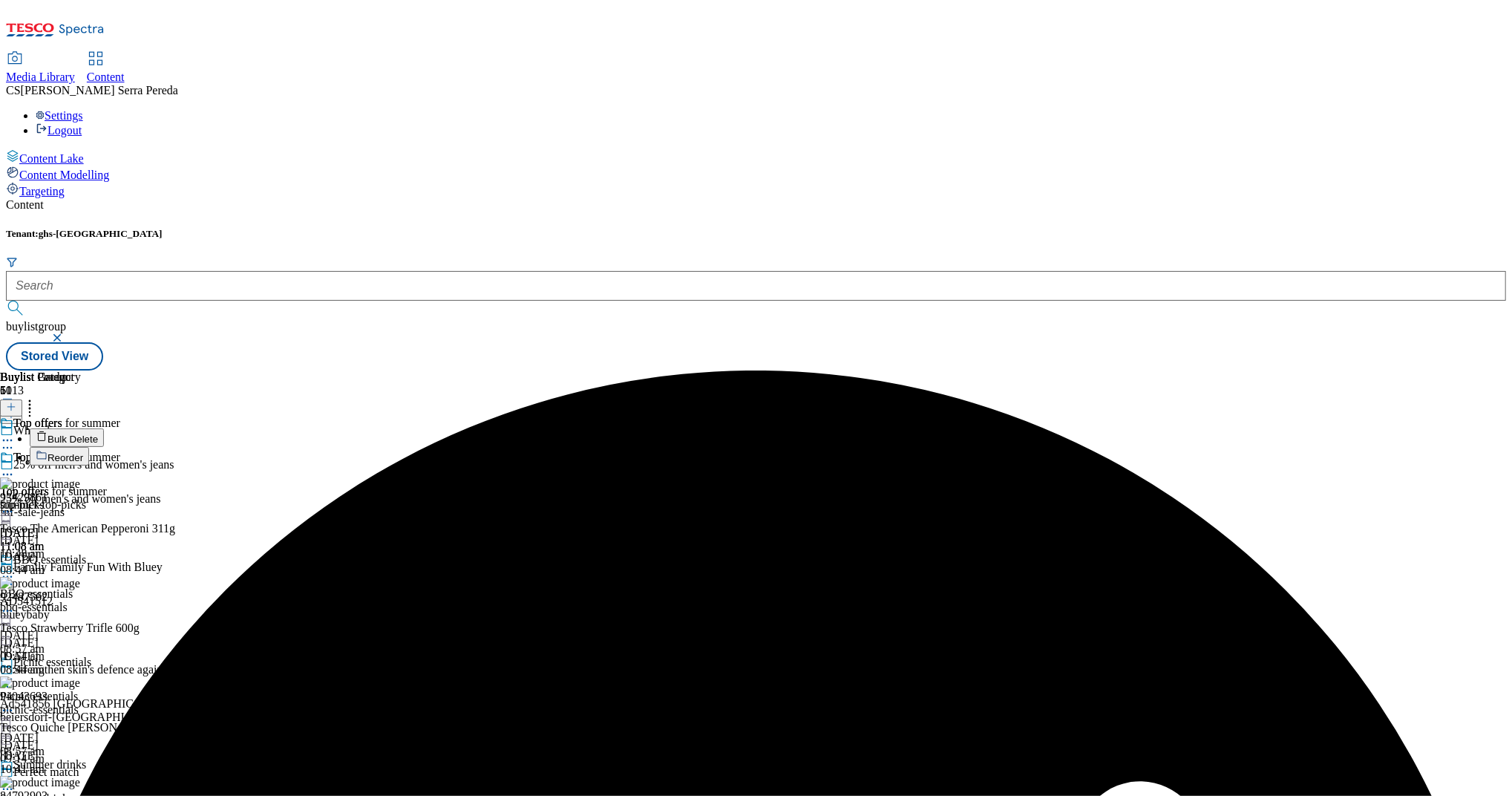
click at [98, 434] on span "Bulk Delete" at bounding box center [72, 439] width 50 height 11
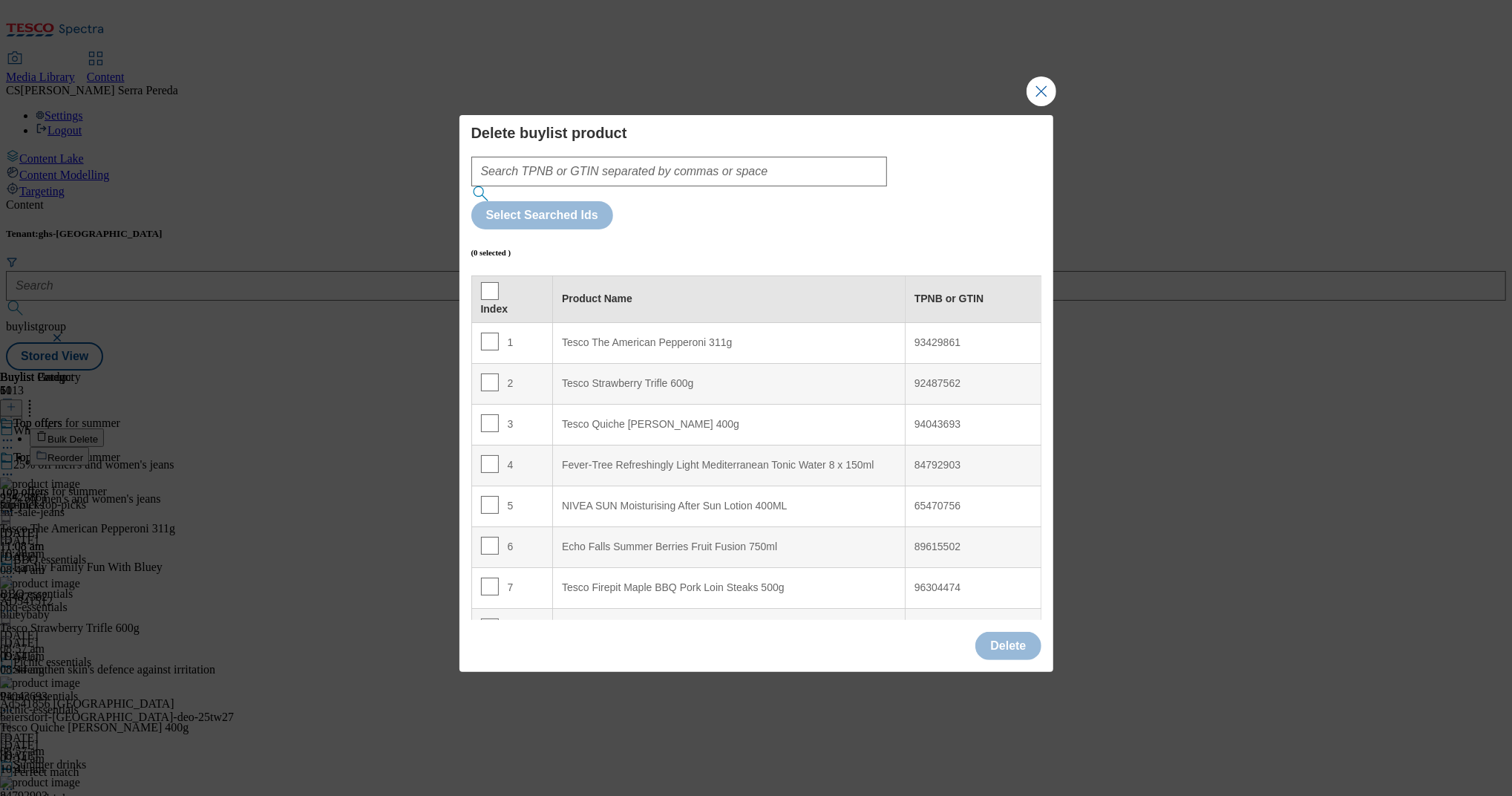
scroll to position [666, 0]
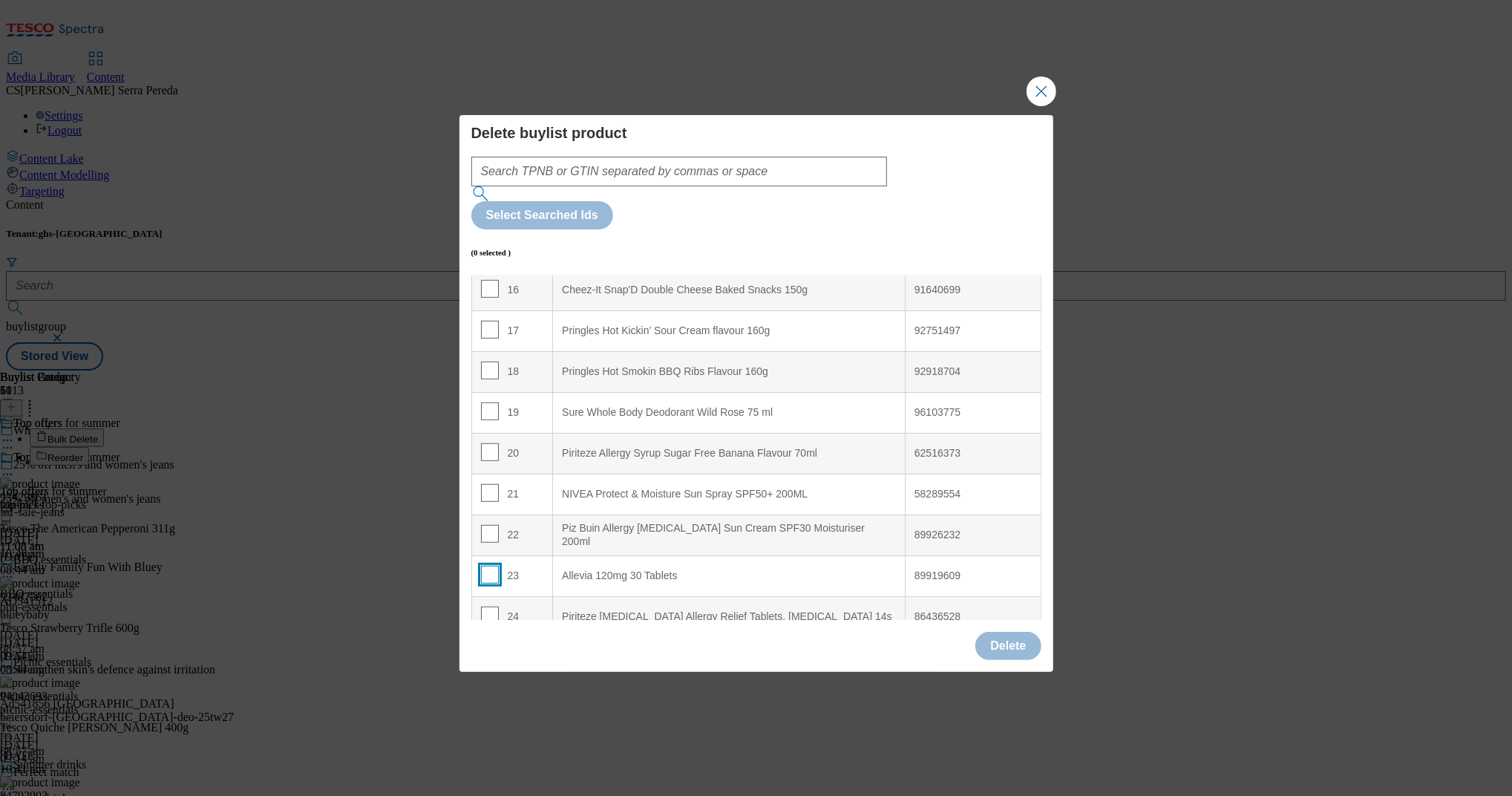
click at [491, 566] on input "Modal" at bounding box center [490, 574] width 18 height 18
checkbox input "true"
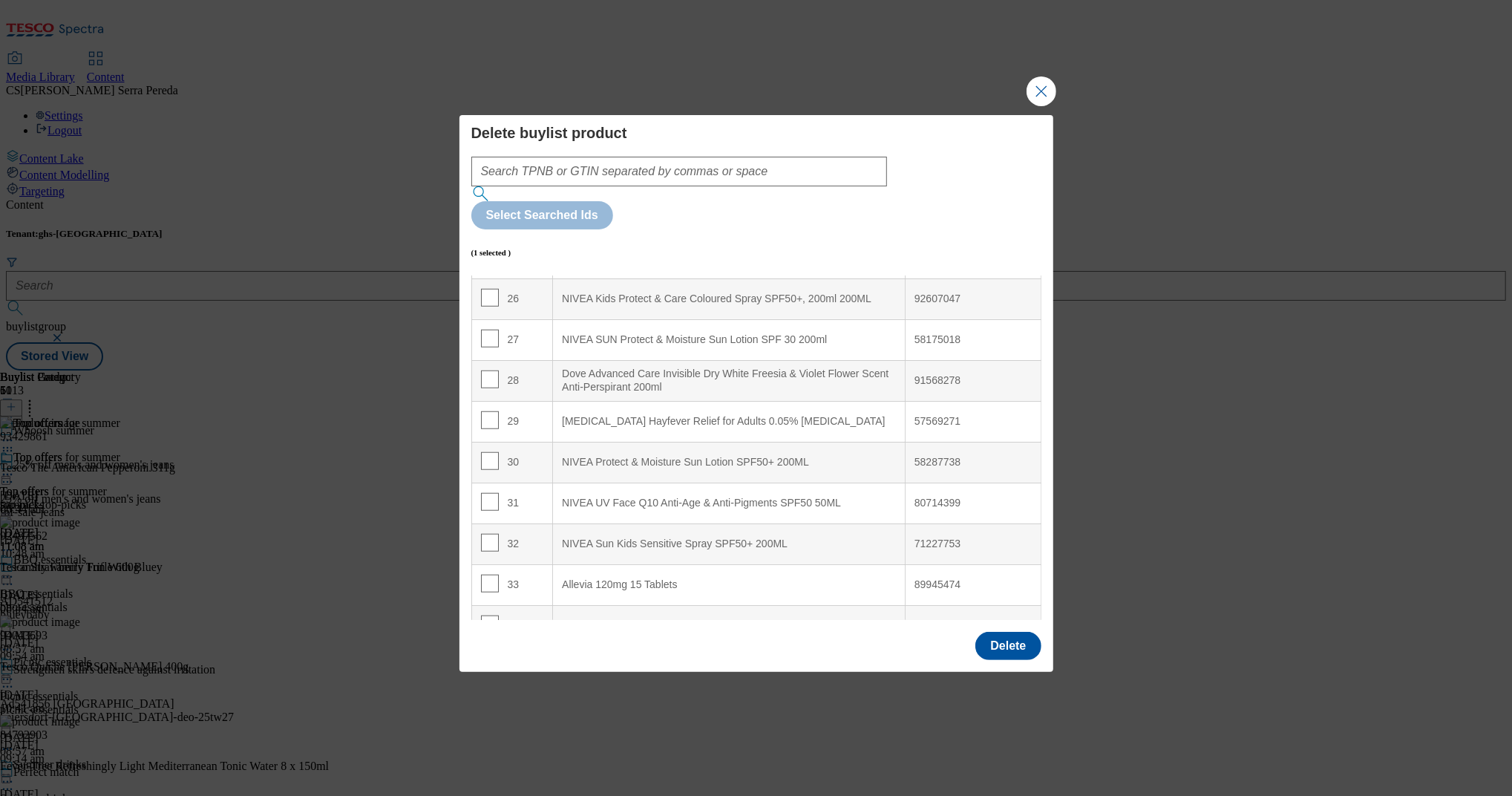
scroll to position [1076, 0]
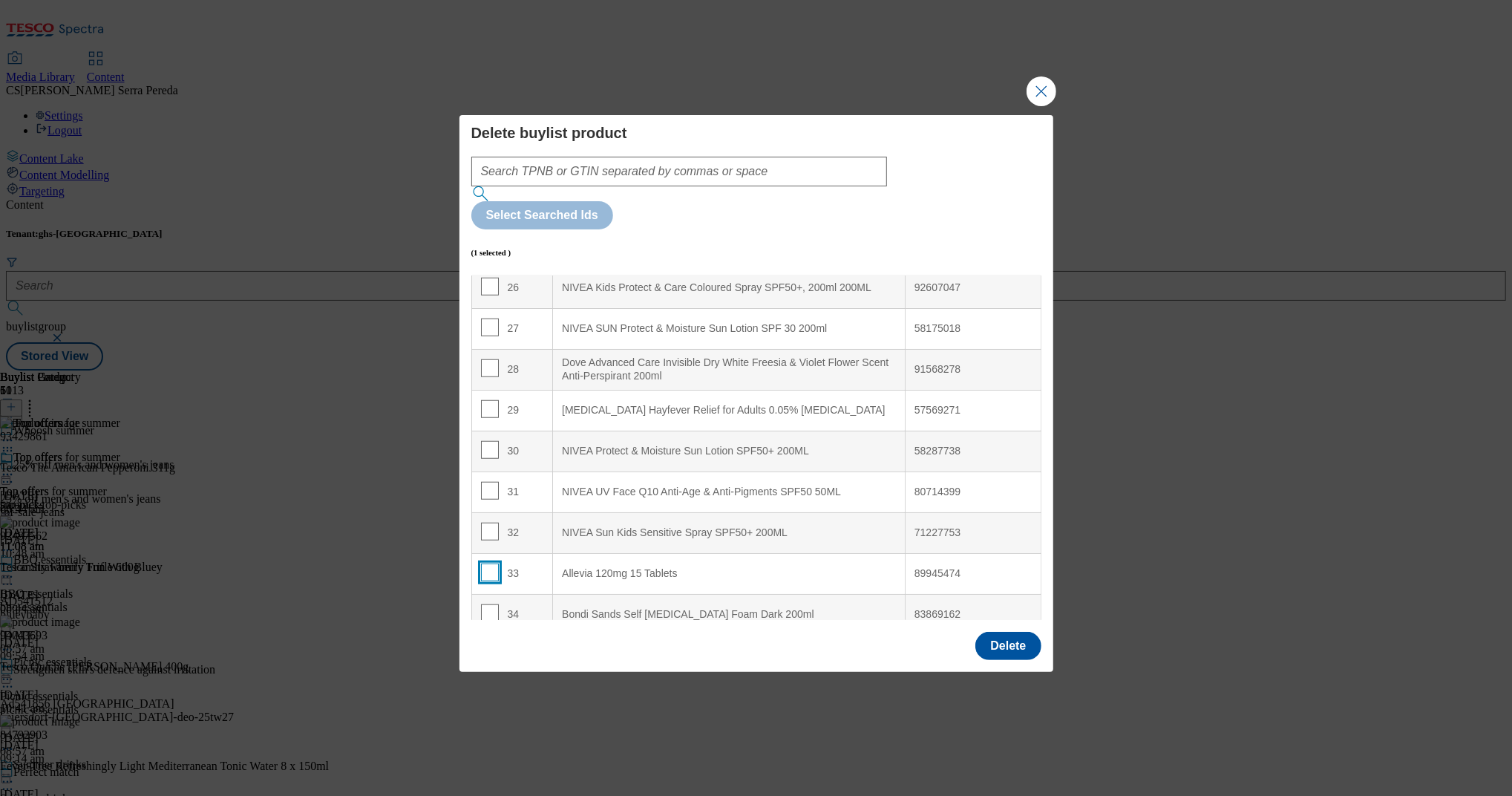
click at [484, 564] on input "Modal" at bounding box center [490, 573] width 18 height 18
checkbox input "true"
click at [993, 632] on button "Delete" at bounding box center [1008, 646] width 66 height 28
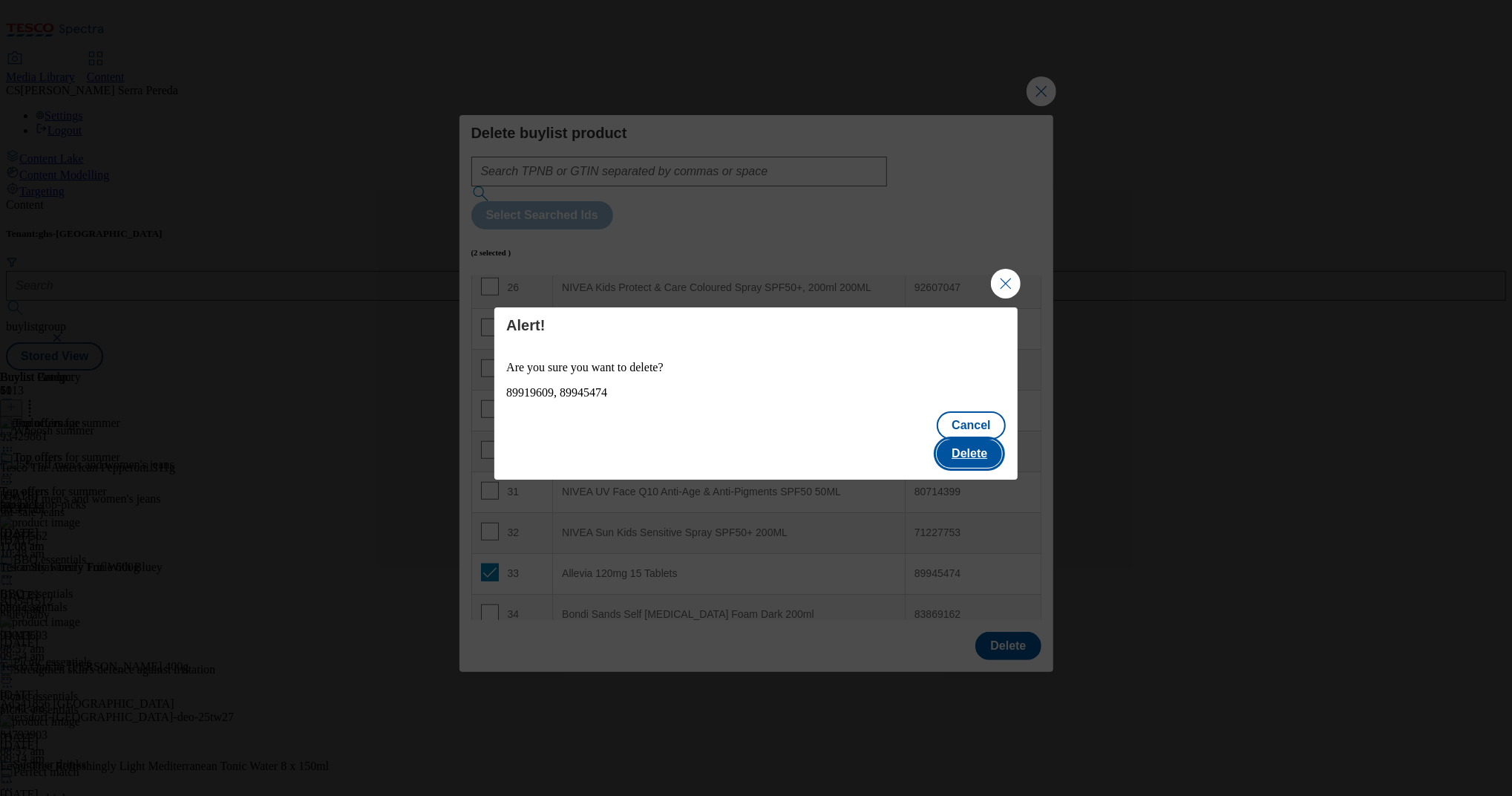
click at [980, 440] on button "Delete" at bounding box center [969, 454] width 66 height 28
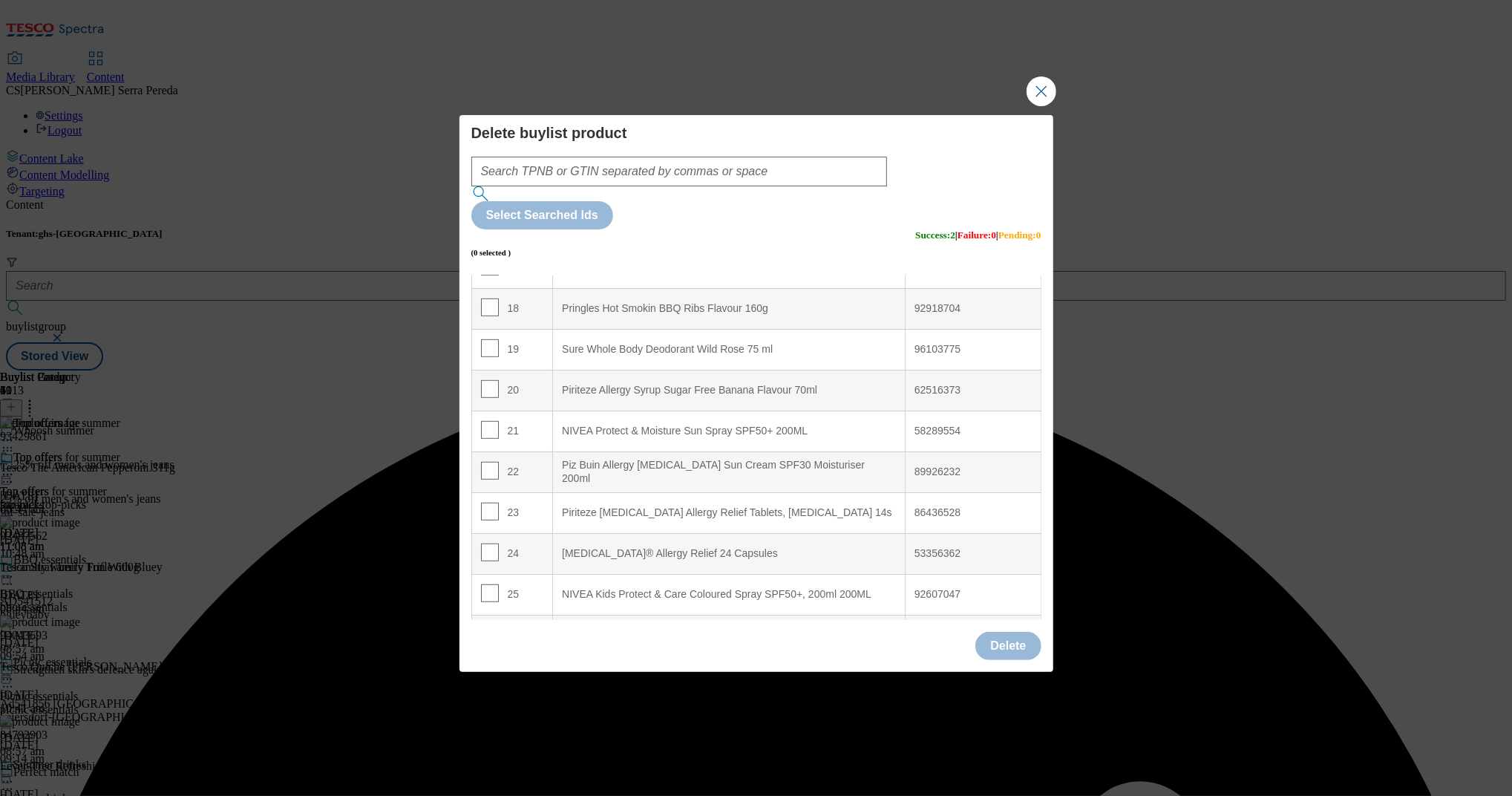
scroll to position [730, 0]
click at [488, 501] on input "Modal" at bounding box center [490, 510] width 18 height 18
checkbox input "true"
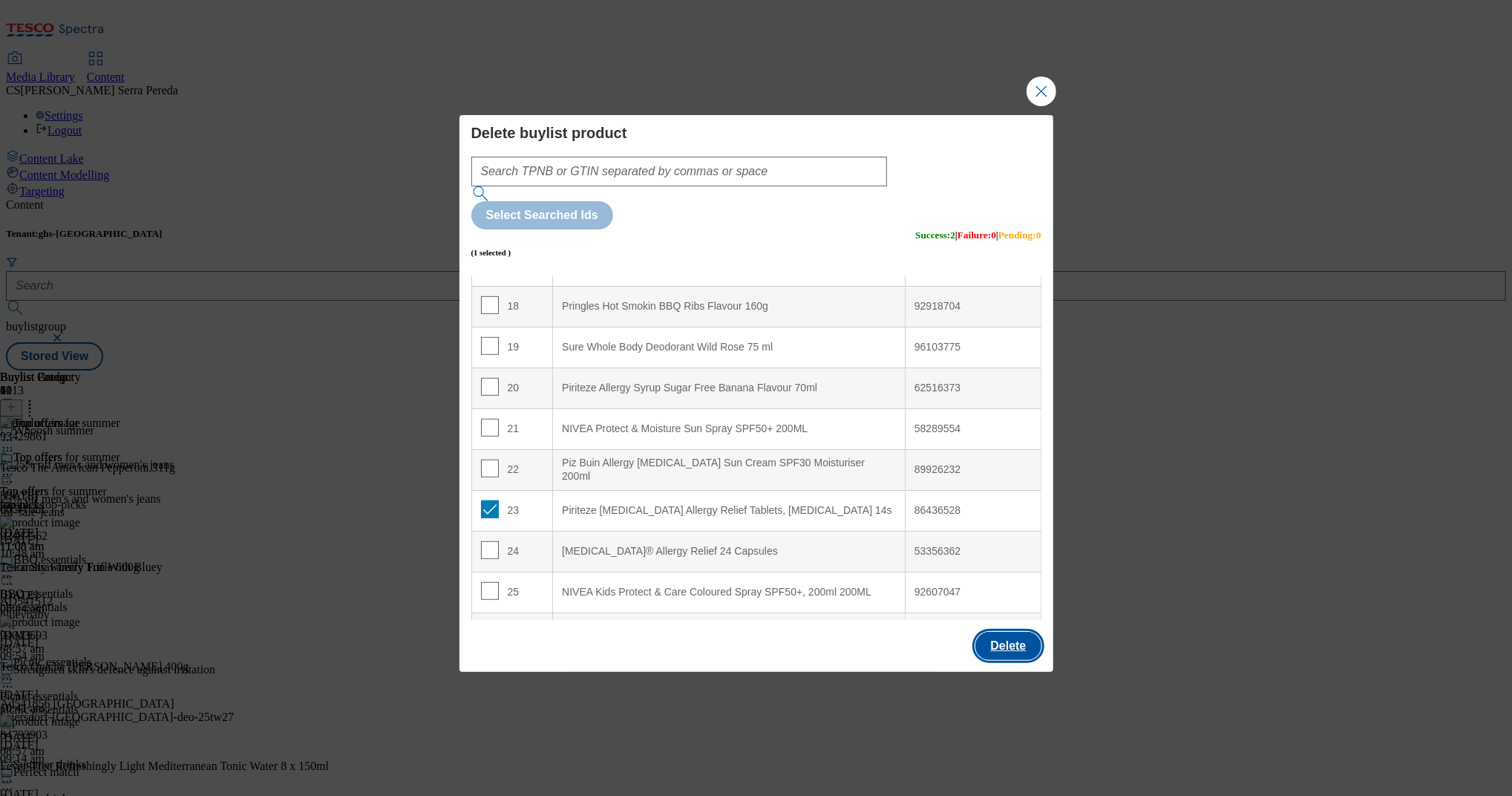
click at [1003, 632] on button "Delete" at bounding box center [1008, 646] width 66 height 28
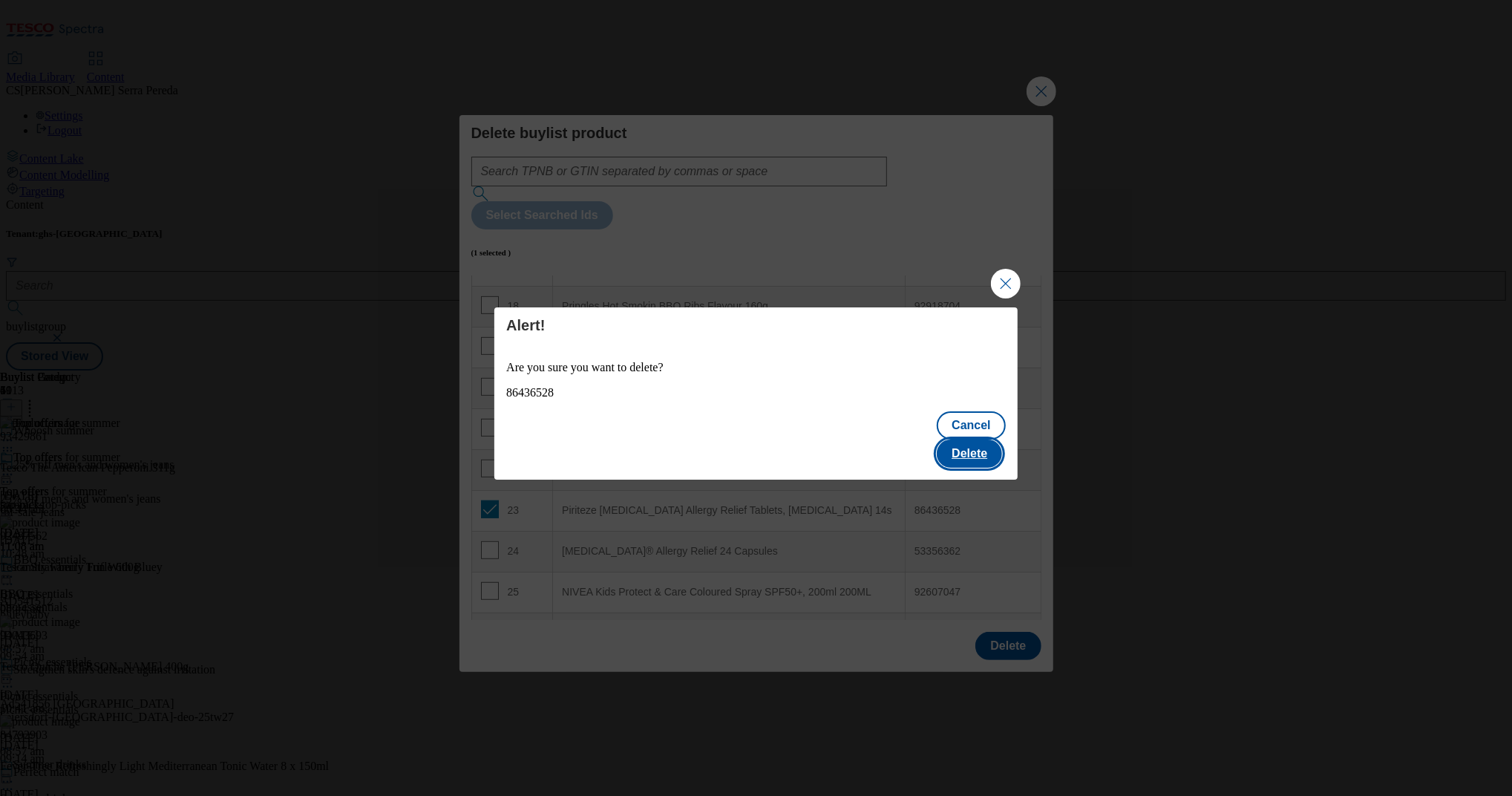
click at [986, 454] on button "Delete" at bounding box center [969, 454] width 66 height 28
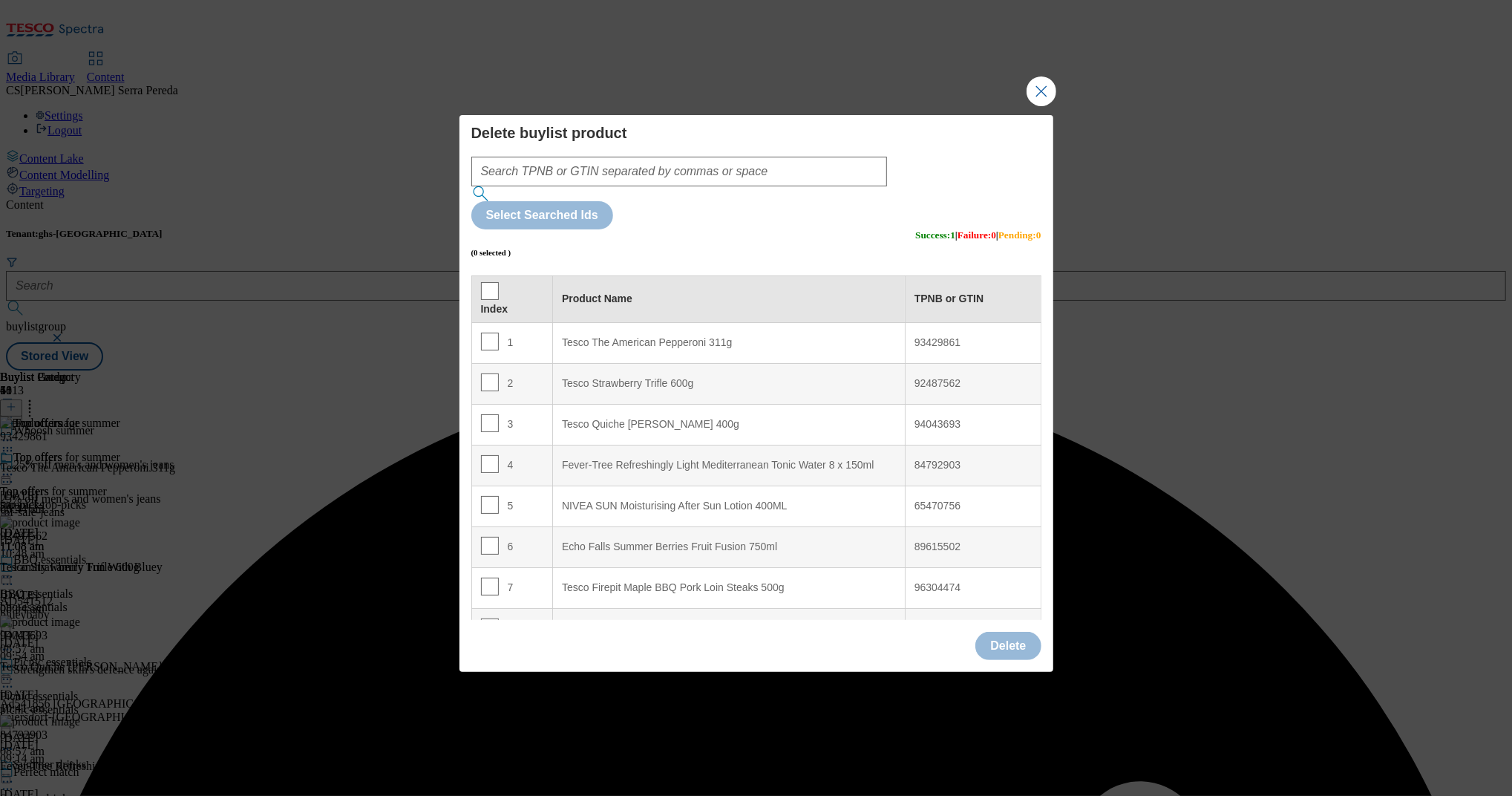
scroll to position [951, 0]
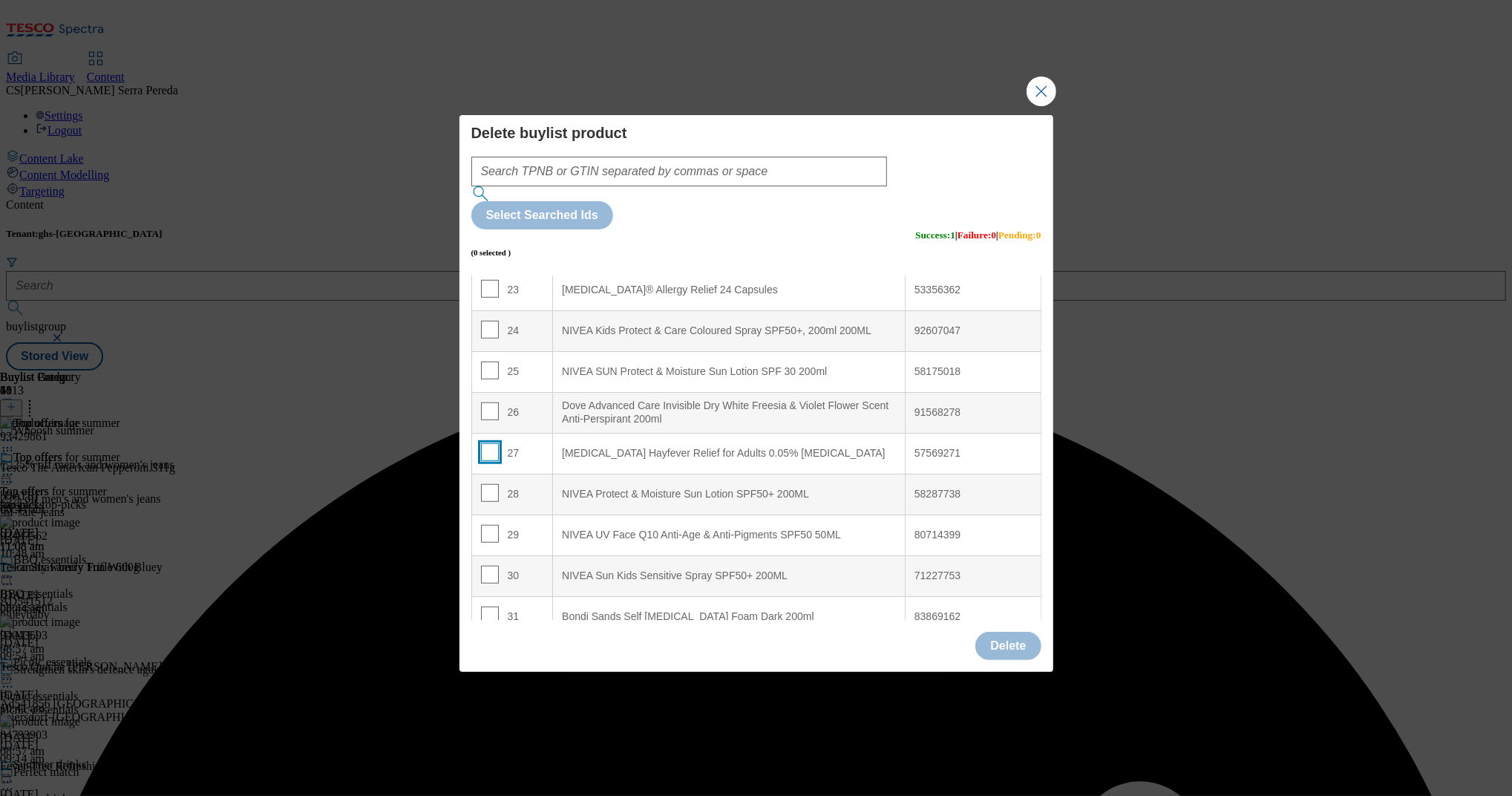
click at [485, 443] on input "Modal" at bounding box center [490, 452] width 18 height 18
checkbox input "true"
click at [1027, 632] on button "Delete" at bounding box center [1008, 646] width 66 height 28
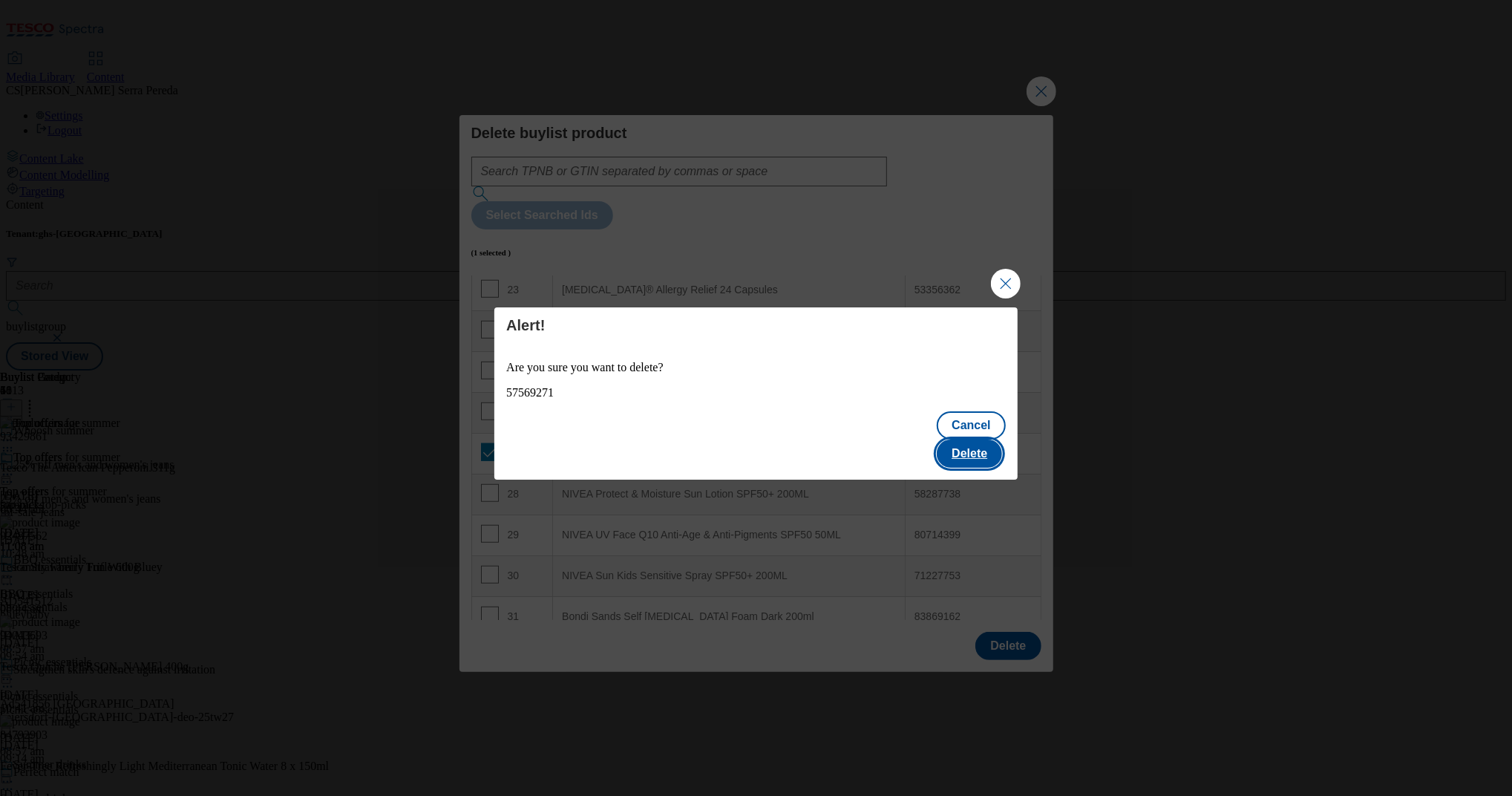
click at [975, 444] on button "Delete" at bounding box center [969, 454] width 66 height 28
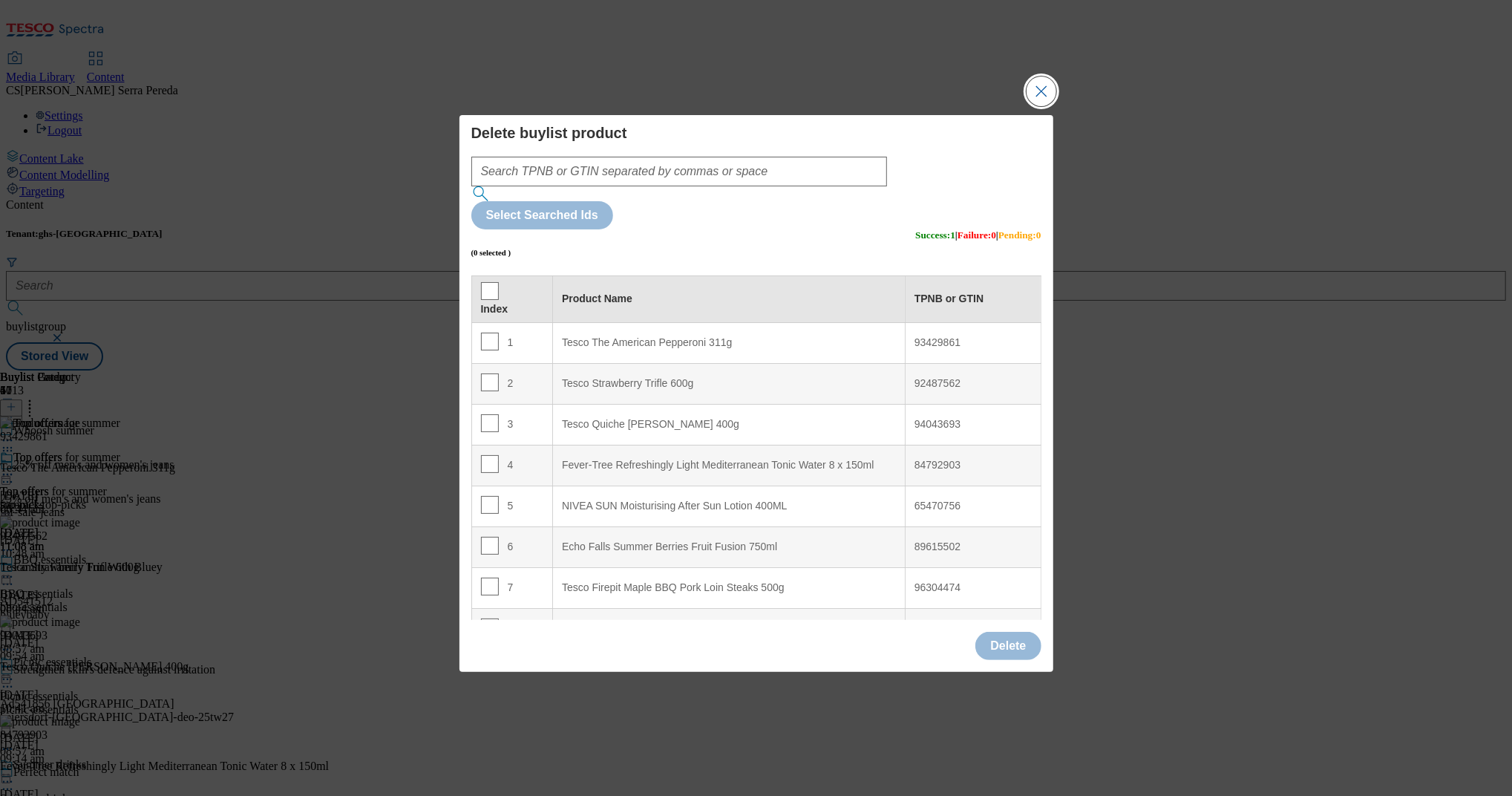
click at [1031, 106] on button "Close Modal" at bounding box center [1041, 91] width 30 height 30
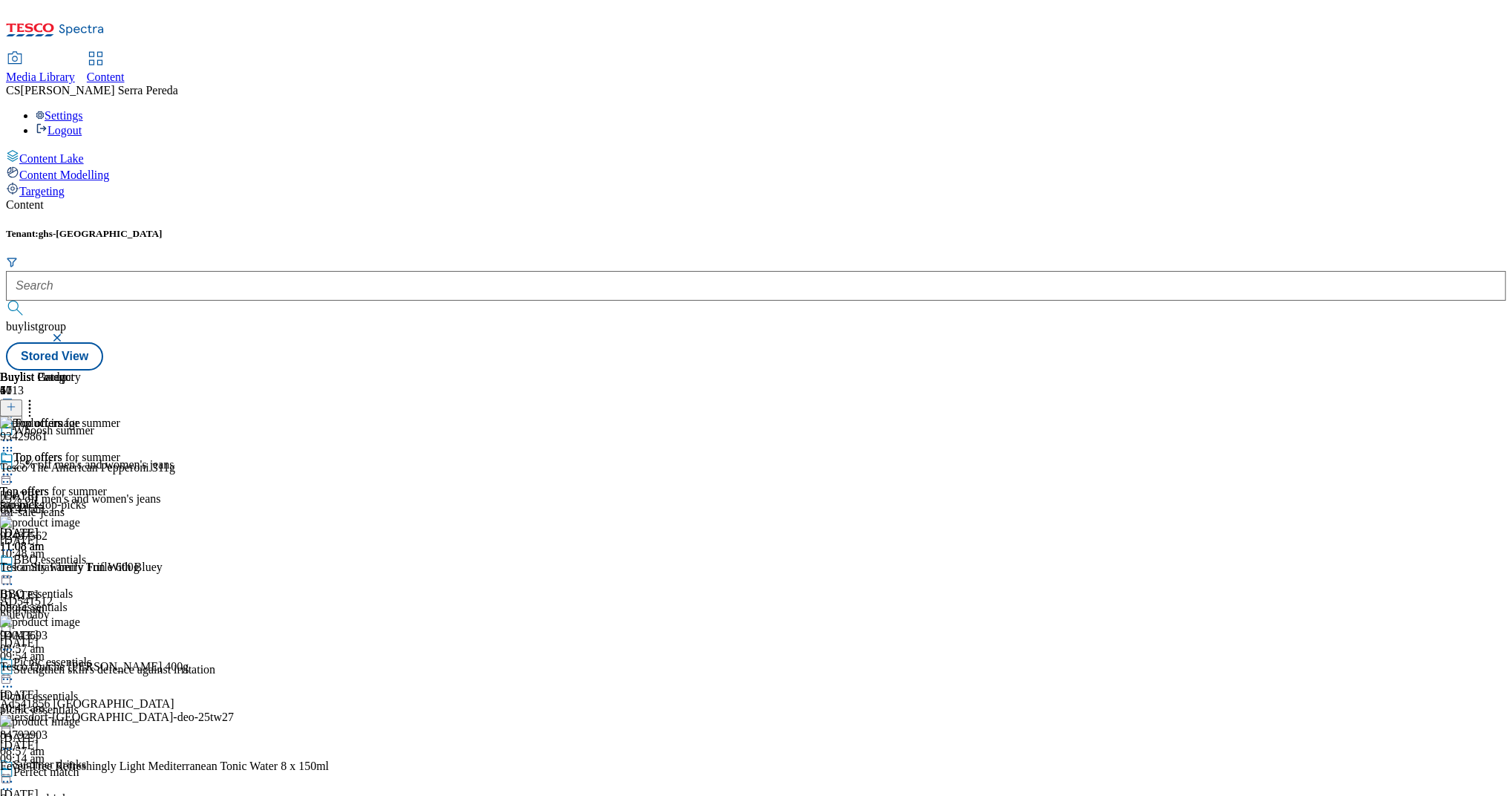
click at [15, 467] on icon at bounding box center [7, 474] width 15 height 15
click at [81, 569] on span "Preview" at bounding box center [64, 574] width 35 height 11
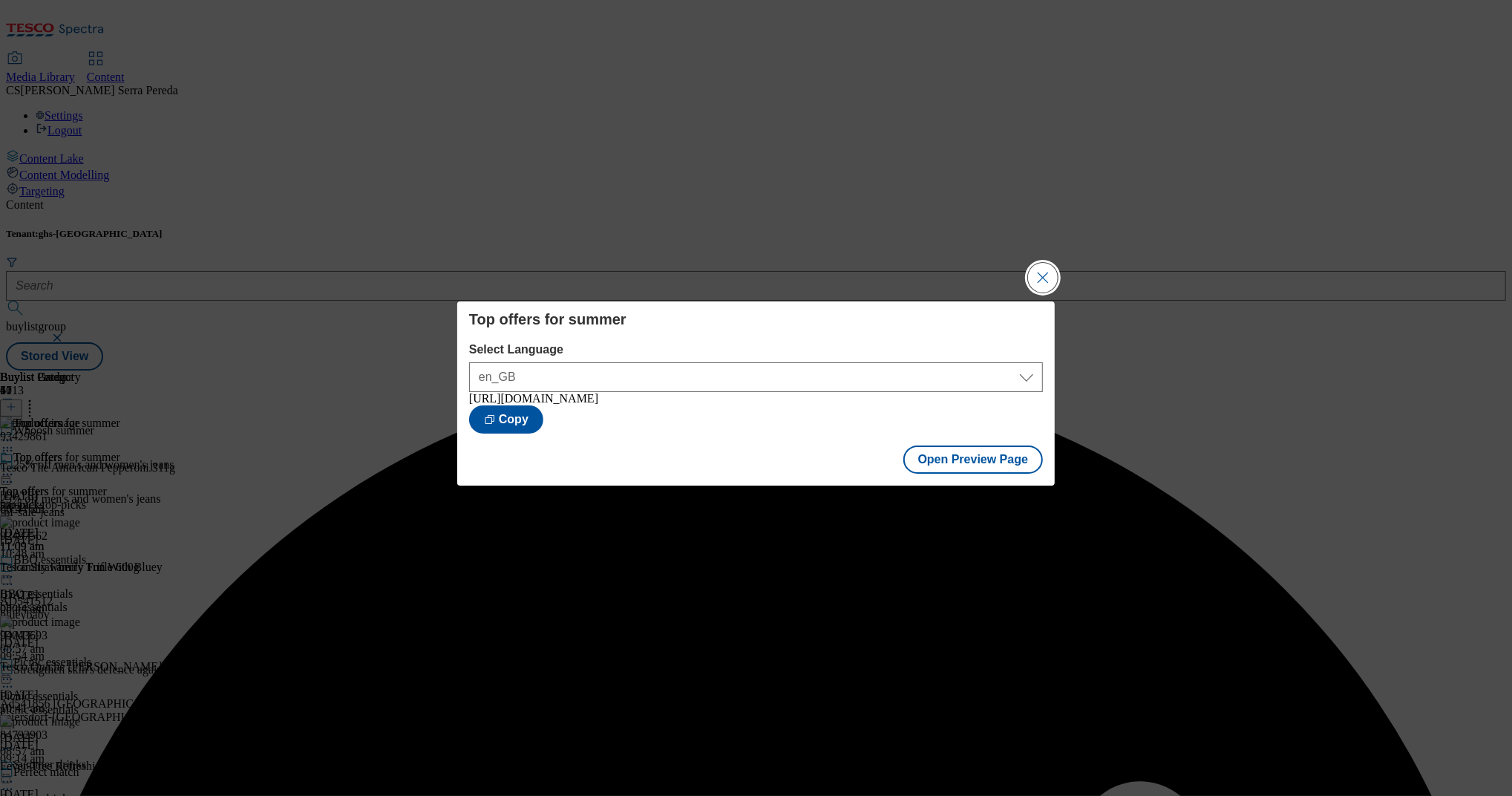
click at [1047, 282] on button "Close Modal" at bounding box center [1043, 278] width 30 height 30
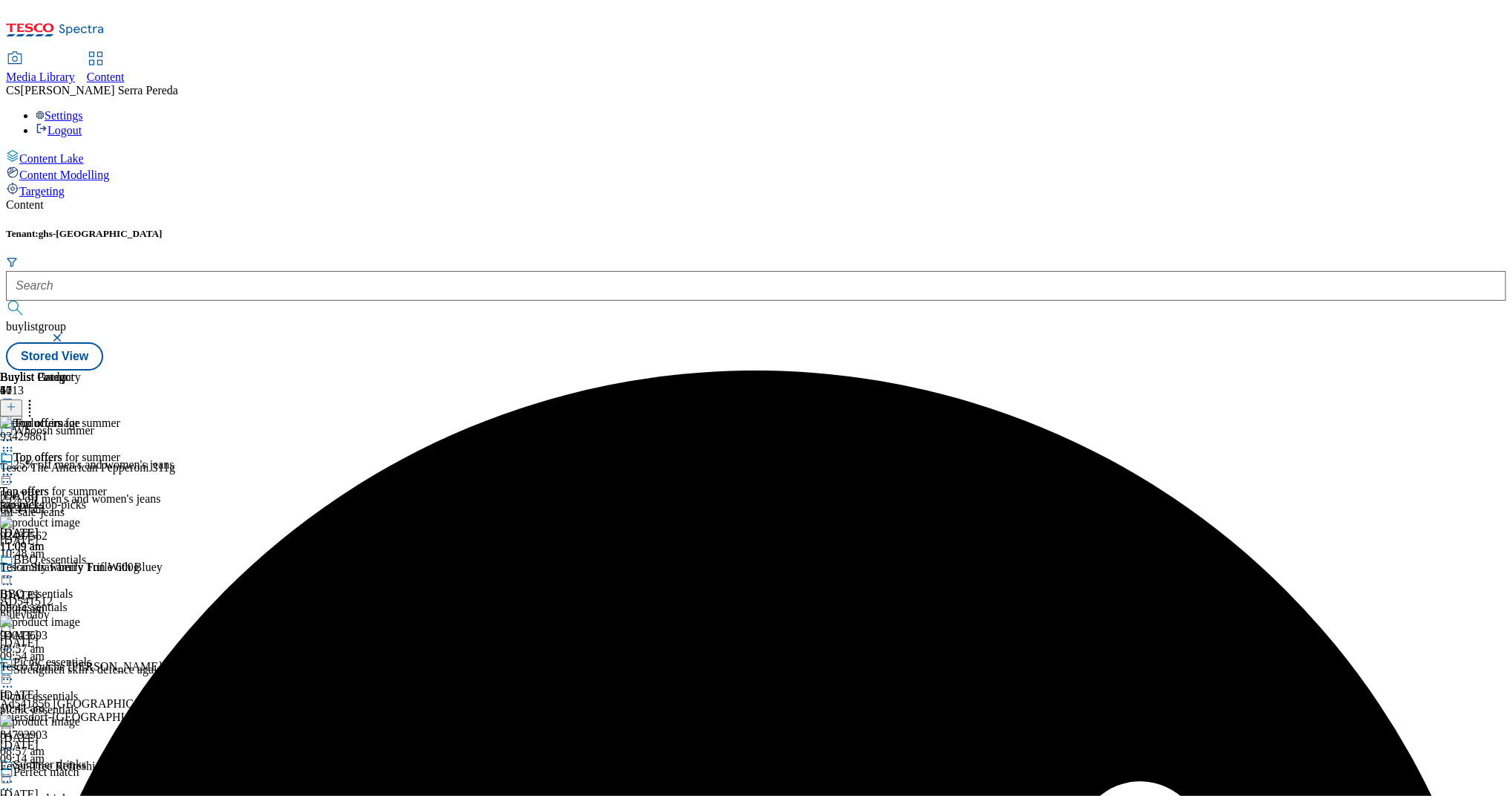
click at [15, 467] on icon at bounding box center [7, 474] width 15 height 15
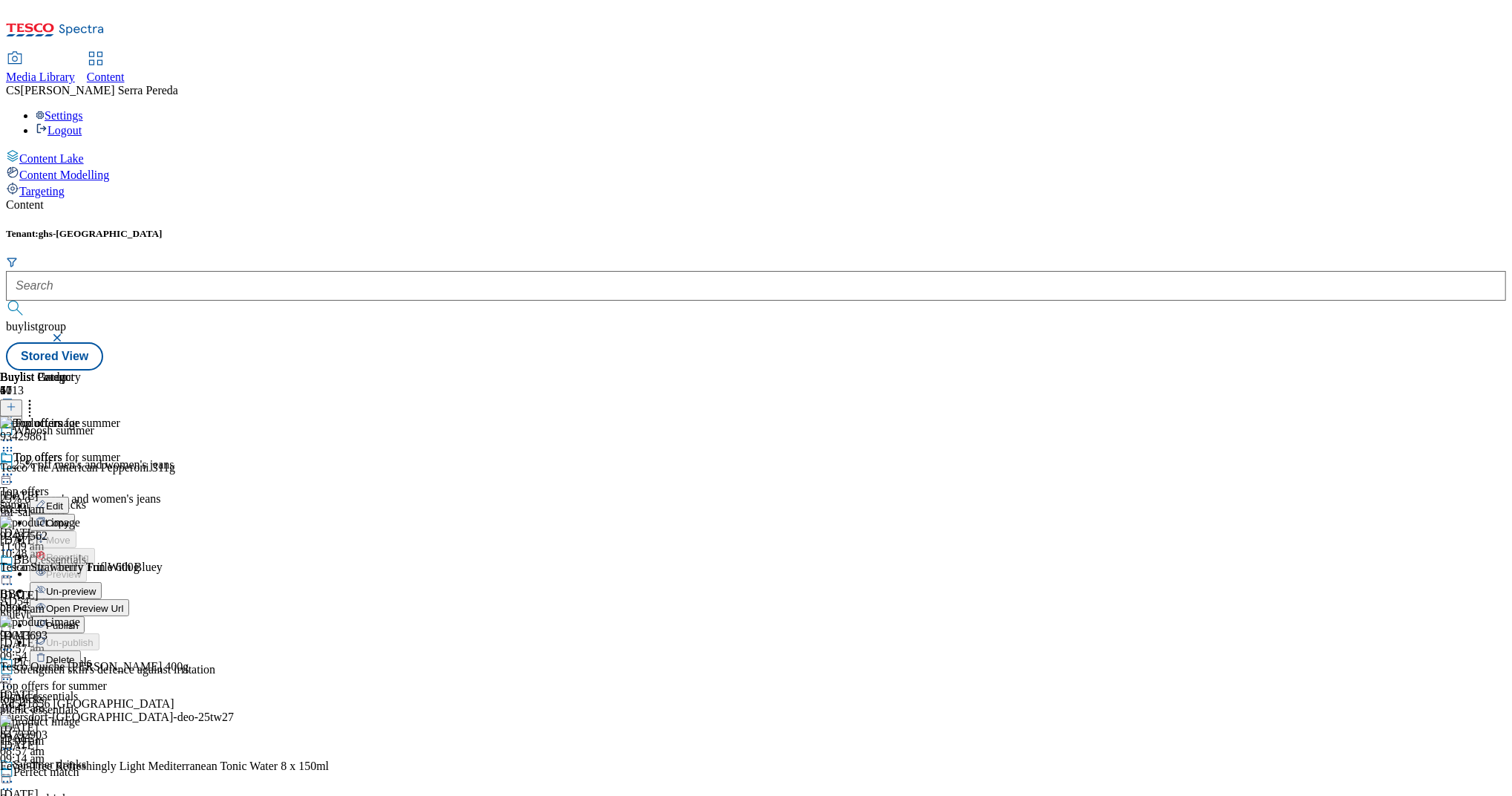
click at [78, 620] on span "Publish" at bounding box center [62, 626] width 33 height 11
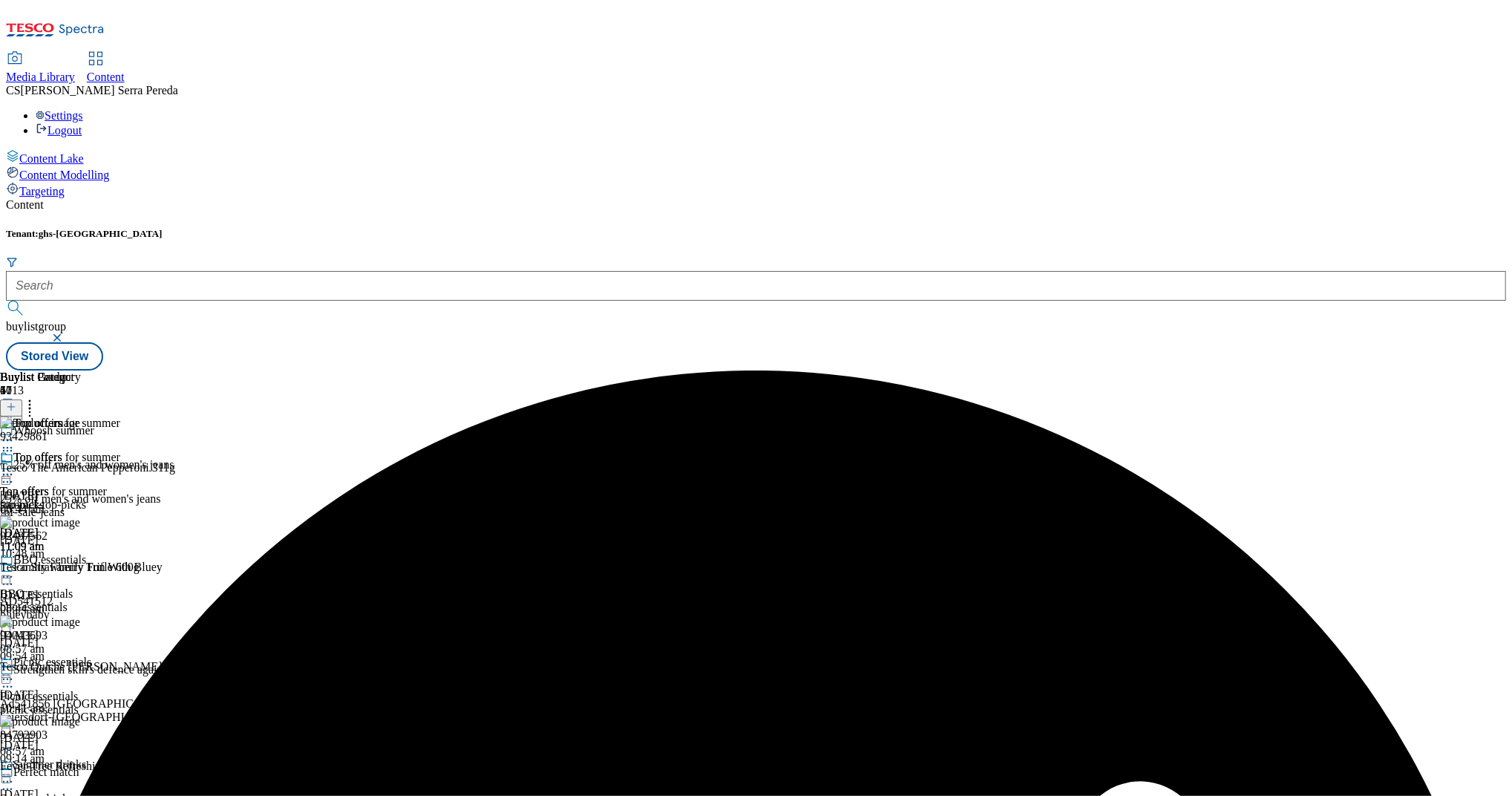
click at [760, 198] on div "Content Tenant: ghs-uk buylistgroup Stored View Buylist Group 6013 Whoosh summe…" at bounding box center [756, 284] width 1500 height 172
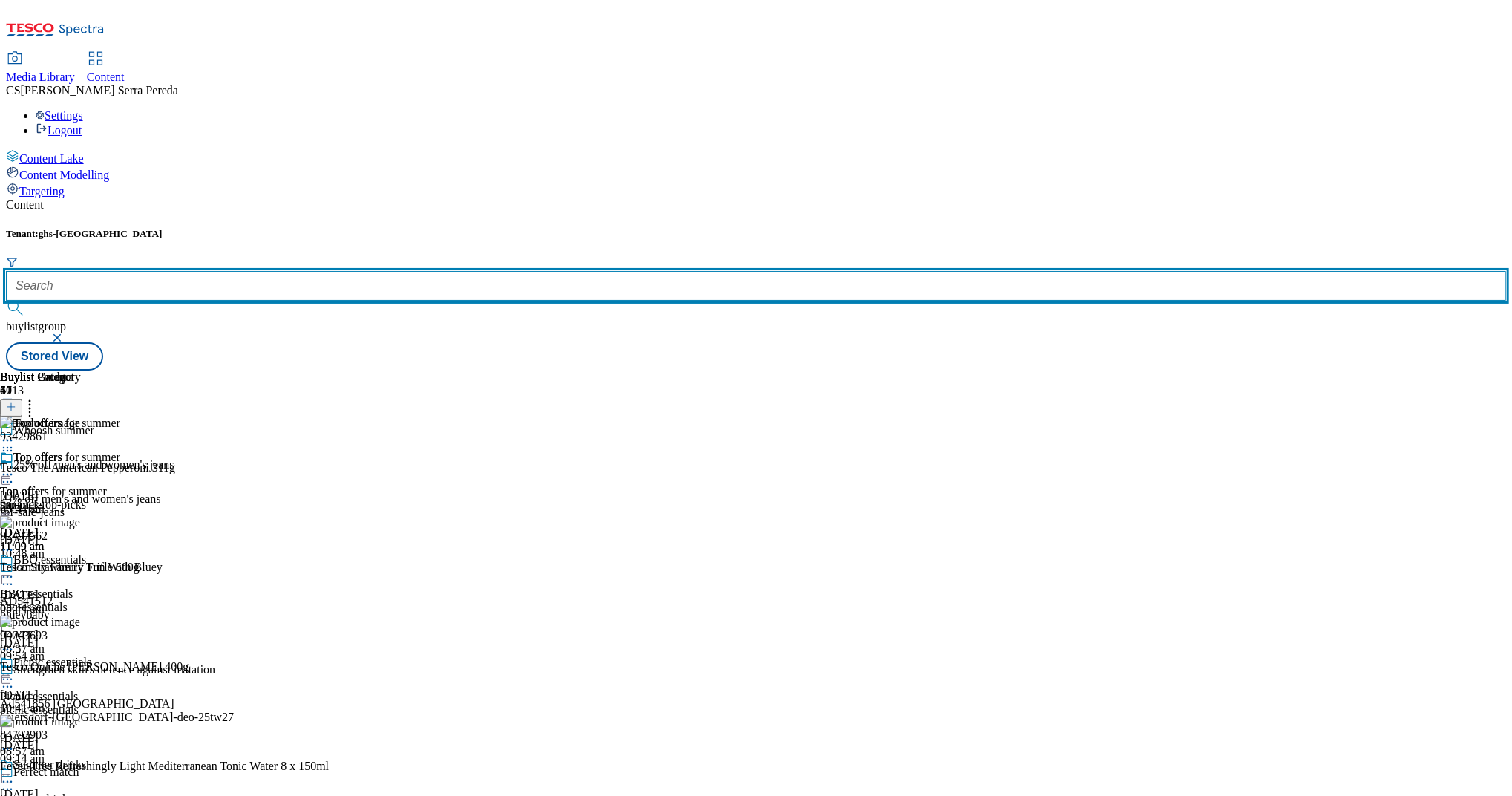
click at [329, 271] on input "text" at bounding box center [756, 286] width 1500 height 30
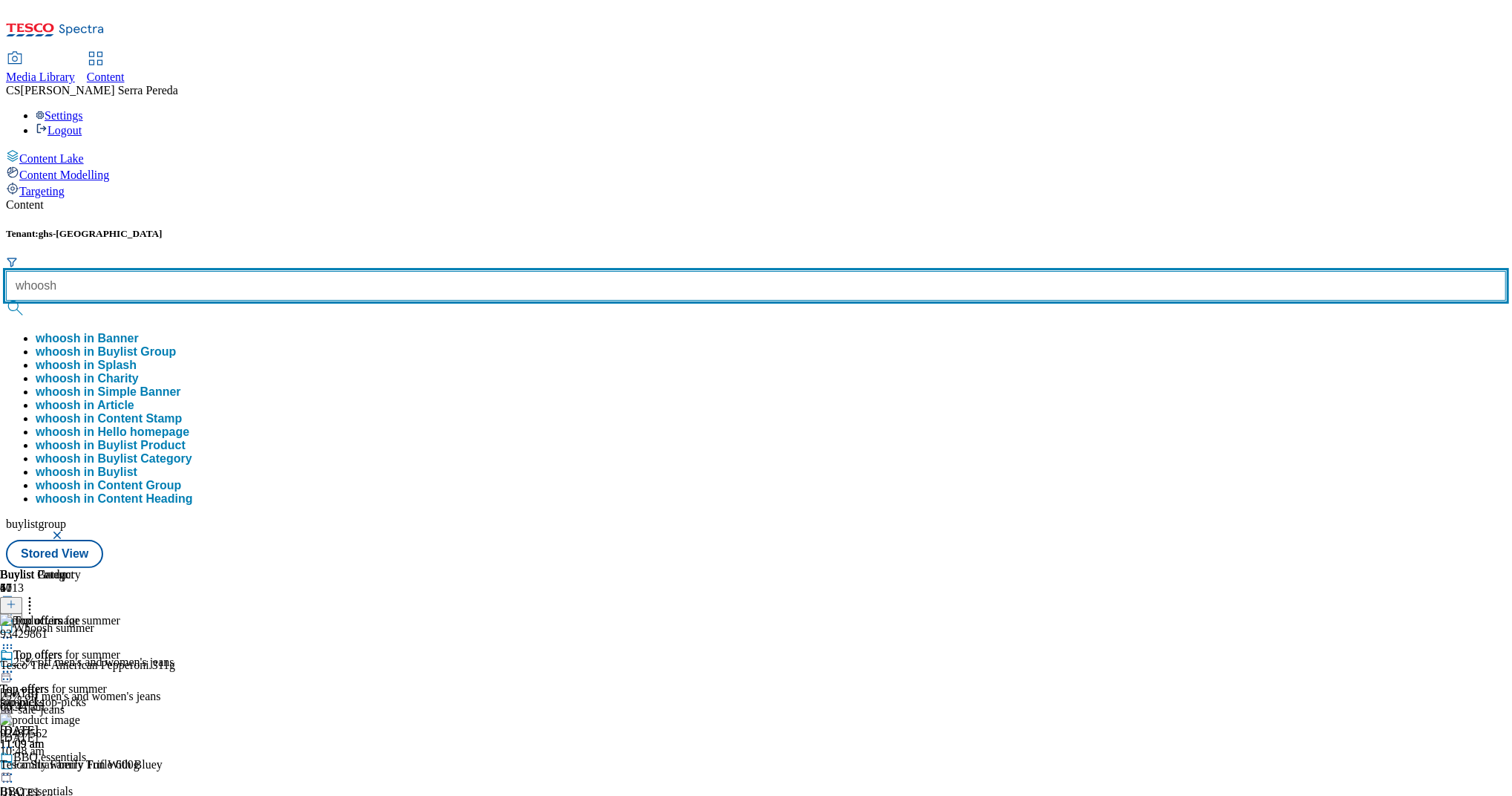
type input "whoosh"
click at [6, 301] on button "submit" at bounding box center [16, 308] width 21 height 15
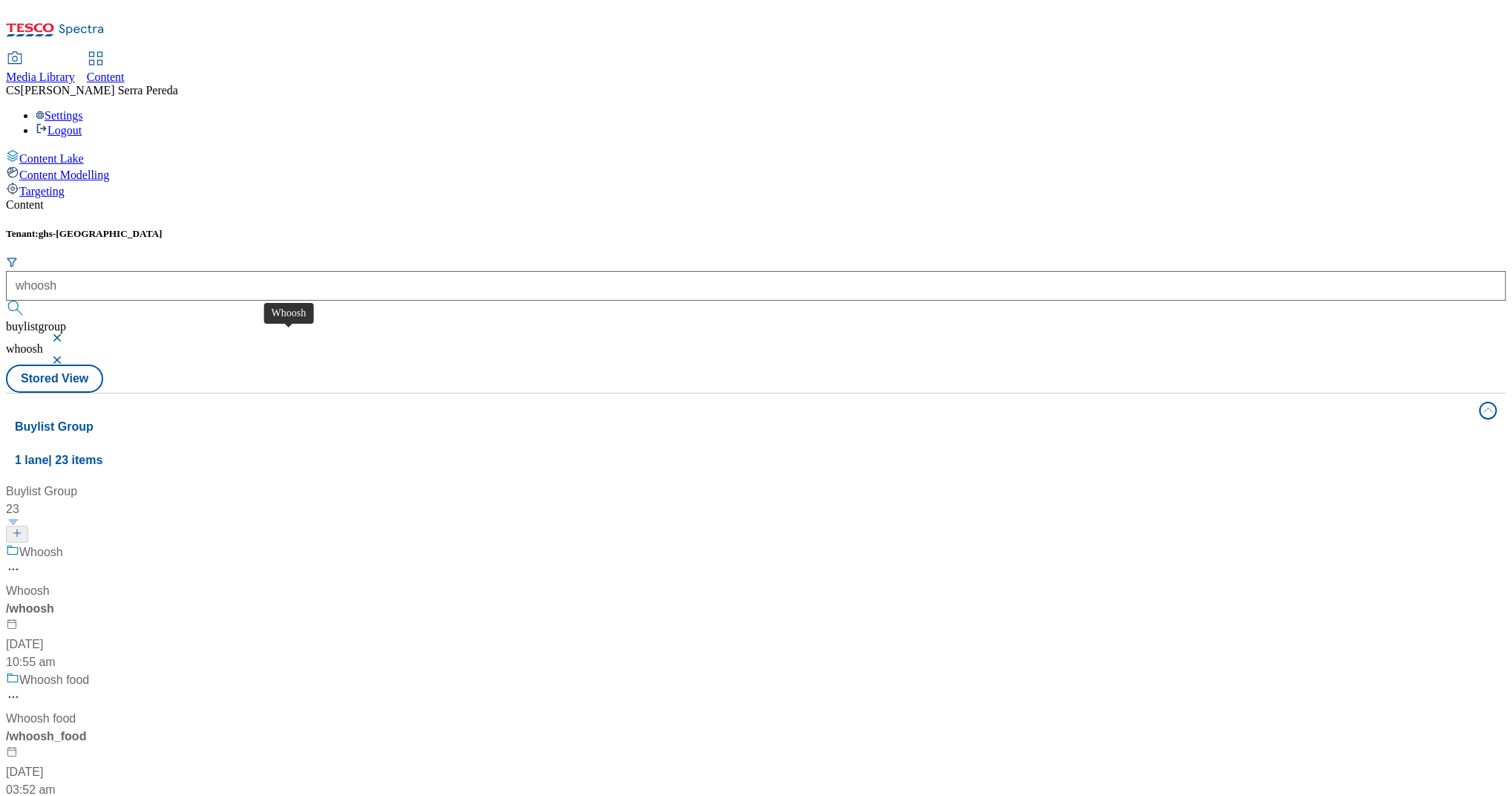
click at [50, 582] on div "Whoosh" at bounding box center [27, 591] width 44 height 18
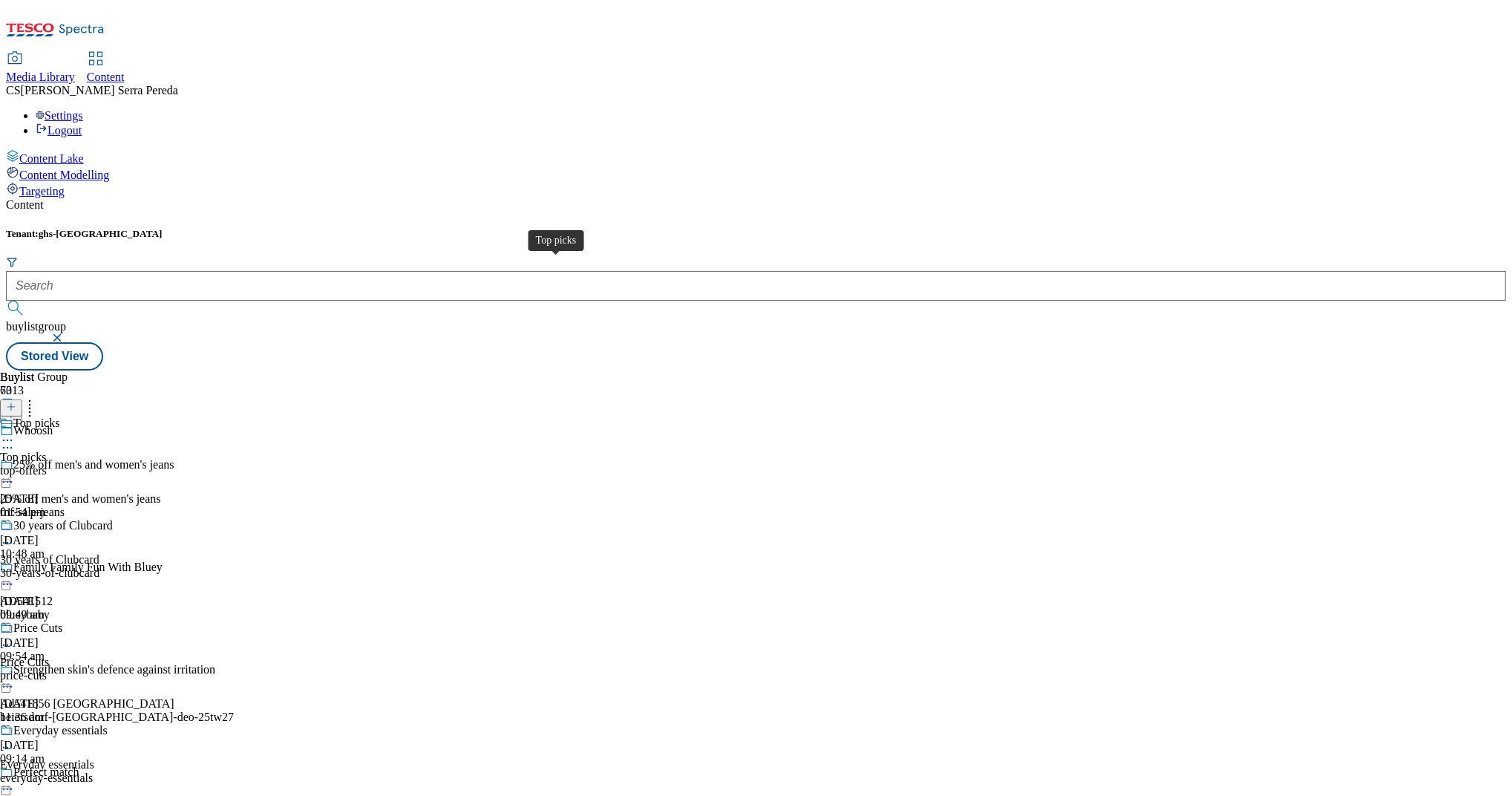
click at [46, 450] on span "Top picks" at bounding box center [23, 457] width 46 height 14
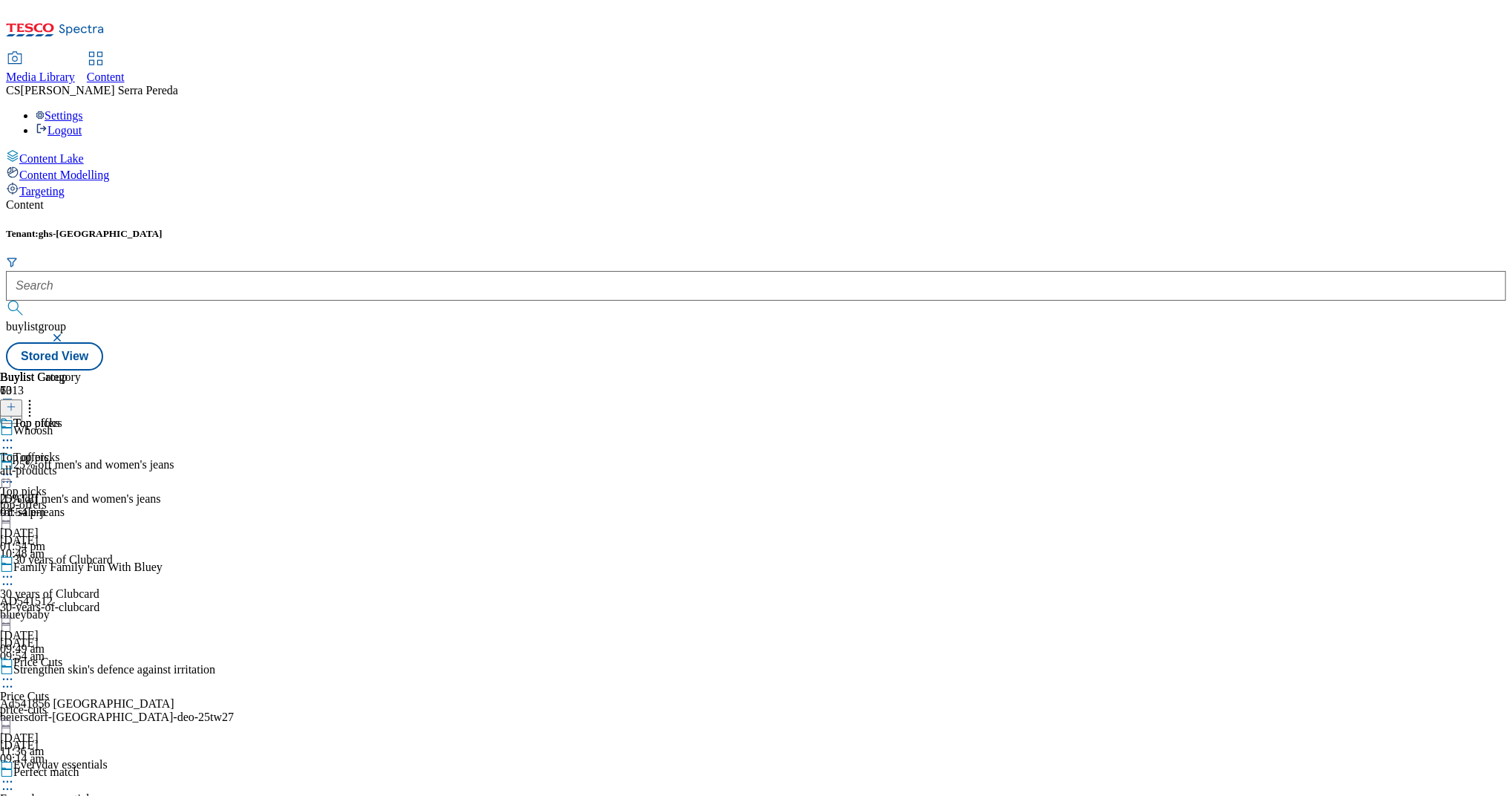
click at [81, 464] on div "all-products" at bounding box center [40, 470] width 81 height 14
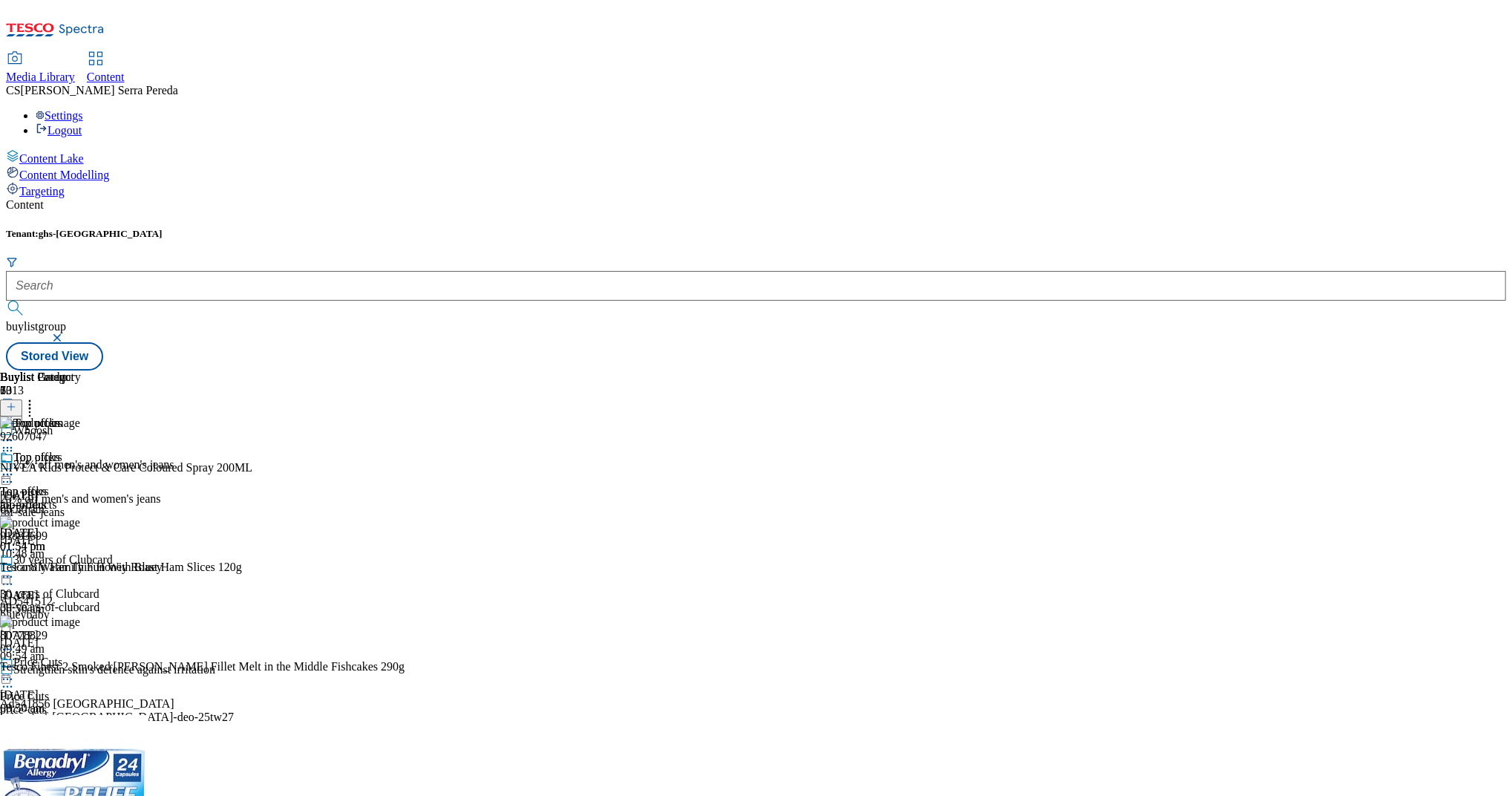
click at [15, 467] on icon at bounding box center [7, 474] width 15 height 15
click at [94, 637] on span "Un-publish" at bounding box center [70, 642] width 47 height 11
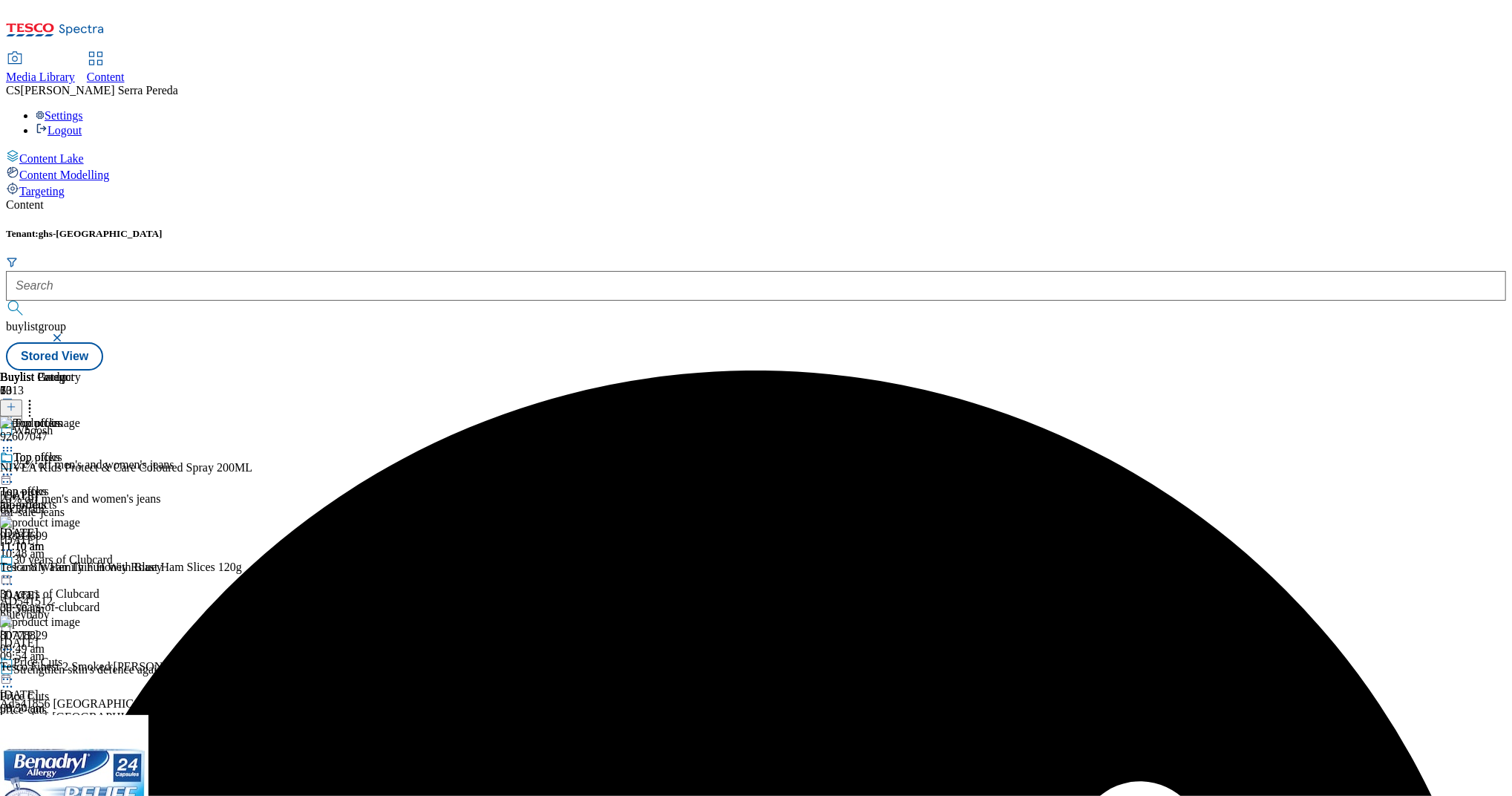
click at [15, 467] on icon at bounding box center [7, 474] width 15 height 15
click at [96, 586] on span "Un-preview" at bounding box center [71, 591] width 50 height 11
click at [37, 398] on icon at bounding box center [30, 405] width 15 height 15
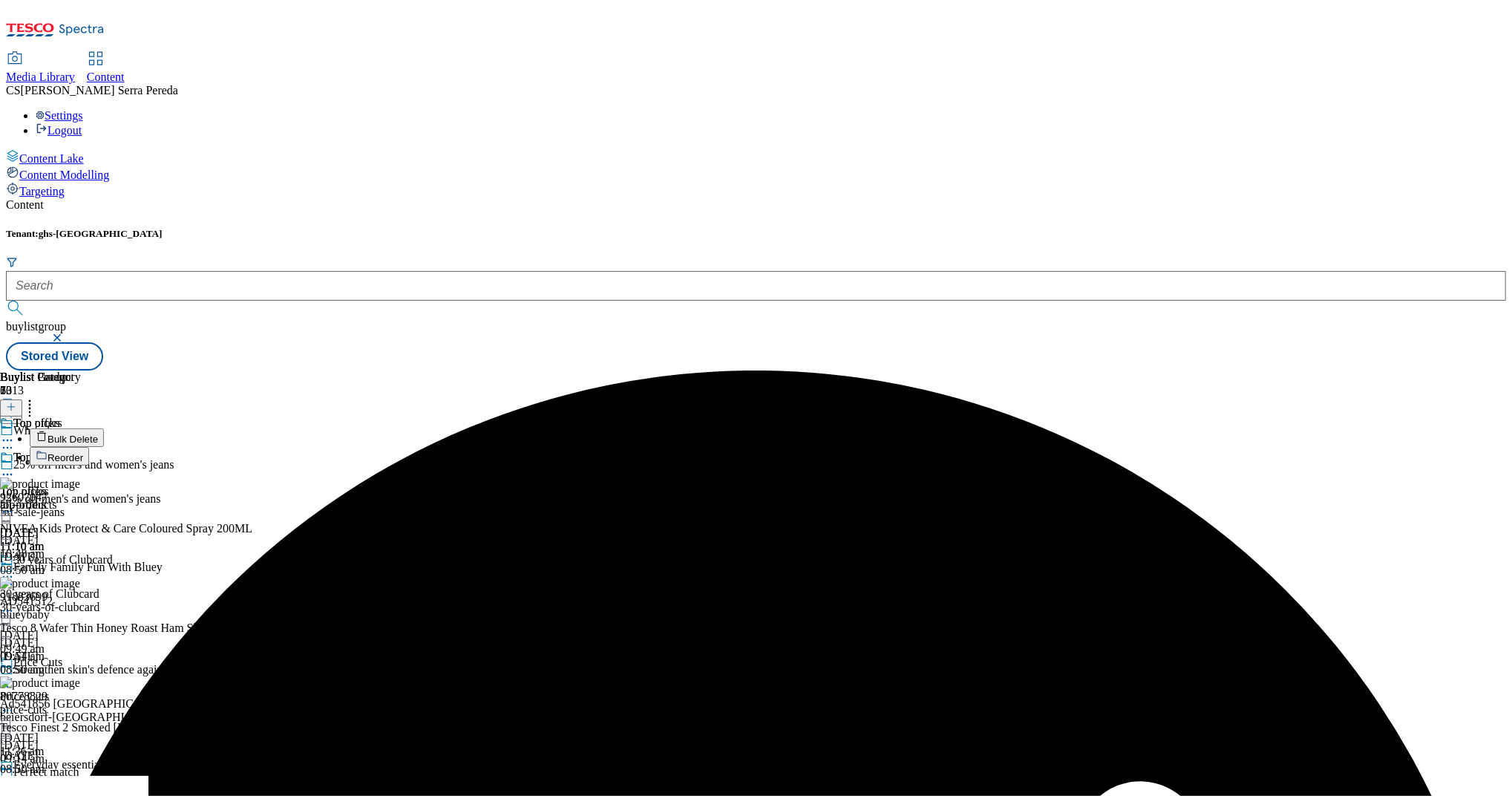
click at [98, 434] on span "Bulk Delete" at bounding box center [72, 439] width 50 height 11
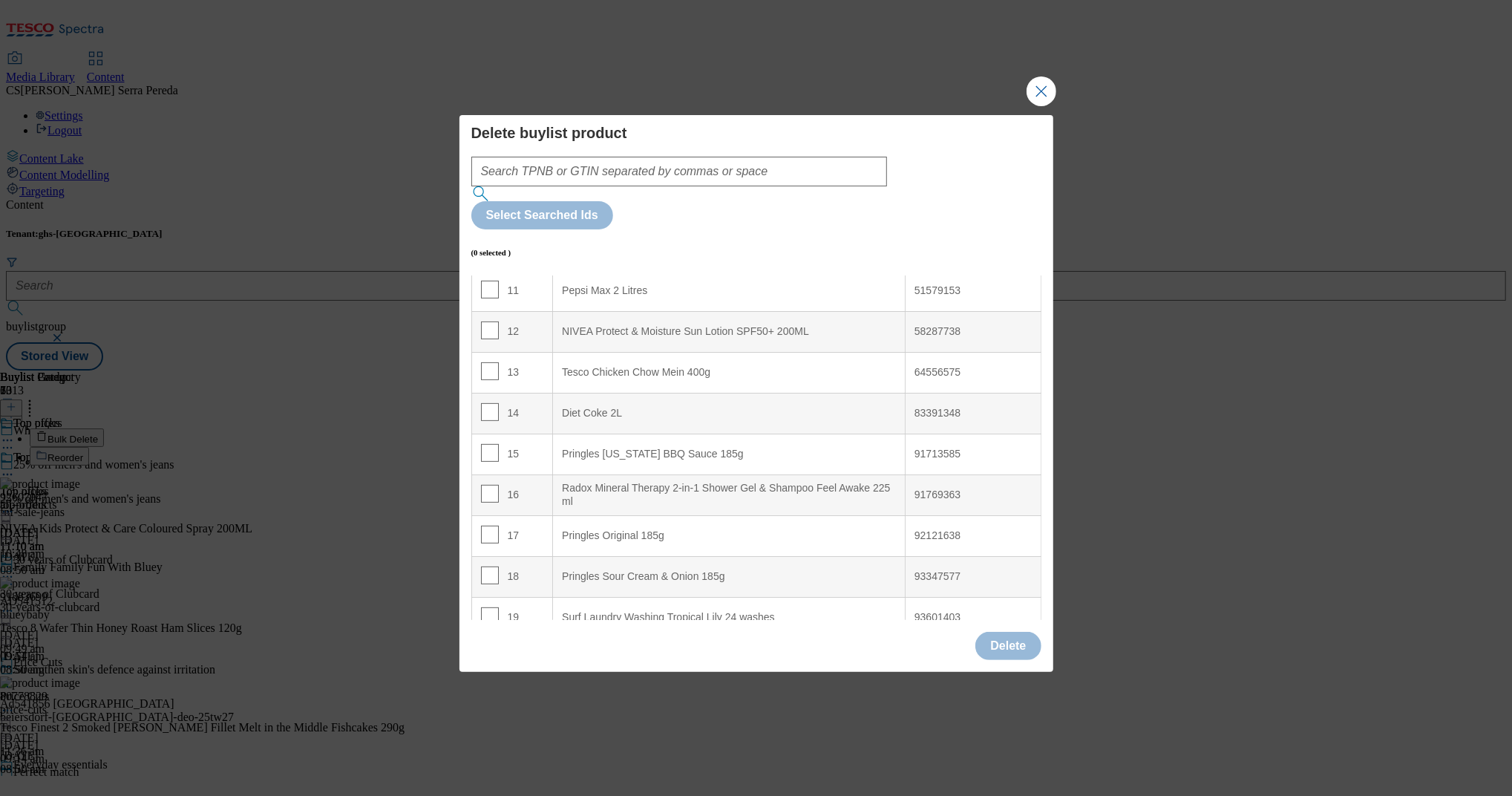
scroll to position [505, 0]
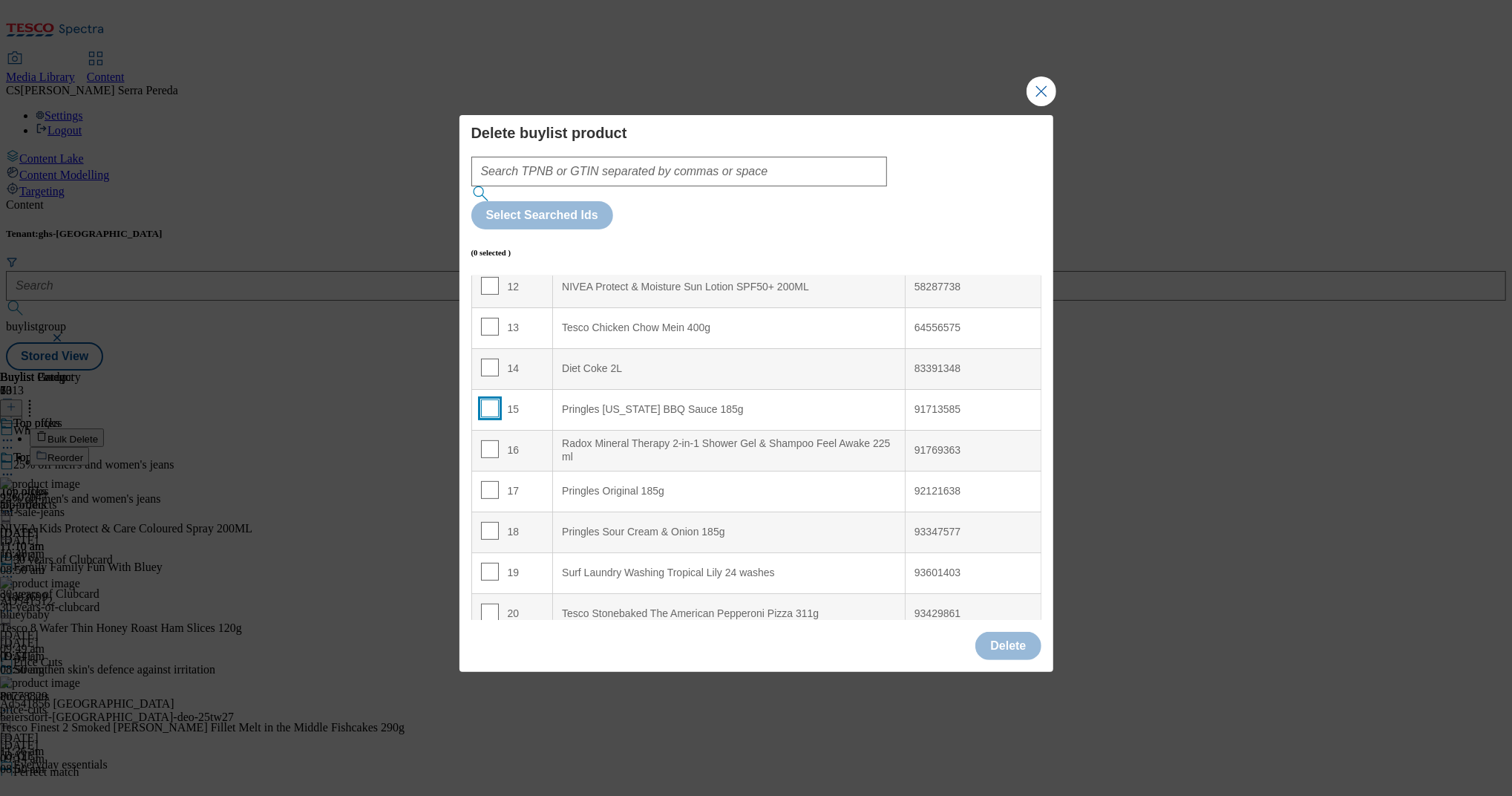
click at [482, 399] on input "Modal" at bounding box center [490, 408] width 18 height 18
checkbox input "true"
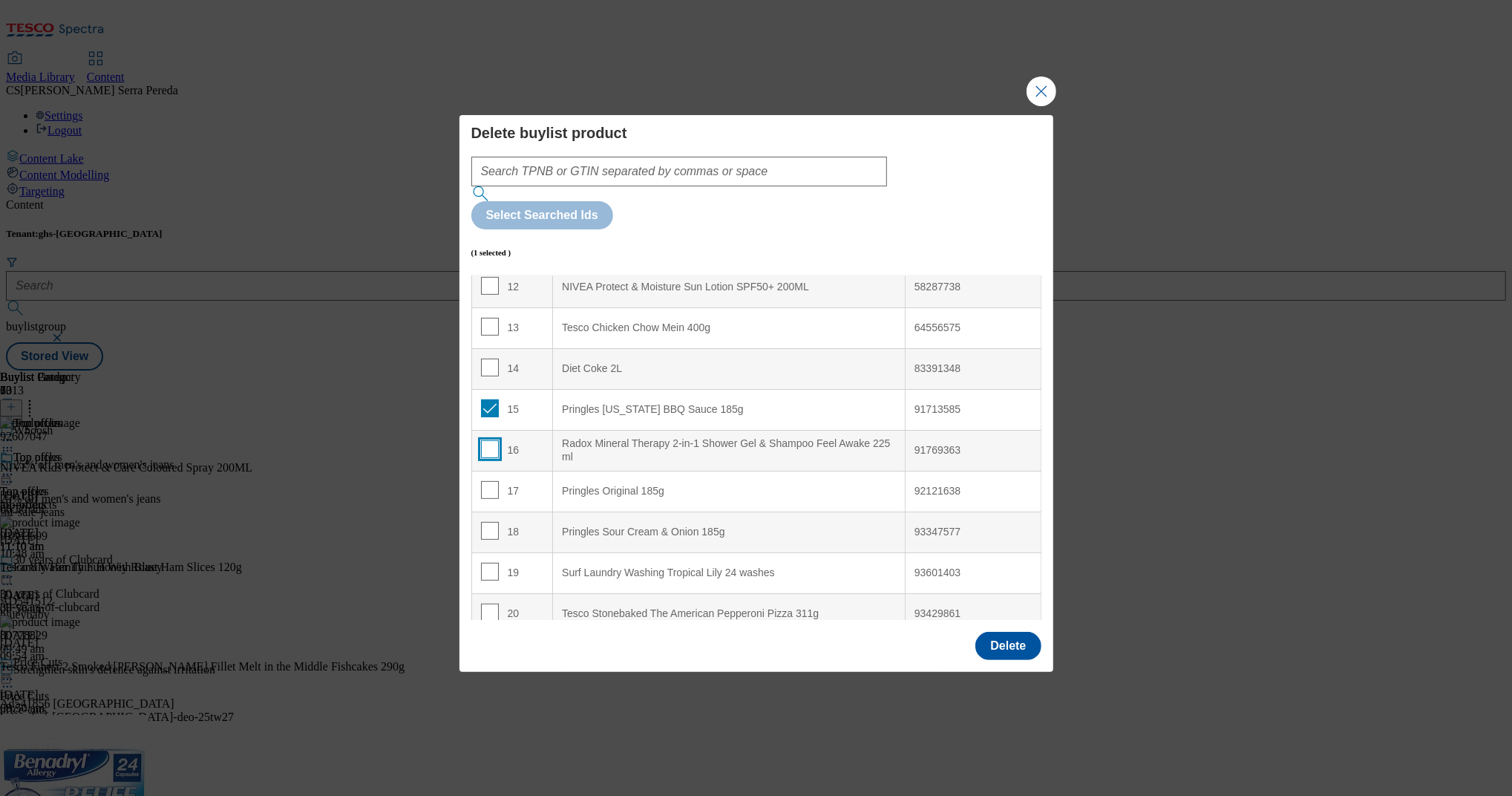
click at [481, 440] on input "Modal" at bounding box center [490, 449] width 18 height 18
checkbox input "true"
click at [485, 482] on input "Modal" at bounding box center [490, 490] width 18 height 18
checkbox input "true"
click at [485, 522] on input "Modal" at bounding box center [490, 531] width 18 height 18
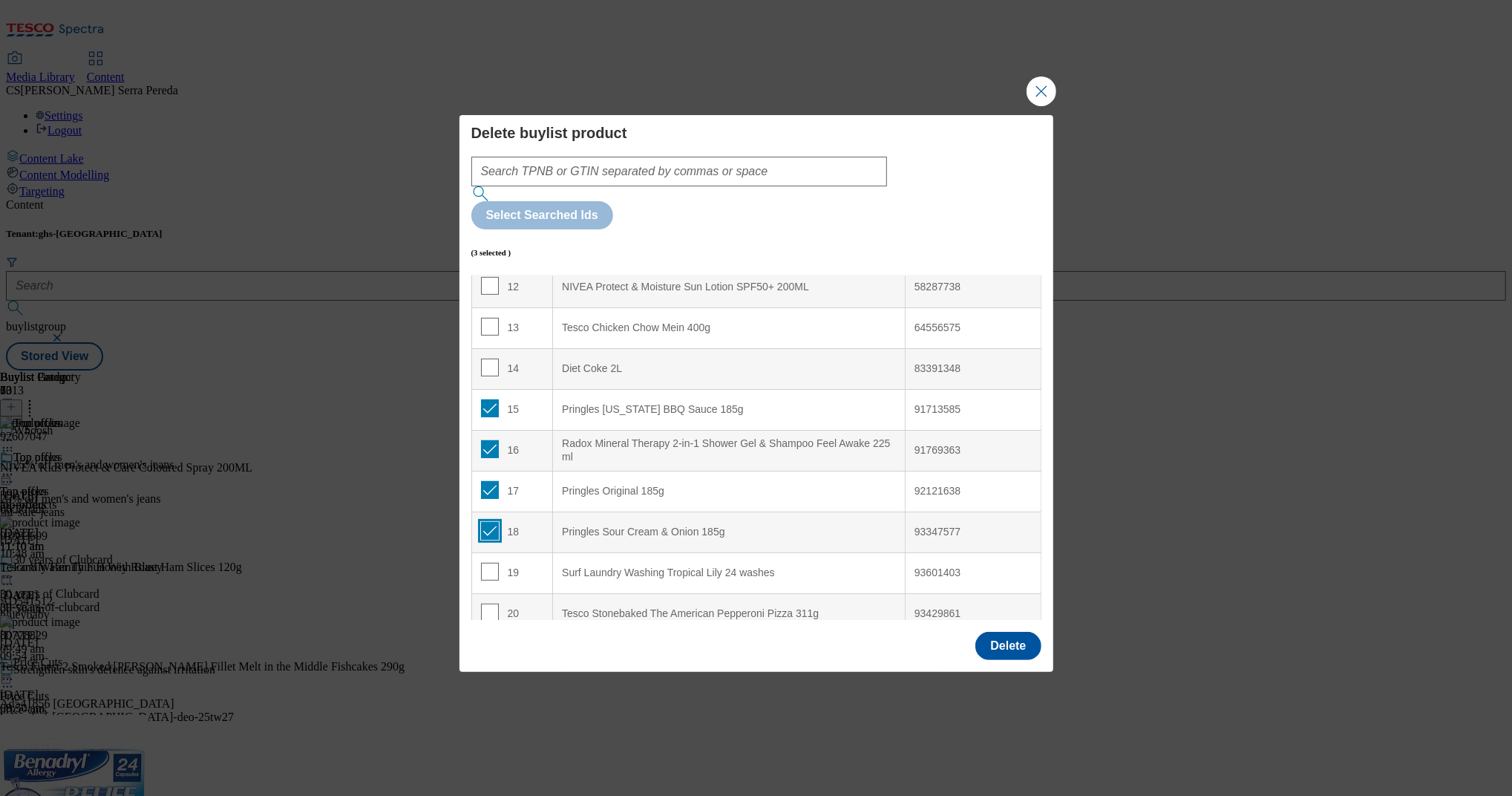
checkbox input "true"
click at [1023, 632] on button "Delete" at bounding box center [1008, 646] width 66 height 28
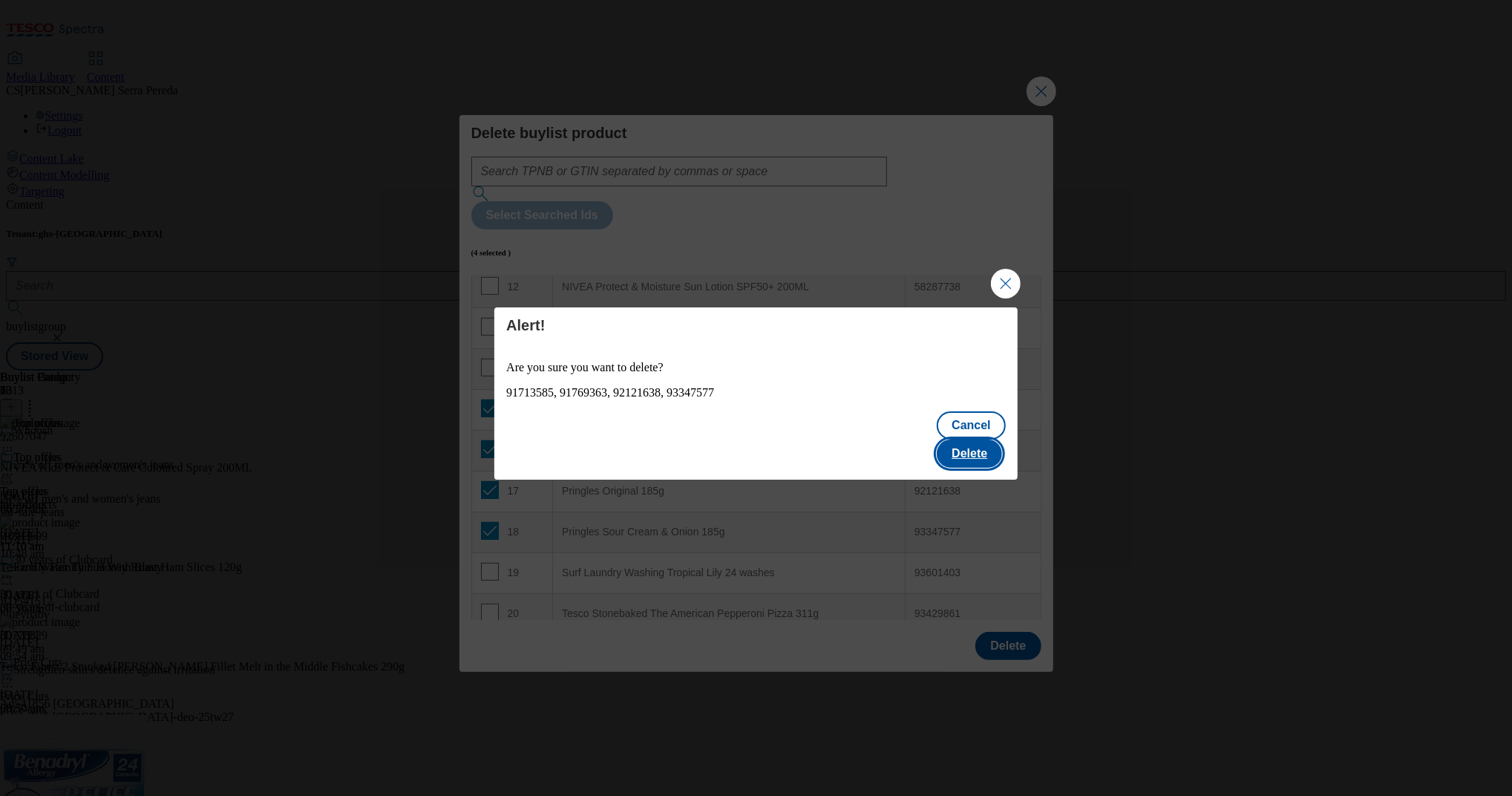
click at [979, 443] on button "Delete" at bounding box center [969, 454] width 66 height 28
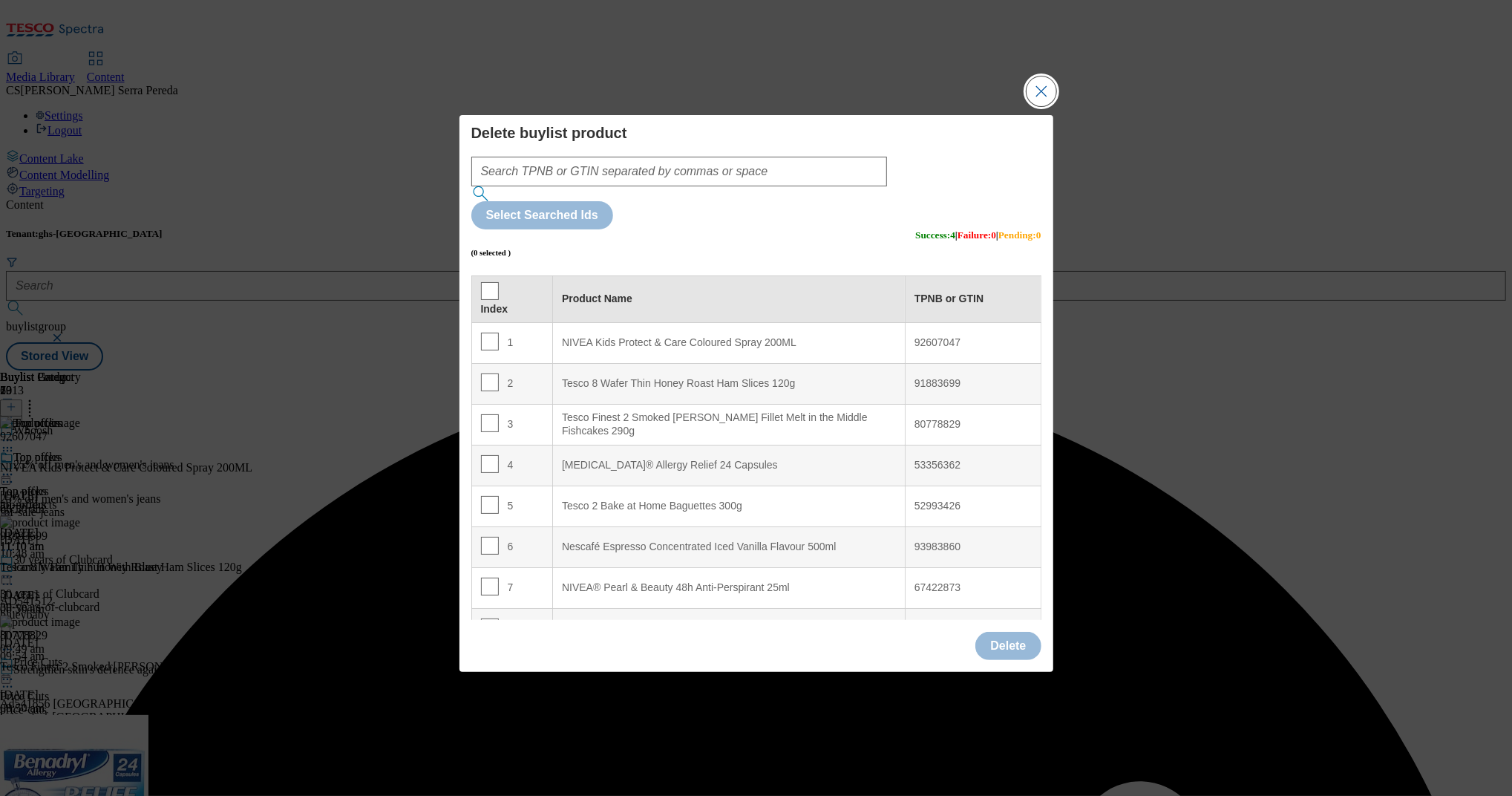
click at [1039, 106] on button "Close Modal" at bounding box center [1041, 91] width 30 height 30
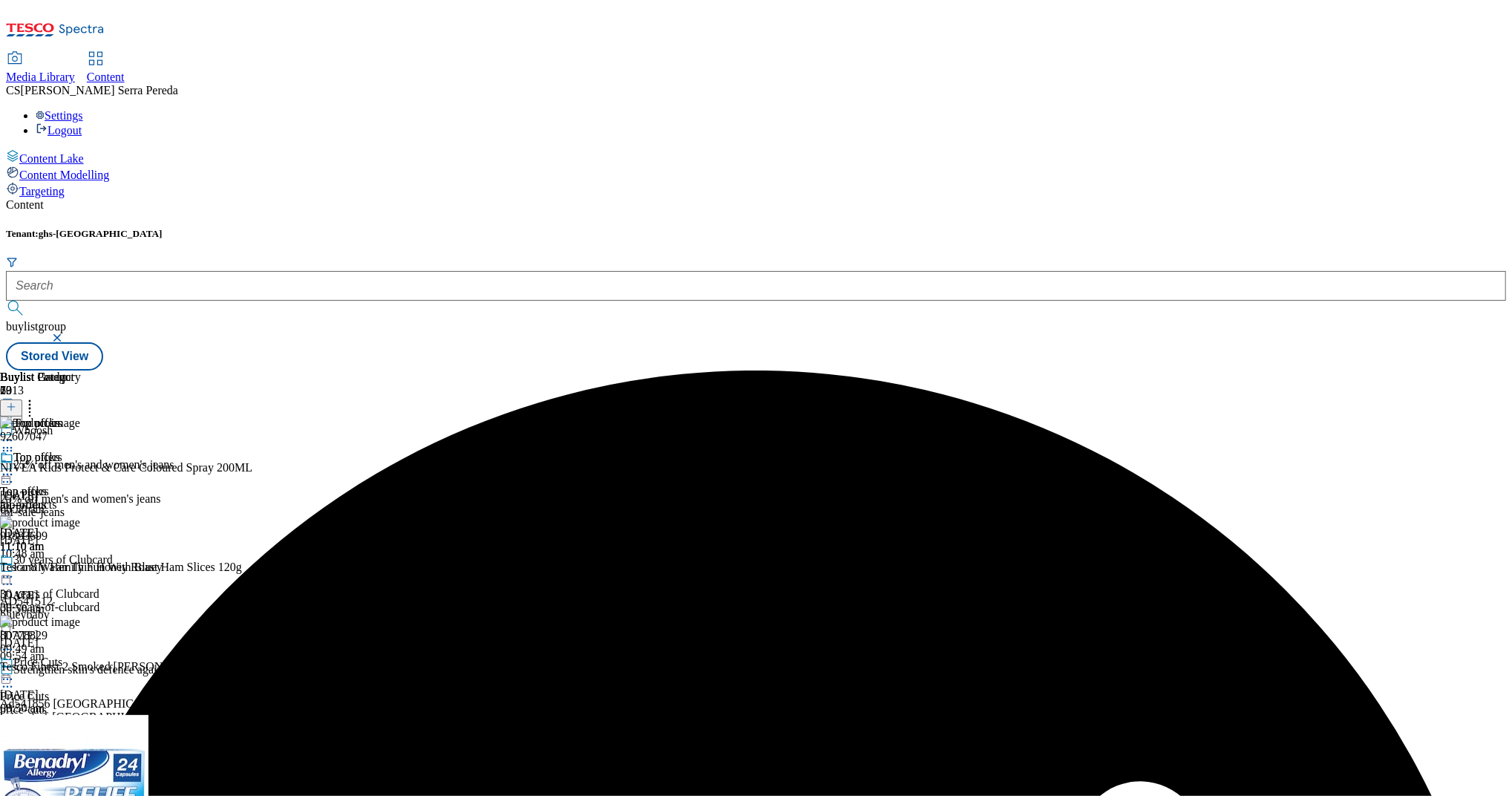
click at [15, 467] on icon at bounding box center [7, 474] width 15 height 15
click at [69, 497] on button "Edit" at bounding box center [49, 505] width 39 height 17
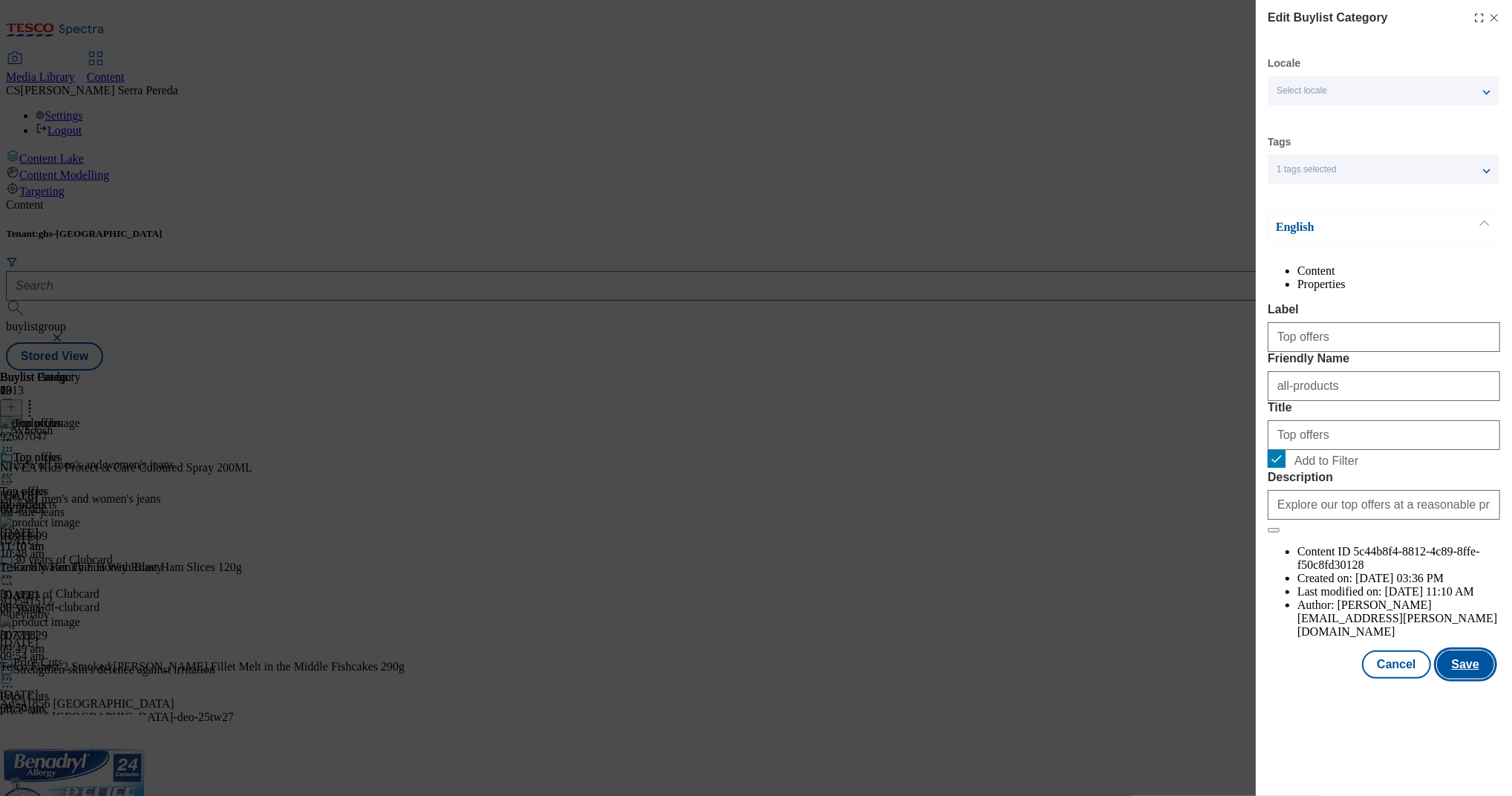
click at [1454, 678] on button "Save" at bounding box center [1465, 664] width 57 height 28
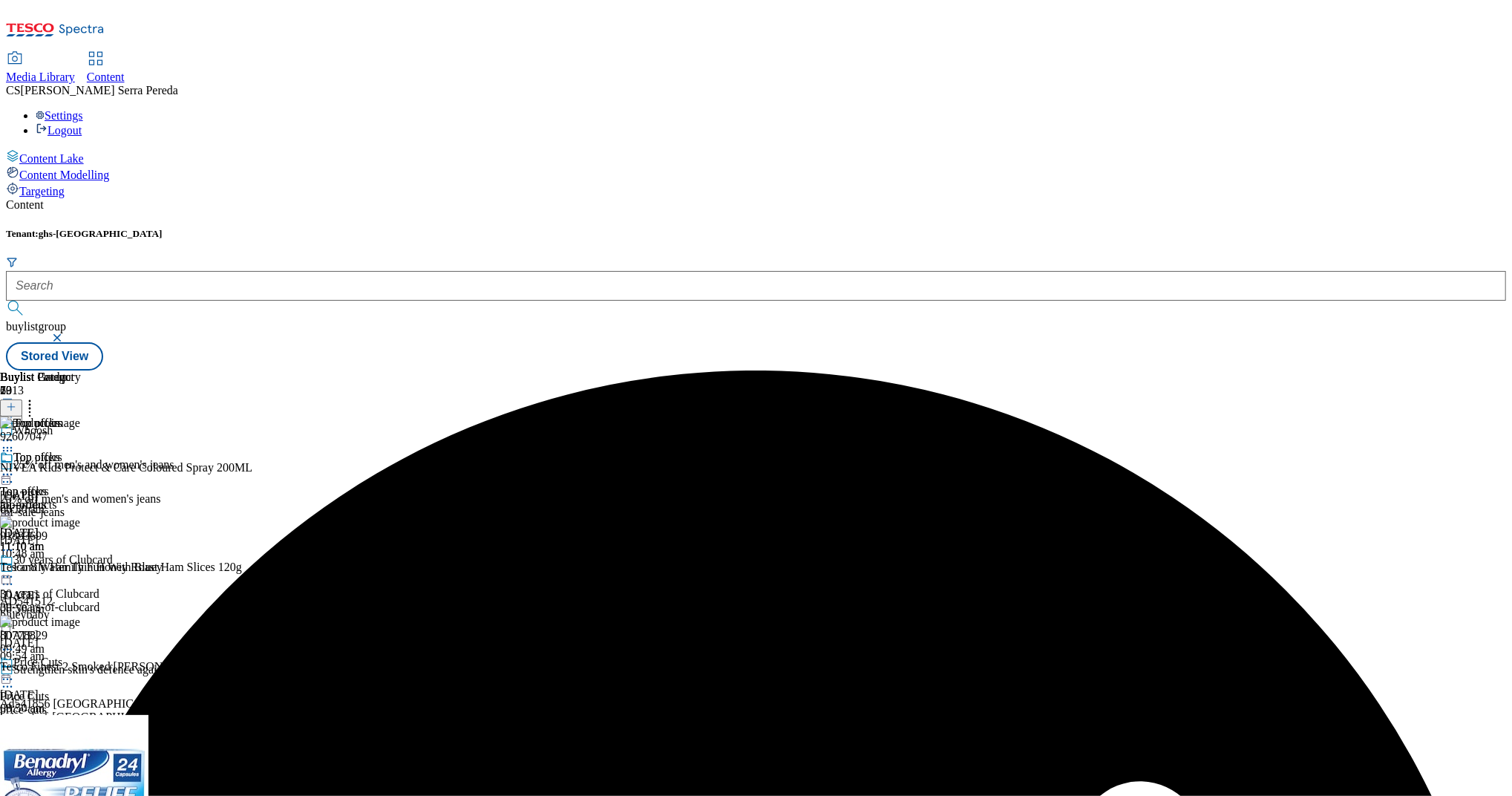
click at [15, 467] on icon at bounding box center [7, 474] width 15 height 15
click at [81, 569] on span "Preview" at bounding box center [64, 574] width 35 height 11
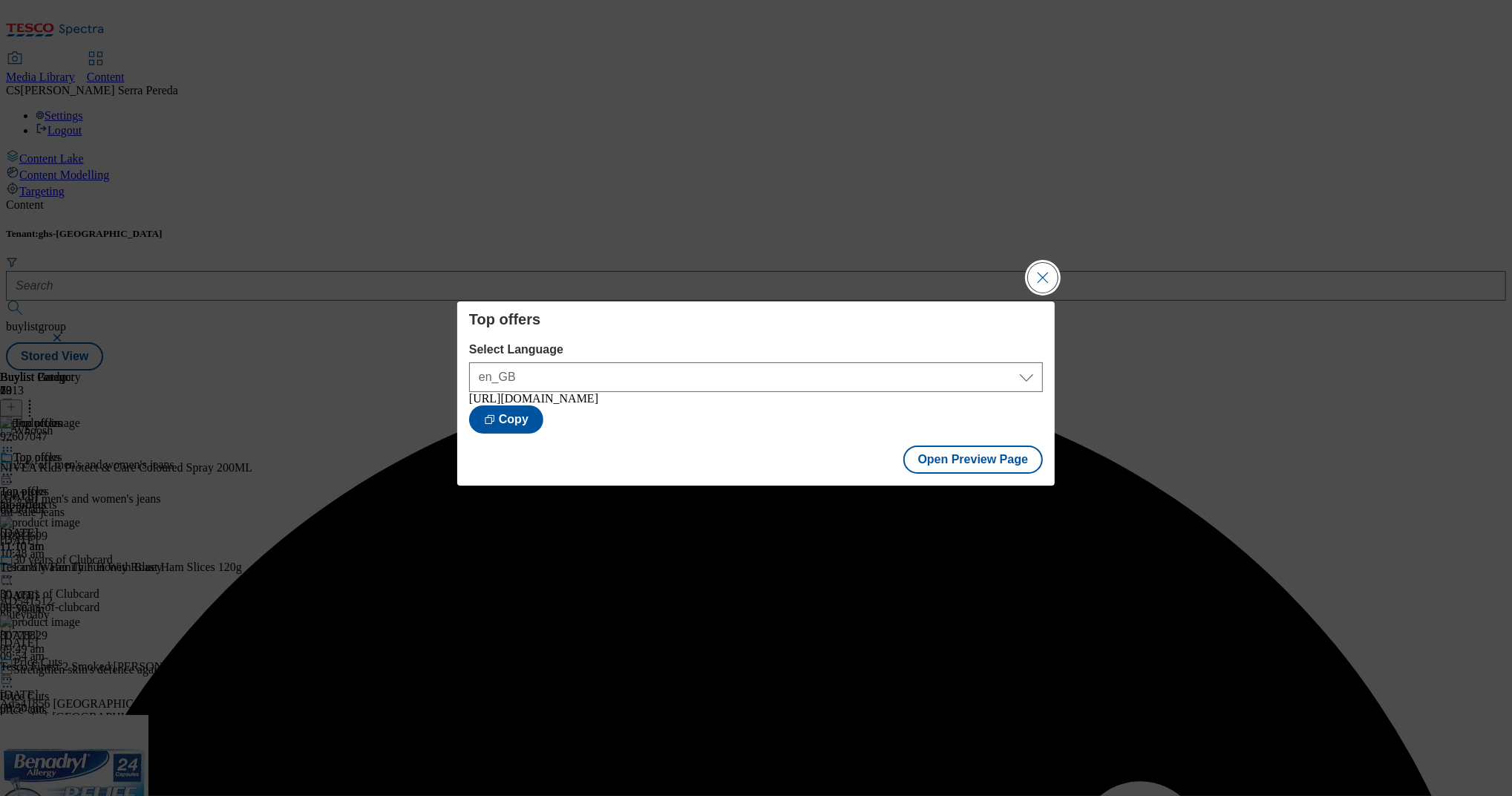
click at [1055, 279] on button "Close Modal" at bounding box center [1043, 278] width 30 height 30
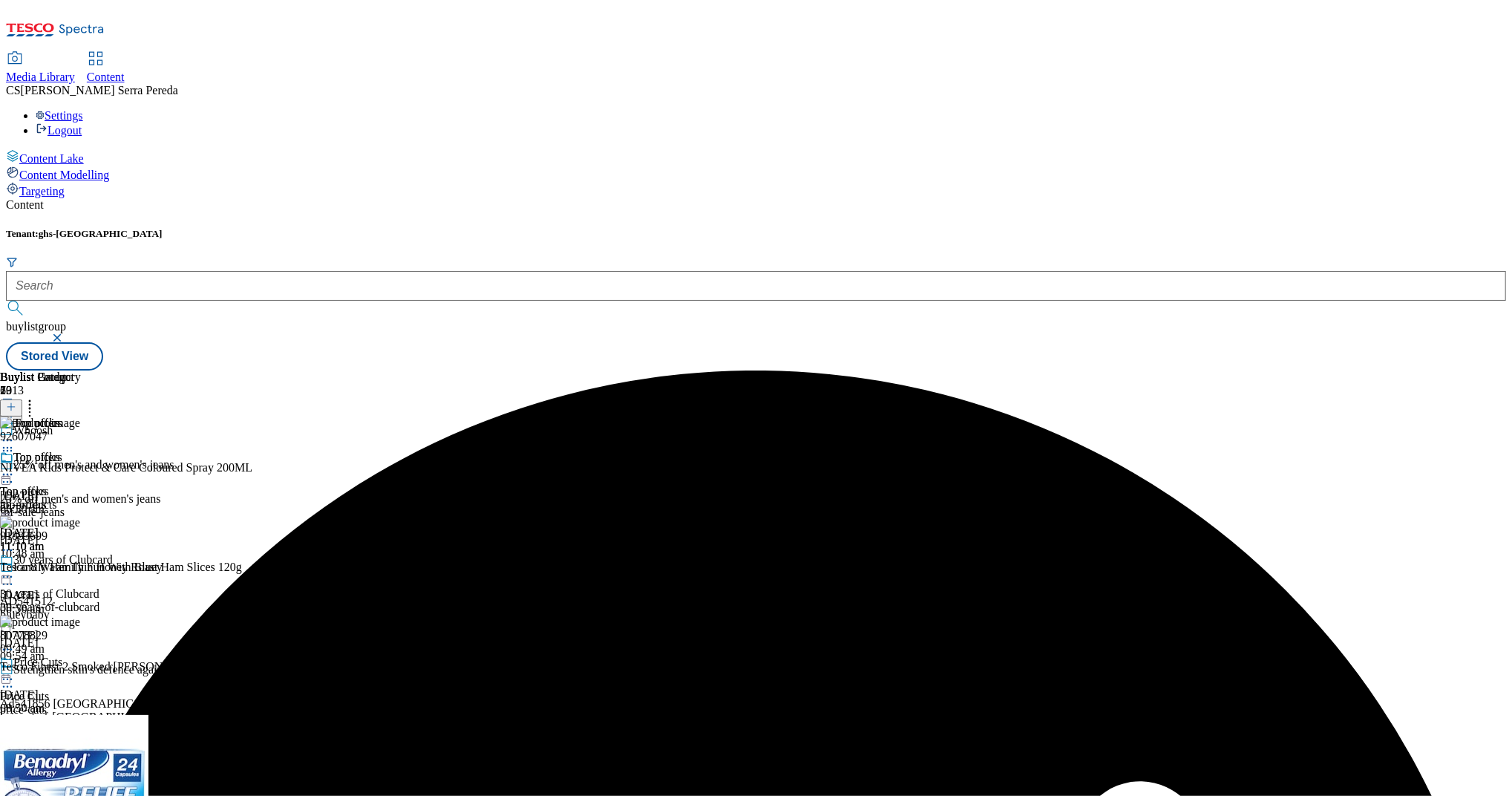
click at [15, 467] on icon at bounding box center [7, 474] width 15 height 15
click at [78, 620] on span "Publish" at bounding box center [62, 626] width 33 height 11
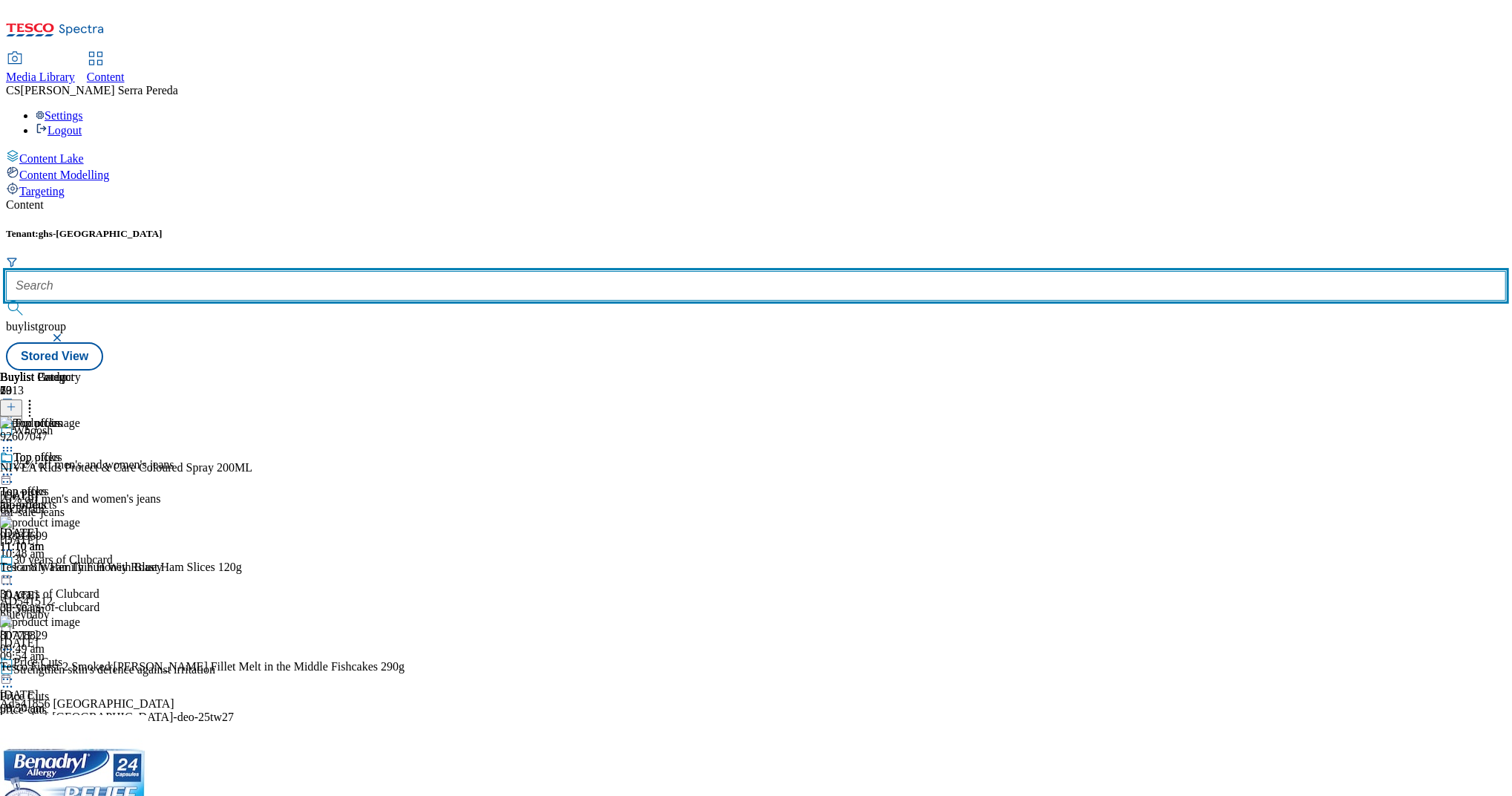
click at [348, 271] on input "text" at bounding box center [756, 286] width 1500 height 30
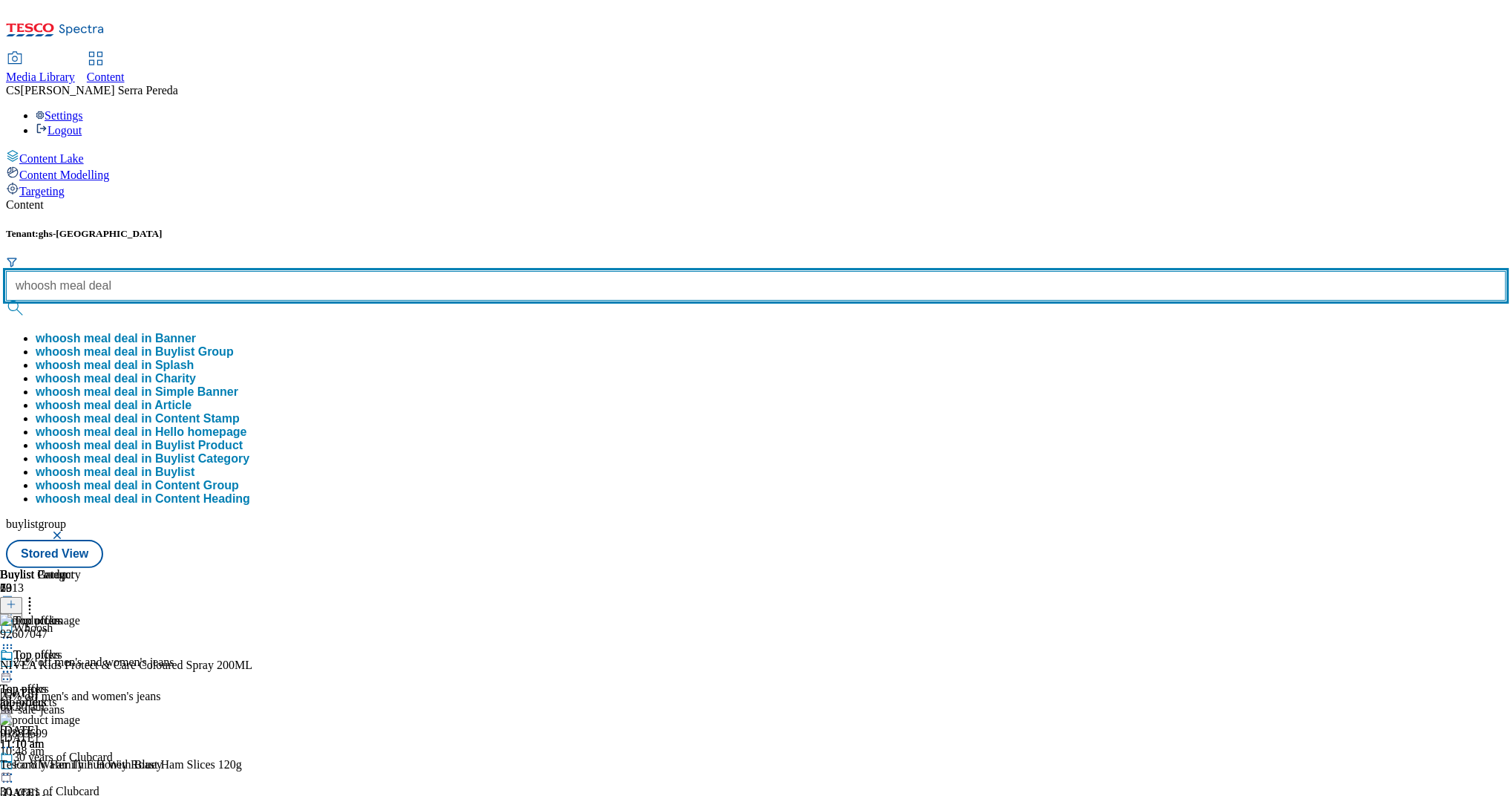
type input "whoosh meal deal"
click at [6, 301] on button "submit" at bounding box center [16, 308] width 21 height 15
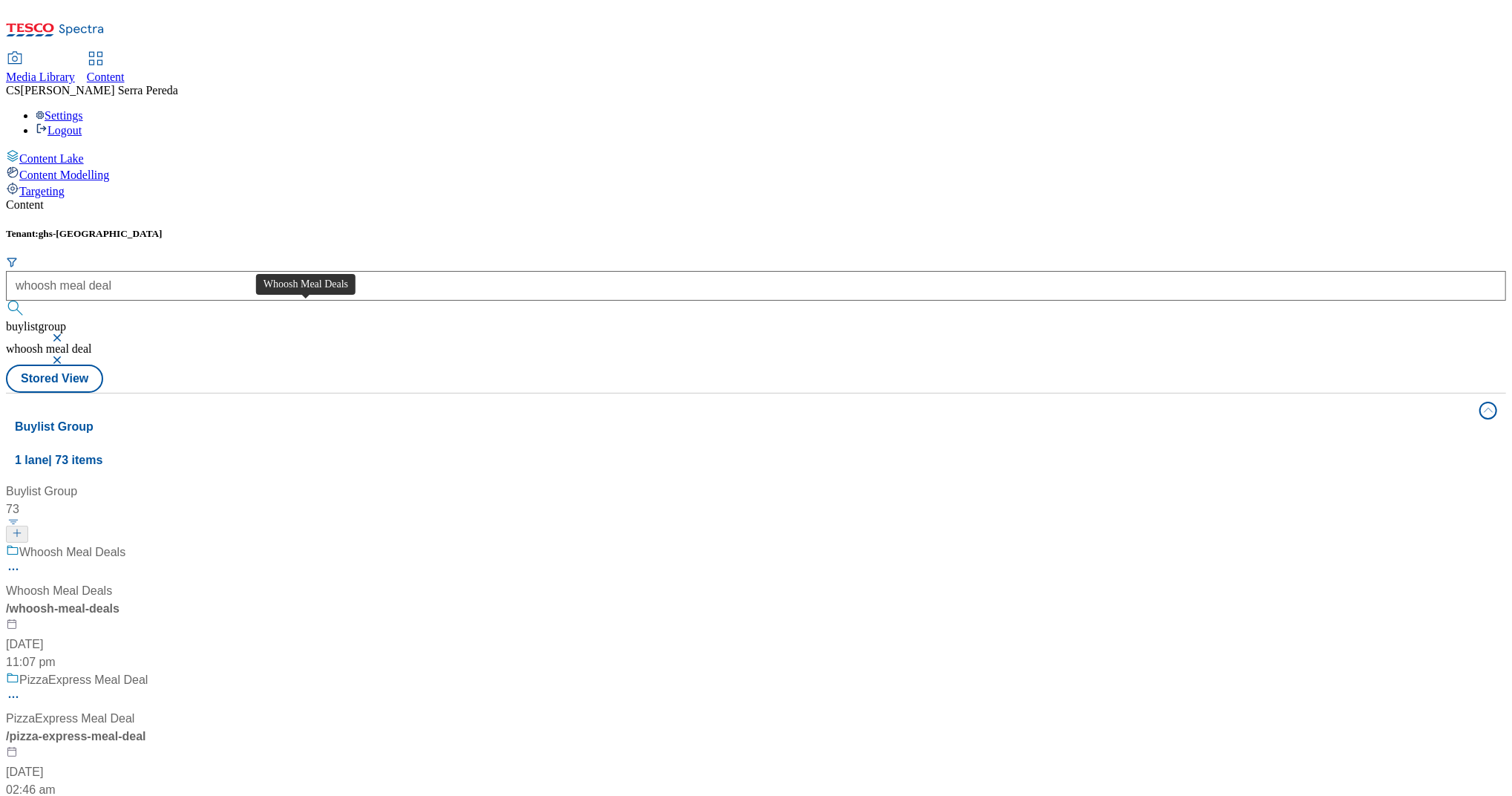
click at [126, 544] on span "Whoosh Meal Deals" at bounding box center [72, 553] width 106 height 18
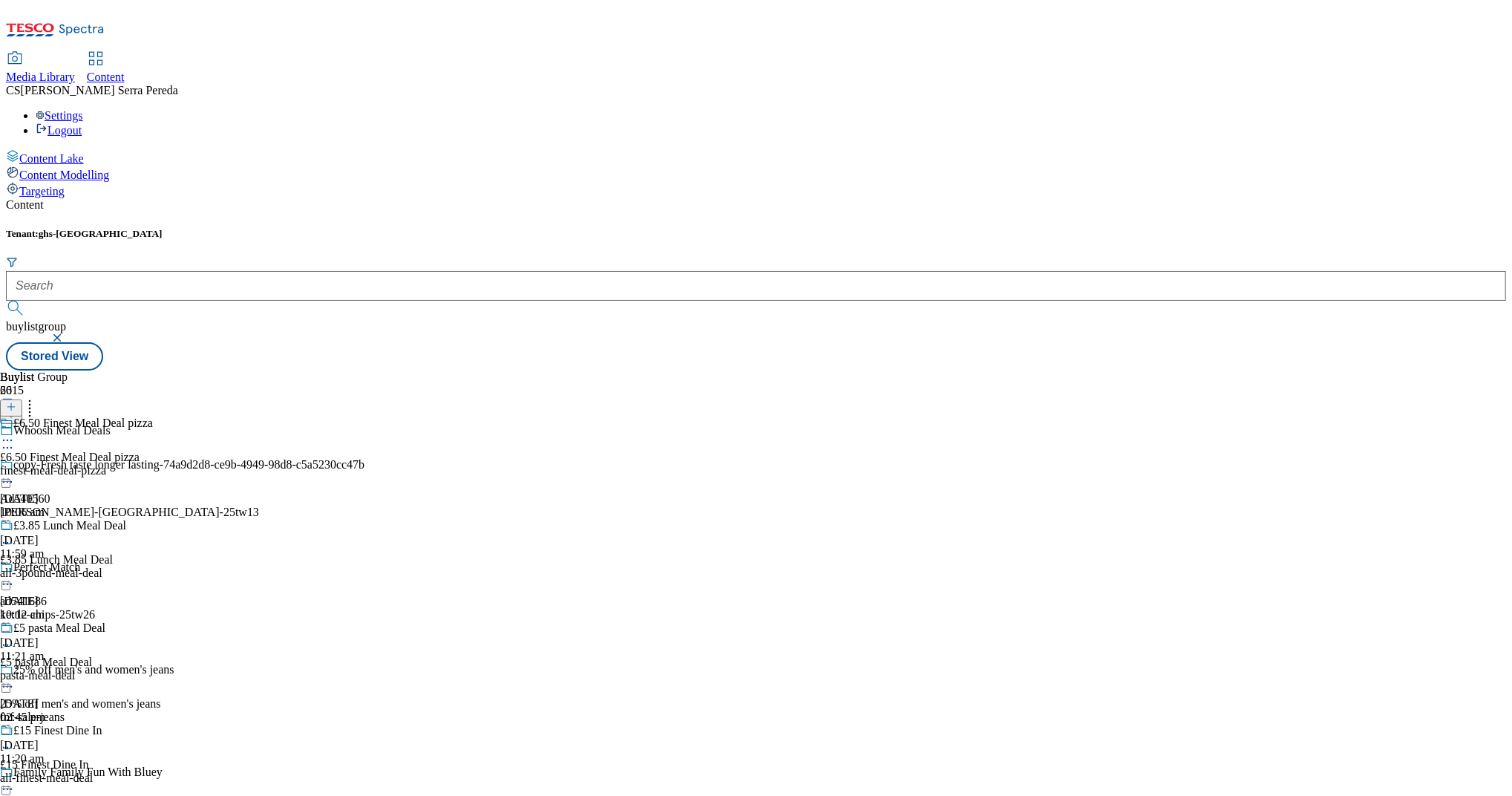
scroll to position [46, 0]
click at [15, 535] on icon at bounding box center [7, 542] width 15 height 15
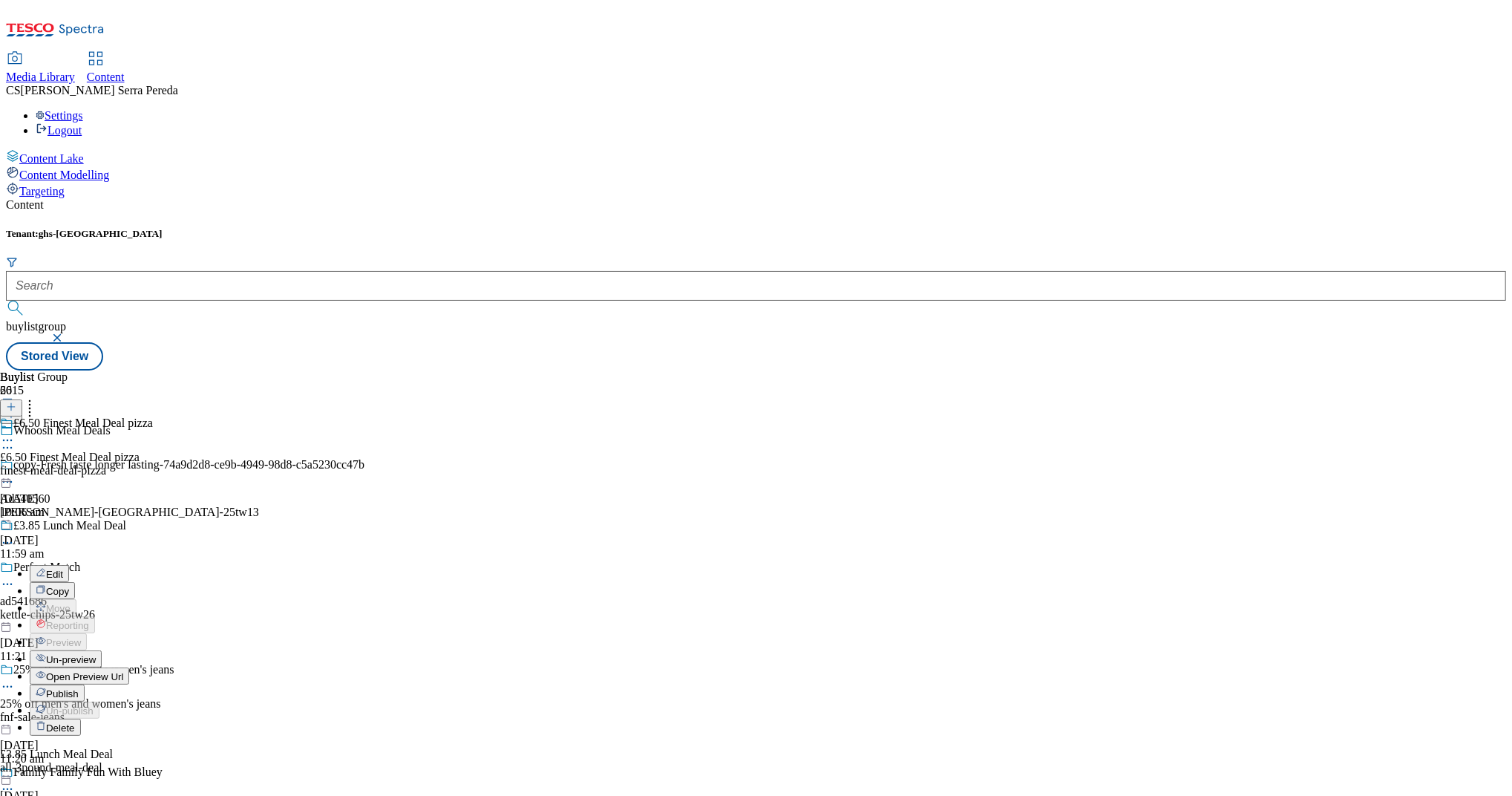
click at [123, 671] on span "Open Preview Url" at bounding box center [85, 677] width 78 height 11
